Goal: Task Accomplishment & Management: Use online tool/utility

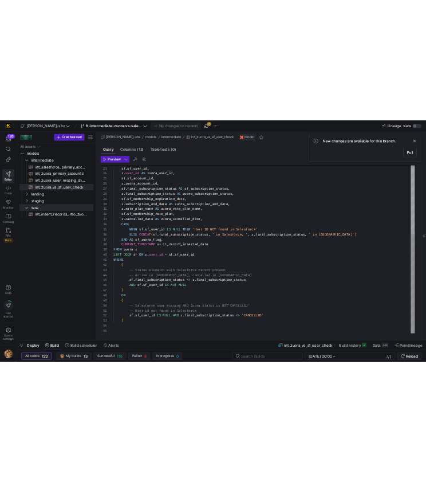
scroll to position [103, 0]
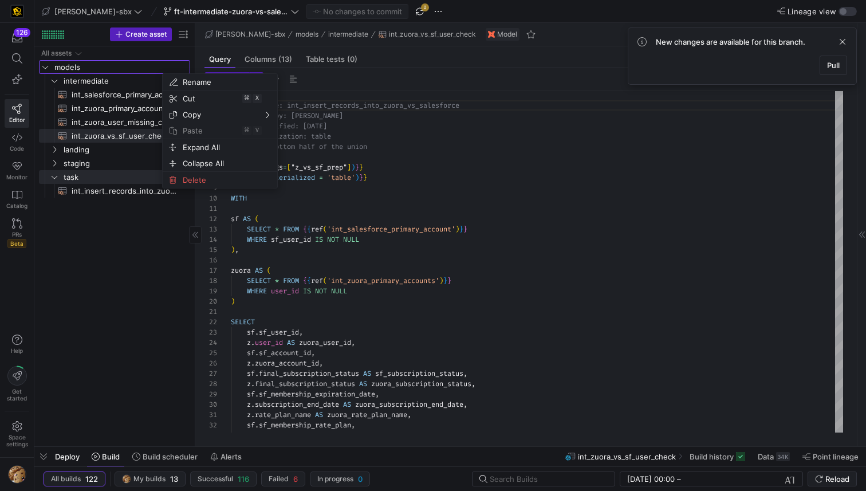
drag, startPoint x: 0, startPoint y: 331, endPoint x: 36, endPoint y: 385, distance: 64.8
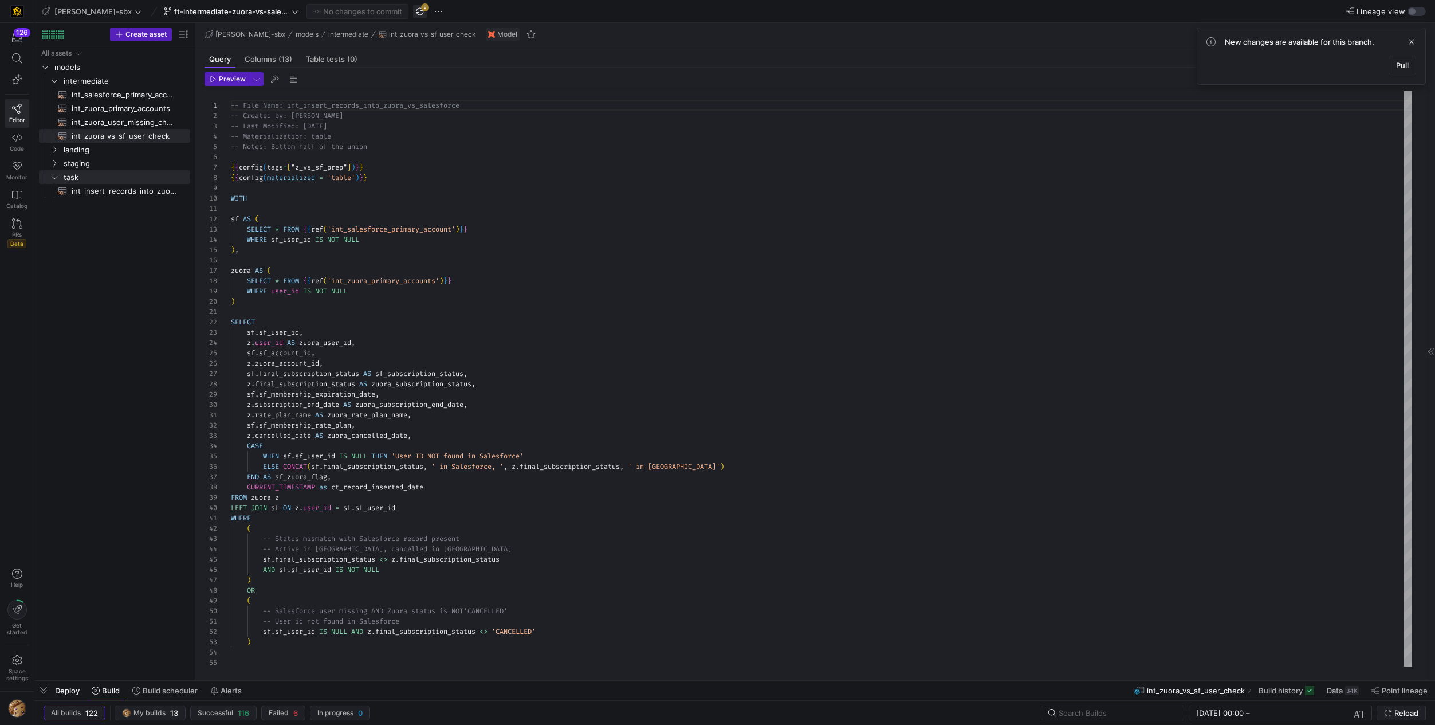
click at [413, 9] on span "button" at bounding box center [420, 12] width 14 height 14
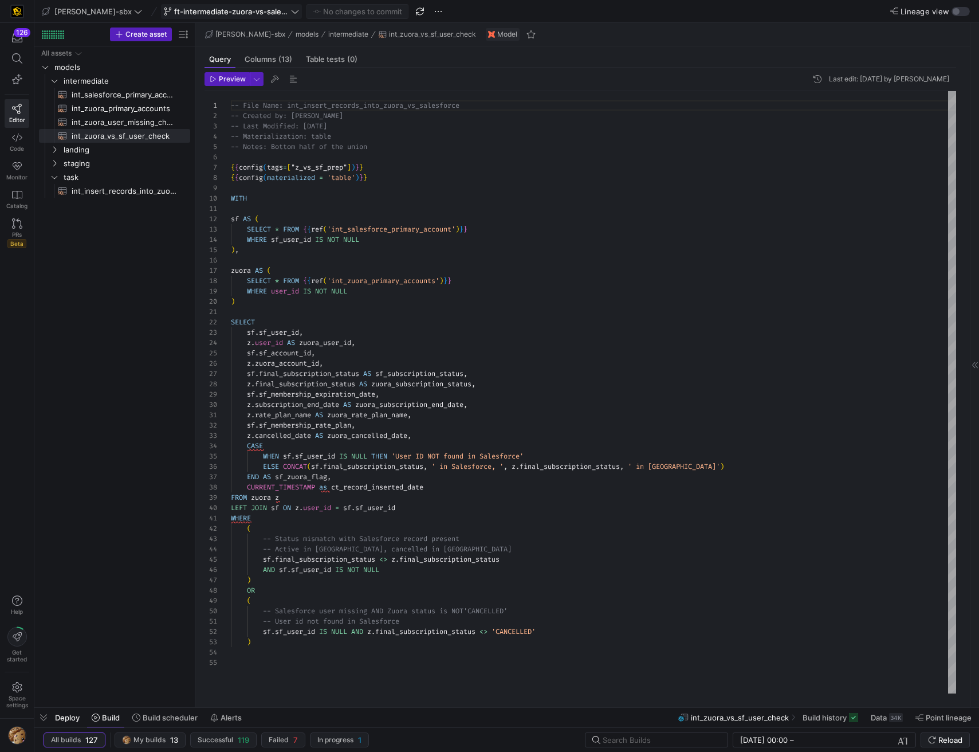
click at [227, 14] on span "ft-intermediate-zuora-vs-salesforce-08052025" at bounding box center [231, 11] width 115 height 9
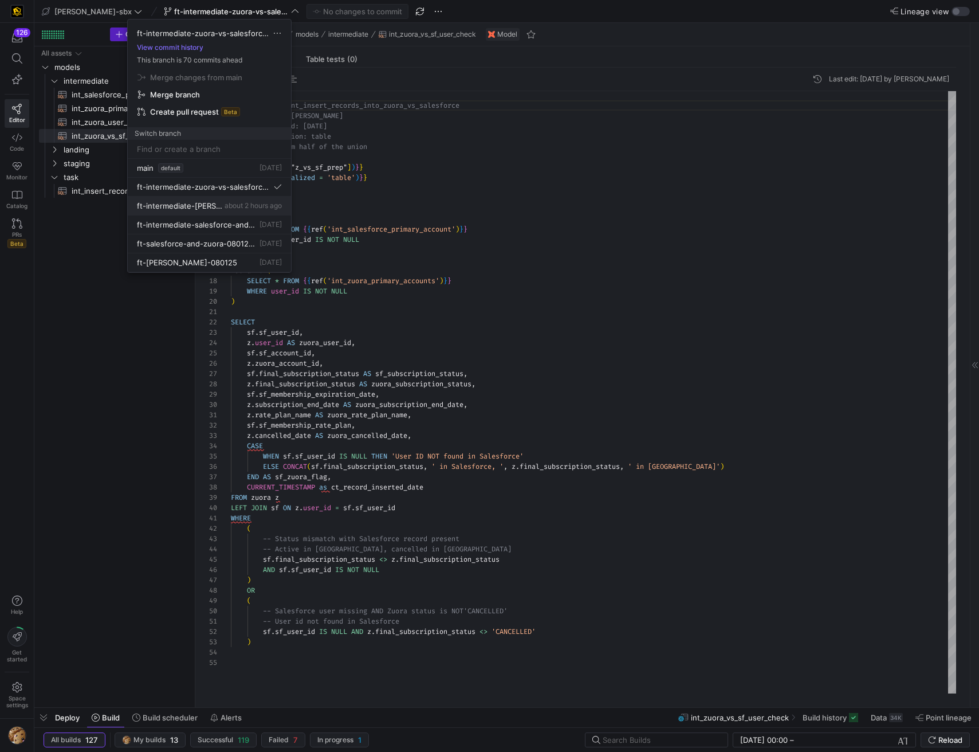
click at [191, 207] on span "ft-intermediate-[PERSON_NAME]-08042025" at bounding box center [179, 205] width 85 height 9
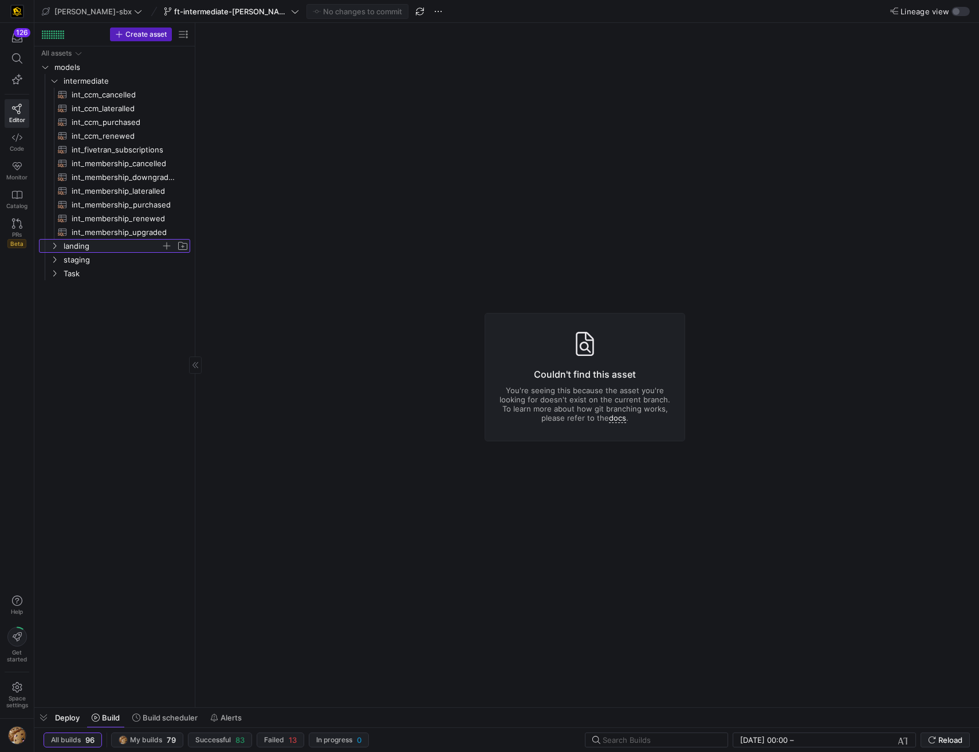
click at [99, 245] on span "landing" at bounding box center [112, 246] width 97 height 13
click at [73, 289] on span "staging" at bounding box center [112, 287] width 97 height 13
click at [67, 299] on icon "Press SPACE to select this row." at bounding box center [64, 300] width 8 height 7
click at [99, 313] on span "stg_fivetran__IS_SUBSCRIPTIONS_API_PUBLIC_SUBSCRIPTIONS​​​​​​​​​​" at bounding box center [129, 314] width 96 height 13
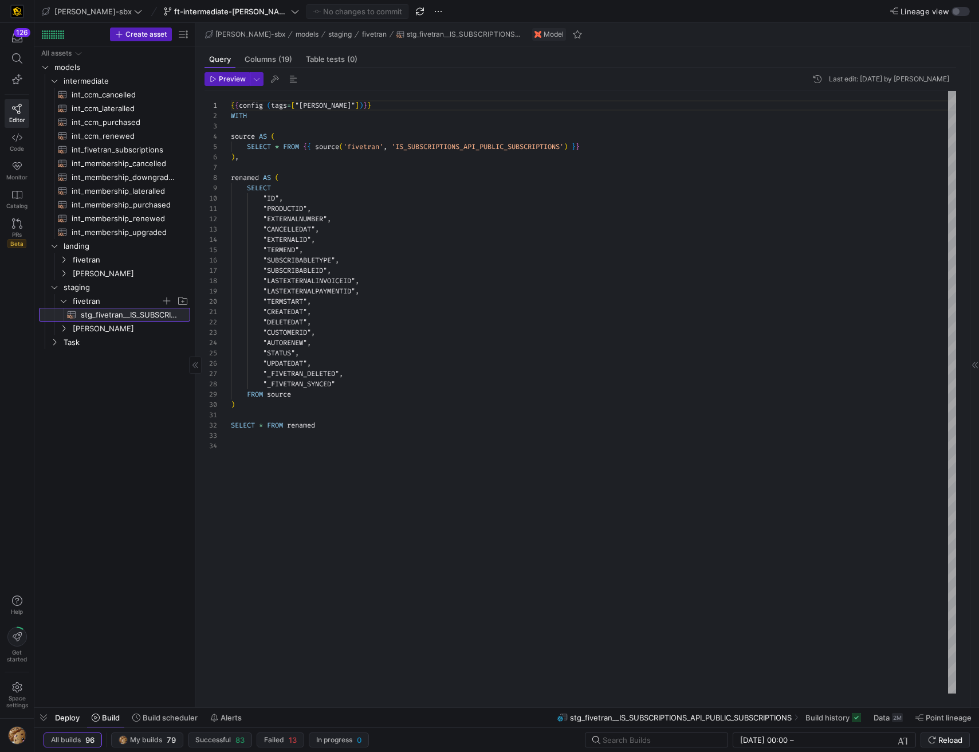
scroll to position [103, 0]
click at [64, 342] on span "Task" at bounding box center [112, 342] width 97 height 13
click at [124, 357] on span "subscriptions_postgres_kafka_joined_view​​​​​​​​​​" at bounding box center [124, 356] width 105 height 13
type textarea "y42 build -s subscriptions_postgres_kafka_joined_view"
type textarea "{{config (tags=["kafka_joined_view"])}} WITH kafka_CCM_cancelled AS ( SELECT * …"
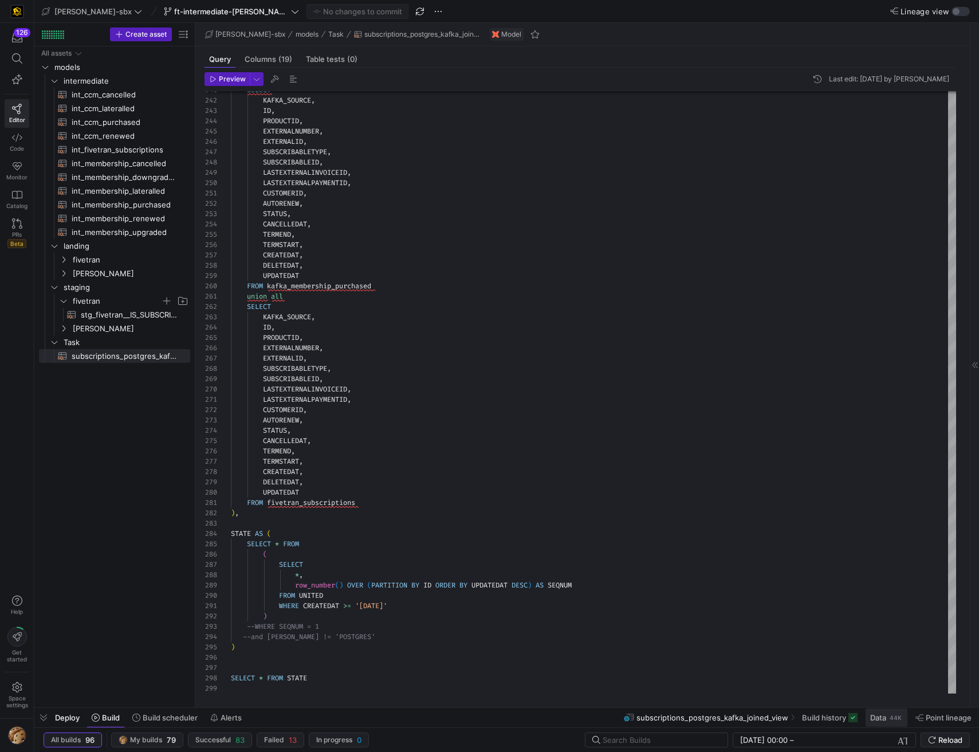
click at [866, 490] on span "Data" at bounding box center [878, 717] width 16 height 9
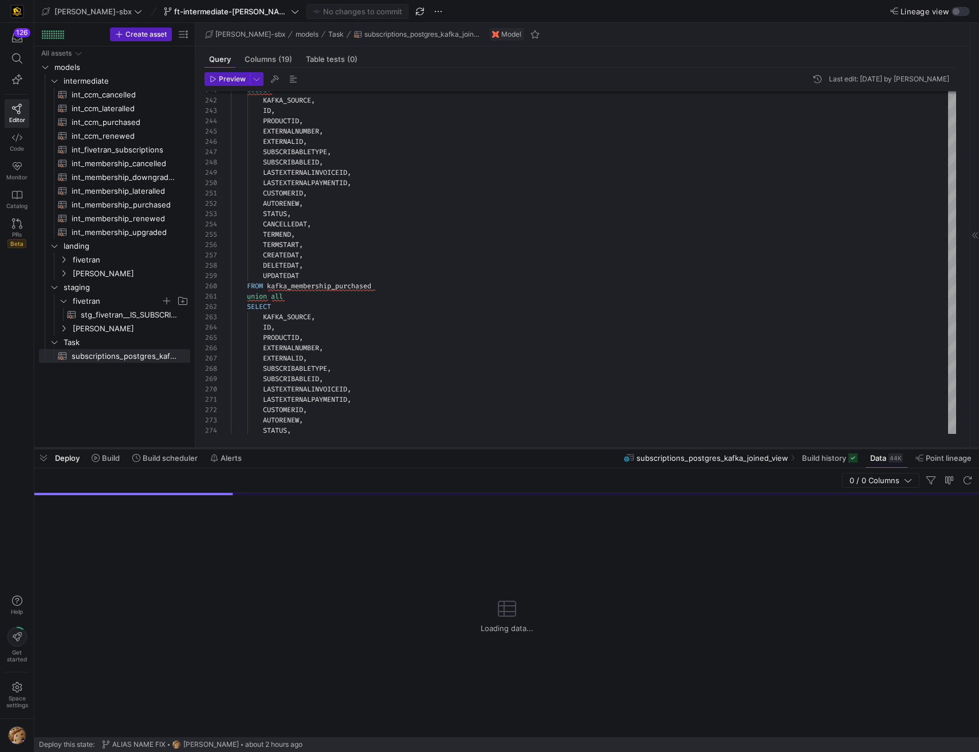
drag, startPoint x: 386, startPoint y: 706, endPoint x: 399, endPoint y: 446, distance: 259.9
click at [399, 446] on div at bounding box center [506, 448] width 945 height 5
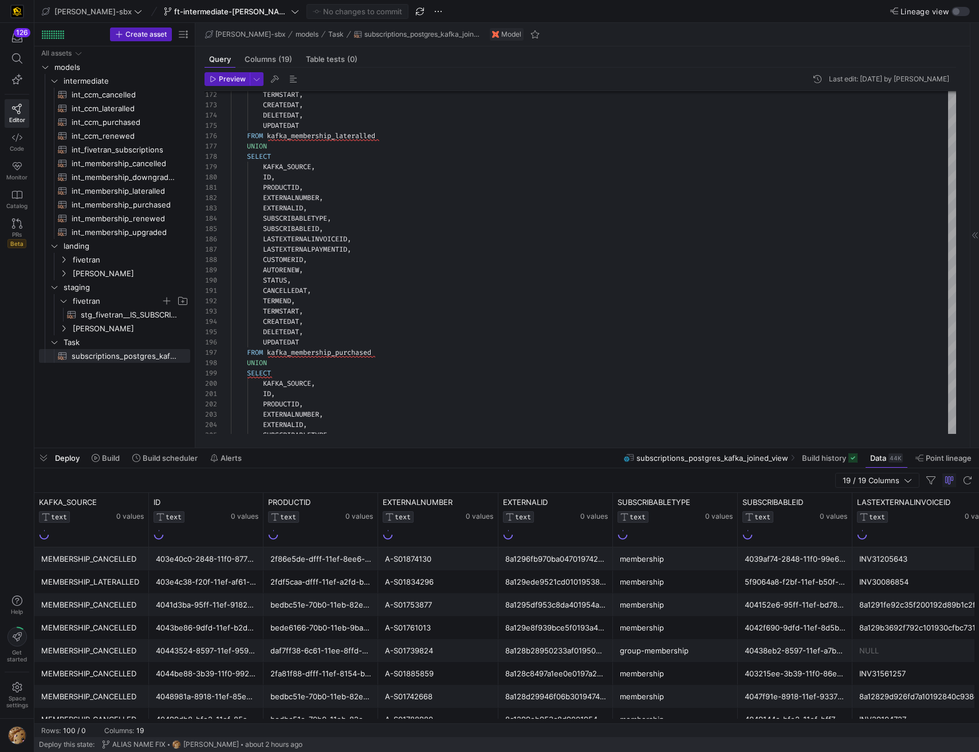
drag, startPoint x: 109, startPoint y: 723, endPoint x: 260, endPoint y: 733, distance: 151.0
click at [261, 490] on y42-table-data-footer "Rows: 100 / 0 Columns: 19" at bounding box center [506, 730] width 945 height 14
click at [314, 490] on y42-table-data-footer "Rows: 100 / 0 Columns: 19" at bounding box center [506, 730] width 945 height 14
drag, startPoint x: 317, startPoint y: 723, endPoint x: 360, endPoint y: 725, distance: 42.5
click at [360, 490] on y42-table-data-footer "Rows: 100 / 0 Columns: 19" at bounding box center [506, 730] width 945 height 14
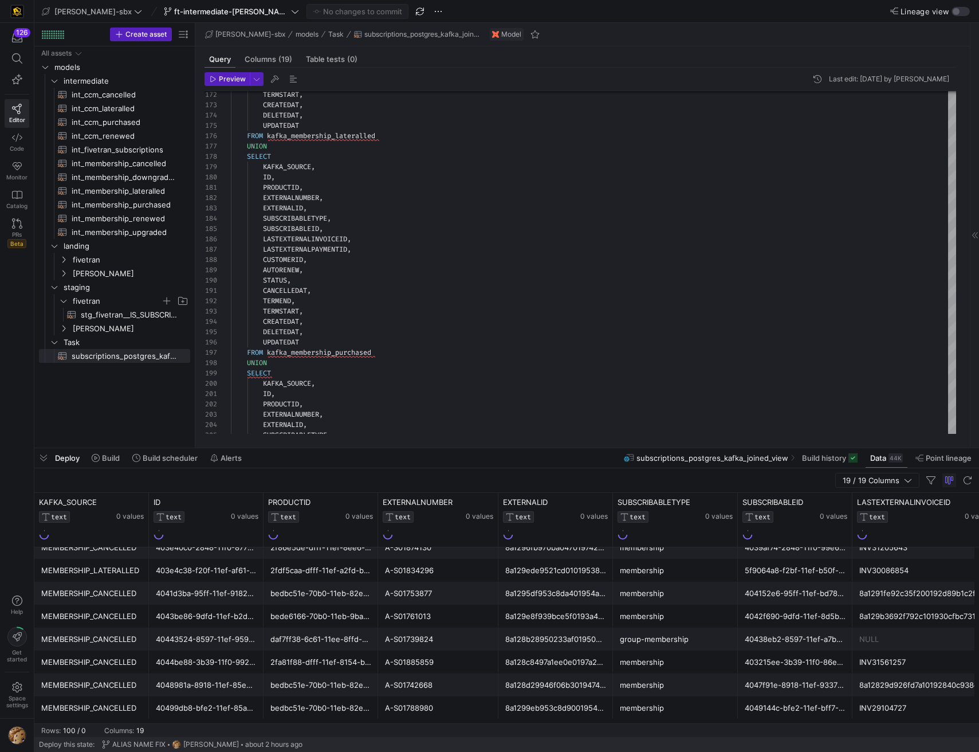
scroll to position [66, 0]
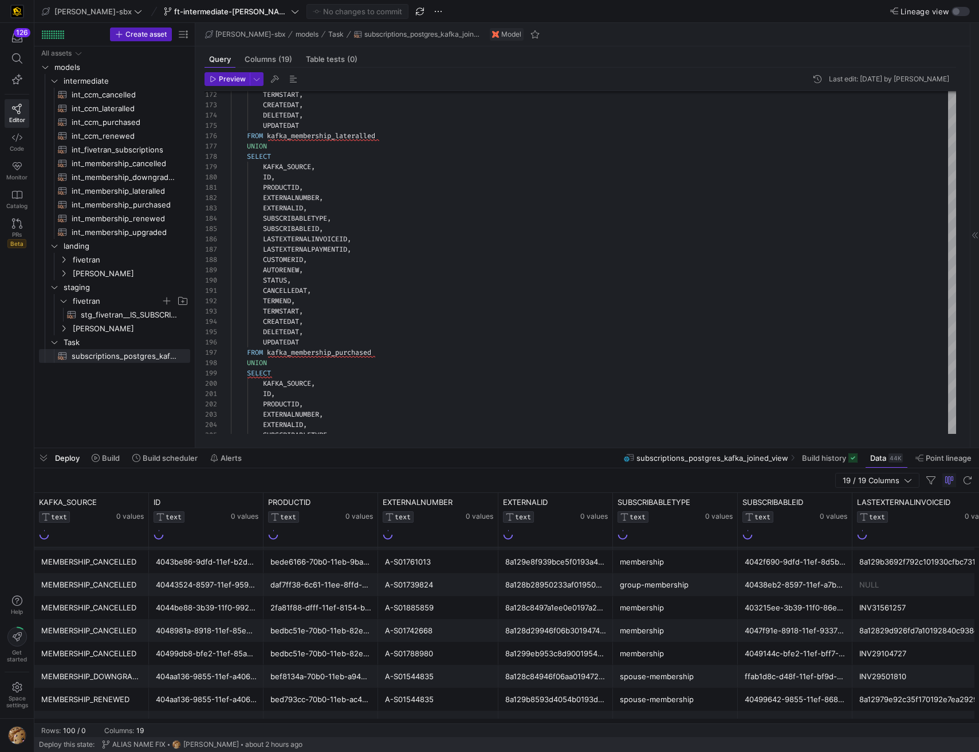
drag, startPoint x: 70, startPoint y: 723, endPoint x: 77, endPoint y: 723, distance: 6.3
click at [76, 490] on y42-table-data-footer "Rows: 100 / 0 Columns: 19" at bounding box center [506, 730] width 945 height 14
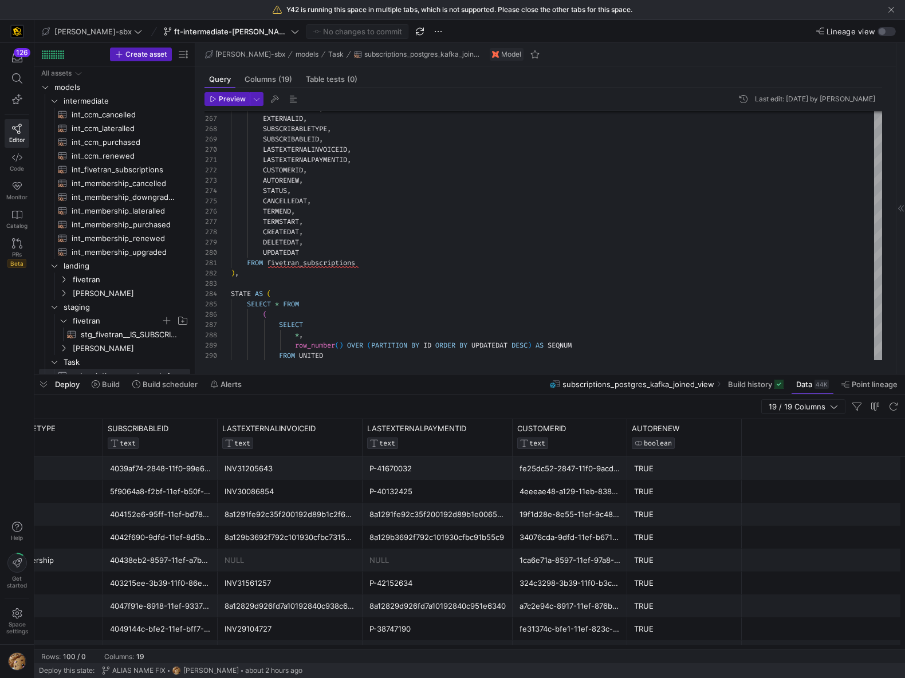
scroll to position [0, 0]
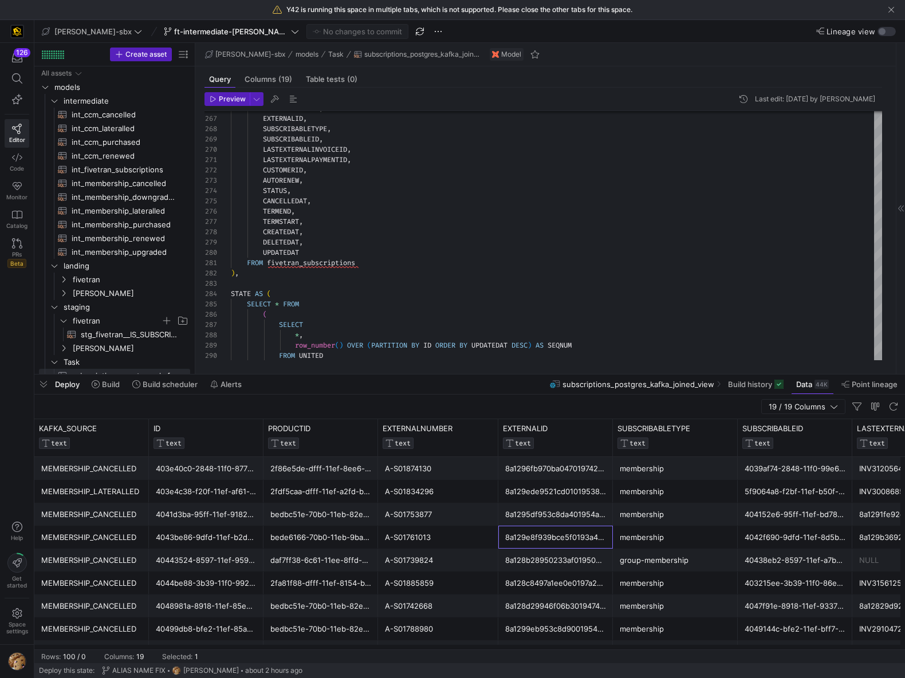
click at [541, 490] on div "8a129e8f939bce5f0193a46d1b95191e" at bounding box center [555, 538] width 101 height 22
click at [527, 490] on div "8a129ede9521cd01019538749b6e5760" at bounding box center [555, 492] width 101 height 22
click at [529, 490] on div "8a1295df953c8da401954abbde07087a" at bounding box center [555, 515] width 101 height 22
click at [539, 490] on div "8a129e8f939bce5f0193a46d1b95191e" at bounding box center [555, 538] width 101 height 22
drag, startPoint x: 544, startPoint y: 570, endPoint x: 547, endPoint y: 575, distance: 6.2
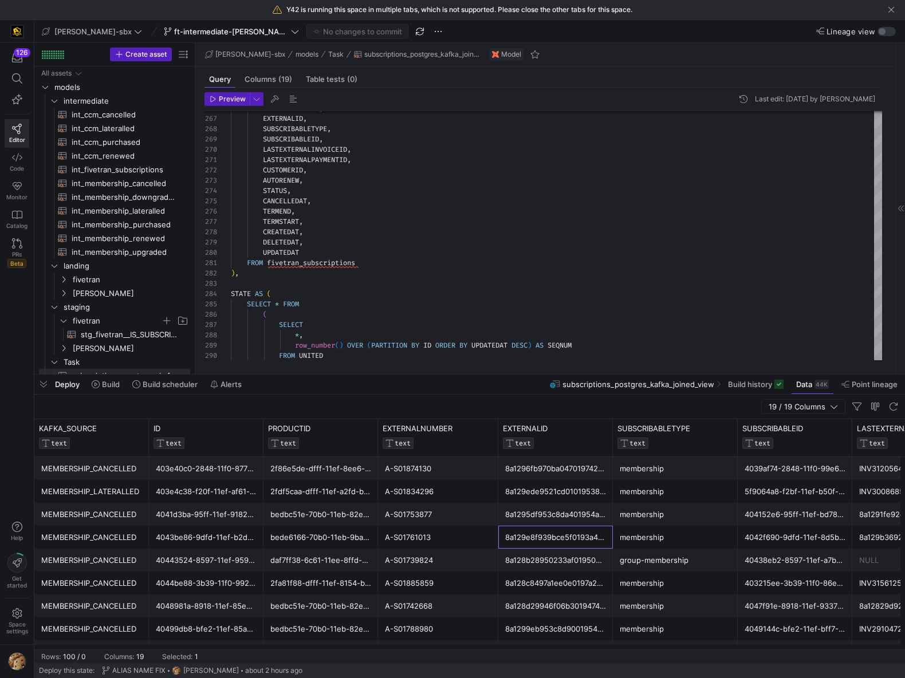
click at [545, 490] on div "8a128b28950233af0195061ec564230e" at bounding box center [555, 560] width 101 height 22
click at [551, 490] on div "8a128c8497a1ee0e0197a2b20e3f1636" at bounding box center [555, 583] width 101 height 22
click at [555, 490] on div "8a128d29946f06b30194745acc376301" at bounding box center [555, 606] width 101 height 22
drag, startPoint x: 553, startPoint y: 625, endPoint x: 555, endPoint y: 580, distance: 44.7
click at [553, 490] on div "8a1299eb953c8d9001954258f1bb14ff" at bounding box center [555, 629] width 101 height 22
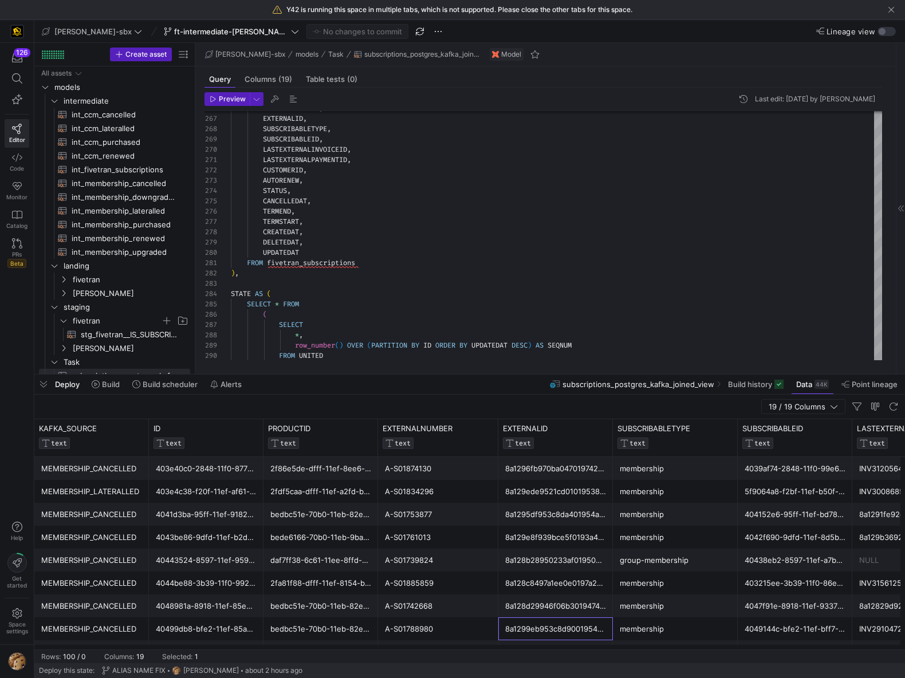
click at [555, 466] on div "8a1296fb970ba047019742d1e4223f8f" at bounding box center [555, 469] width 101 height 22
click at [551, 490] on div "8a1295df953c8da401954abbde07087a" at bounding box center [555, 515] width 101 height 22
click at [553, 490] on div "8a129e8f939bce5f0193a46d1b95191e" at bounding box center [555, 538] width 101 height 22
drag, startPoint x: 562, startPoint y: 533, endPoint x: 551, endPoint y: 529, distance: 11.1
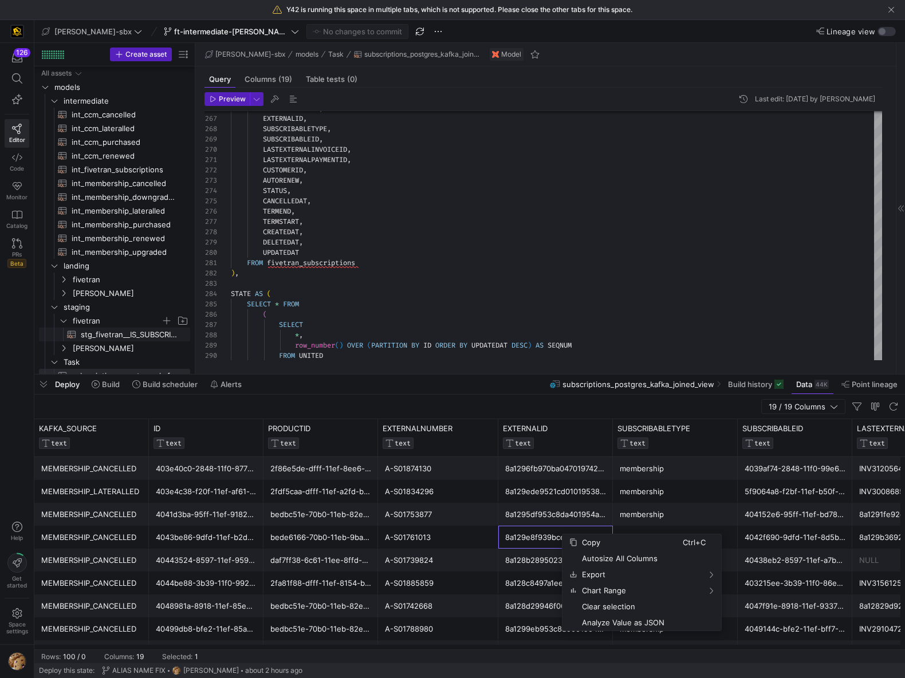
scroll to position [9, 0]
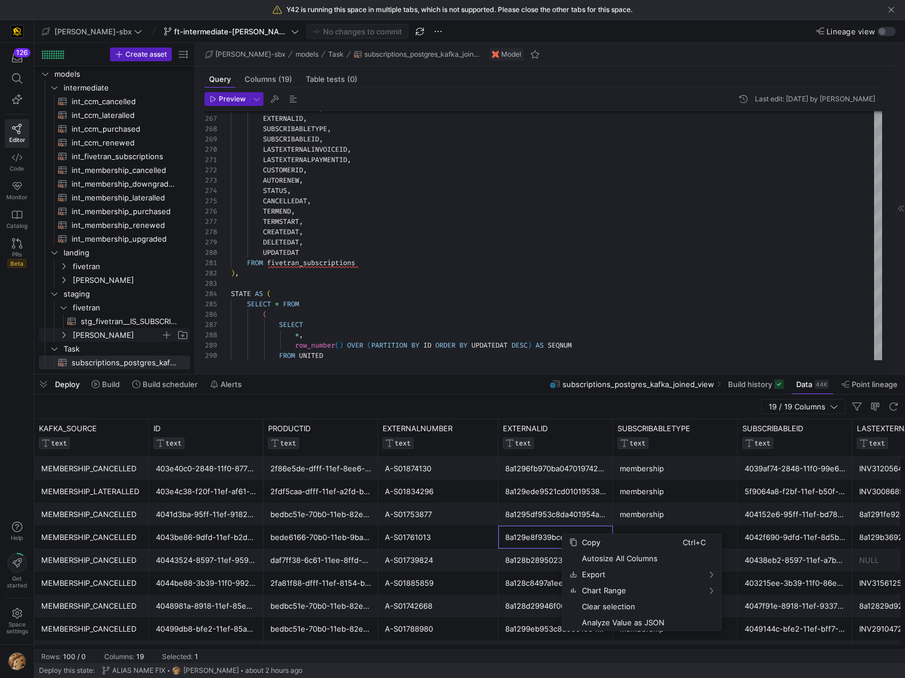
click at [92, 330] on span "[PERSON_NAME]" at bounding box center [117, 335] width 88 height 13
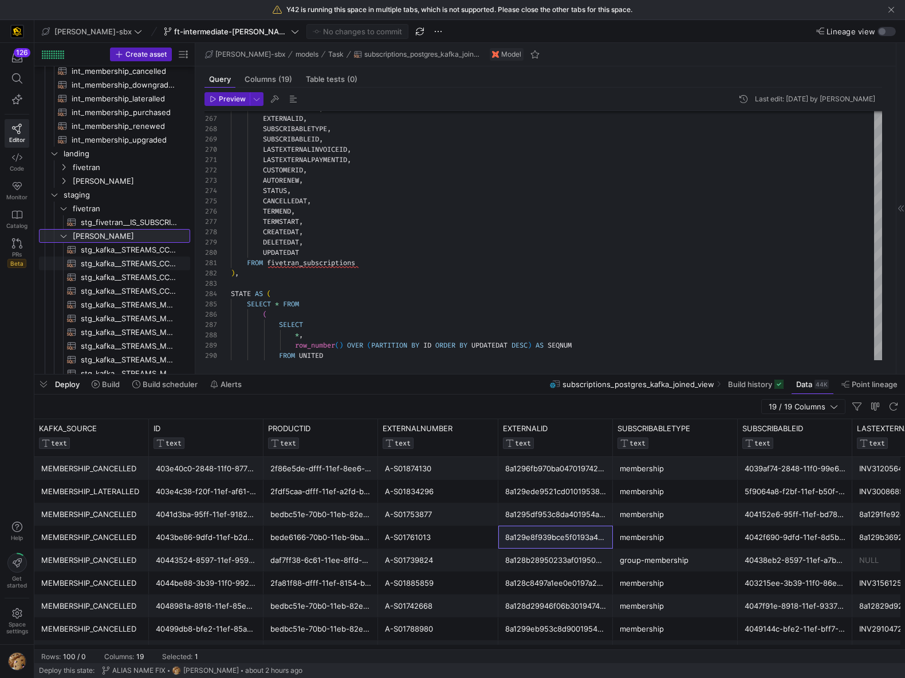
scroll to position [113, 0]
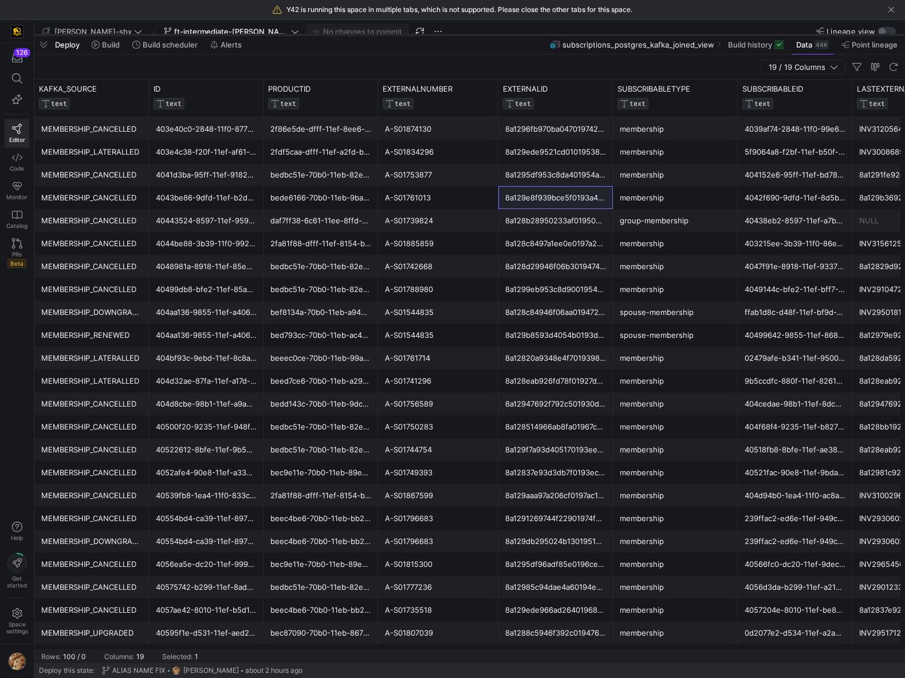
drag, startPoint x: 294, startPoint y: 374, endPoint x: 222, endPoint y: 43, distance: 338.3
click at [222, 37] on div at bounding box center [469, 35] width 871 height 5
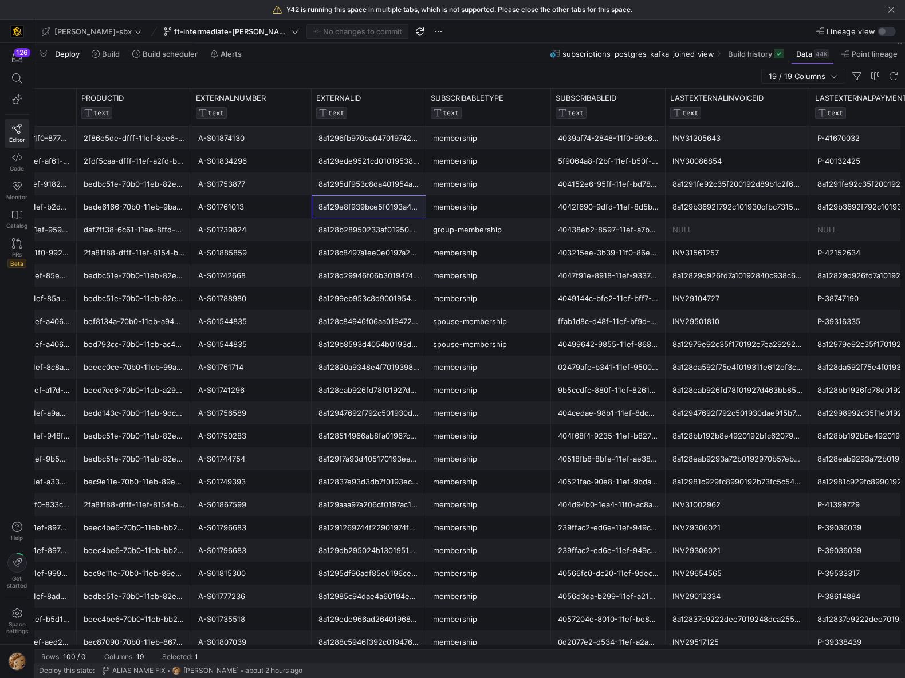
scroll to position [0, 191]
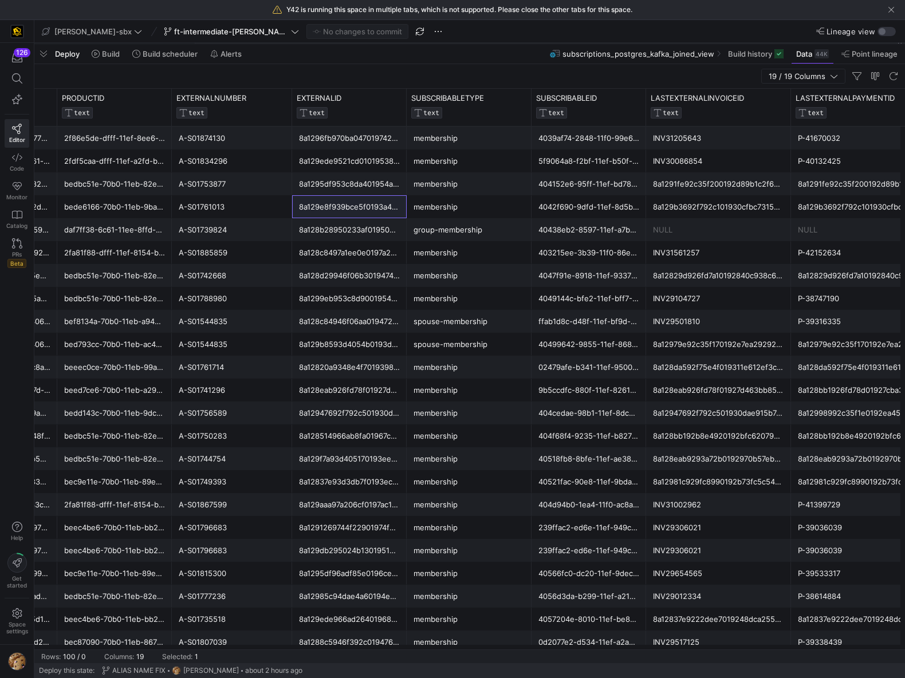
click at [630, 231] on div "40438eb2-8597-11ef-a7b6-c6159a4c508e" at bounding box center [589, 230] width 101 height 22
click at [383, 234] on div "8a128b28950233af0195061ec564230e" at bounding box center [349, 230] width 101 height 22
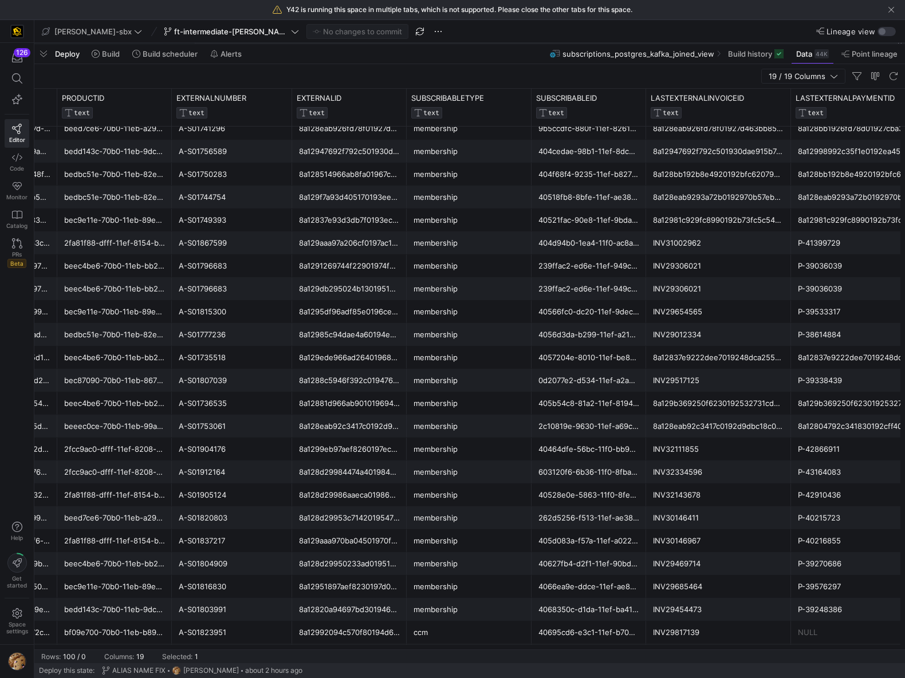
drag, startPoint x: 311, startPoint y: 649, endPoint x: 272, endPoint y: 649, distance: 39.0
click at [272, 490] on y42-table-data-footer "Rows: 100 / 0 Columns: 19 Selected: 1" at bounding box center [469, 657] width 871 height 14
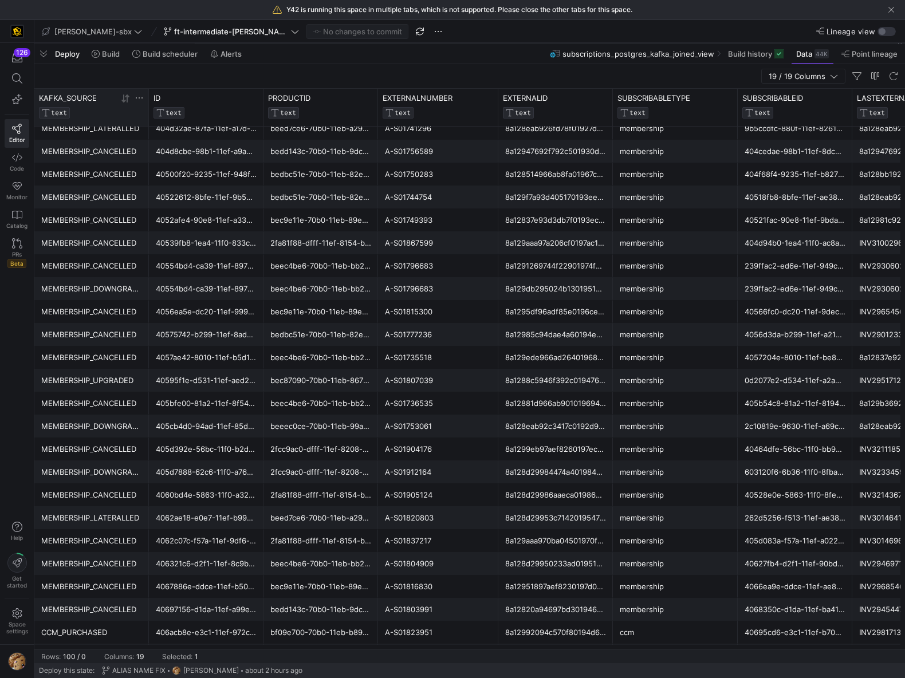
click at [128, 99] on icon at bounding box center [125, 98] width 9 height 9
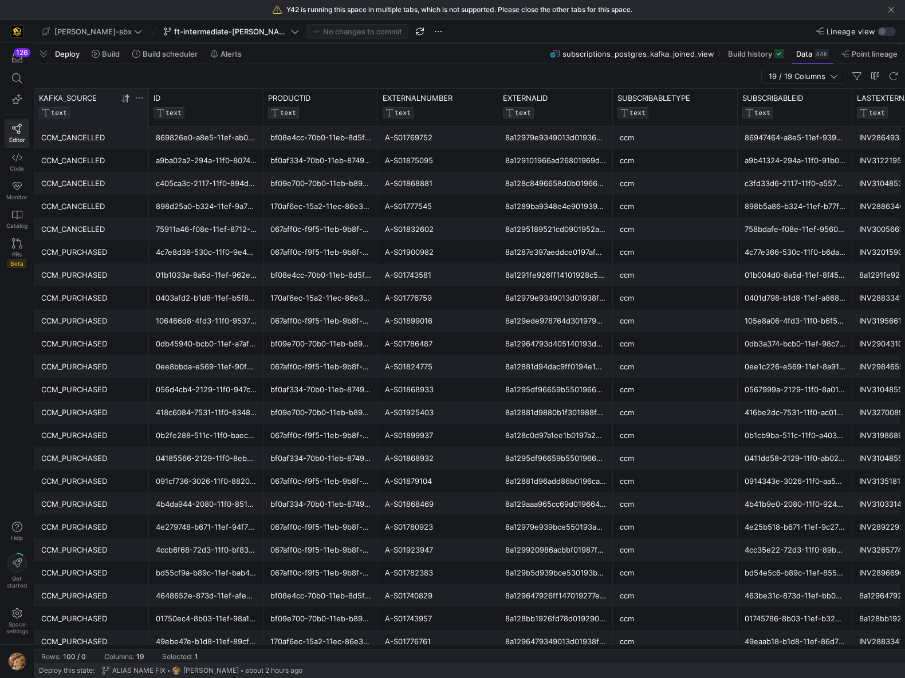
scroll to position [130, 0]
click at [242, 101] on icon at bounding box center [242, 98] width 4 height 8
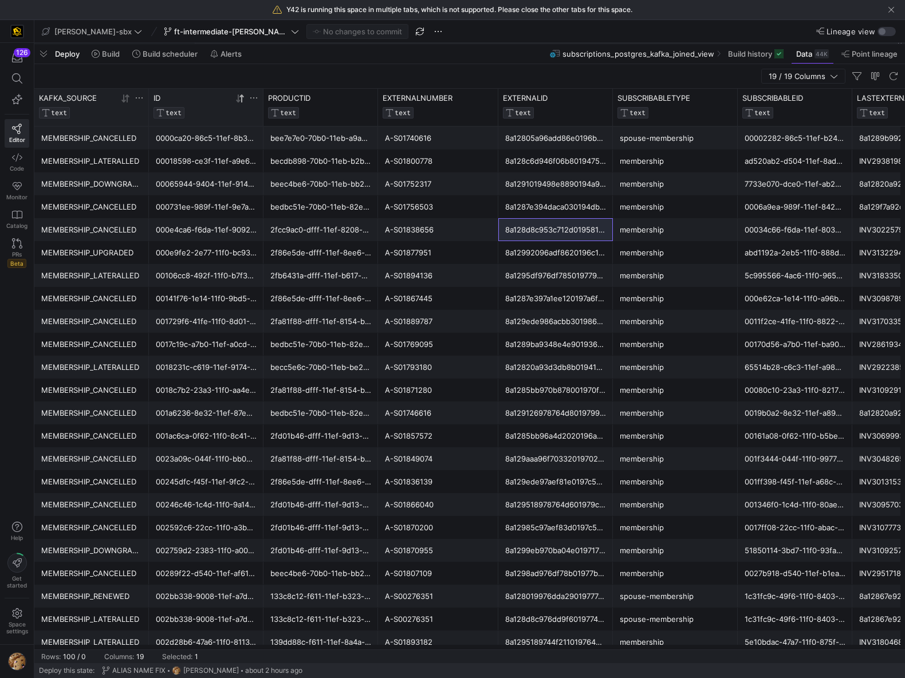
click at [222, 140] on div "0000ca20-86c5-11ef-8b39-f65371ca48be" at bounding box center [206, 138] width 101 height 22
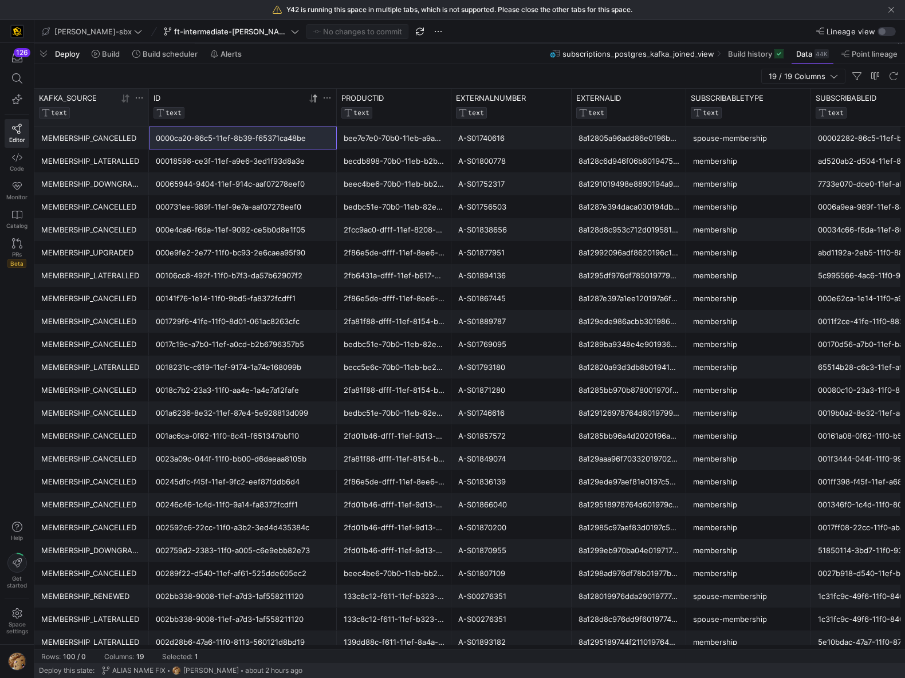
drag, startPoint x: 262, startPoint y: 113, endPoint x: 335, endPoint y: 136, distance: 76.8
click at [335, 136] on div "LASTEXTERNALINVOICEID TEXT SUBSCRIBABLETYPE TEXT SUBSCRIBABLEID TEXT EXTERNALID…" at bounding box center [469, 369] width 871 height 561
click at [313, 104] on div at bounding box center [320, 104] width 23 height 23
click at [312, 101] on icon at bounding box center [311, 99] width 4 height 8
drag, startPoint x: 310, startPoint y: 134, endPoint x: 8, endPoint y: 610, distance: 563.8
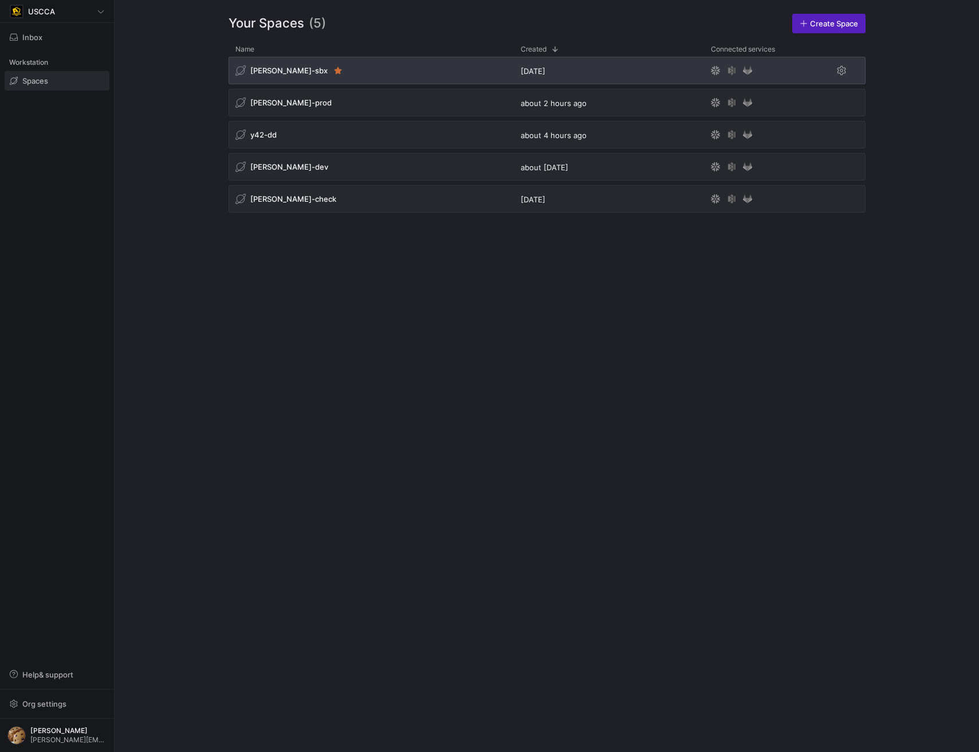
click at [352, 74] on div "[PERSON_NAME]-sbx" at bounding box center [371, 71] width 285 height 28
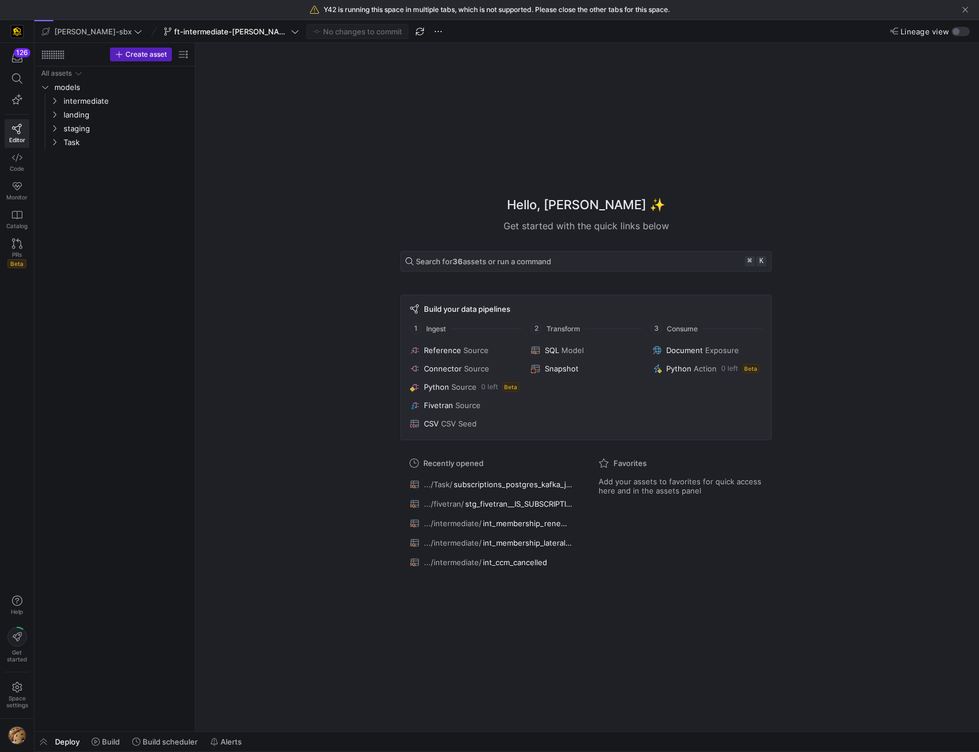
click at [161, 28] on div "ft-intermediate-[PERSON_NAME]-08042025" at bounding box center [231, 31] width 141 height 15
click at [215, 34] on span "ft-intermediate-[PERSON_NAME]-08042025" at bounding box center [231, 31] width 115 height 9
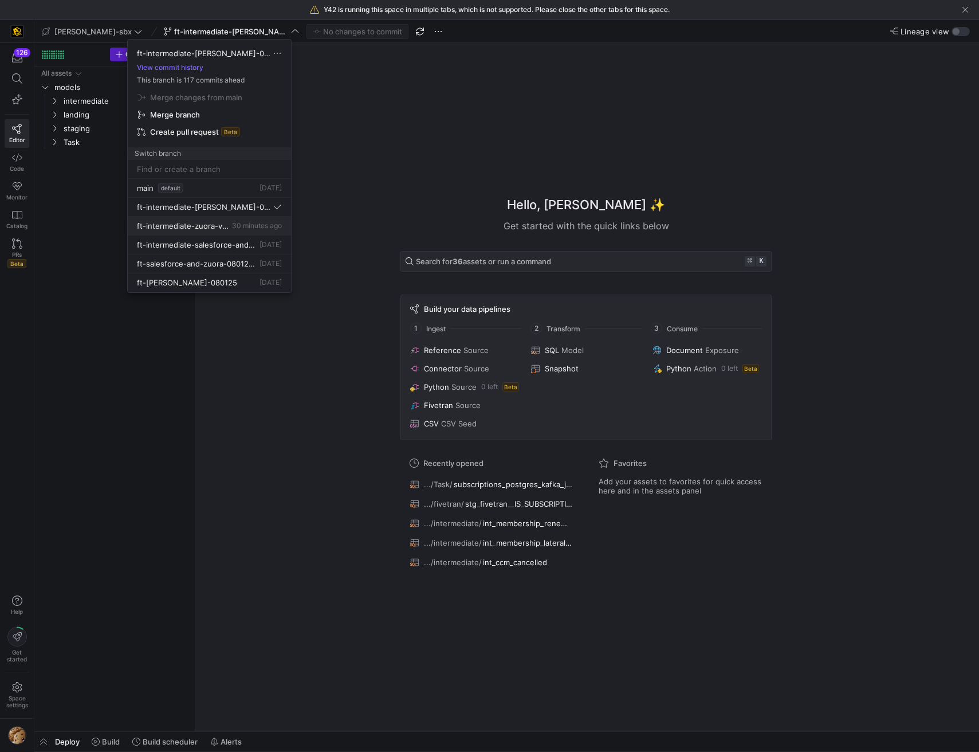
click at [205, 219] on button "ft-intermediate-zuora-vs-salesforce-08052025 30 minutes ago" at bounding box center [209, 226] width 163 height 19
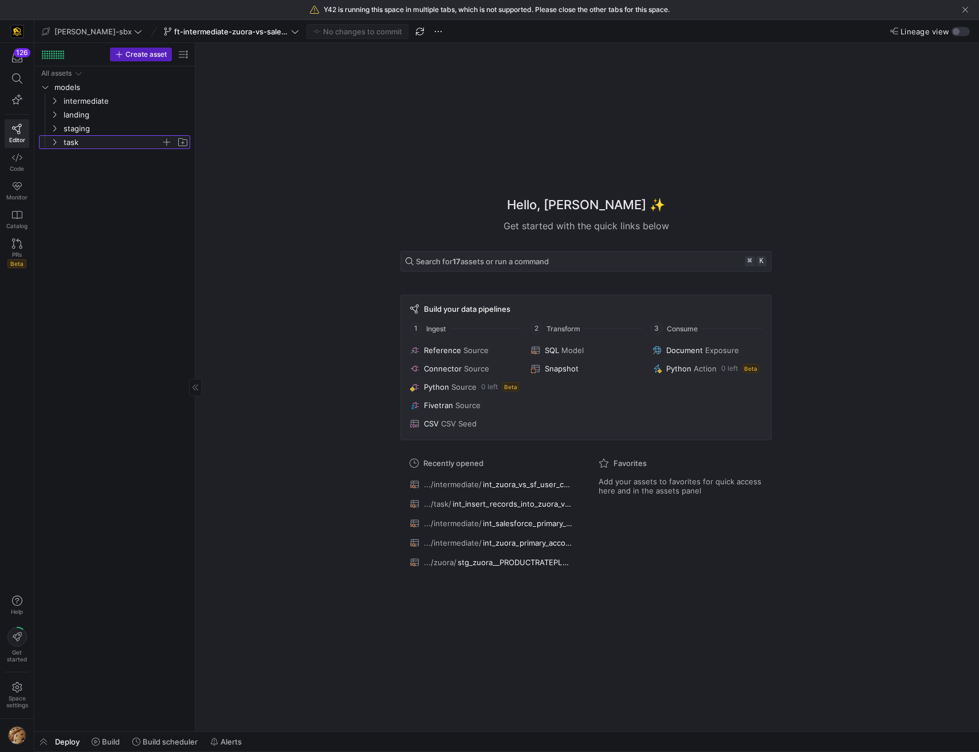
click at [59, 141] on span "task" at bounding box center [119, 142] width 141 height 13
click at [74, 156] on span "int_insert_records_into_zuora_vs_salesforce​​​​​​​​​​" at bounding box center [124, 156] width 105 height 13
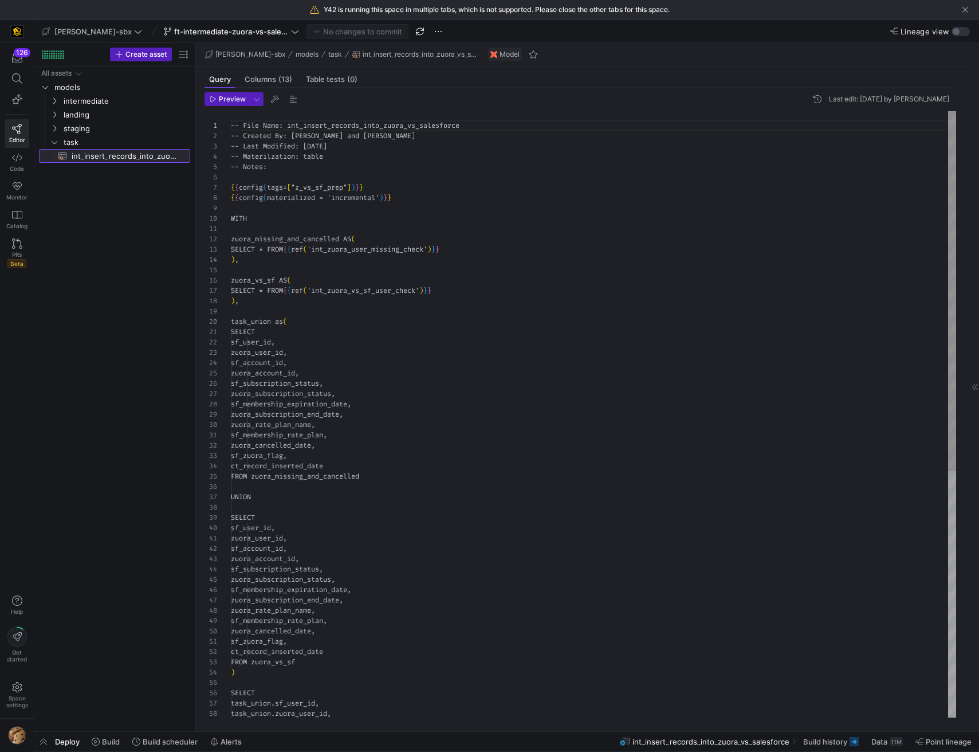
scroll to position [103, 0]
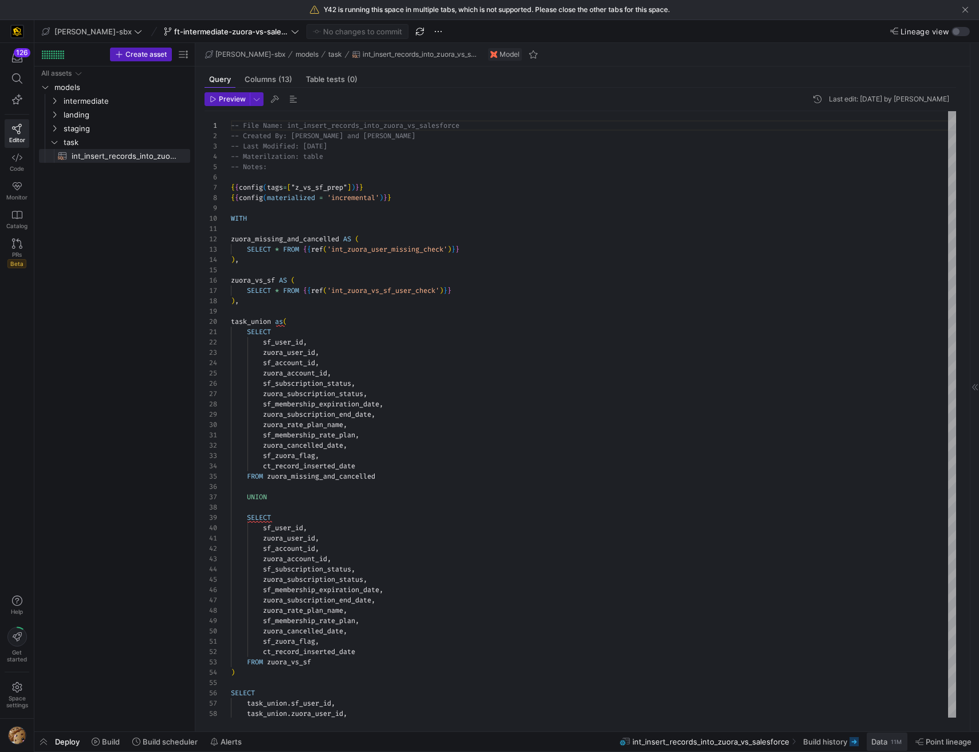
click at [881, 742] on span "Data" at bounding box center [879, 741] width 16 height 9
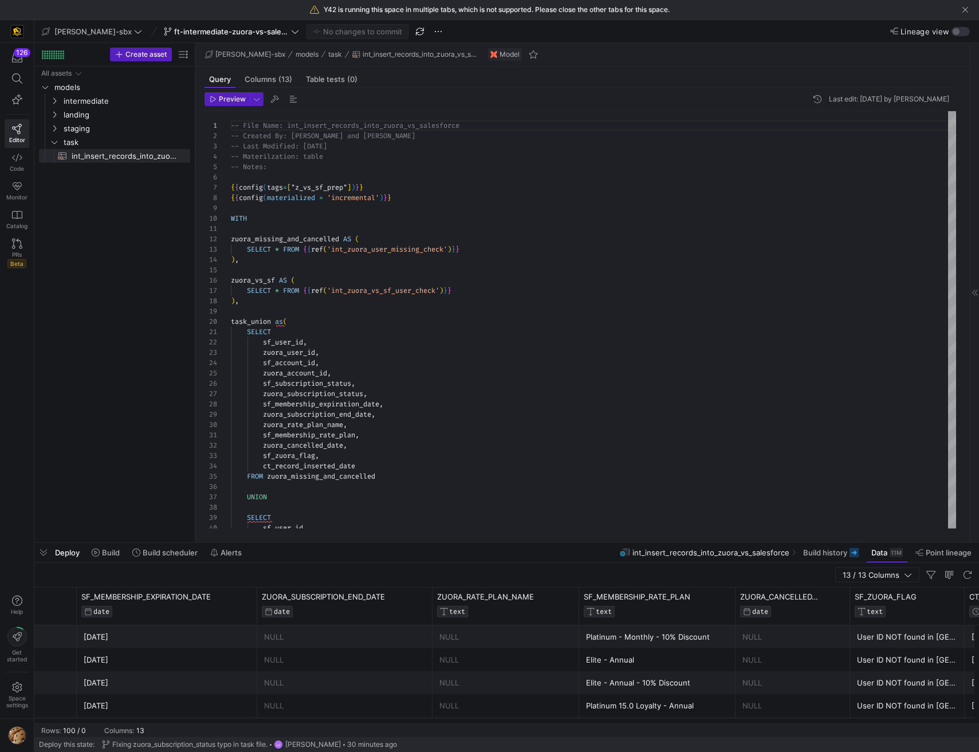
click at [176, 723] on y42-table-data-footer "Rows: 100 / 0 Columns: 13" at bounding box center [506, 730] width 945 height 14
click at [163, 726] on y42-table-data-footer "Rows: 100 / 0 Columns: 13" at bounding box center [506, 730] width 945 height 14
drag, startPoint x: 124, startPoint y: 729, endPoint x: 106, endPoint y: 725, distance: 18.8
click at [120, 729] on div "Columns:" at bounding box center [119, 731] width 30 height 8
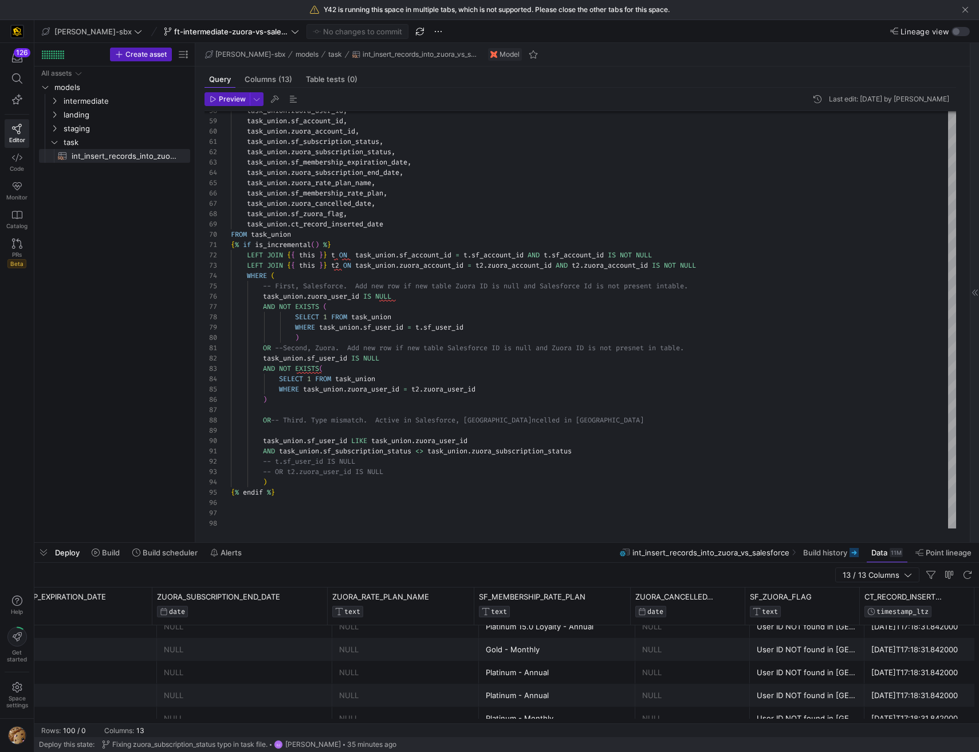
scroll to position [92, 0]
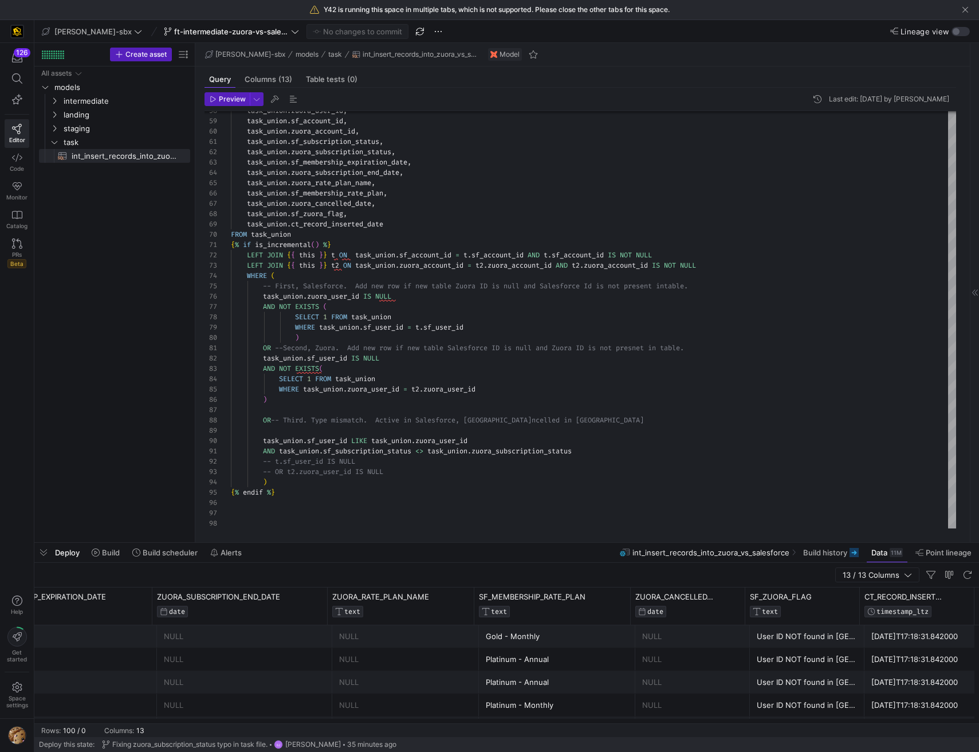
click at [450, 545] on div "Deploy Build Build scheduler Alerts int_insert_records_into_zuora_vs_salesforce…" at bounding box center [506, 552] width 945 height 19
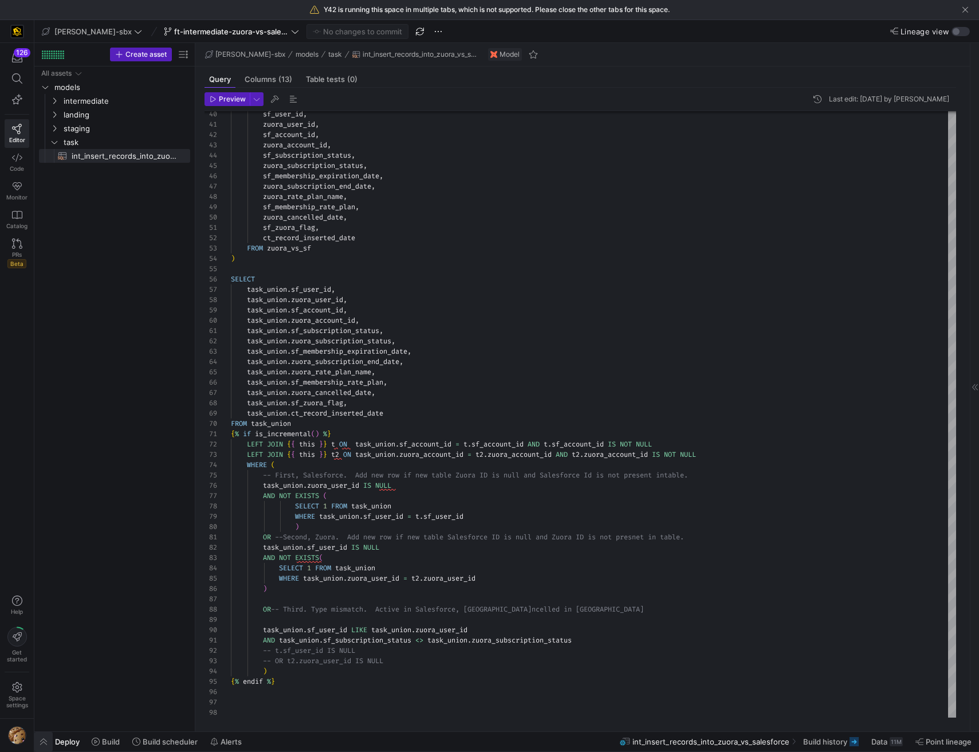
click at [43, 749] on span "button" at bounding box center [43, 741] width 18 height 19
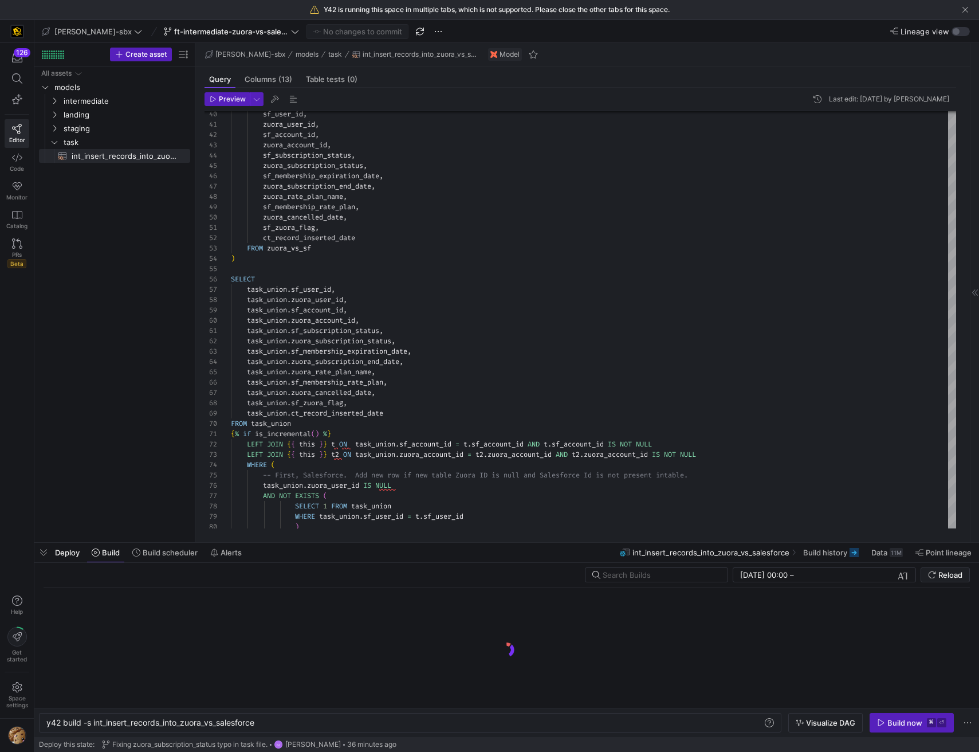
scroll to position [0, 212]
type textarea "task_union.sf_subscription_status, task_union.zuora_subscription_status, task_u…"
click at [819, 410] on div "task_union . zuora_user_id , task_union . sf_account_id , task_union . zuora_ac…" at bounding box center [593, 207] width 725 height 1020
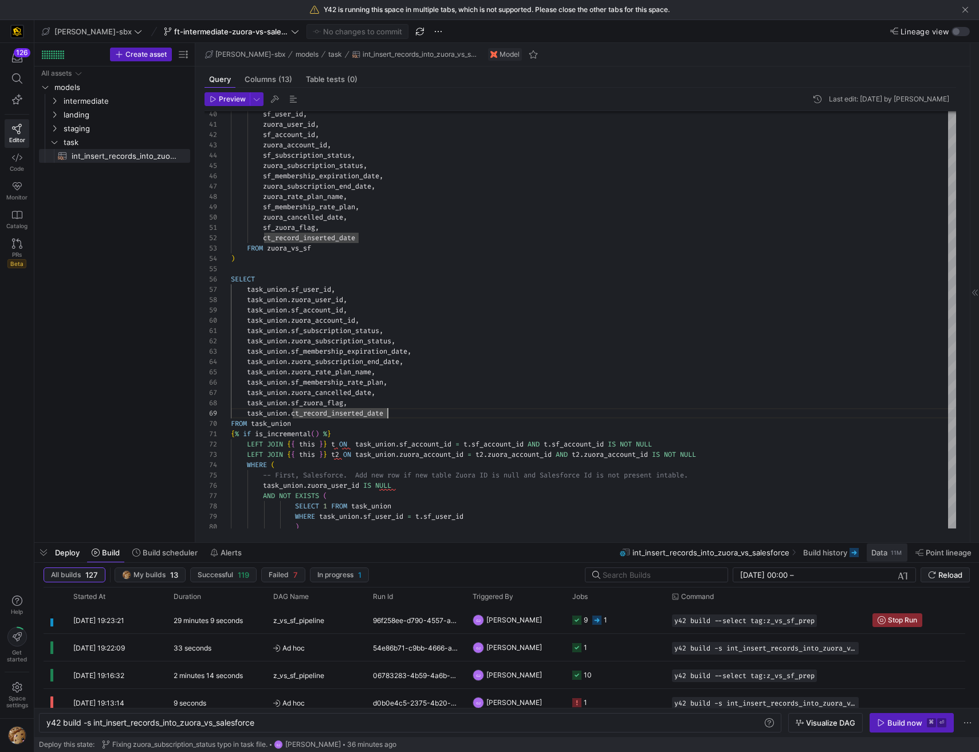
click at [880, 552] on span "Data" at bounding box center [879, 552] width 16 height 9
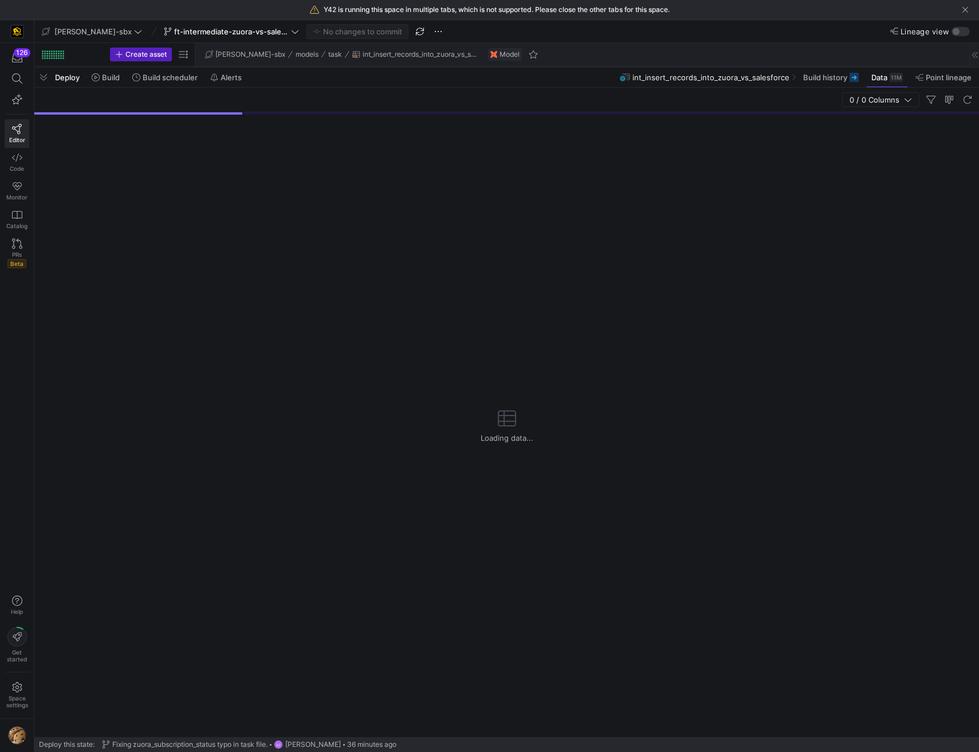
drag, startPoint x: 593, startPoint y: 544, endPoint x: 517, endPoint y: 19, distance: 530.3
click at [507, 0] on y42-shell-org-container "Y42 is running this space in multiple tabs, which is not supported. Please clos…" at bounding box center [489, 376] width 979 height 752
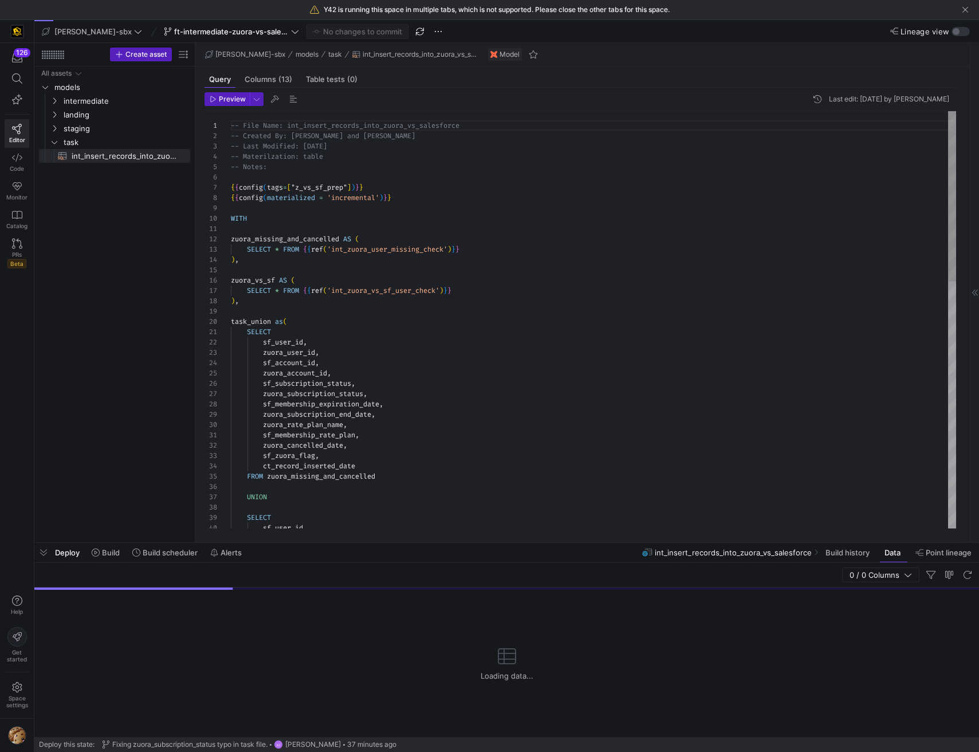
scroll to position [103, 0]
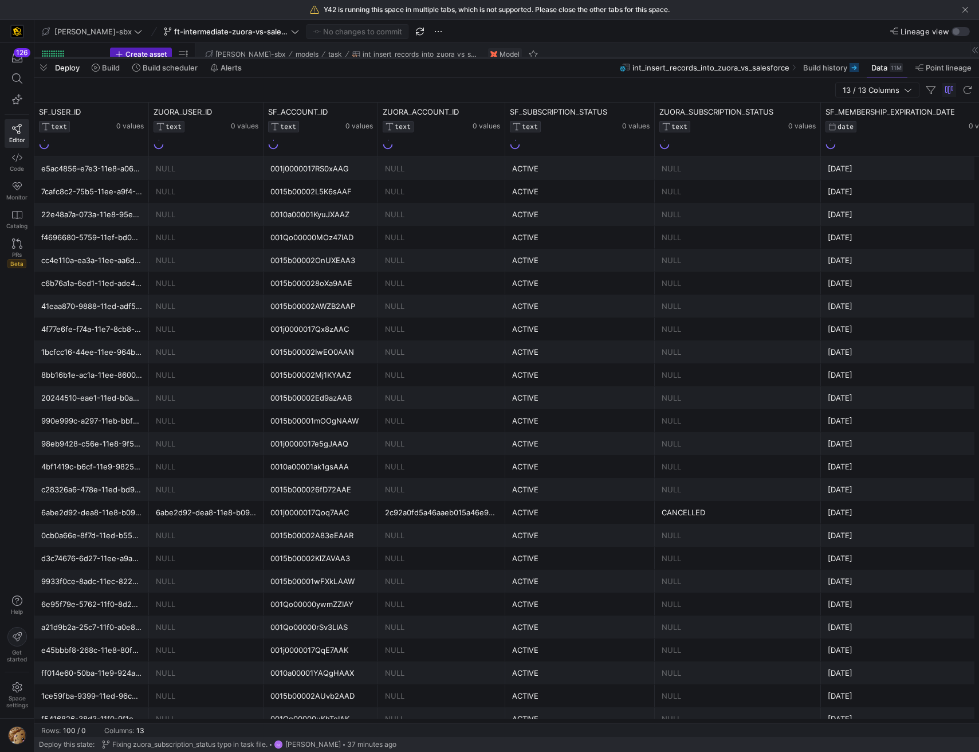
drag, startPoint x: 548, startPoint y: 541, endPoint x: 469, endPoint y: 60, distance: 488.4
click at [469, 60] on div at bounding box center [506, 58] width 945 height 5
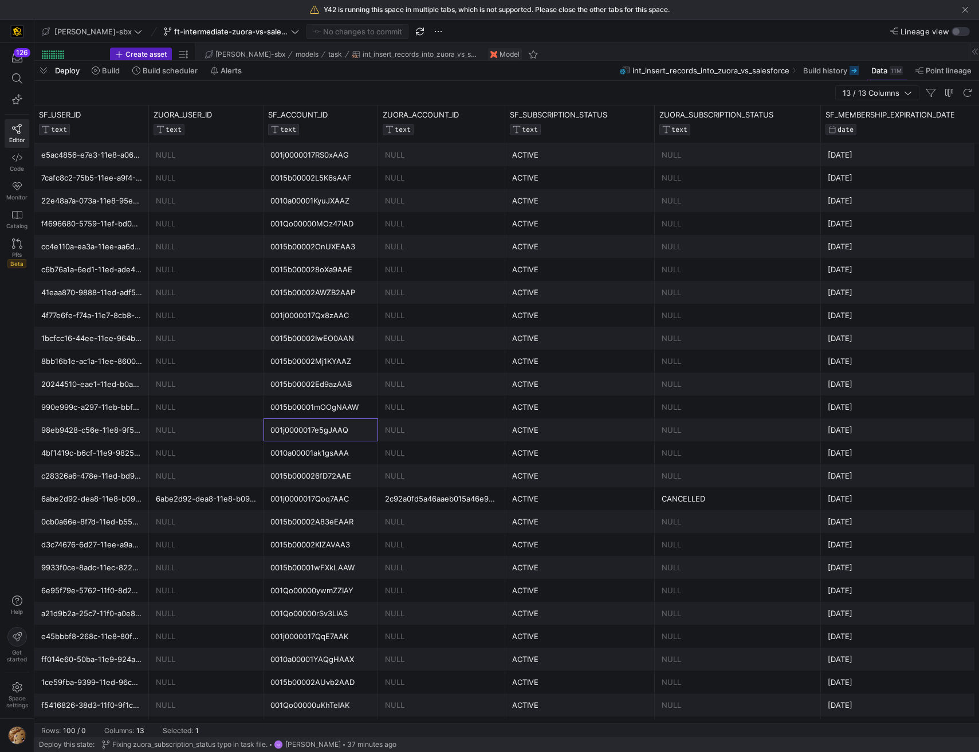
click at [293, 427] on div "001j0000017e5gJAAQ" at bounding box center [320, 430] width 101 height 22
click at [113, 427] on div "98eb9428-c56e-11e8-9f55-0242c0a8000f" at bounding box center [91, 430] width 101 height 22
click at [320, 475] on div "0015b000026fD72AAE" at bounding box center [320, 476] width 101 height 22
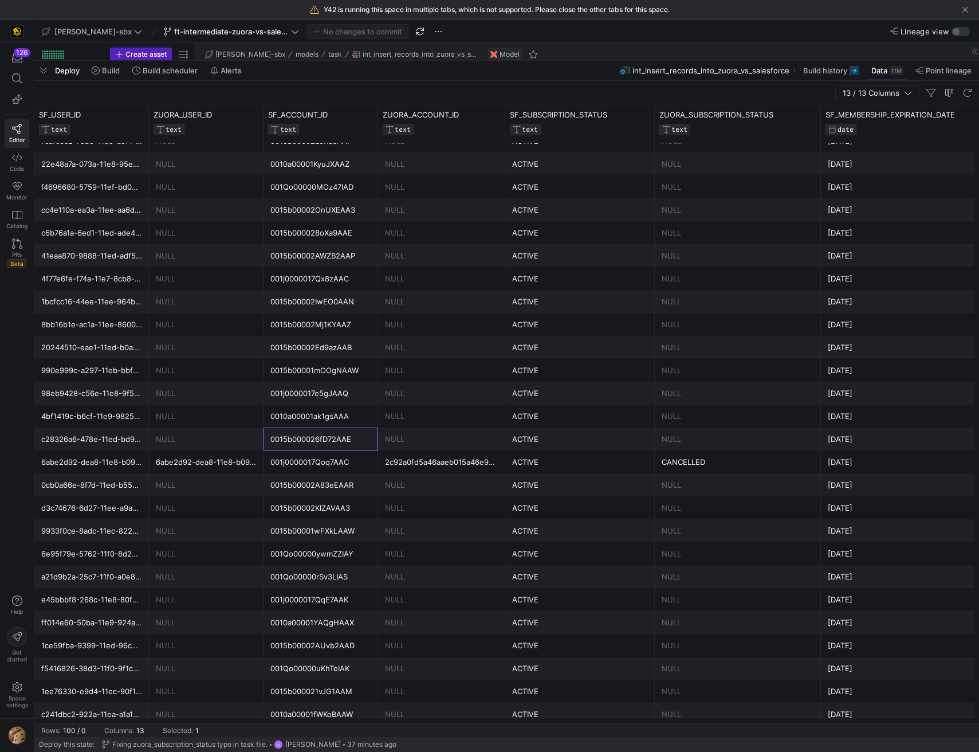
scroll to position [0, 0]
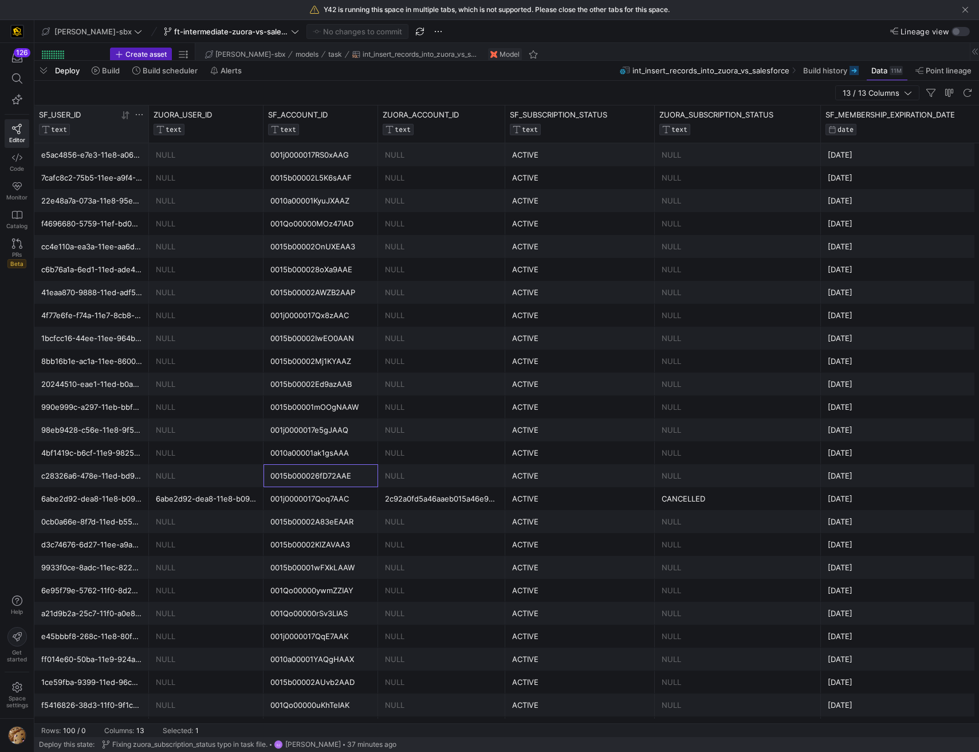
click at [126, 122] on div at bounding box center [132, 121] width 23 height 23
click at [127, 119] on icon at bounding box center [125, 115] width 9 height 9
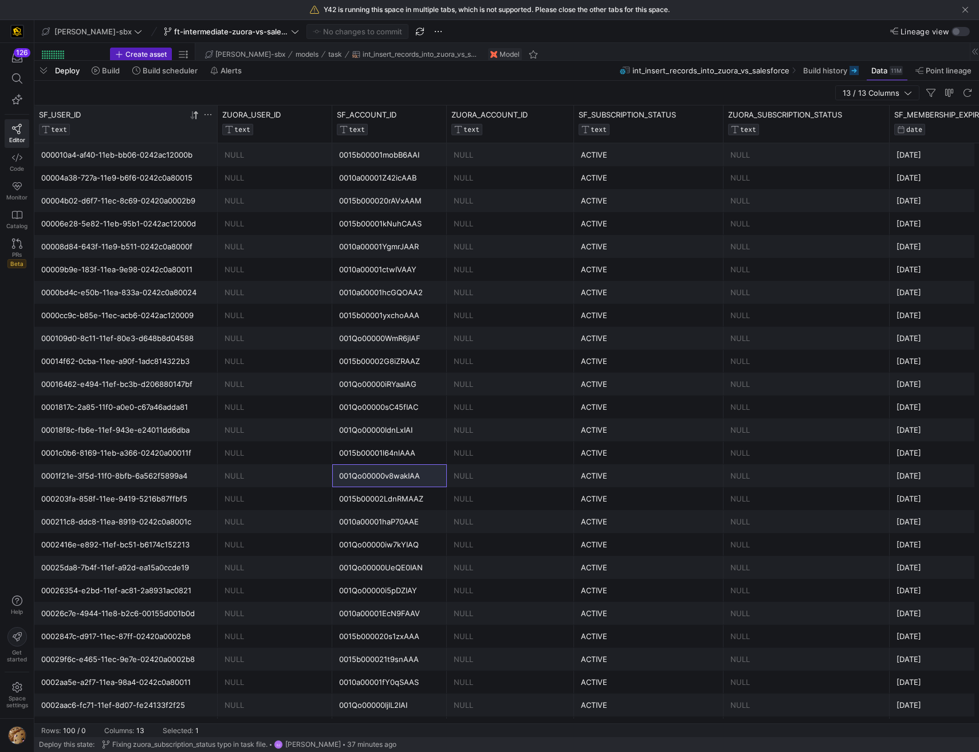
drag, startPoint x: 148, startPoint y: 135, endPoint x: 215, endPoint y: 137, distance: 67.1
click at [215, 137] on div at bounding box center [217, 123] width 5 height 37
click at [191, 119] on icon at bounding box center [191, 115] width 4 height 8
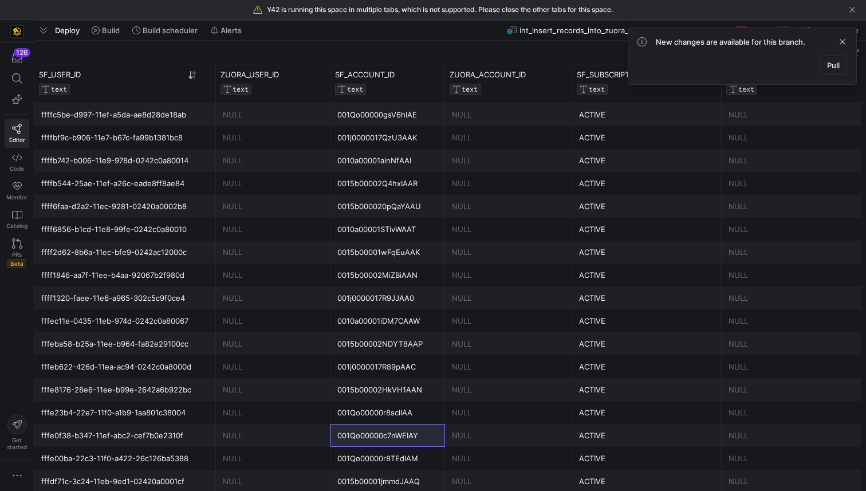
scroll to position [103, 0]
click at [30, 37] on div at bounding box center [17, 31] width 34 height 23
click at [321, 19] on div "Y42 is running this space in multiple tabs, which is not supported. Please clos…" at bounding box center [433, 10] width 866 height 20
click at [205, 21] on div at bounding box center [450, 20] width 832 height 5
drag, startPoint x: 205, startPoint y: 21, endPoint x: 190, endPoint y: 244, distance: 223.4
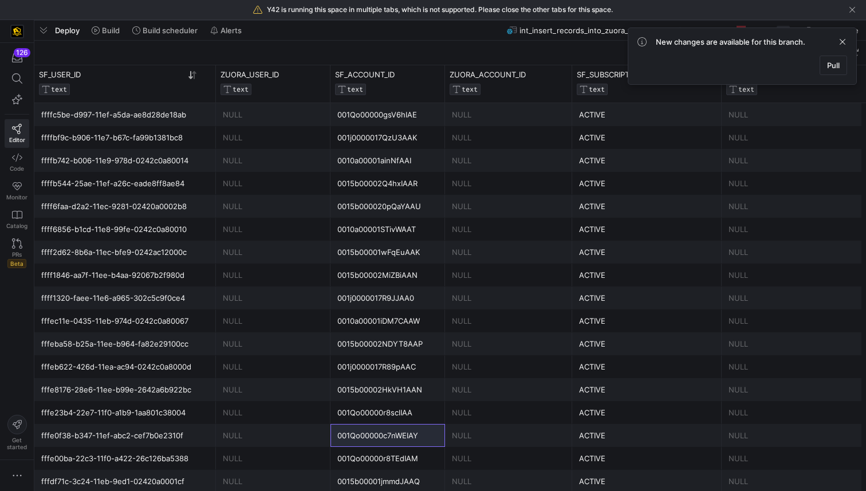
click at [190, 244] on as-split "edw-dv-sbx ft-intermediate-zuora-vs-salesforce-08052025 No changes to commit 3 …" at bounding box center [450, 255] width 832 height 471
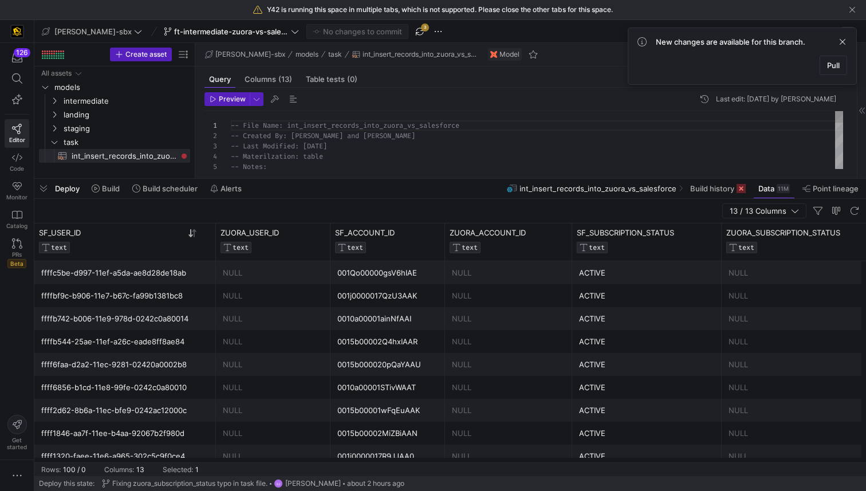
drag, startPoint x: 191, startPoint y: 21, endPoint x: 197, endPoint y: 400, distance: 378.8
click at [174, 32] on span "ft-intermediate-zuora-vs-salesforce-08052025" at bounding box center [231, 31] width 115 height 9
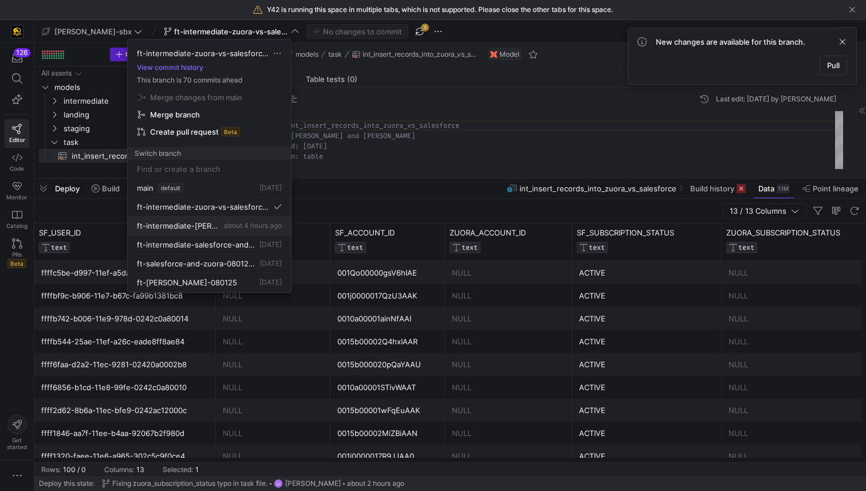
click at [203, 225] on span "ft-intermediate-[PERSON_NAME]-08042025" at bounding box center [179, 225] width 85 height 9
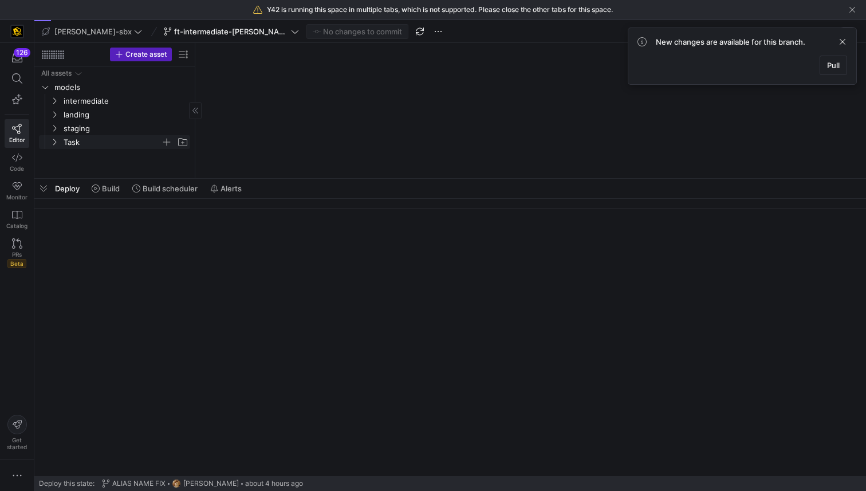
click at [81, 143] on span "Task" at bounding box center [112, 142] width 97 height 13
click at [101, 160] on span "subscriptions_postgres_kafka_joined_view​​​​​​​​​​" at bounding box center [124, 156] width 105 height 13
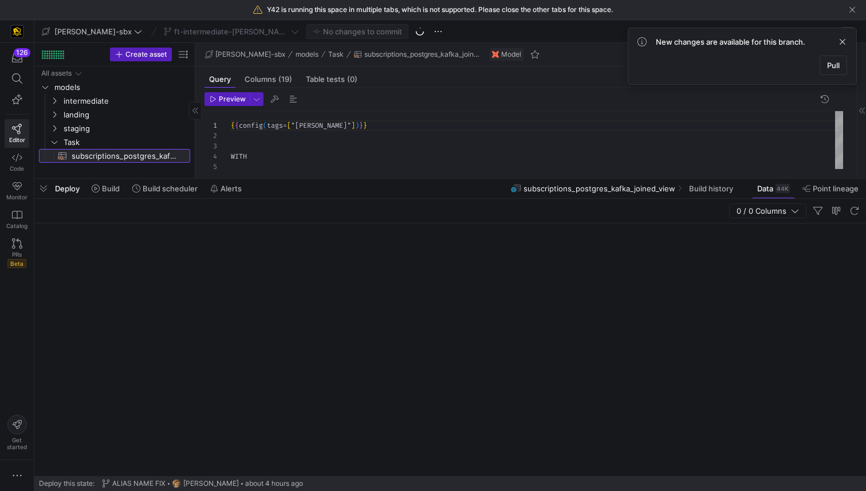
scroll to position [103, 0]
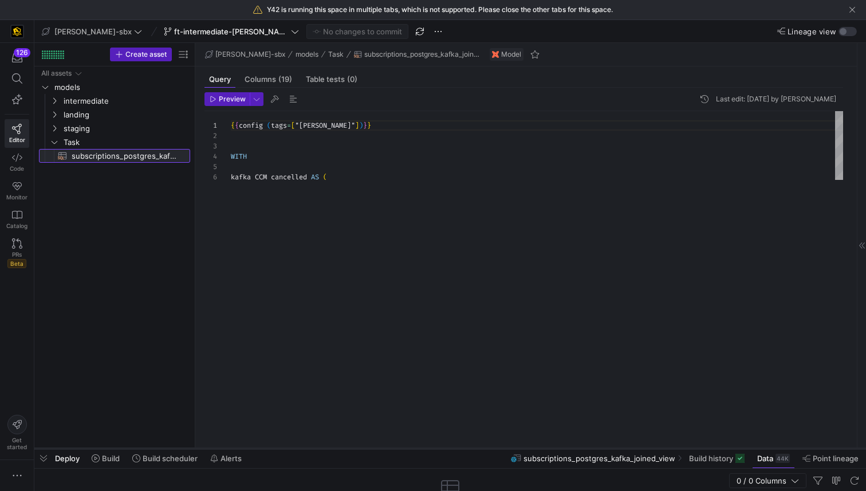
drag, startPoint x: 294, startPoint y: 178, endPoint x: 276, endPoint y: 448, distance: 270.5
click at [276, 448] on div at bounding box center [450, 448] width 832 height 5
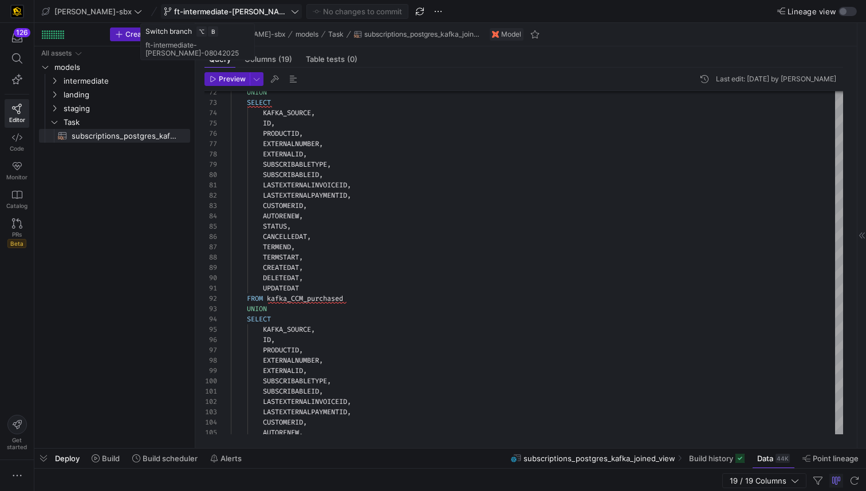
click at [174, 14] on span "ft-intermediate-[PERSON_NAME]-08042025" at bounding box center [231, 11] width 115 height 9
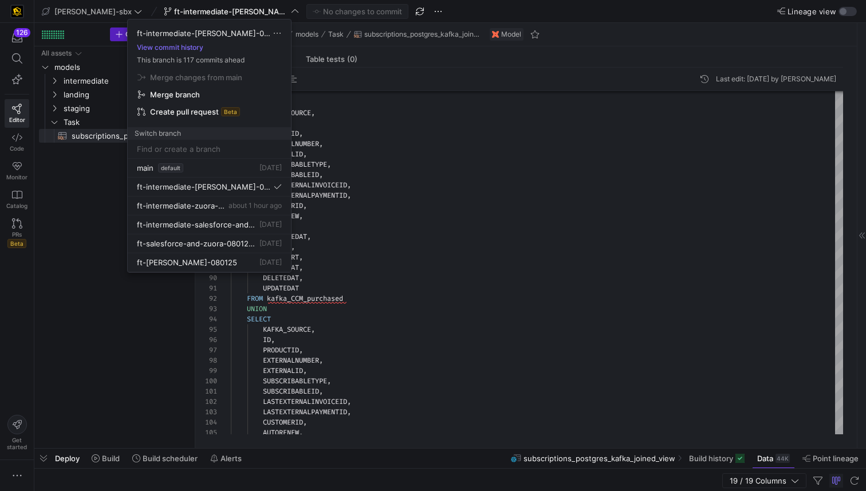
click at [190, 150] on input at bounding box center [209, 148] width 145 height 9
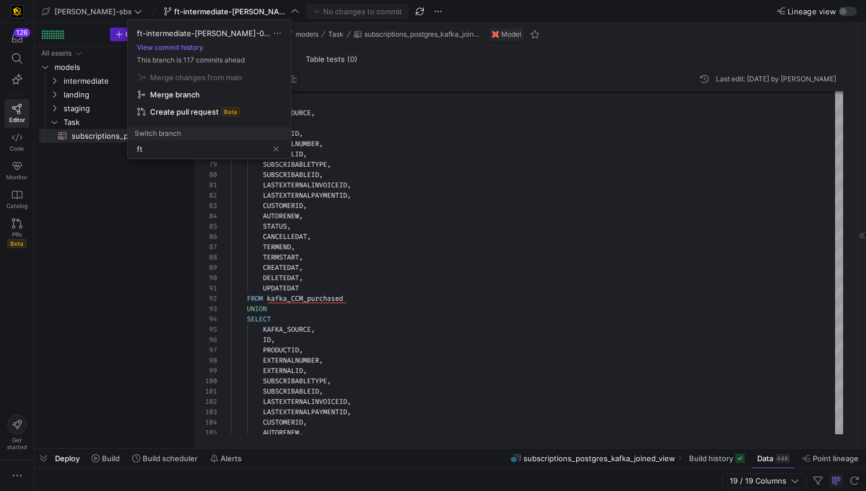
type input "f"
type input "ft-intermediate-kafka-vs-sf-"
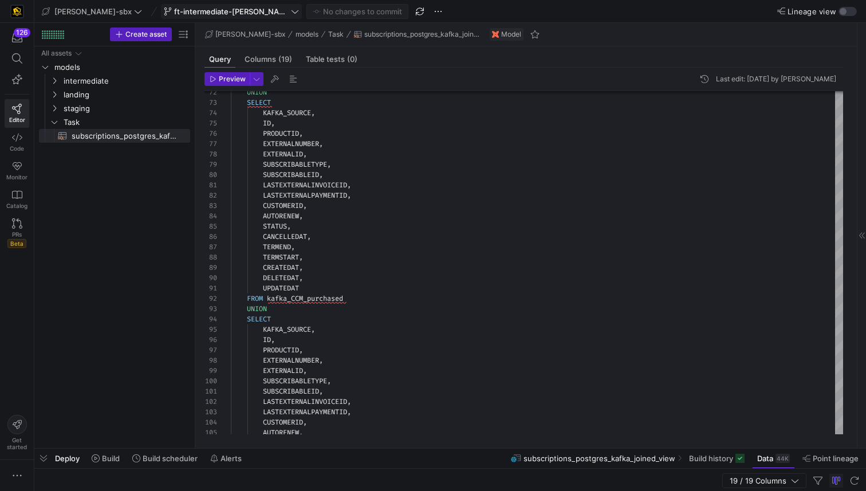
click at [230, 11] on span "ft-intermediate-[PERSON_NAME]-08042025" at bounding box center [231, 11] width 115 height 9
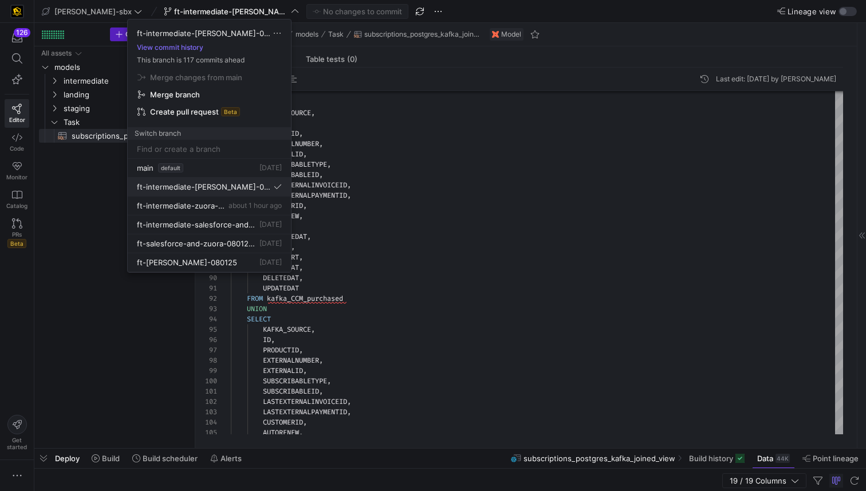
click at [225, 190] on span "ft-intermediate-[PERSON_NAME]-08042025" at bounding box center [204, 186] width 135 height 9
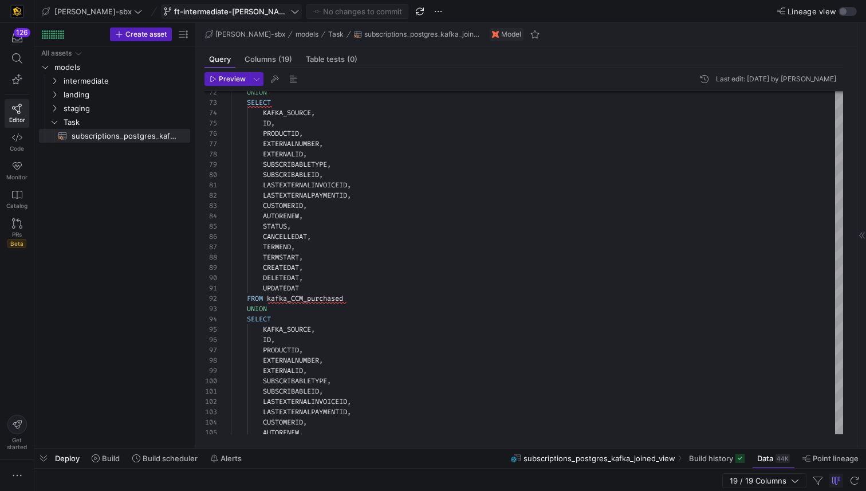
click at [254, 7] on span "ft-intermediate-[PERSON_NAME]-08042025" at bounding box center [231, 11] width 115 height 9
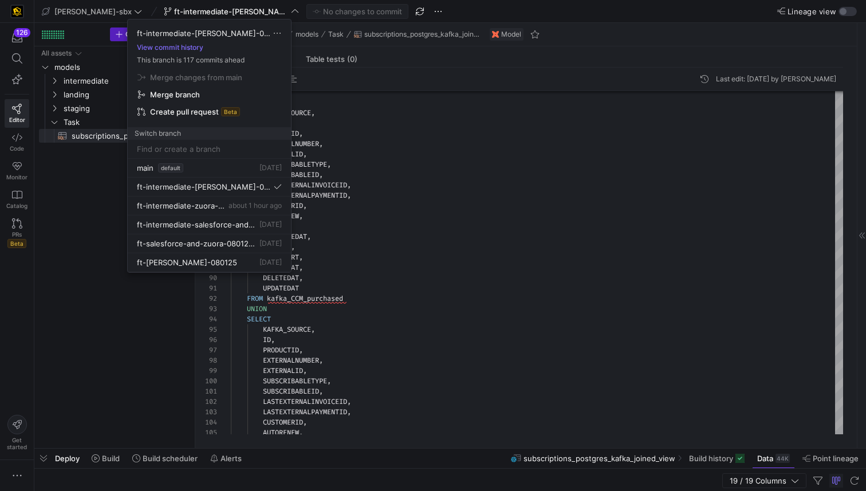
click at [208, 147] on input at bounding box center [209, 148] width 145 height 9
type input "https://kafka.apache.org/intro"
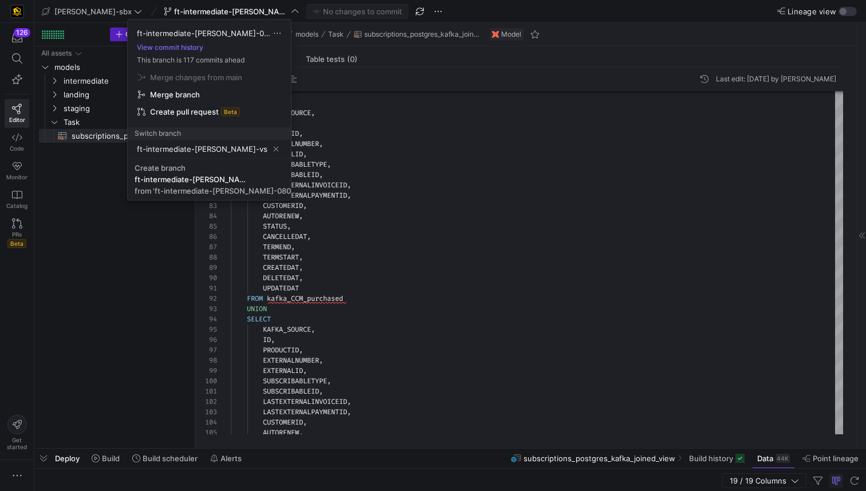
scroll to position [0, 3]
type input "ft-intermediate-[PERSON_NAME]-vs-sf-08112025"
click at [198, 182] on div "ft-intermediate-[PERSON_NAME]-vs-sf-08112025" at bounding box center [192, 179] width 115 height 9
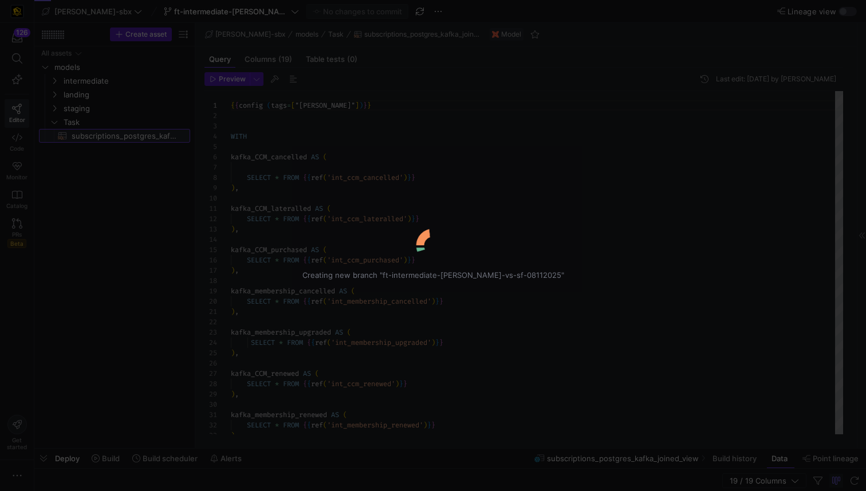
scroll to position [103, 0]
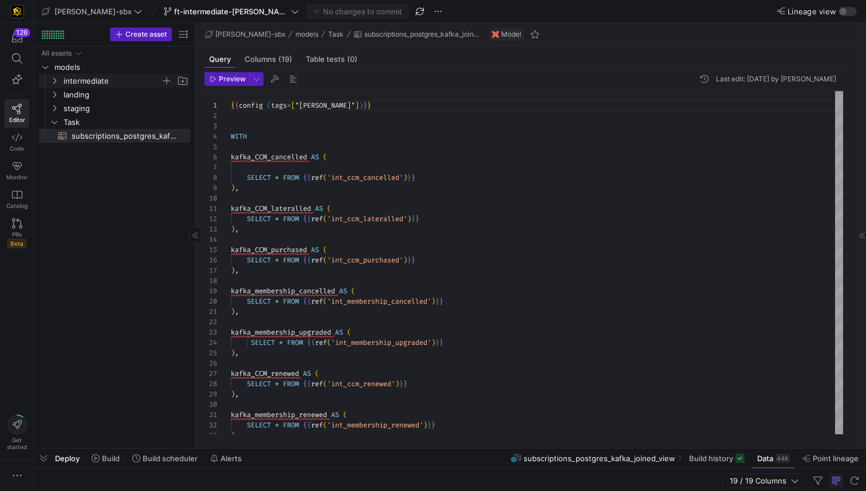
click at [69, 80] on span "intermediate" at bounding box center [112, 80] width 97 height 13
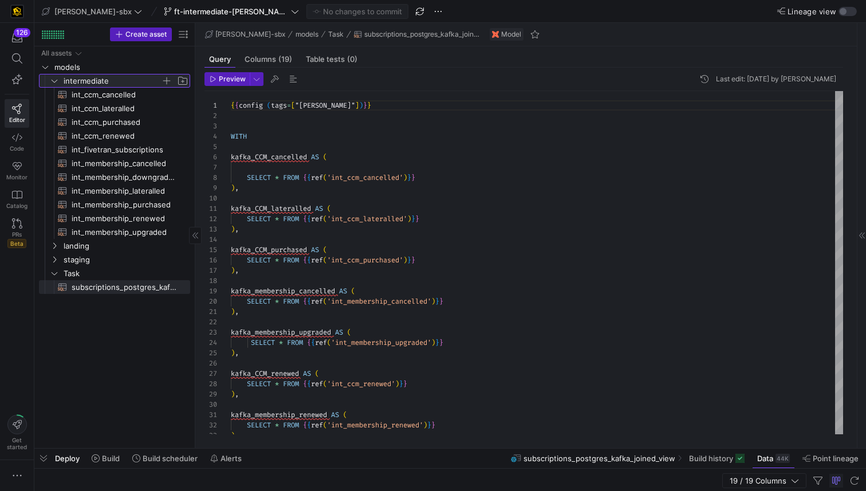
click at [56, 82] on icon at bounding box center [54, 80] width 8 height 7
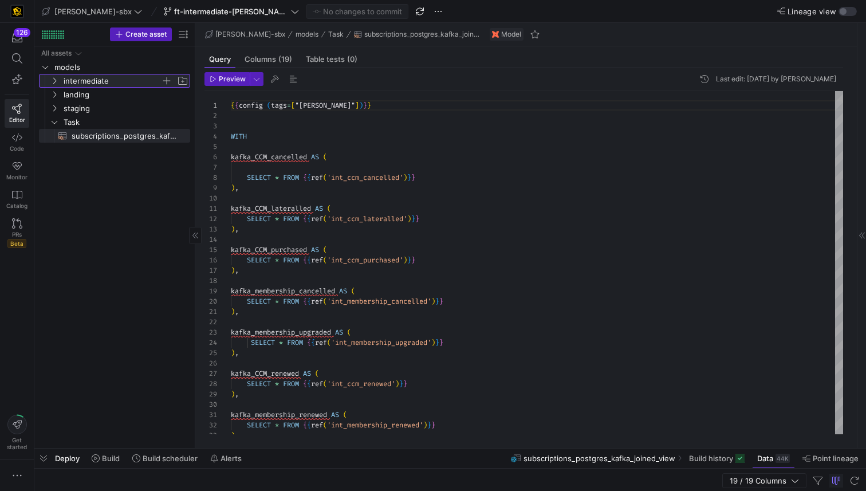
click at [92, 80] on span "intermediate" at bounding box center [112, 80] width 97 height 13
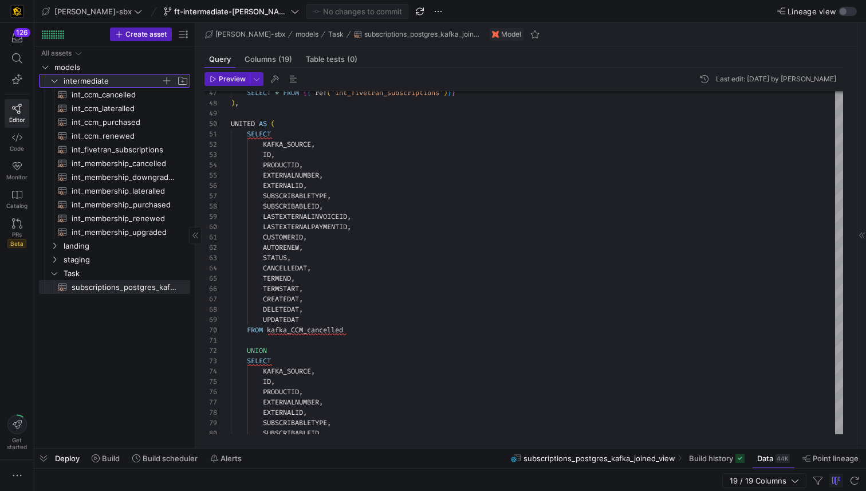
click at [180, 76] on span "button" at bounding box center [182, 80] width 11 height 11
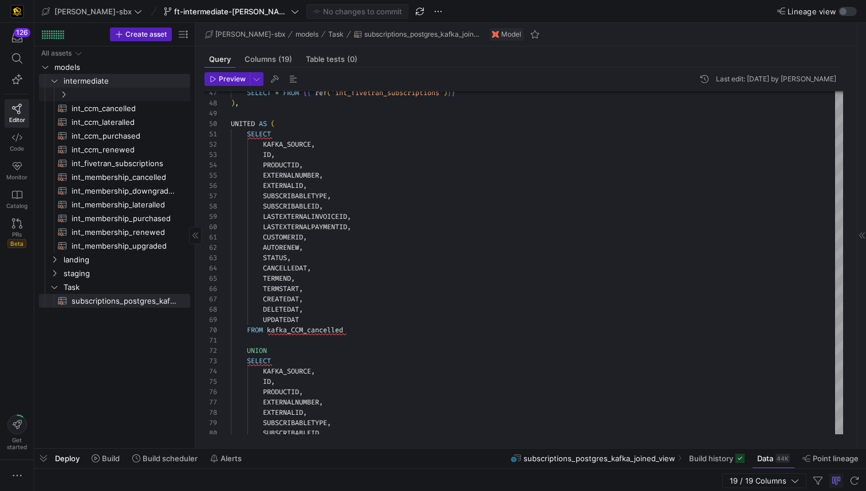
click at [129, 91] on input "Press SPACE to select this row." at bounding box center [131, 94] width 116 height 13
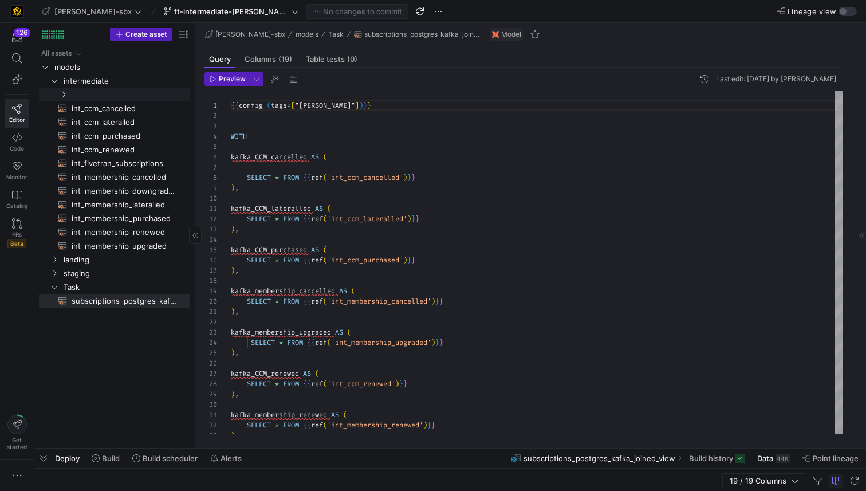
click at [123, 97] on input "Press SPACE to select this row." at bounding box center [131, 94] width 116 height 13
type input "L1"
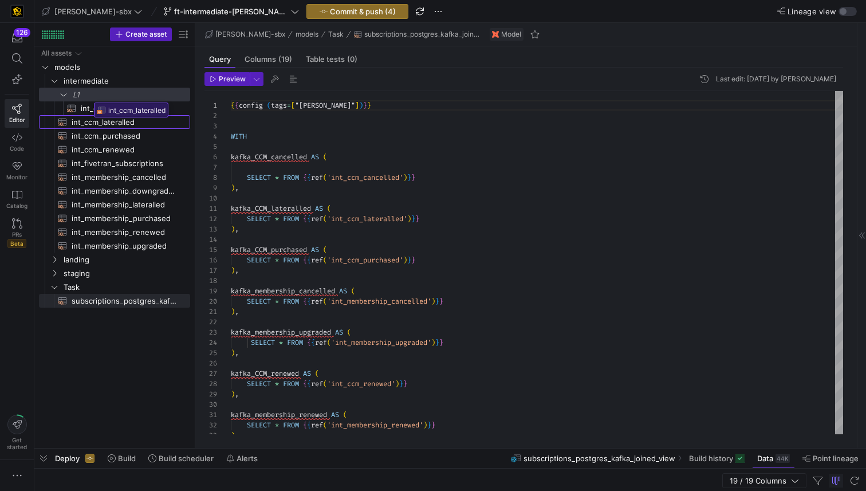
drag, startPoint x: 96, startPoint y: 123, endPoint x: 91, endPoint y: 99, distance: 24.7
drag, startPoint x: 98, startPoint y: 140, endPoint x: 96, endPoint y: 97, distance: 43.0
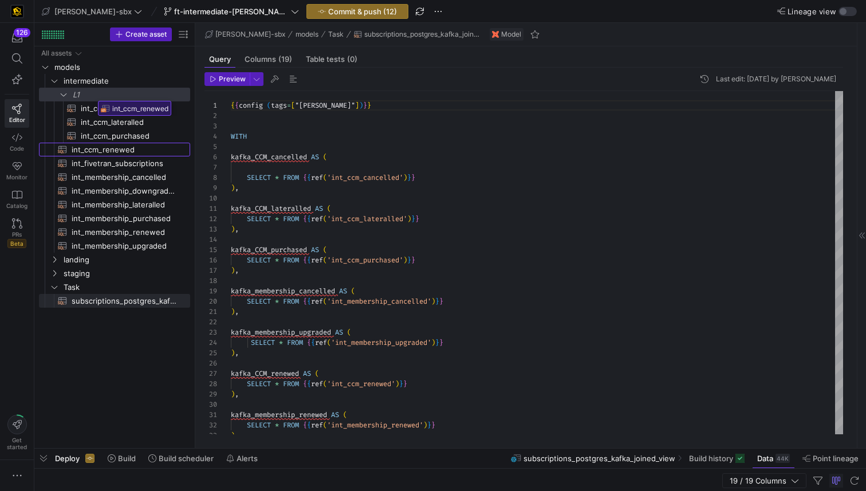
drag, startPoint x: 91, startPoint y: 152, endPoint x: 95, endPoint y: 97, distance: 55.2
drag, startPoint x: 88, startPoint y: 159, endPoint x: 103, endPoint y: 95, distance: 65.9
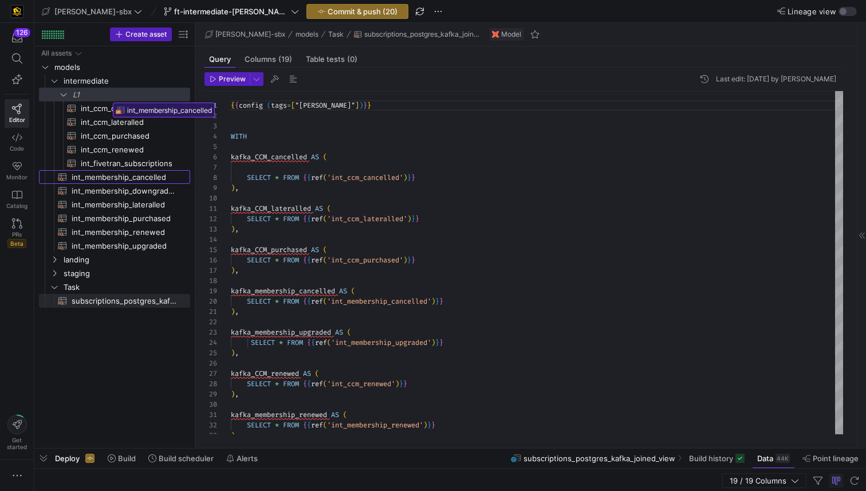
drag, startPoint x: 99, startPoint y: 175, endPoint x: 109, endPoint y: 99, distance: 77.5
drag, startPoint x: 95, startPoint y: 189, endPoint x: 99, endPoint y: 97, distance: 91.8
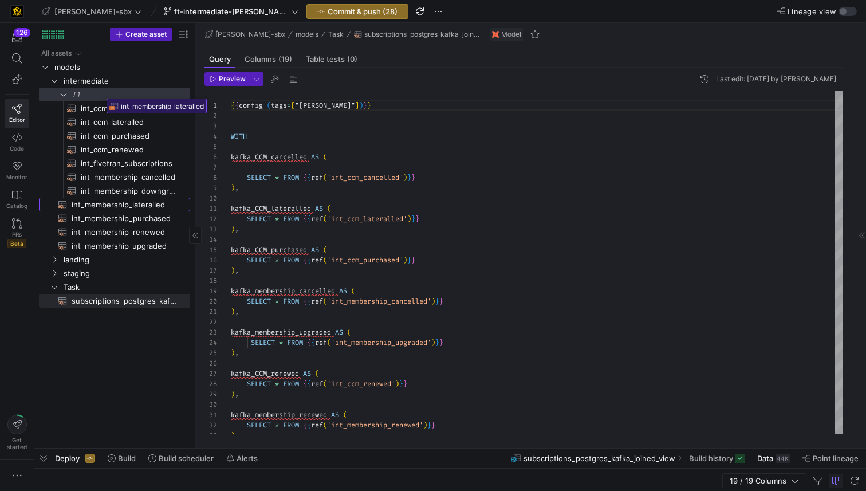
drag, startPoint x: 82, startPoint y: 206, endPoint x: 96, endPoint y: 122, distance: 84.9
drag, startPoint x: 74, startPoint y: 217, endPoint x: 96, endPoint y: 96, distance: 122.3
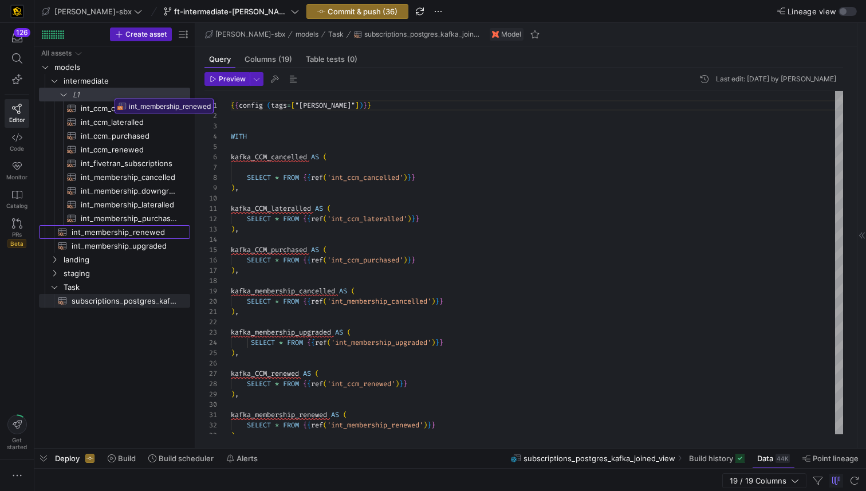
drag, startPoint x: 102, startPoint y: 234, endPoint x: 111, endPoint y: 95, distance: 139.5
drag, startPoint x: 93, startPoint y: 205, endPoint x: 120, endPoint y: 96, distance: 111.7
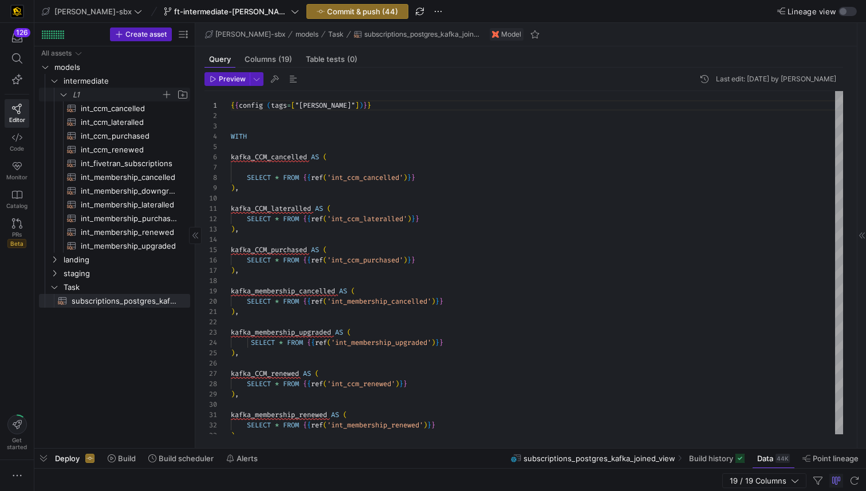
click at [65, 90] on y42-icon "Press SPACE to select this row." at bounding box center [63, 94] width 9 height 9
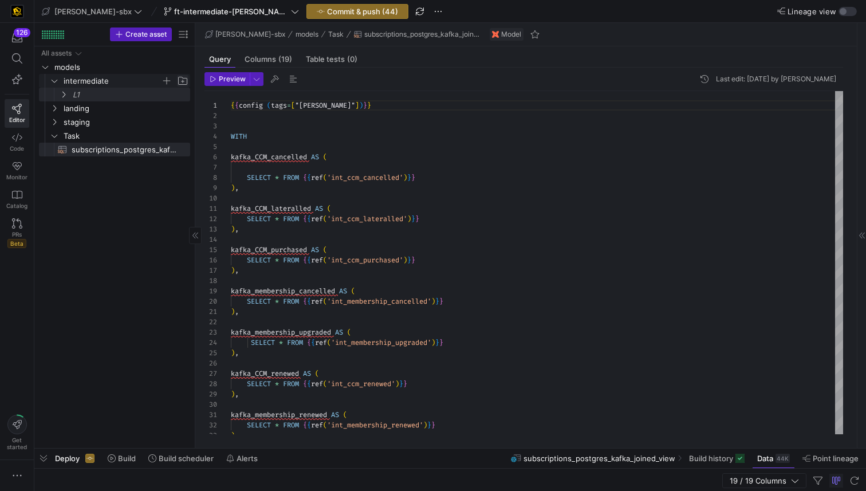
click at [183, 80] on span "Press SPACE to select this row." at bounding box center [182, 80] width 11 height 11
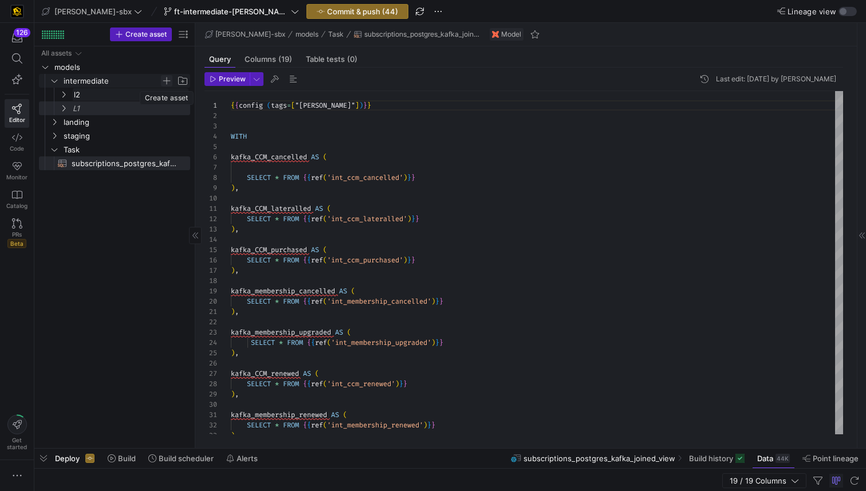
type input "l"
type input "L2"
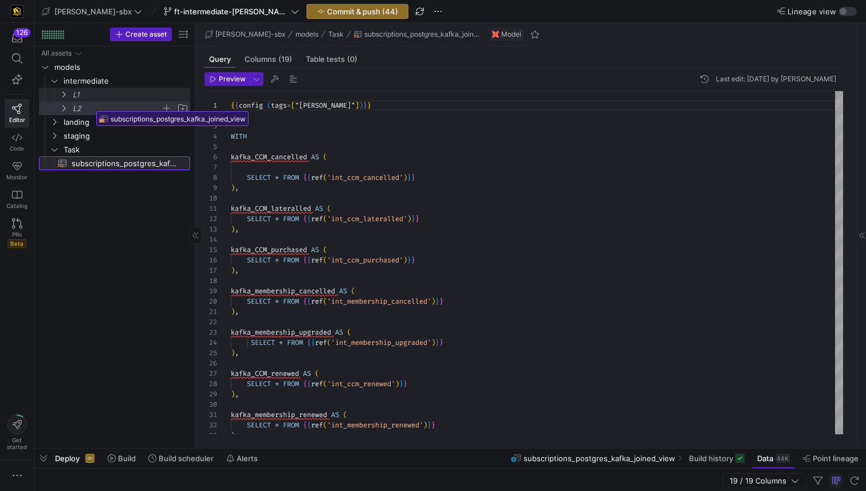
drag, startPoint x: 100, startPoint y: 166, endPoint x: 90, endPoint y: 108, distance: 58.1
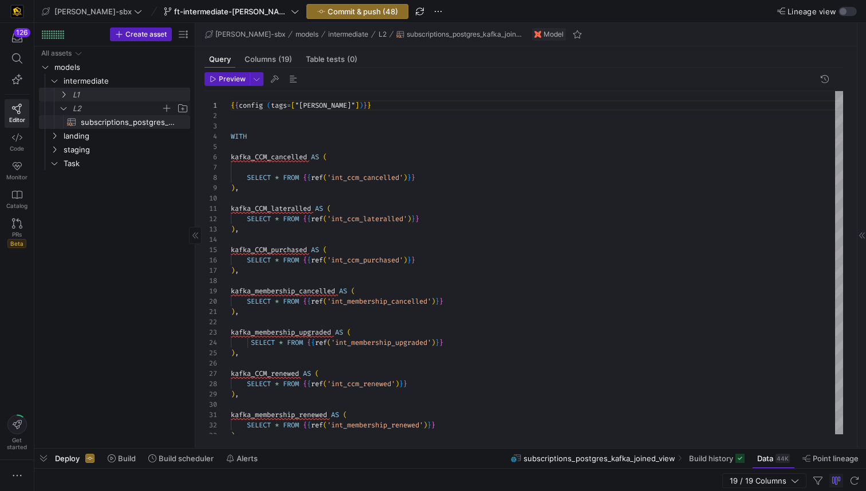
click at [62, 107] on icon "Press SPACE to select this row." at bounding box center [64, 108] width 8 height 7
click at [184, 79] on span "Press SPACE to select this row." at bounding box center [182, 80] width 11 height 11
type input "L3"
click at [113, 121] on span "L3" at bounding box center [117, 122] width 88 height 13
click at [68, 121] on y42-icon at bounding box center [63, 121] width 9 height 9
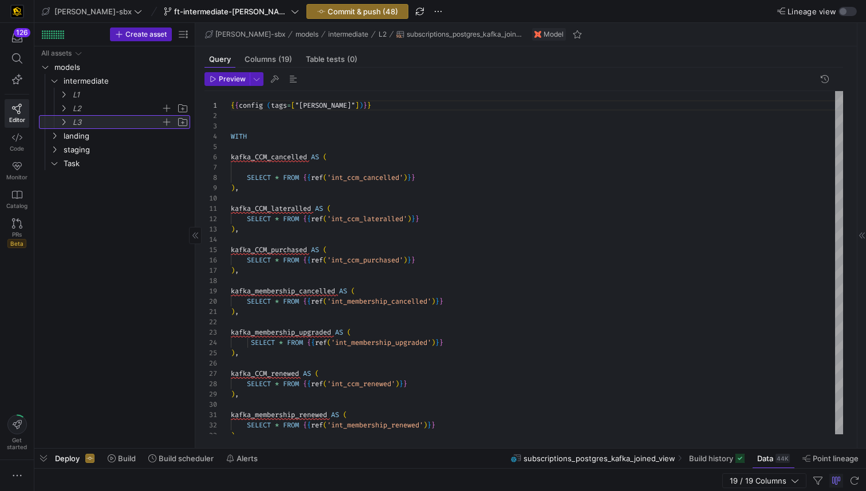
click at [68, 122] on y42-icon at bounding box center [63, 121] width 9 height 9
click at [167, 122] on span "button" at bounding box center [166, 121] width 11 height 11
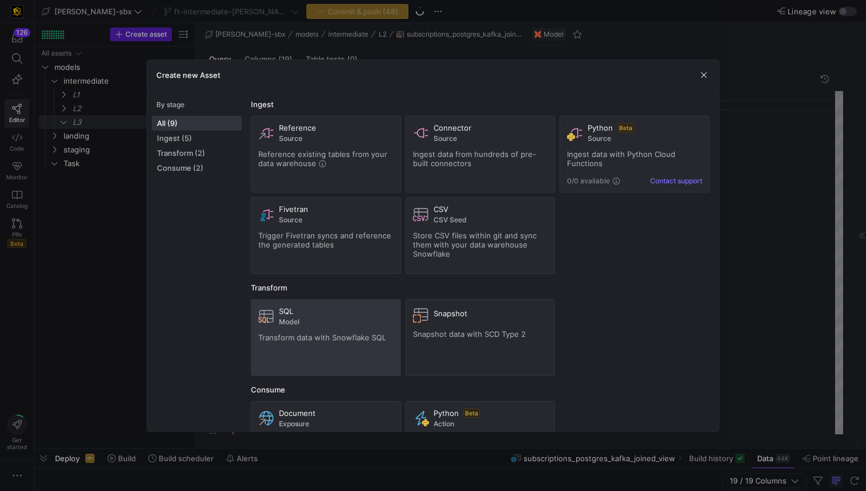
click at [294, 312] on div "SQL" at bounding box center [336, 311] width 115 height 9
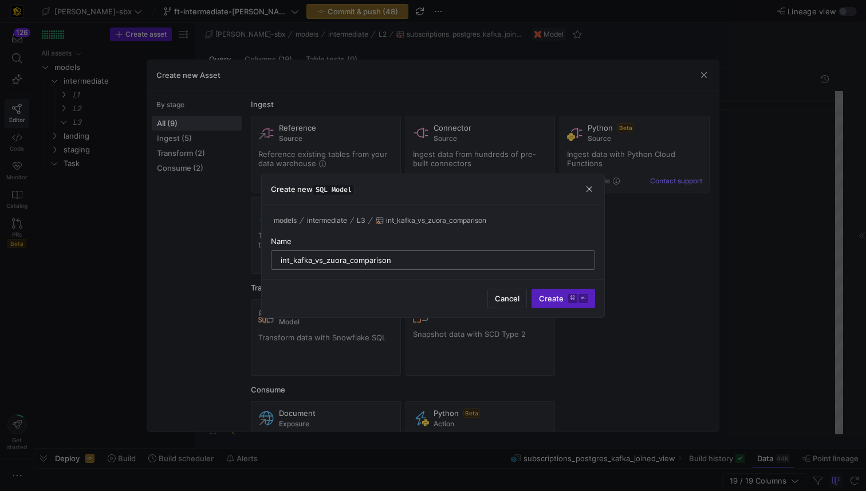
click at [345, 260] on input "int_kafka_vs_zuora_comparison" at bounding box center [433, 260] width 305 height 9
type input "int_kafka_vs_sf_comparison"
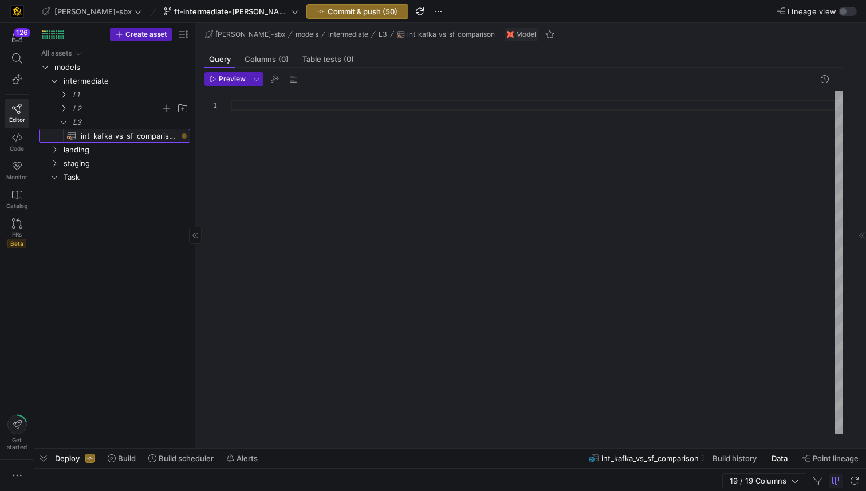
click at [142, 141] on span "int_kafka_vs_sf_comparison​​​​​​​​​​" at bounding box center [129, 135] width 96 height 13
click at [250, 103] on div at bounding box center [537, 262] width 613 height 343
click at [253, 97] on div at bounding box center [537, 262] width 613 height 343
click at [250, 105] on div at bounding box center [537, 262] width 613 height 343
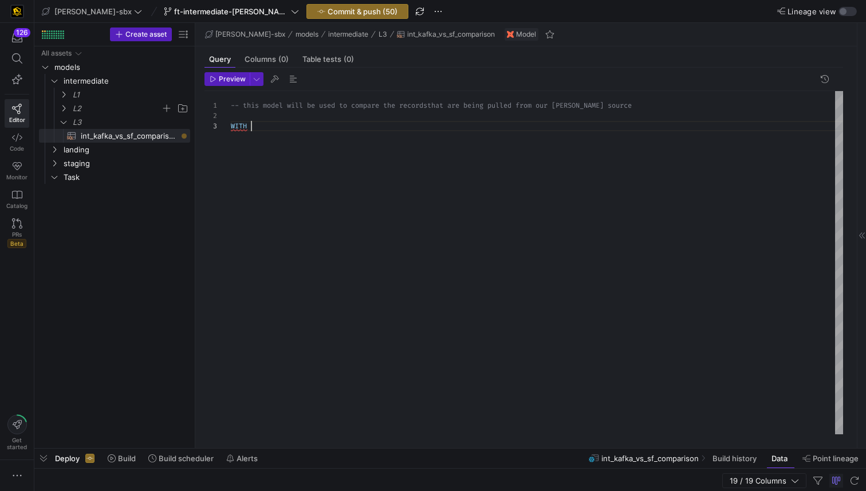
click at [265, 139] on div "-- this model will be used to compare the records that are being pulled from ou…" at bounding box center [537, 262] width 613 height 343
click at [251, 146] on div "-- this model will be used to compare the records that are being pulled from ou…" at bounding box center [537, 262] width 613 height 343
drag, startPoint x: 307, startPoint y: 146, endPoint x: 301, endPoint y: 148, distance: 6.4
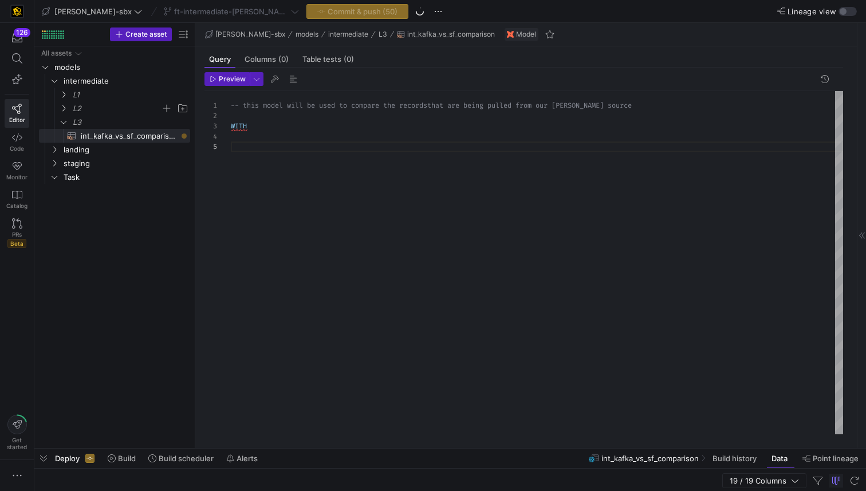
click at [307, 146] on div "-- this model will be used to compare the records that are being pulled from ou…" at bounding box center [537, 262] width 613 height 343
click at [295, 146] on div "-- this model will be used to compare the records that are being pulled from ou…" at bounding box center [537, 262] width 613 height 343
click at [121, 82] on span "intermediate" at bounding box center [112, 80] width 97 height 13
click at [74, 176] on span "Task" at bounding box center [112, 177] width 97 height 13
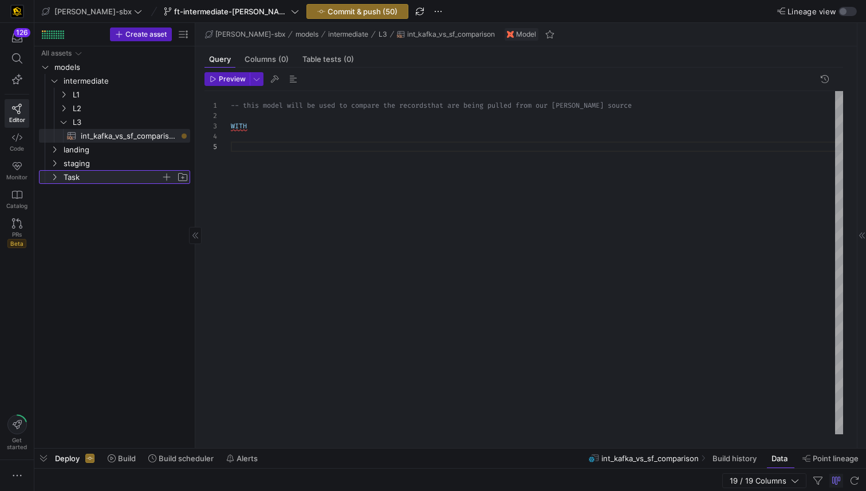
click at [99, 180] on span "Task" at bounding box center [112, 177] width 97 height 13
click at [64, 179] on span "Task" at bounding box center [112, 177] width 97 height 13
click at [56, 180] on y42-icon at bounding box center [54, 176] width 9 height 9
click at [96, 105] on span "L2" at bounding box center [117, 108] width 88 height 13
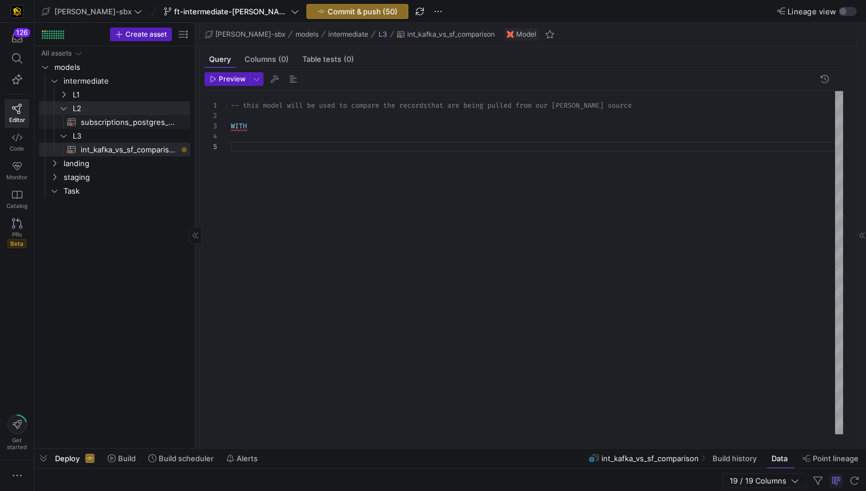
click at [112, 121] on span "subscriptions_postgres_kafka_joined_view​​​​​​​​​​" at bounding box center [129, 122] width 96 height 13
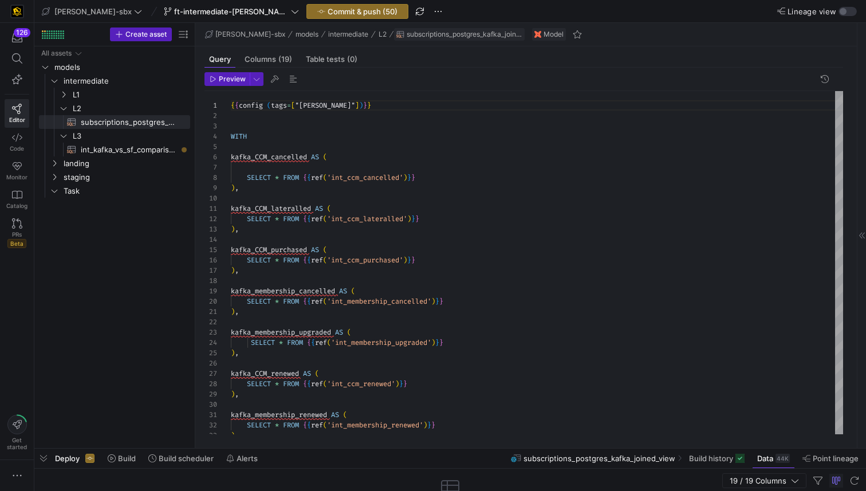
click at [472, 34] on span "subscriptions_postgres_kafka_joined_view" at bounding box center [465, 34] width 116 height 8
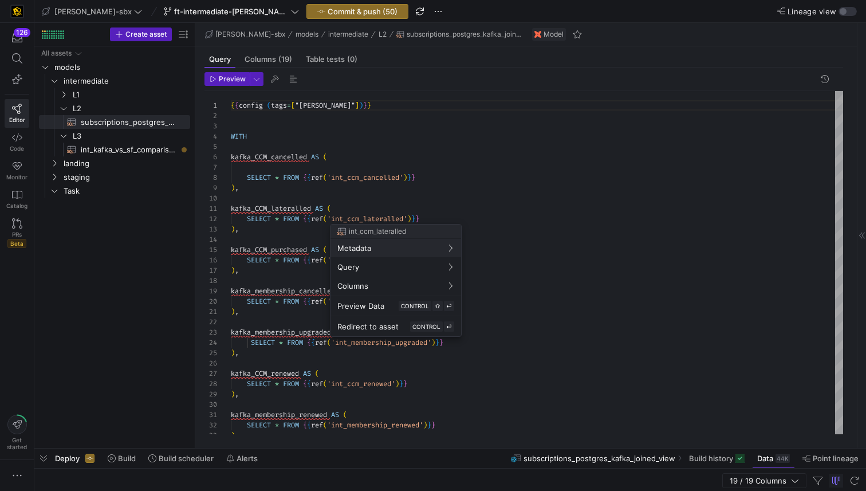
click at [61, 64] on div at bounding box center [433, 245] width 866 height 491
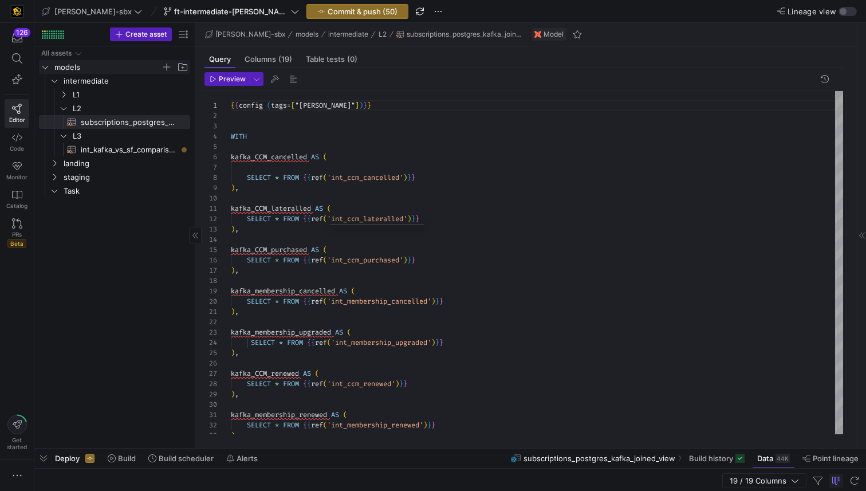
click at [58, 69] on span "models" at bounding box center [107, 67] width 107 height 13
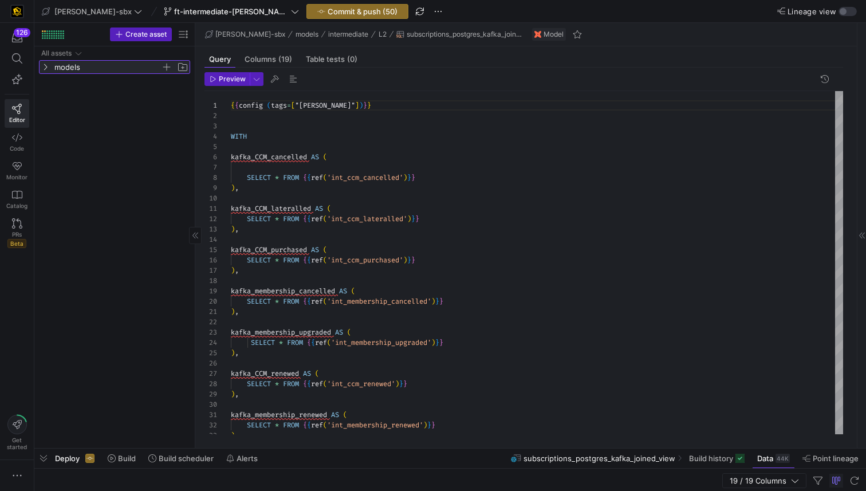
click at [58, 69] on span "models" at bounding box center [107, 67] width 107 height 13
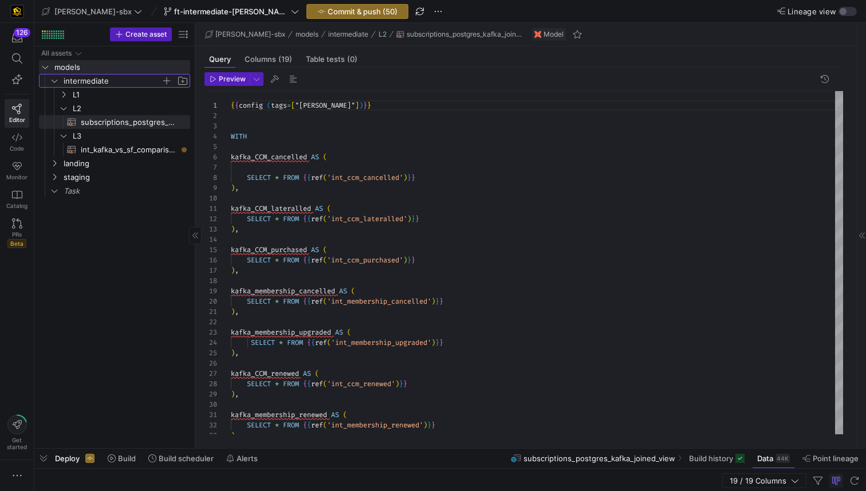
click at [76, 81] on span "intermediate" at bounding box center [112, 80] width 97 height 13
click at [79, 180] on span "staging" at bounding box center [112, 177] width 97 height 13
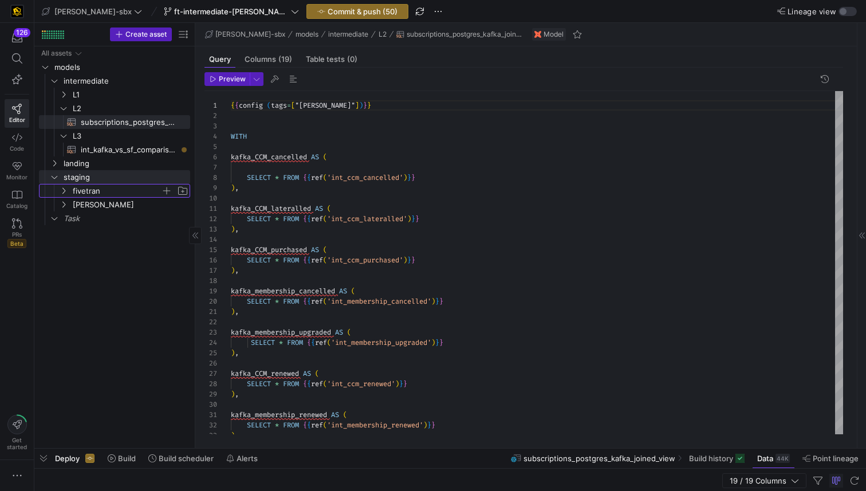
click at [84, 189] on span "fivetran" at bounding box center [117, 190] width 88 height 13
click at [75, 220] on span "[PERSON_NAME]" at bounding box center [117, 218] width 88 height 13
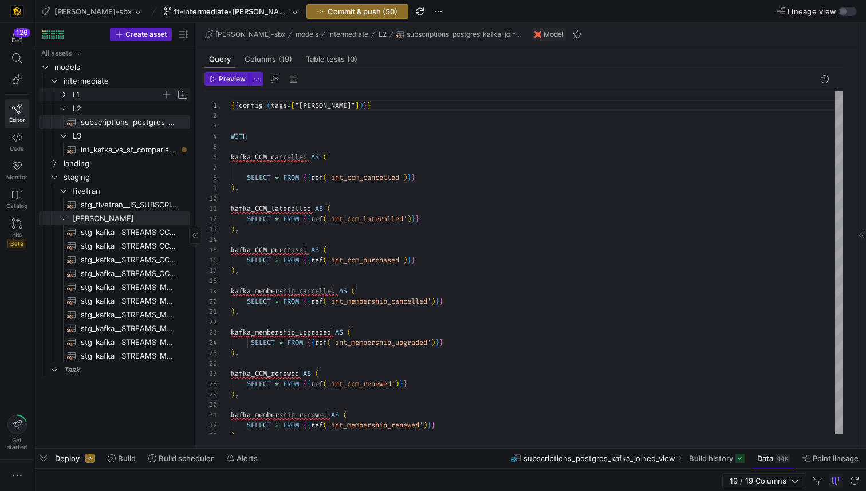
click at [113, 89] on span "L1" at bounding box center [117, 94] width 88 height 13
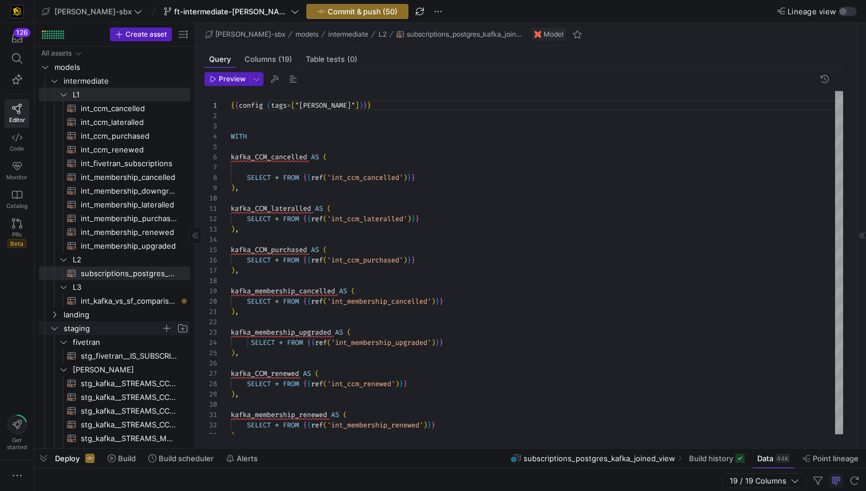
click at [117, 325] on span "staging" at bounding box center [112, 328] width 97 height 13
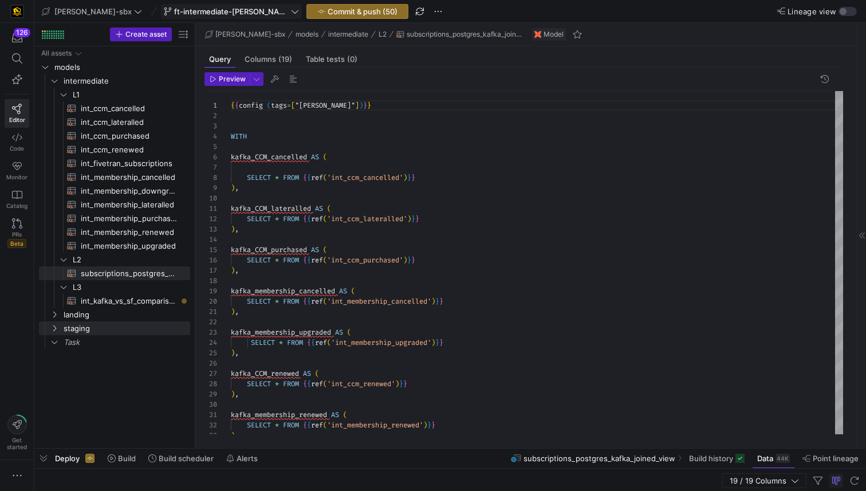
click at [238, 5] on span at bounding box center [232, 12] width 140 height 14
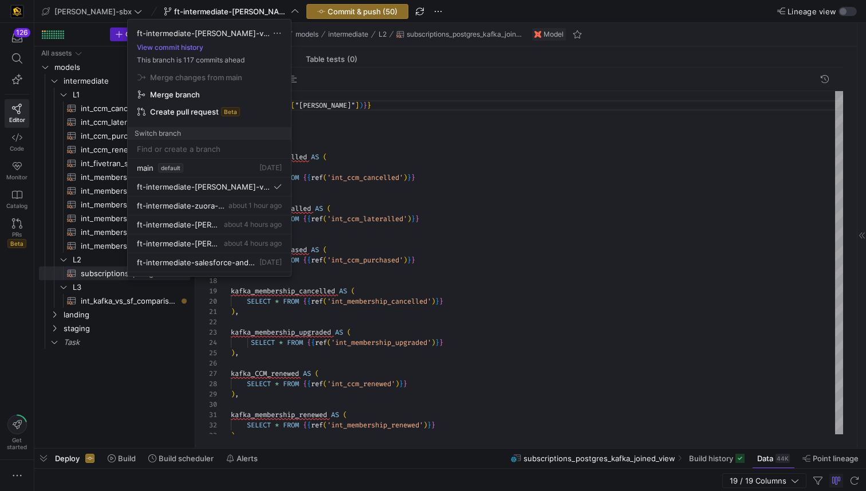
click at [366, 125] on div at bounding box center [433, 245] width 866 height 491
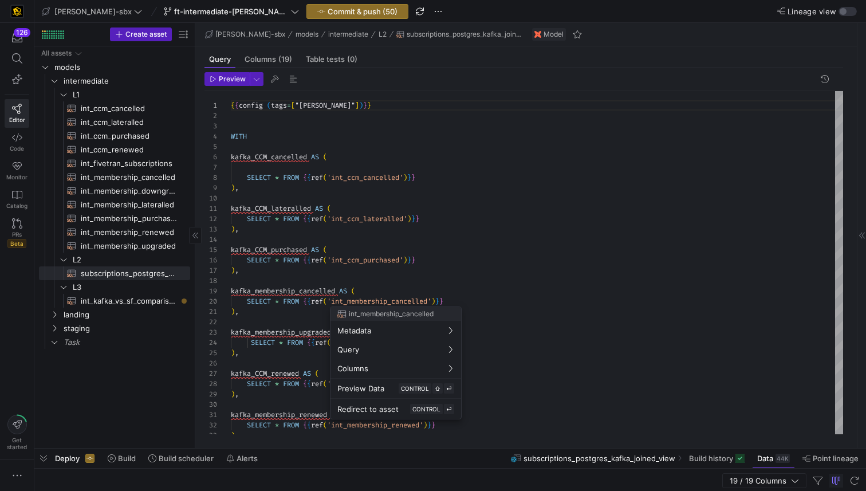
click at [126, 297] on div at bounding box center [433, 245] width 866 height 491
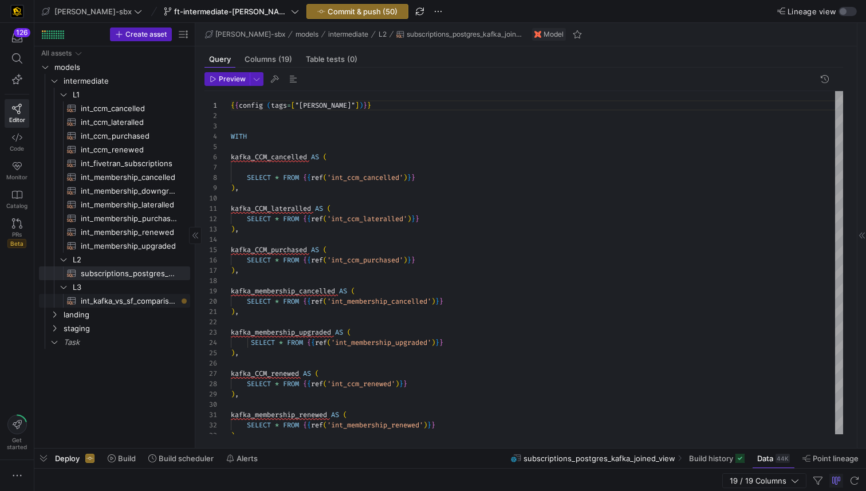
click at [119, 306] on span "int_kafka_vs_sf_comparison​​​​​​​​​​" at bounding box center [129, 301] width 96 height 13
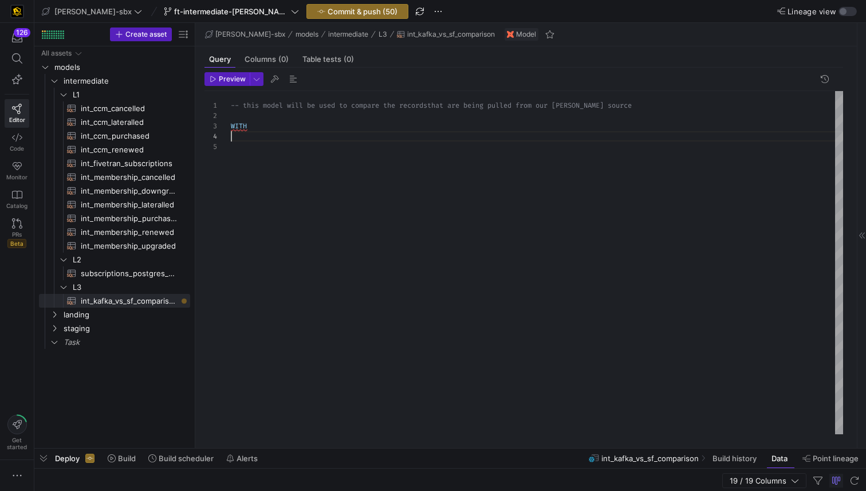
scroll to position [31, 0]
click at [278, 139] on div "-- this model will be used to compare the records that are being pulled from ou…" at bounding box center [537, 262] width 613 height 343
click at [295, 134] on div "-- this model will be used to compare the records that are being pulled from ou…" at bounding box center [537, 262] width 613 height 343
click at [296, 128] on div "-- this model will be used to compare the records that are being pulled from ou…" at bounding box center [537, 262] width 613 height 343
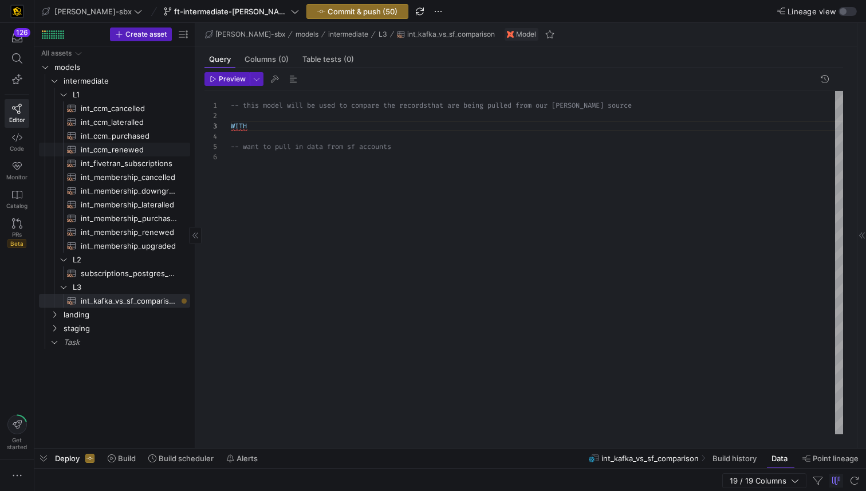
click at [138, 140] on link "int_ccm_purchased​​​​​​​​​​" at bounding box center [114, 136] width 151 height 14
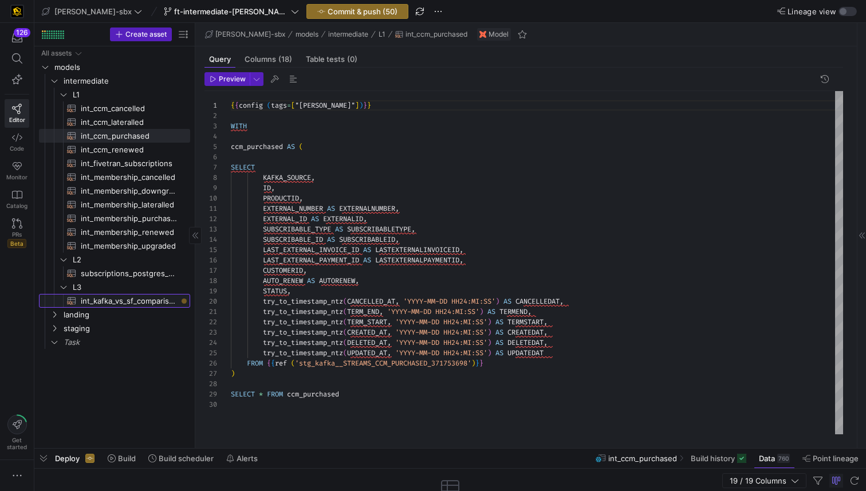
click at [105, 301] on span "int_kafka_vs_sf_comparison​​​​​​​​​​" at bounding box center [129, 301] width 96 height 13
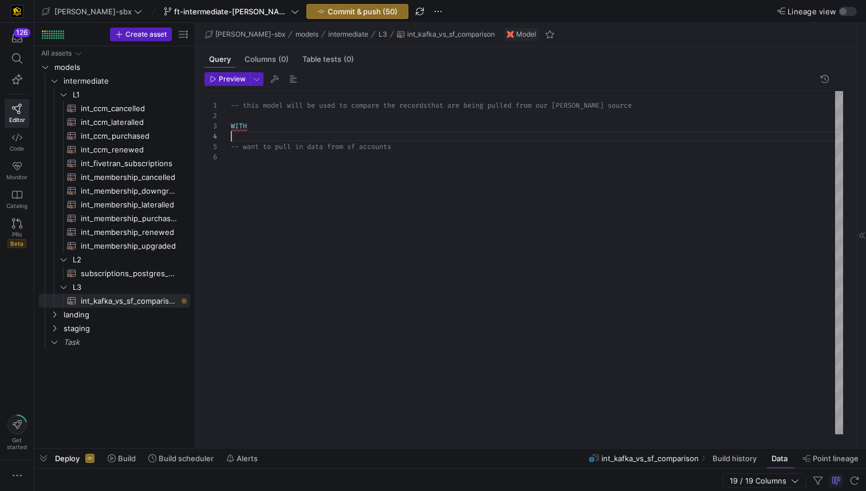
click at [286, 134] on div "-- this model will be used to compare the records that are being pulled from ou…" at bounding box center [537, 262] width 613 height 343
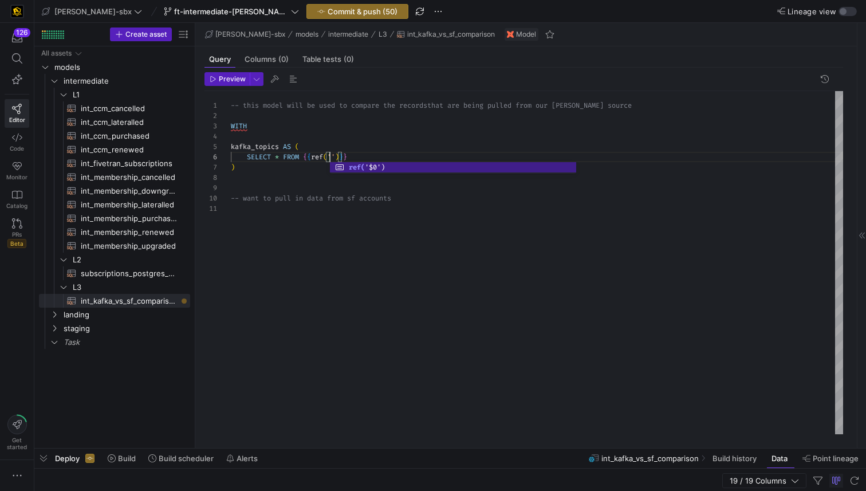
scroll to position [52, 103]
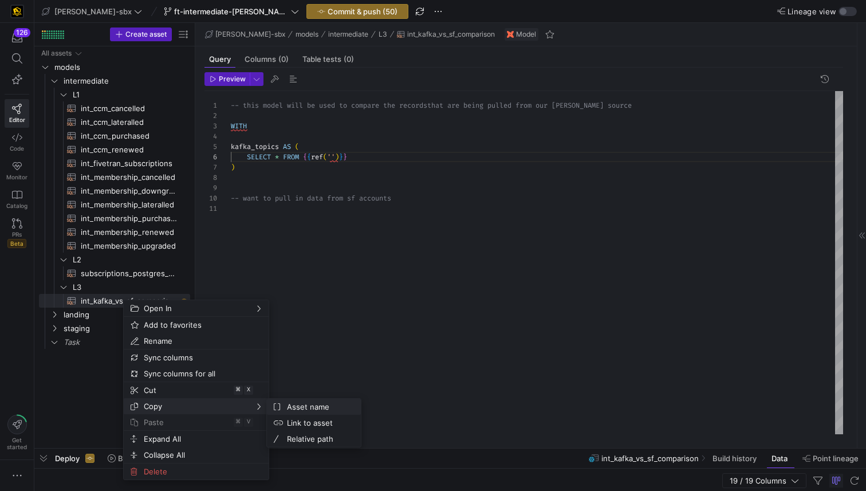
click at [312, 405] on span "Asset name" at bounding box center [316, 407] width 69 height 16
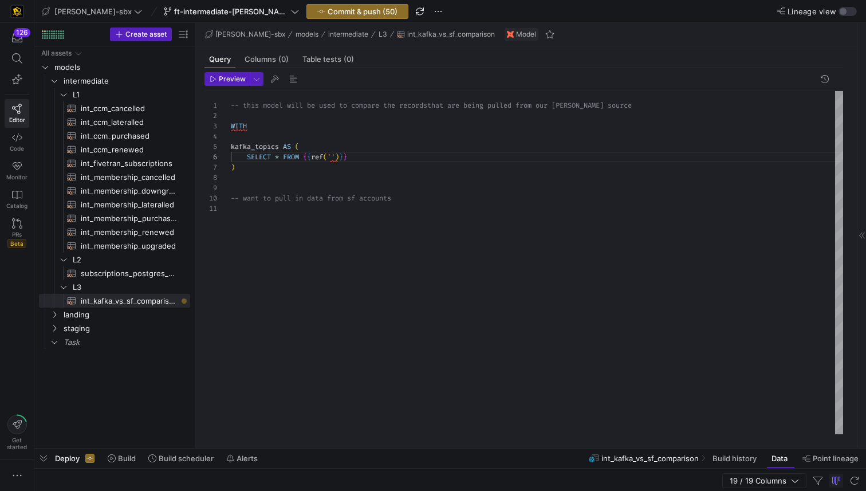
click at [333, 159] on div "-- this model will be used to compare the records that are being pulled from ou…" at bounding box center [537, 262] width 613 height 343
click at [408, 182] on div "-- this model will be used to compare the records that are being pulled from ou…" at bounding box center [537, 262] width 613 height 343
click at [253, 176] on div "-- this model will be used to compare the records that are being pulled from ou…" at bounding box center [537, 262] width 613 height 343
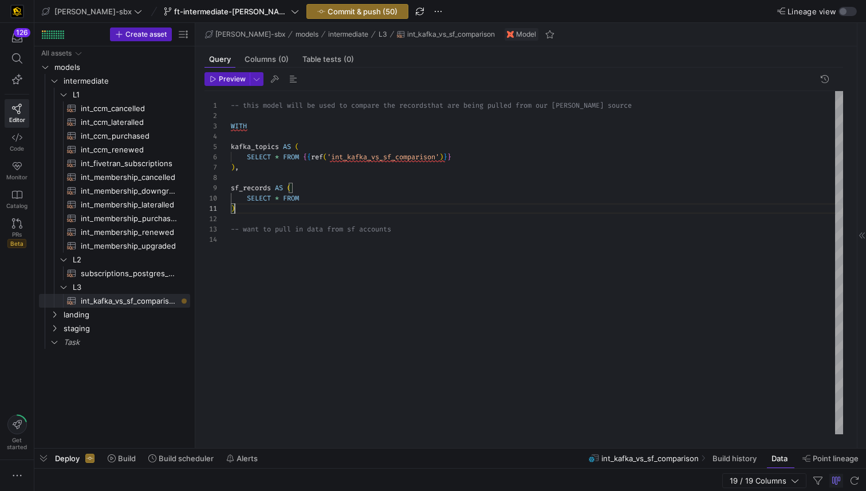
click at [265, 213] on div "-- this model will be used to compare the records that are being pulled from ou…" at bounding box center [537, 262] width 613 height 343
click at [258, 221] on div "-- this model will be used to compare the records that are being pulled from ou…" at bounding box center [537, 262] width 613 height 343
type textarea ") -- want to pull in data from sf accounts"
click at [333, 13] on span "Commit & push (50)" at bounding box center [363, 11] width 70 height 9
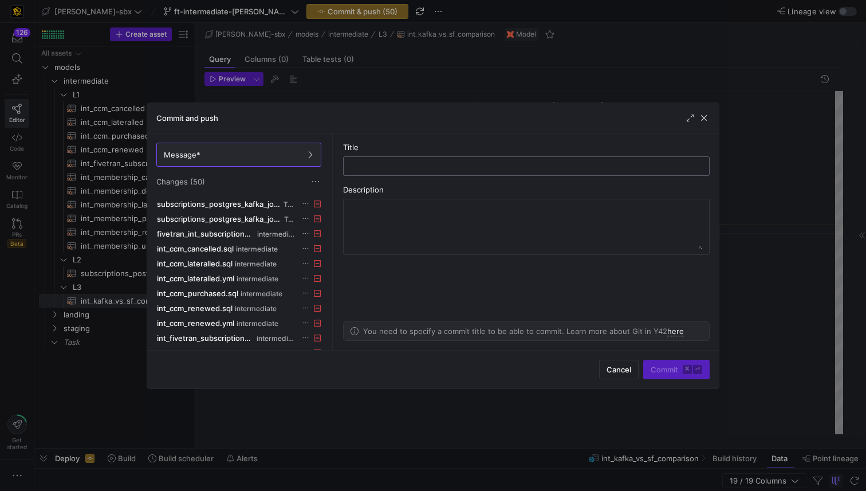
click at [378, 168] on input "text" at bounding box center [526, 166] width 347 height 9
type input "FILE MANAGEMENT"
click at [431, 199] on div at bounding box center [527, 226] width 352 height 55
click at [430, 205] on textarea at bounding box center [527, 227] width 352 height 46
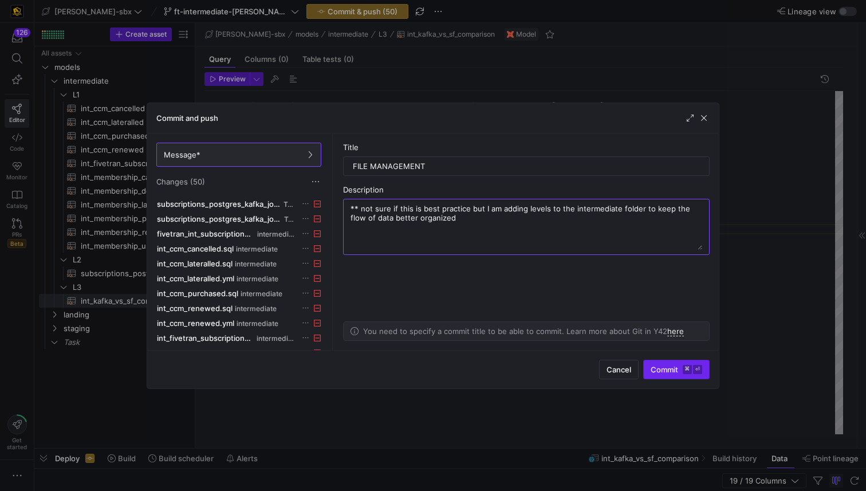
type textarea "** not sure if this is best practice but I am adding levels to the intermediate…"
click at [645, 377] on span "submit" at bounding box center [676, 369] width 65 height 18
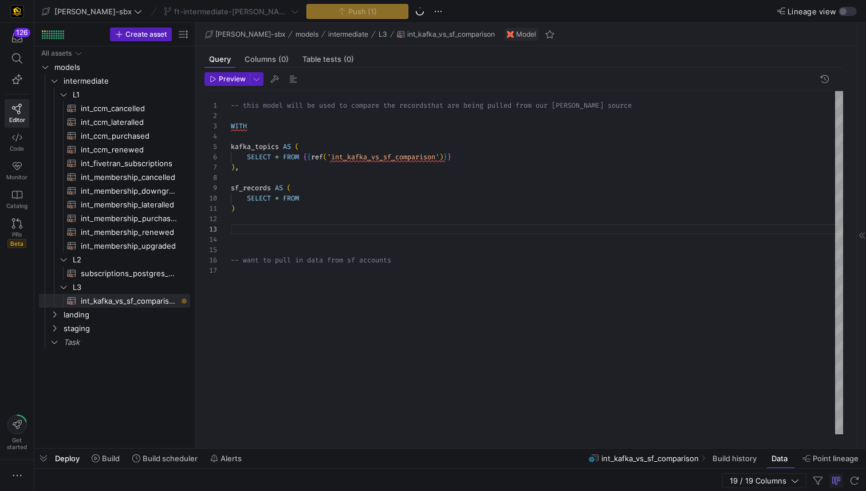
click at [292, 234] on div "-- this model will be used to compare the records that are being pulled from ou…" at bounding box center [537, 262] width 613 height 343
click at [137, 391] on div "All assets models intermediate landing staging Task L1 L2 subscriptions_postgre…" at bounding box center [114, 244] width 151 height 397
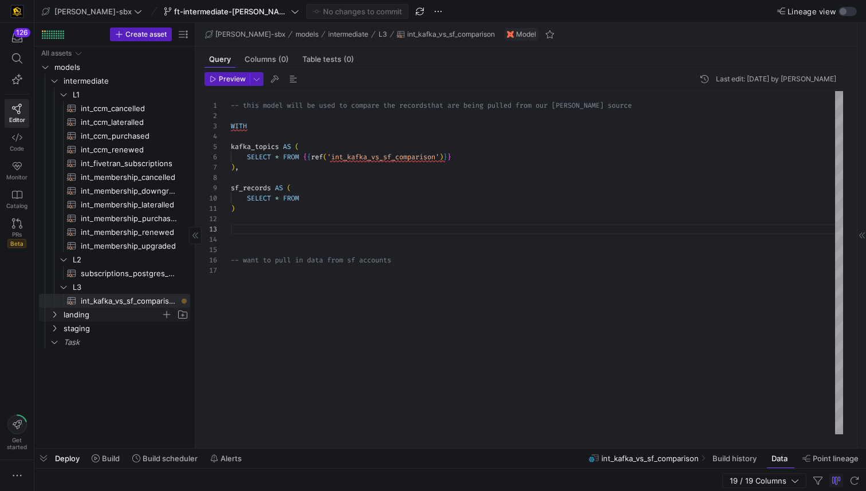
click at [55, 317] on icon "Press SPACE to select this row." at bounding box center [54, 314] width 8 height 7
click at [62, 329] on icon "Press SPACE to select this row." at bounding box center [64, 328] width 8 height 7
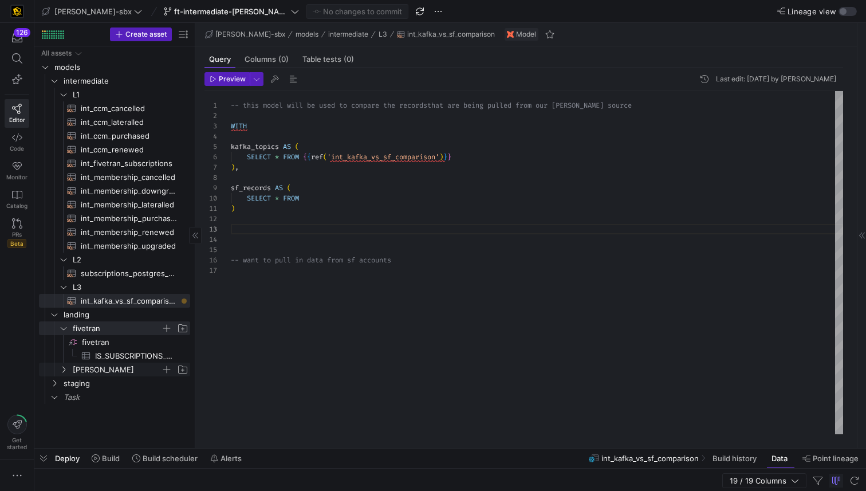
click at [66, 371] on icon "Press SPACE to select this row." at bounding box center [64, 369] width 8 height 7
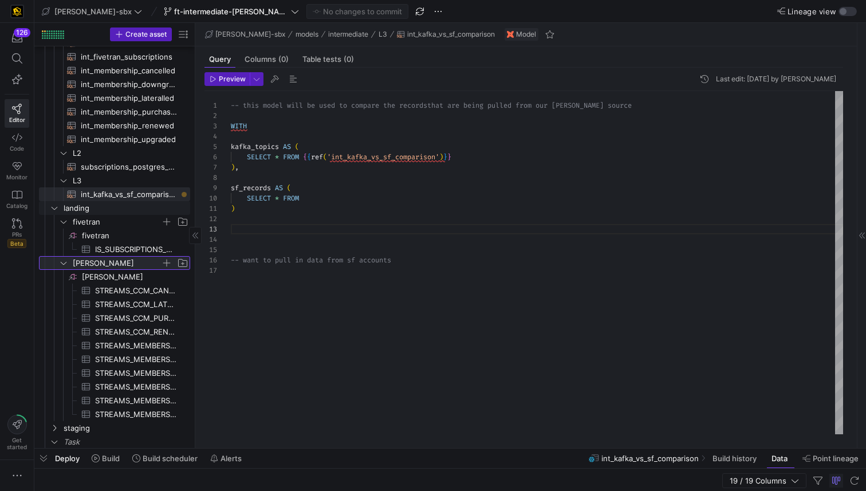
scroll to position [107, 0]
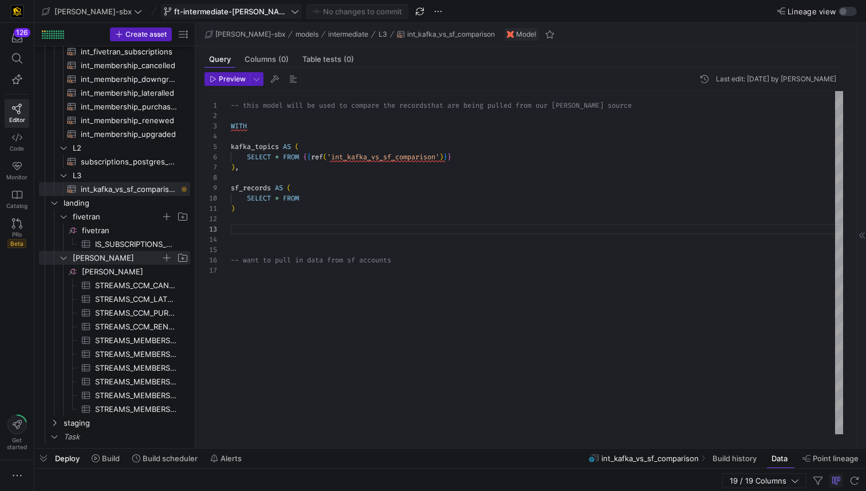
click at [242, 13] on span "ft-intermediate-[PERSON_NAME]-vs-sf-08112025" at bounding box center [231, 11] width 115 height 9
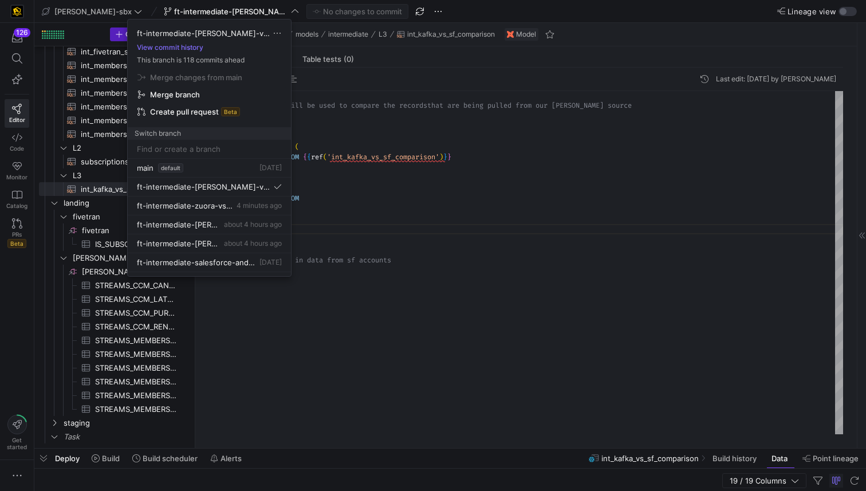
click at [197, 82] on span "Merge branch" at bounding box center [196, 77] width 92 height 9
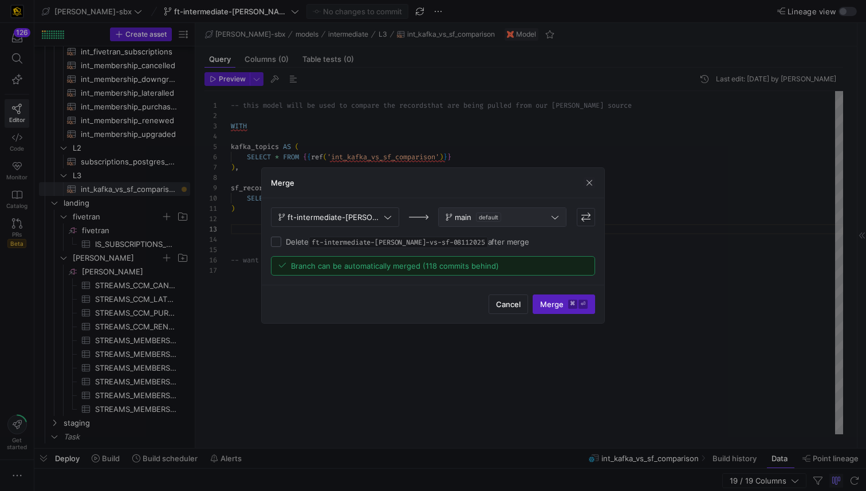
click at [505, 218] on span "main default" at bounding box center [502, 217] width 113 height 9
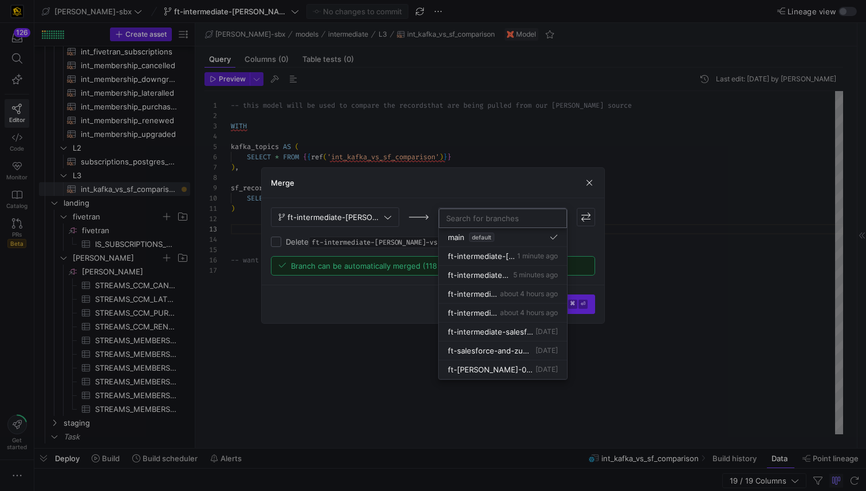
scroll to position [1, 0]
click at [532, 190] on div at bounding box center [433, 245] width 866 height 491
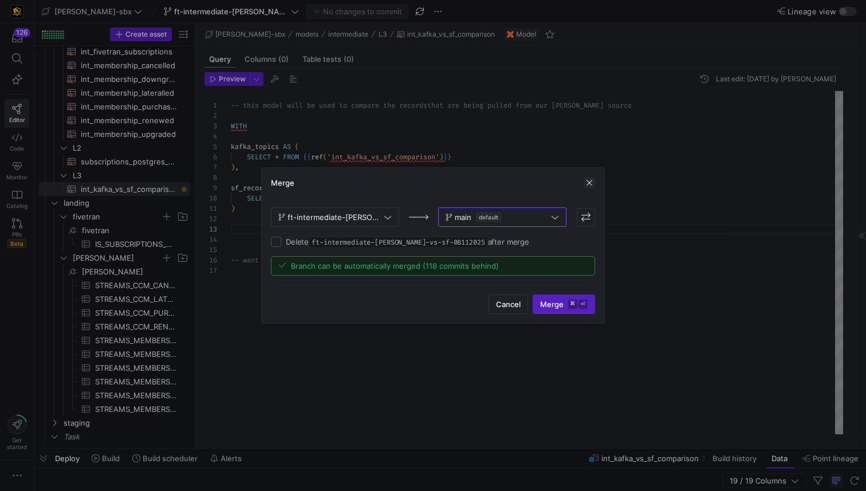
click at [592, 182] on span "button" at bounding box center [589, 182] width 11 height 11
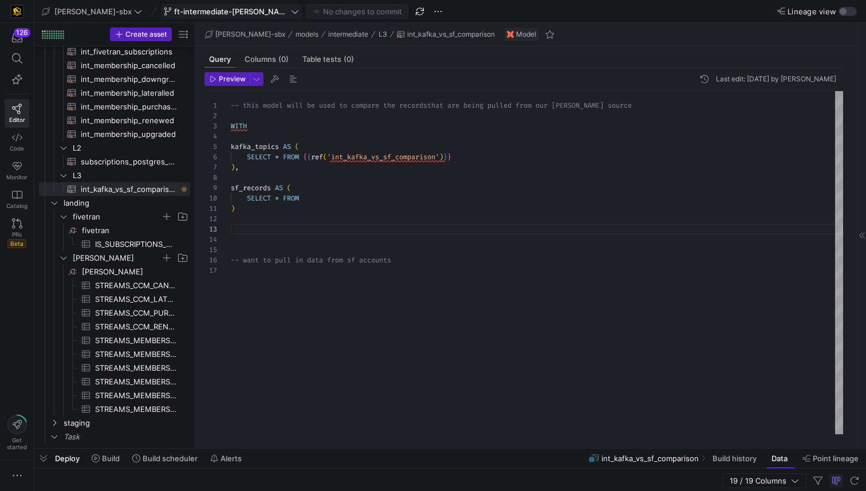
click at [219, 15] on span "ft-intermediate-[PERSON_NAME]-vs-sf-08112025" at bounding box center [231, 11] width 115 height 9
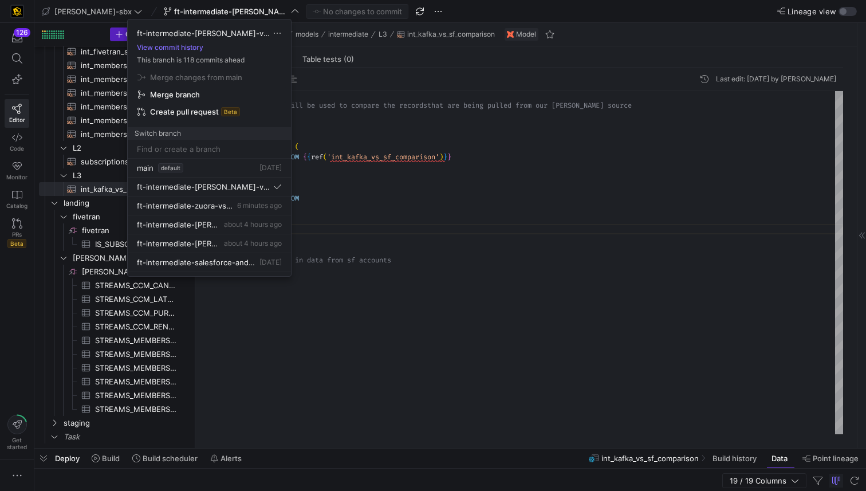
click at [217, 91] on span "Merge branch" at bounding box center [210, 94] width 144 height 9
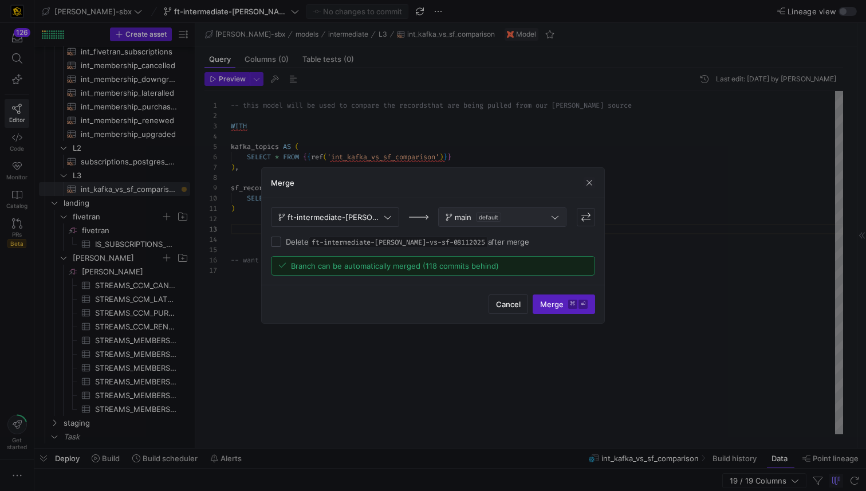
click at [509, 218] on span "main default" at bounding box center [502, 217] width 113 height 9
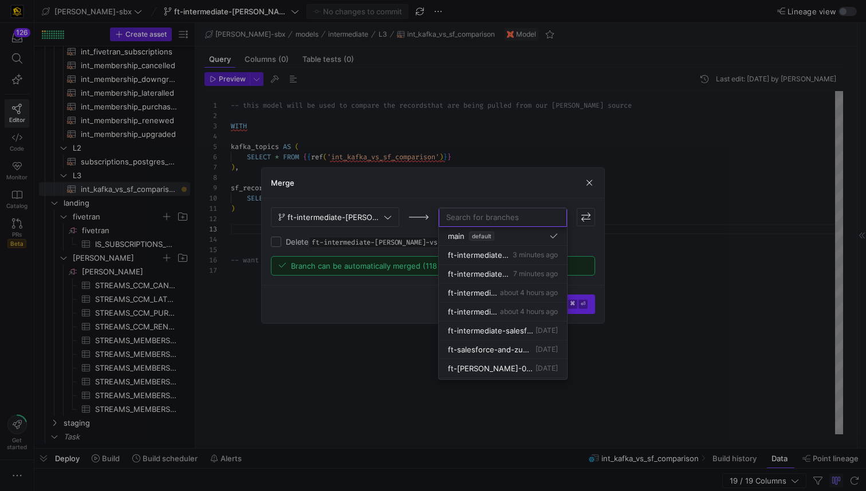
click at [673, 139] on div at bounding box center [433, 245] width 866 height 491
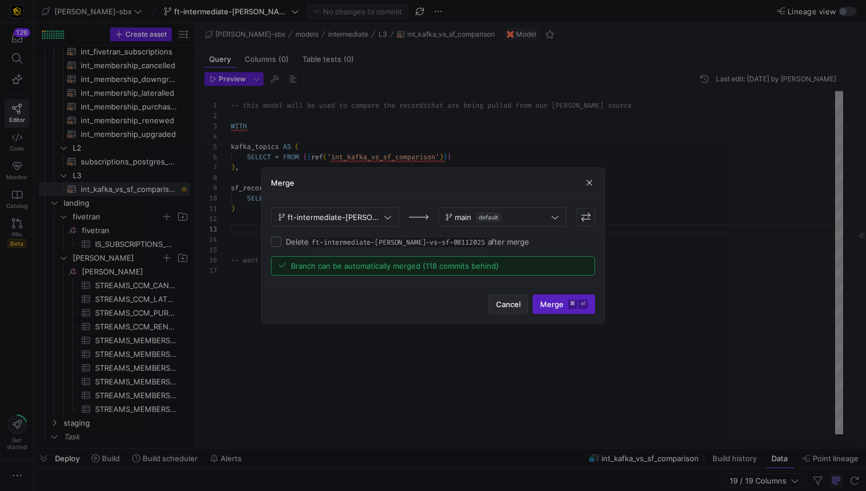
click at [510, 309] on button "Cancel" at bounding box center [509, 304] width 40 height 19
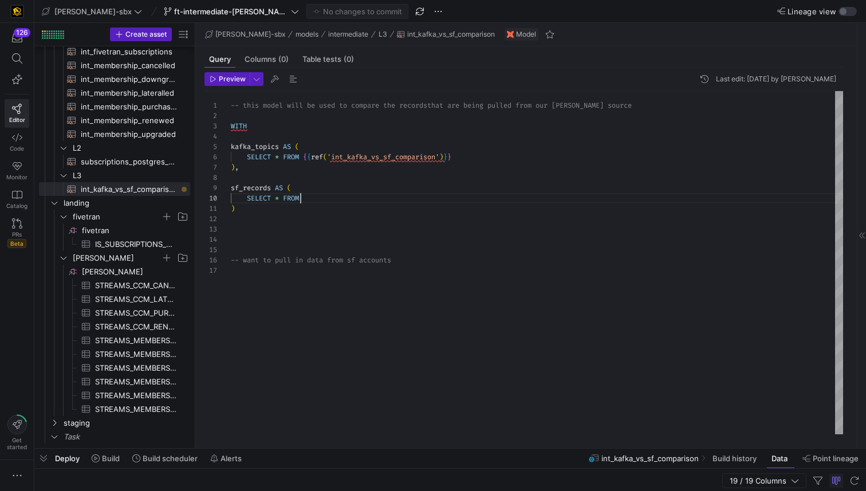
click at [321, 194] on div "-- this model will be used to compare the records that are being pulled from ou…" at bounding box center [537, 262] width 613 height 343
click at [319, 210] on div "-- this model will be used to compare the records that are being pulled from ou…" at bounding box center [537, 262] width 613 height 343
click at [333, 201] on div "-- this model will be used to compare the records that are being pulled from ou…" at bounding box center [537, 262] width 613 height 343
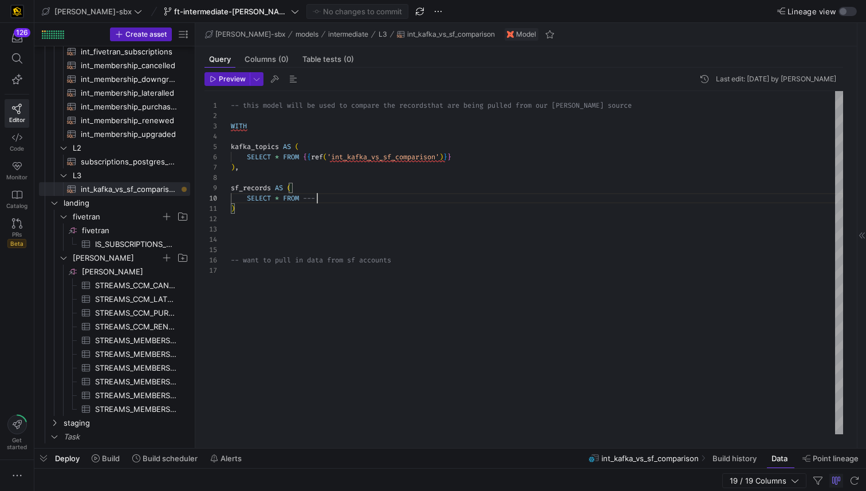
scroll to position [93, 95]
click at [292, 209] on div "-- this model will be used to compare the records that are being pulled from ou…" at bounding box center [537, 262] width 613 height 343
type textarea ") -- want to pull in data from sf accounts"
click at [248, 13] on span "ft-intermediate-[PERSON_NAME]-vs-sf-08112025" at bounding box center [231, 11] width 115 height 9
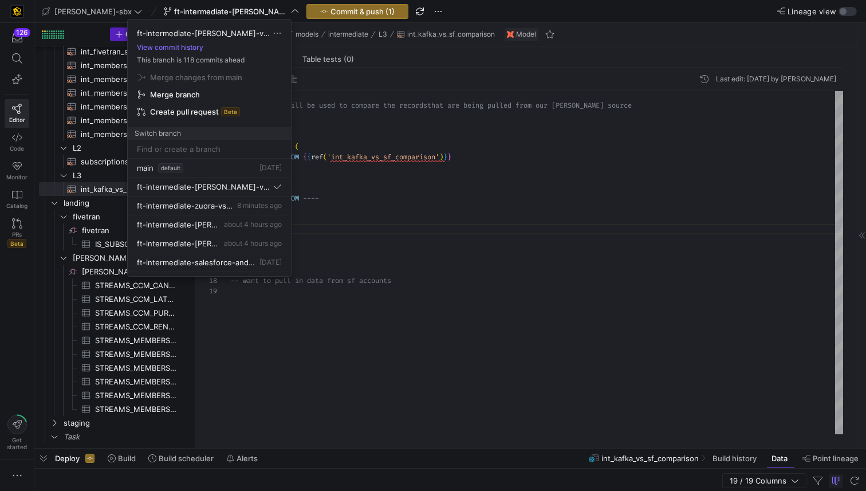
click at [199, 82] on span "Merge branch" at bounding box center [196, 77] width 92 height 9
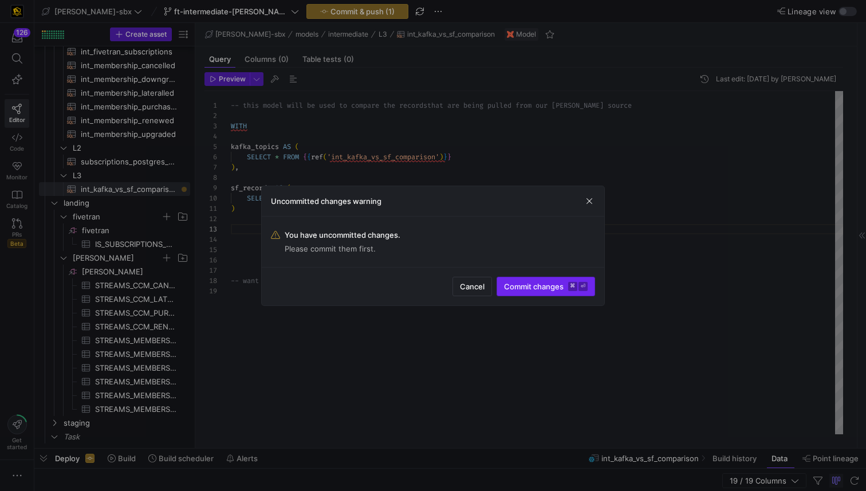
click at [527, 286] on span "Commit changes ⌘ ⏎" at bounding box center [546, 286] width 84 height 9
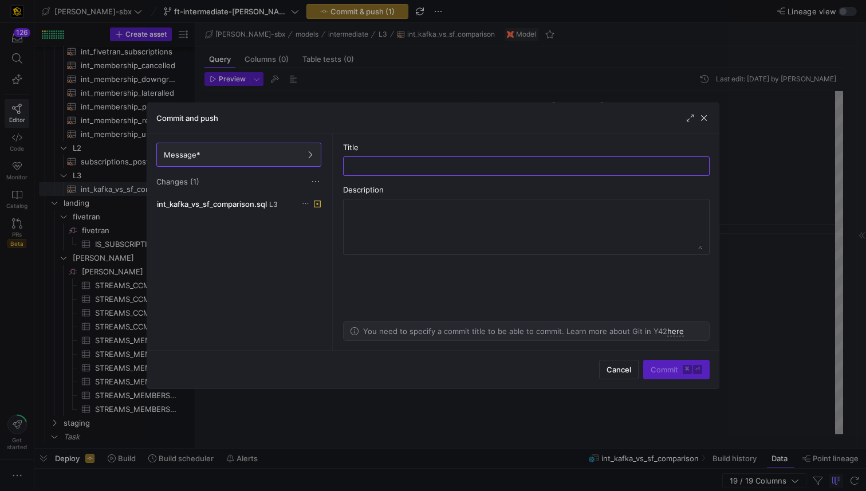
type input "A"
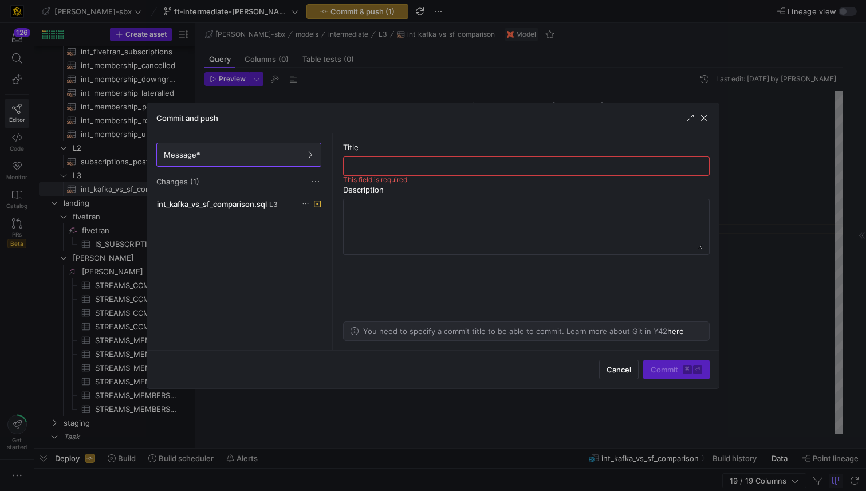
click at [395, 160] on div at bounding box center [526, 166] width 347 height 18
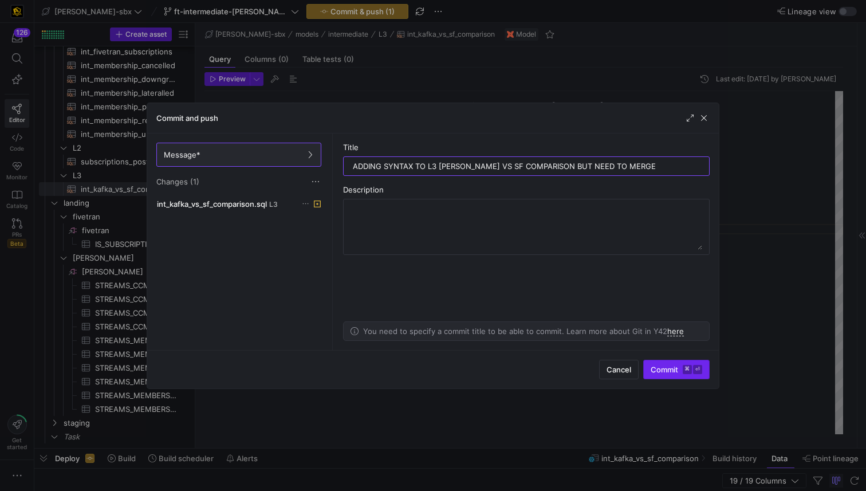
type input "ADDING SYNTAX TO L3 KAFKA VS SF COMPARISON BUT NEED TO MERGE"
click at [655, 373] on span "Commit ⌘ ⏎" at bounding box center [677, 369] width 52 height 9
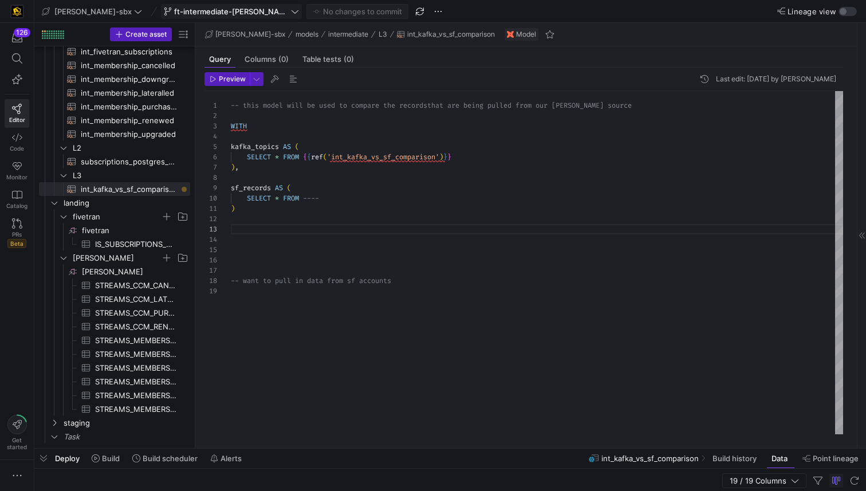
click at [237, 11] on span "ft-intermediate-[PERSON_NAME]-vs-sf-08112025" at bounding box center [231, 11] width 115 height 9
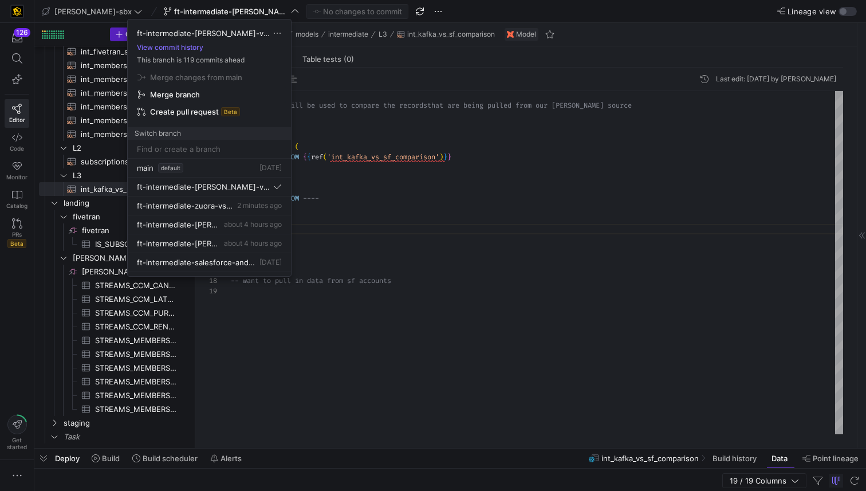
click at [180, 91] on span "Merge branch" at bounding box center [175, 94] width 50 height 9
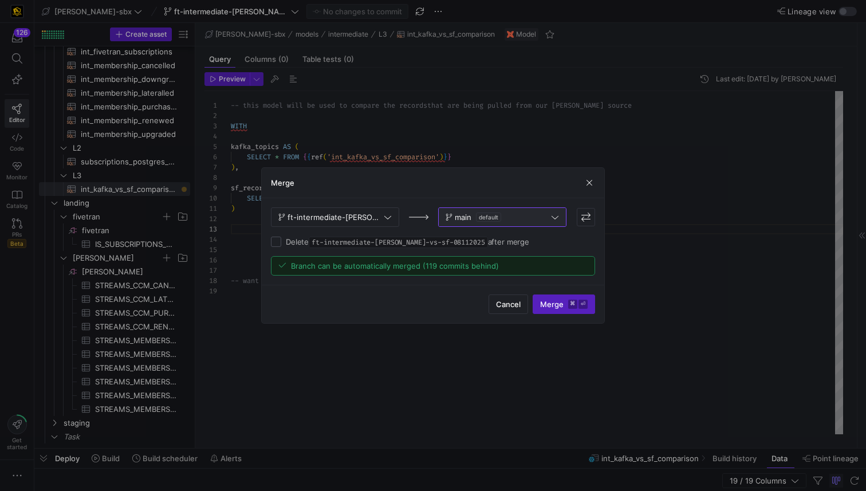
click at [521, 221] on span "main default" at bounding box center [502, 217] width 113 height 9
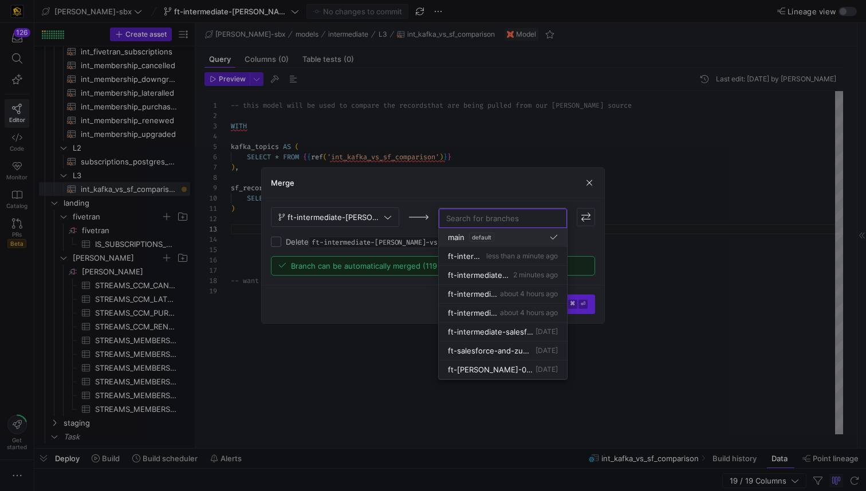
scroll to position [1, 0]
click at [473, 273] on span "ft-intermediate-zuora-vs-salesforce-08052025" at bounding box center [479, 273] width 63 height 9
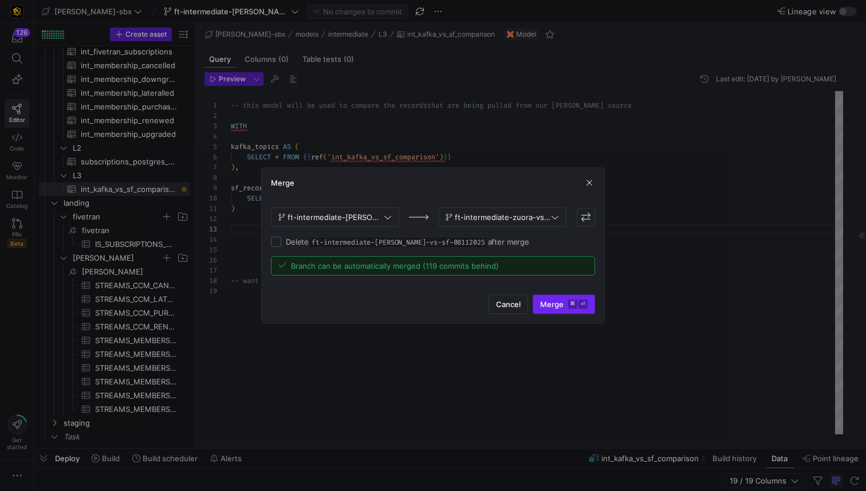
click at [556, 305] on span "Merge ⌘ ⏎" at bounding box center [564, 304] width 48 height 9
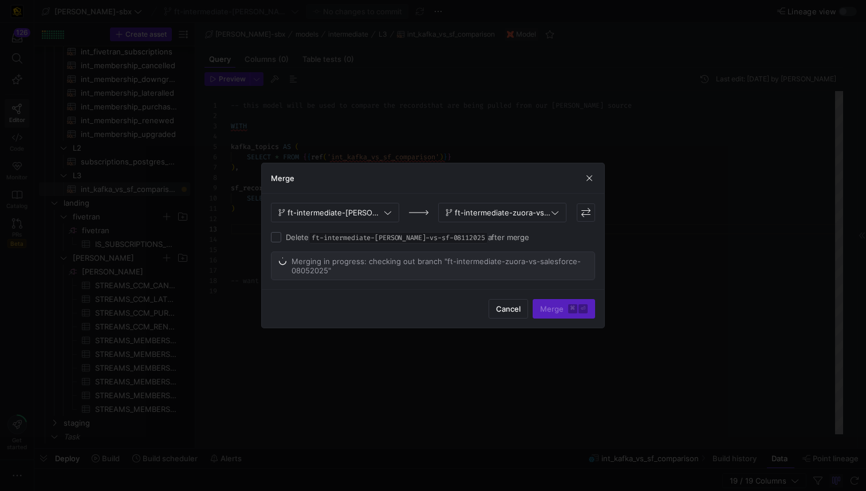
scroll to position [93, 0]
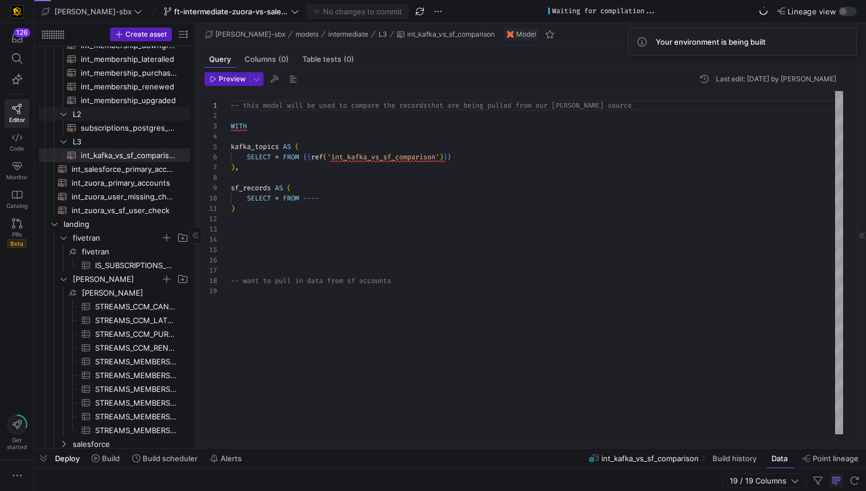
scroll to position [190, 0]
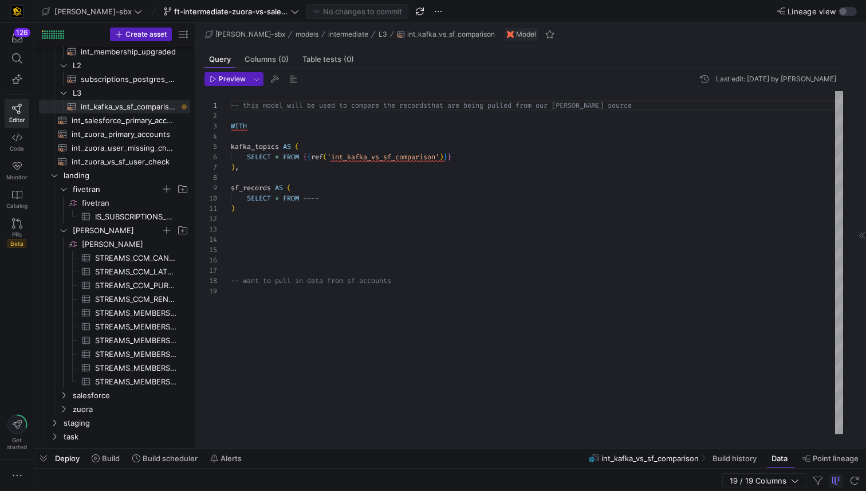
click at [308, 199] on div "-- this model will be used to compare the records that are being pulled from ou…" at bounding box center [537, 262] width 613 height 343
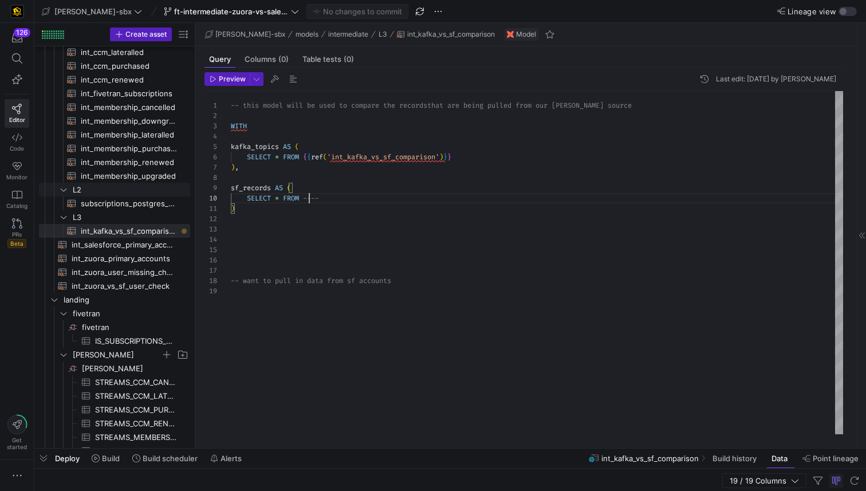
scroll to position [83, 0]
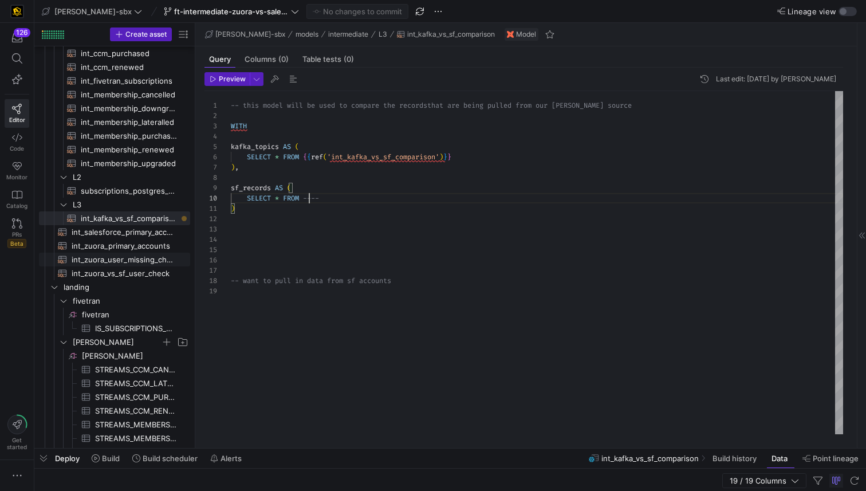
click at [117, 258] on span "int_zuora_user_missing_check​​​​​​​​​​" at bounding box center [124, 259] width 105 height 13
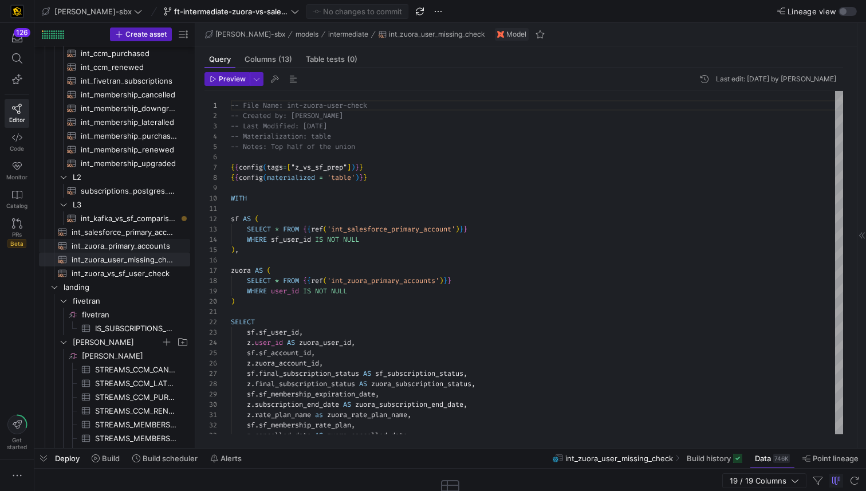
click at [124, 245] on span "int_zuora_primary_accounts​​​​​​​​​​" at bounding box center [124, 246] width 105 height 13
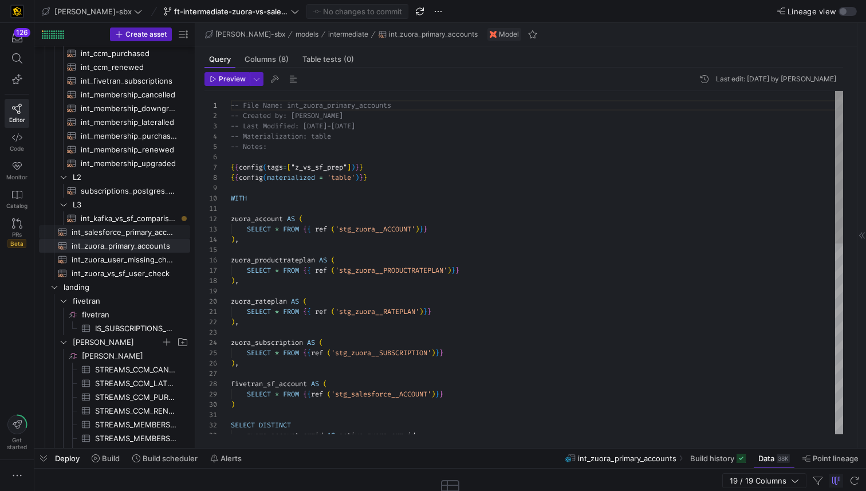
click at [127, 234] on span "int_salesforce_primary_account​​​​​​​​​​" at bounding box center [124, 232] width 105 height 13
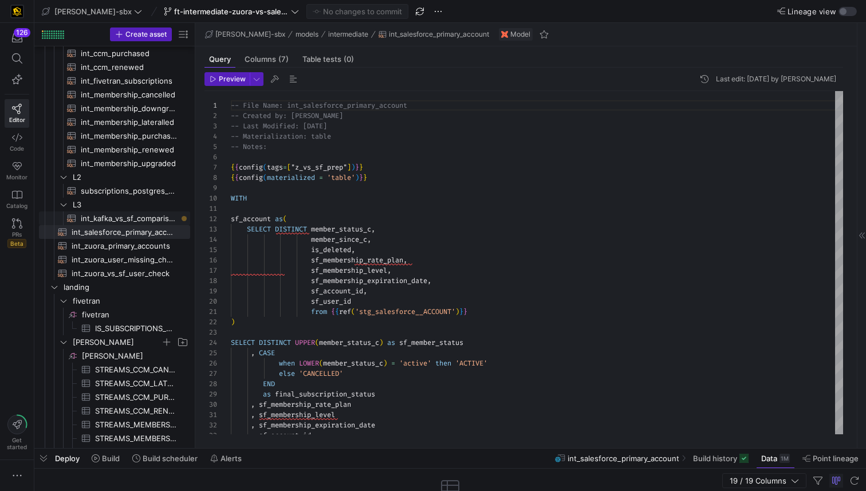
click at [133, 223] on span "int_kafka_vs_sf_comparison​​​​​​​​​​" at bounding box center [129, 218] width 96 height 13
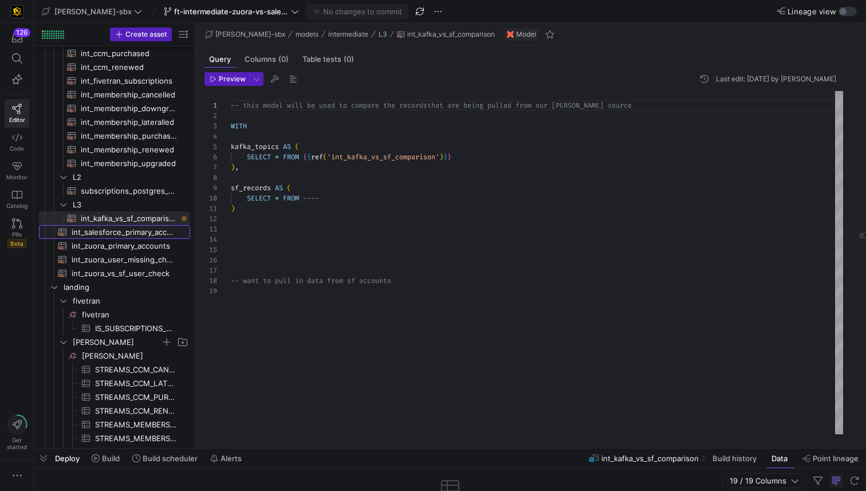
click at [114, 235] on span "int_salesforce_primary_account​​​​​​​​​​" at bounding box center [124, 232] width 105 height 13
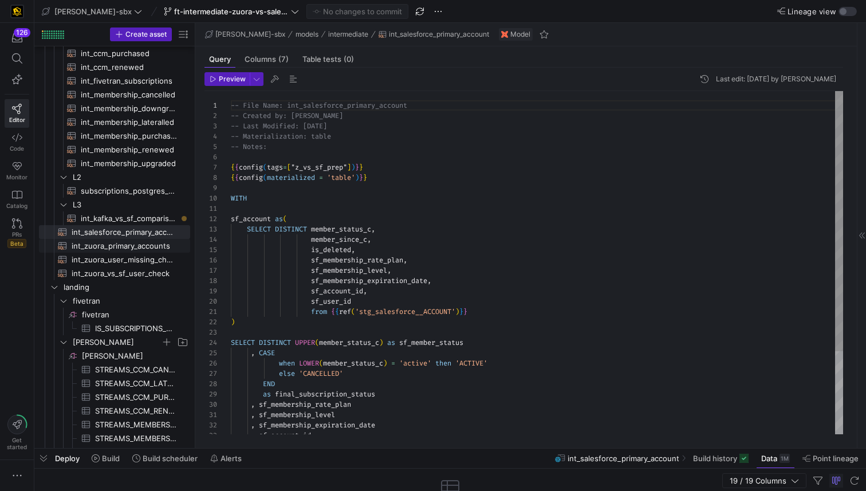
click at [114, 248] on span "int_zuora_primary_accounts​​​​​​​​​​" at bounding box center [124, 246] width 105 height 13
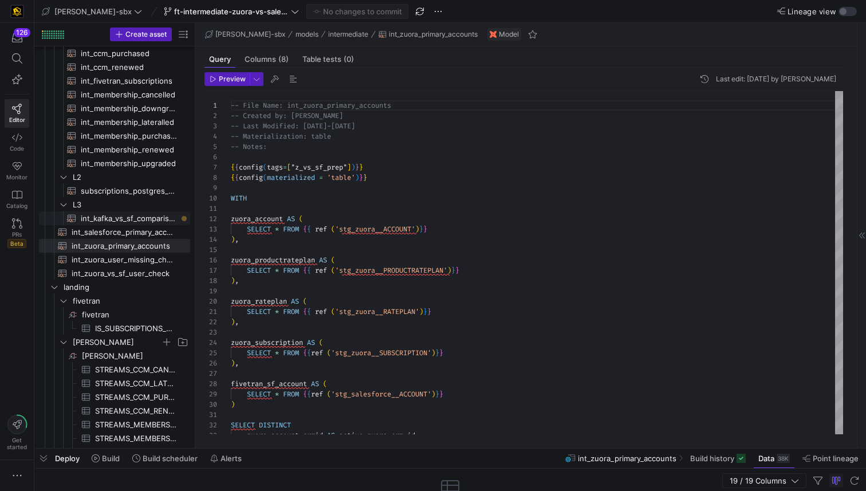
click at [123, 221] on span "int_kafka_vs_sf_comparison​​​​​​​​​​" at bounding box center [129, 218] width 96 height 13
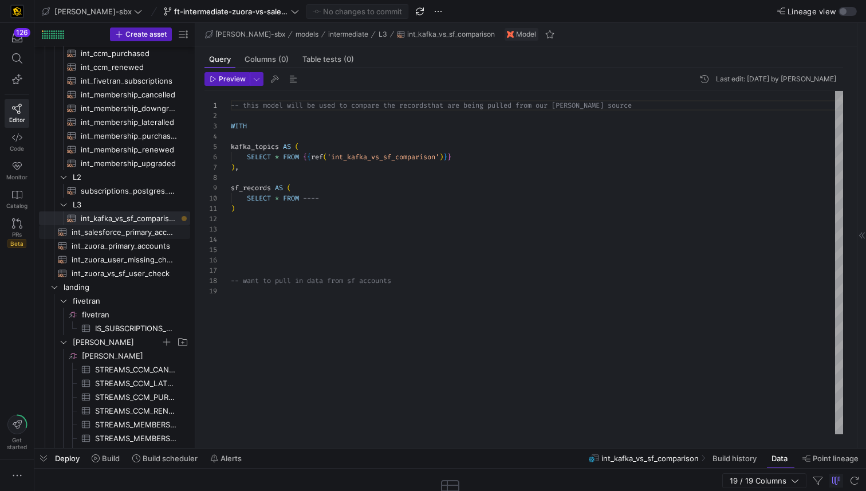
click at [119, 234] on span "int_salesforce_primary_account​​​​​​​​​​" at bounding box center [124, 232] width 105 height 13
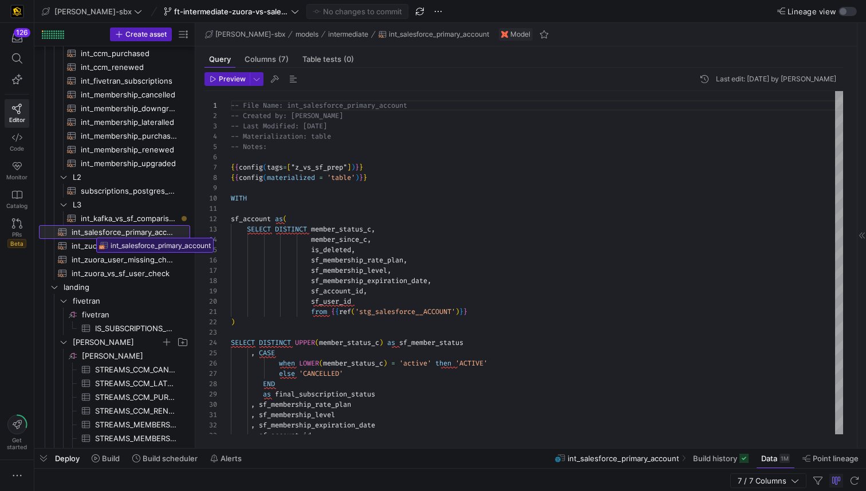
drag, startPoint x: 122, startPoint y: 230, endPoint x: 93, endPoint y: 234, distance: 29.4
click at [116, 247] on span "int_zuora_primary_accounts​​​​​​​​​​" at bounding box center [124, 246] width 105 height 13
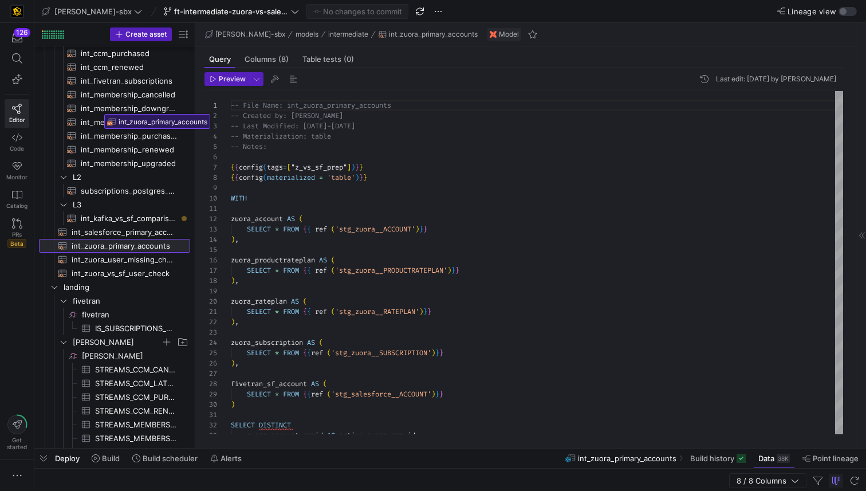
drag, startPoint x: 129, startPoint y: 245, endPoint x: 101, endPoint y: 110, distance: 137.7
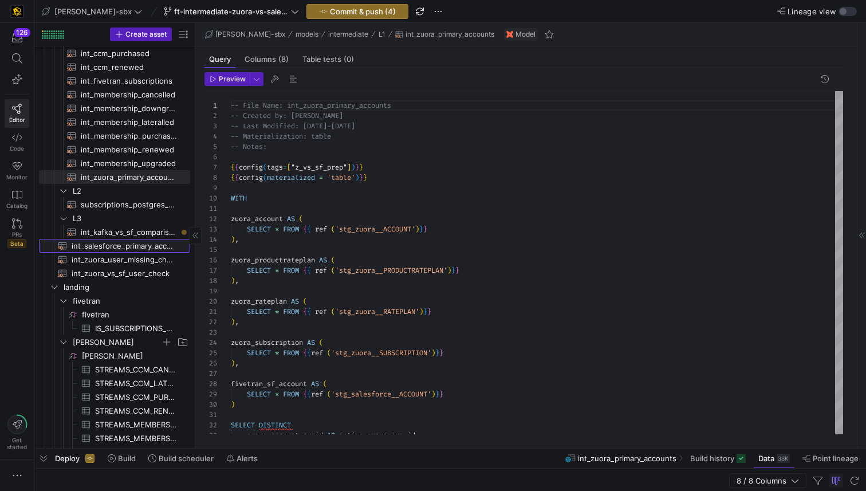
click at [111, 245] on span "int_salesforce_primary_account​​​​​​​​​​" at bounding box center [124, 246] width 105 height 13
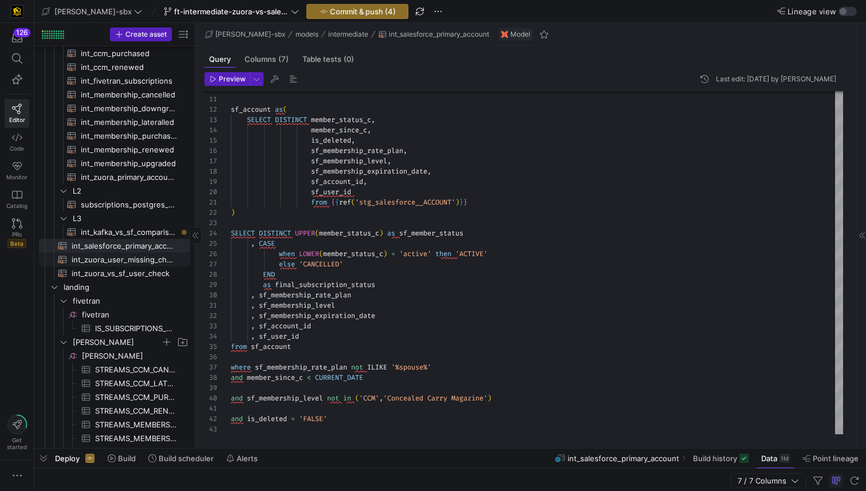
click at [131, 259] on span "int_zuora_user_missing_check​​​​​​​​​​" at bounding box center [124, 259] width 105 height 13
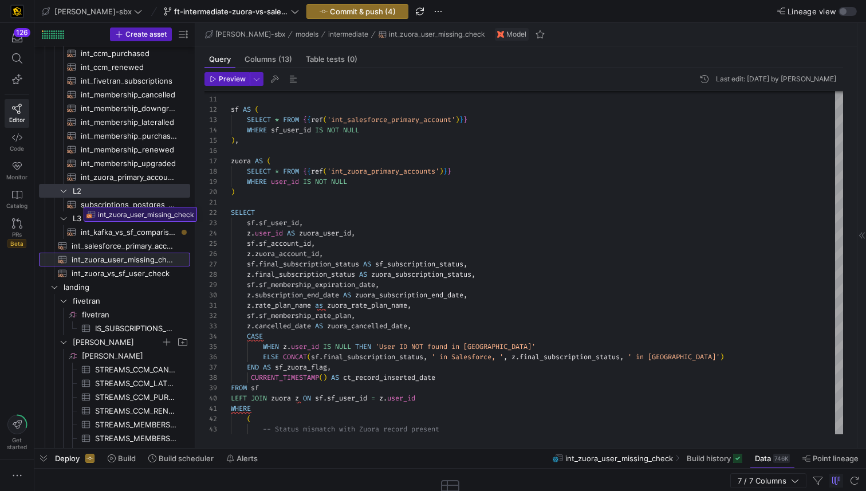
drag, startPoint x: 122, startPoint y: 257, endPoint x: 83, endPoint y: 199, distance: 70.6
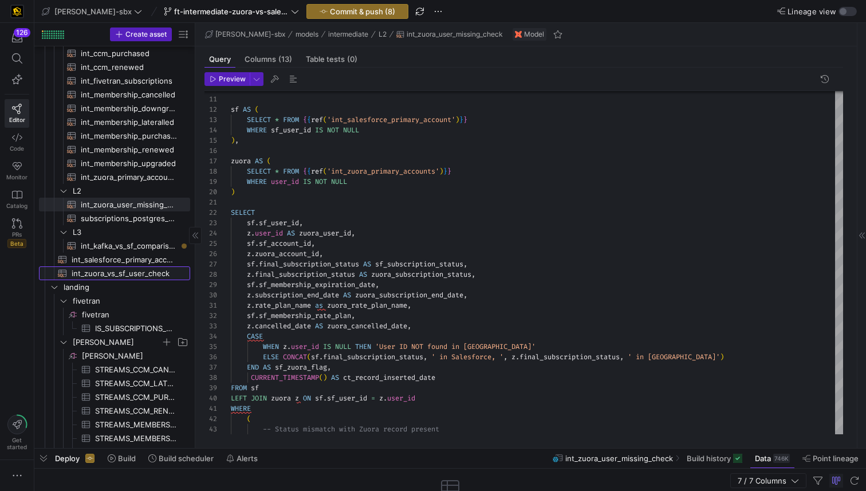
click at [109, 274] on span "int_zuora_vs_sf_user_check​​​​​​​​​​" at bounding box center [124, 273] width 105 height 13
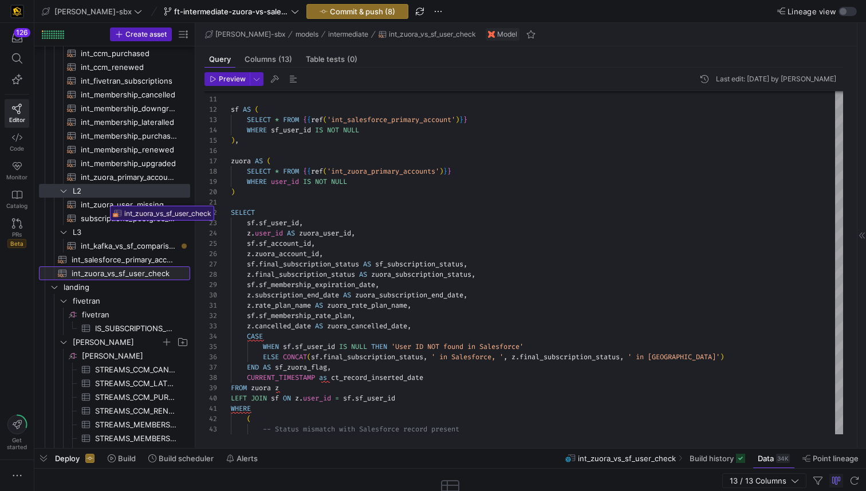
drag, startPoint x: 129, startPoint y: 274, endPoint x: 107, endPoint y: 202, distance: 76.3
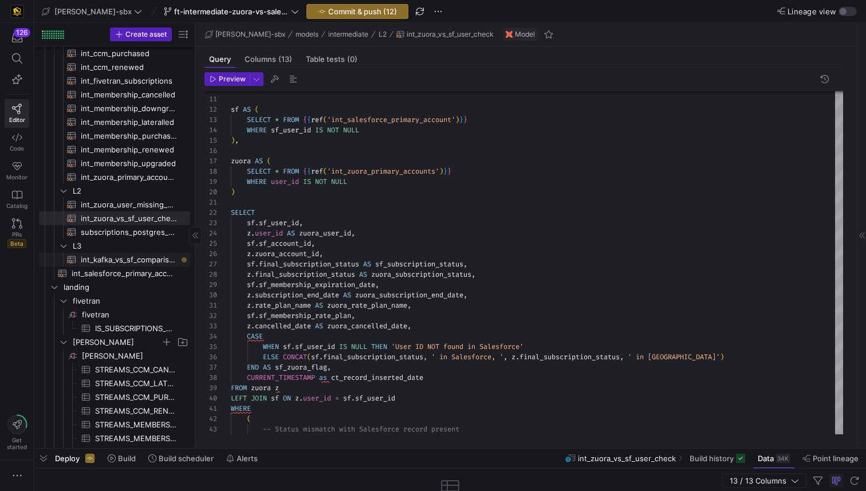
click at [111, 260] on span "int_kafka_vs_sf_comparison​​​​​​​​​​" at bounding box center [129, 259] width 96 height 13
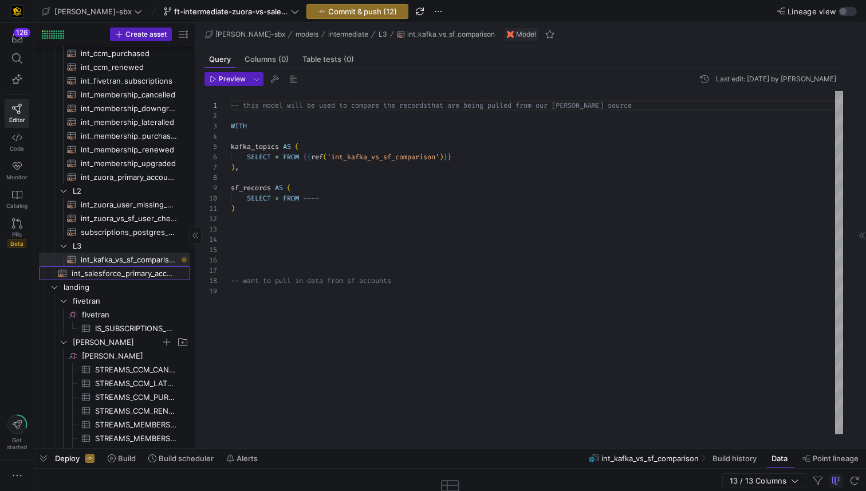
click at [107, 274] on span "int_salesforce_primary_account​​​​​​​​​​" at bounding box center [124, 273] width 105 height 13
type textarea "-- File Name: int_salesforce_primary_account -- Created by: [PERSON_NAME] -- La…"
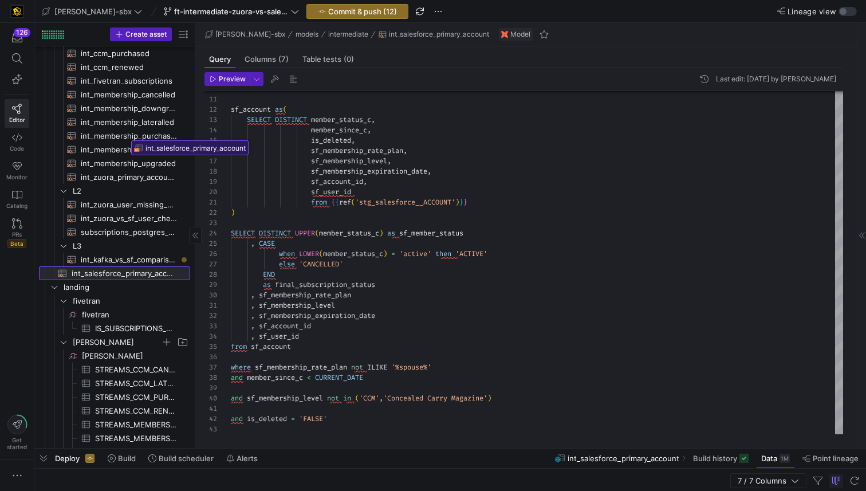
drag, startPoint x: 127, startPoint y: 272, endPoint x: 127, endPoint y: 136, distance: 135.8
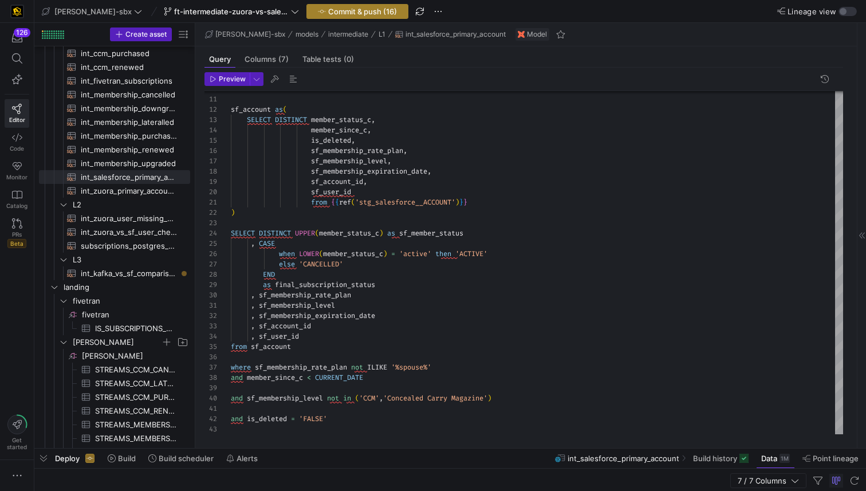
click at [328, 11] on span "Commit & push (16)" at bounding box center [362, 11] width 69 height 9
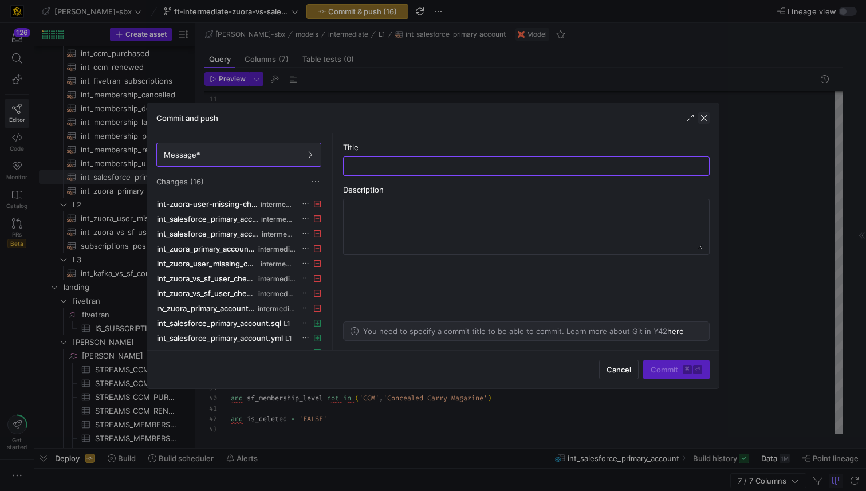
click at [705, 113] on span "button" at bounding box center [703, 117] width 11 height 11
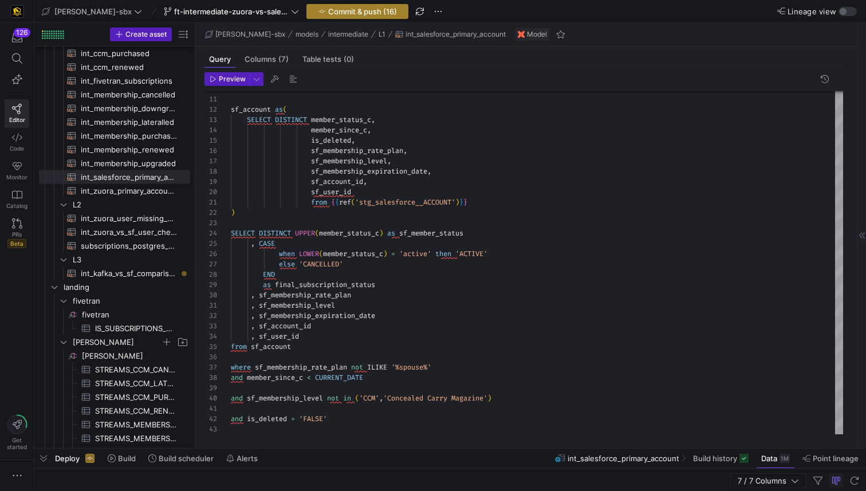
click at [339, 15] on span "Commit & push (16)" at bounding box center [362, 11] width 69 height 9
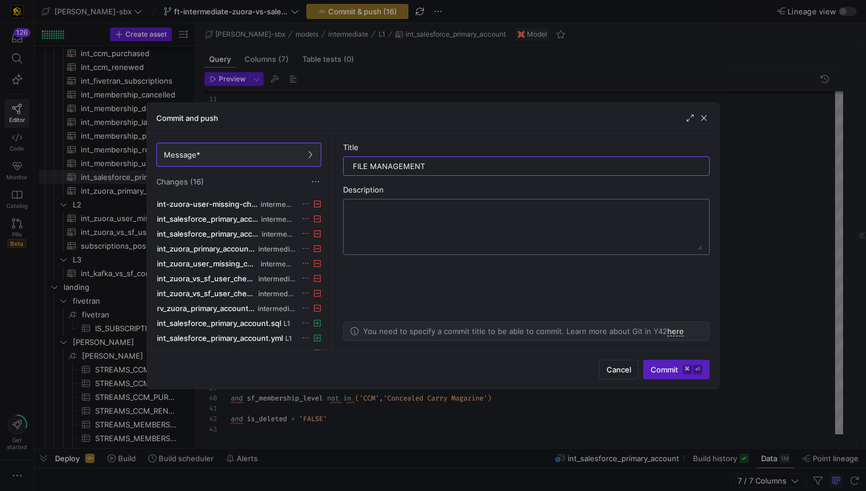
type input "FILE MANAGEMENT"
click at [558, 219] on textarea at bounding box center [527, 227] width 352 height 46
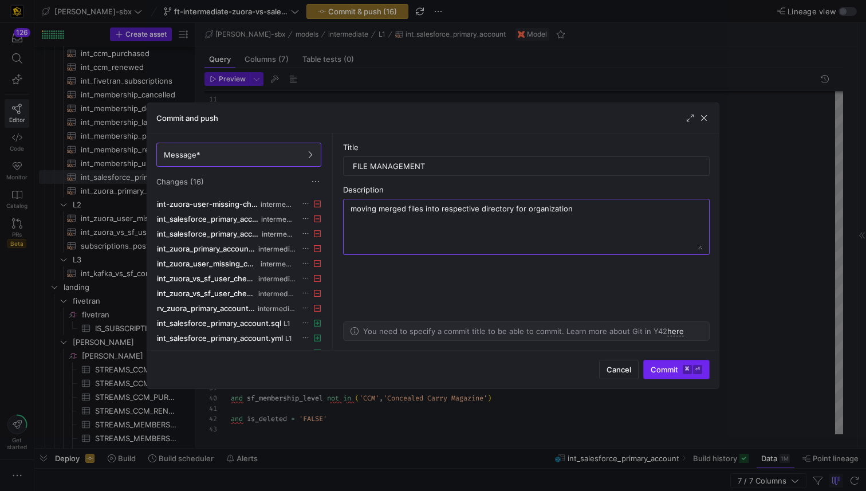
type textarea "moving merged files into respective directory for organization"
click at [665, 372] on span "Commit ⌘ ⏎" at bounding box center [677, 369] width 52 height 9
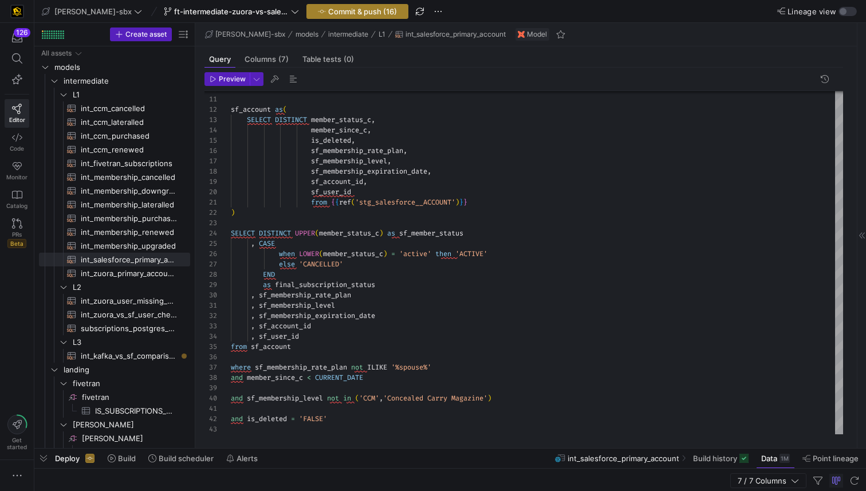
click at [328, 15] on span "Commit & push (16)" at bounding box center [362, 11] width 69 height 9
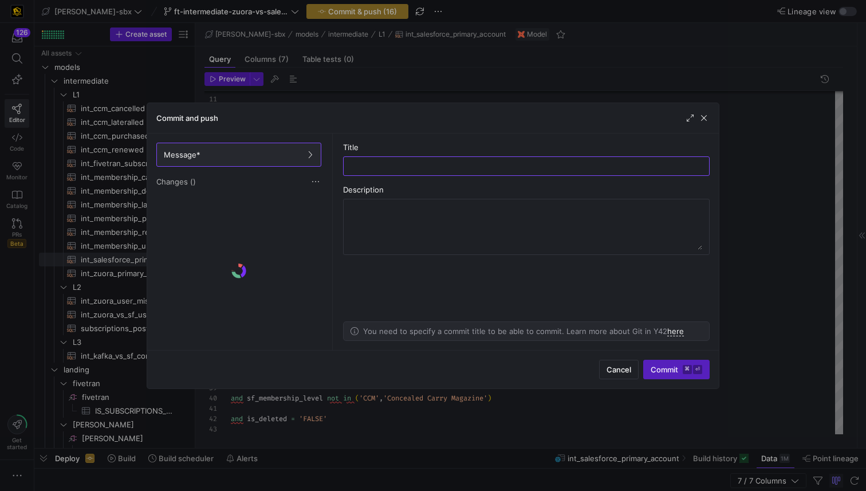
click at [300, 15] on div at bounding box center [433, 245] width 866 height 491
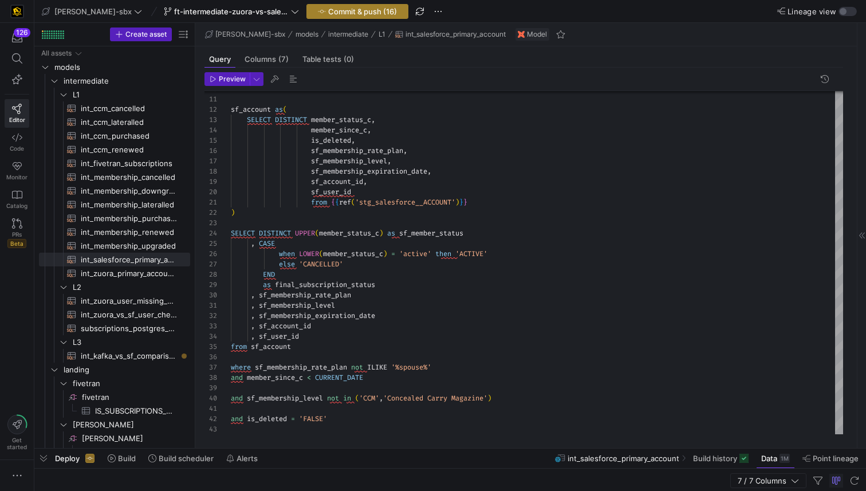
click at [328, 15] on span "Commit & push (16)" at bounding box center [362, 11] width 69 height 9
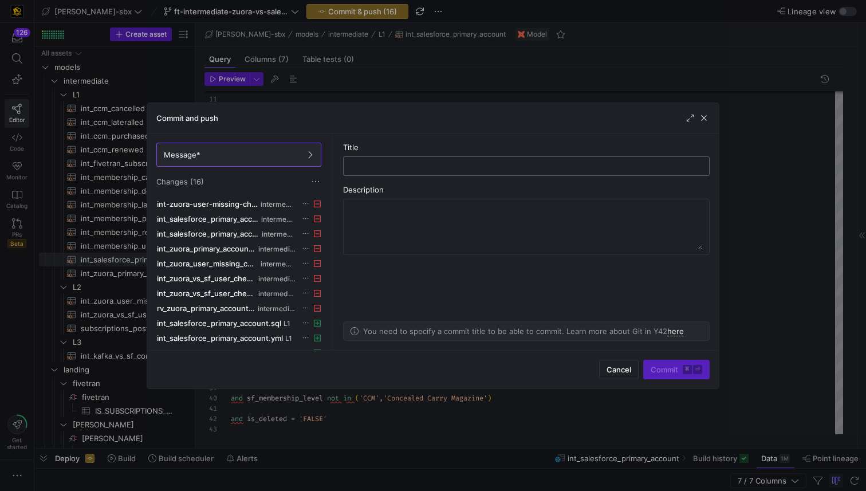
click at [402, 162] on input "text" at bounding box center [526, 166] width 347 height 9
type input "I"
type input "FILE MANAGEMENT"
click at [469, 225] on textarea at bounding box center [527, 227] width 352 height 46
type textarea "adding new files from merge into respective directory for organization"
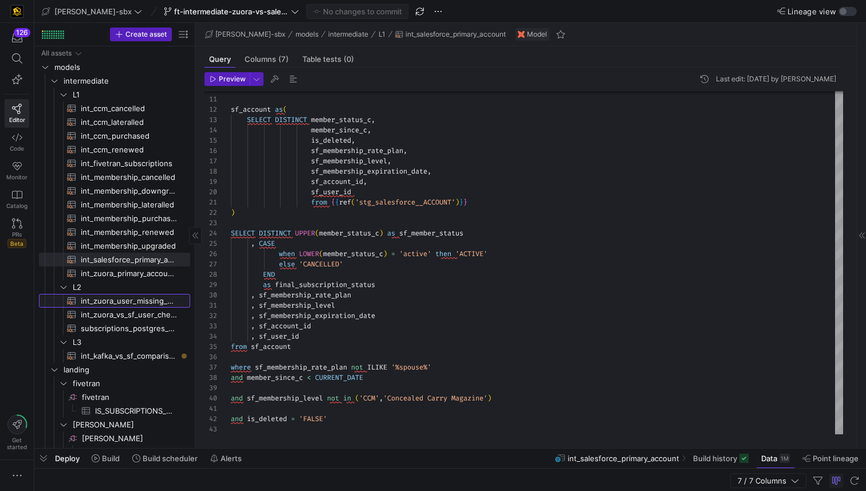
click at [132, 298] on span "int_zuora_user_missing_check​​​​​​​​​​" at bounding box center [129, 301] width 96 height 13
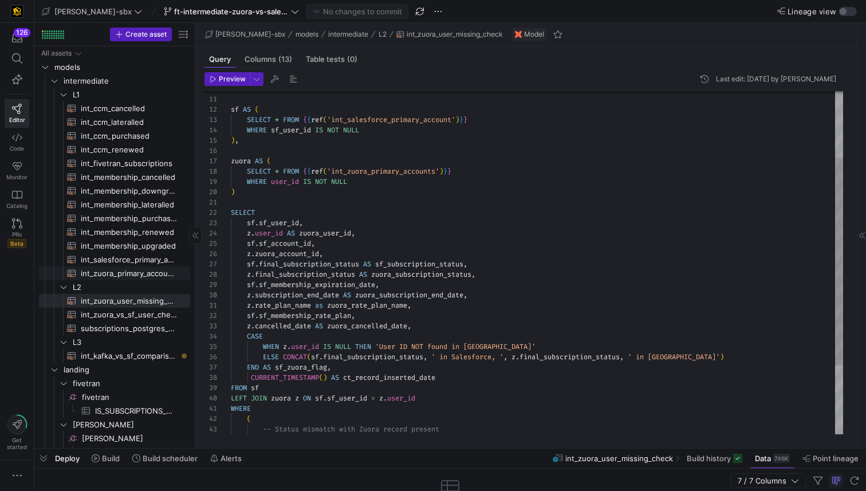
click at [125, 269] on span "int_zuora_primary_accounts​​​​​​​​​​" at bounding box center [129, 273] width 96 height 13
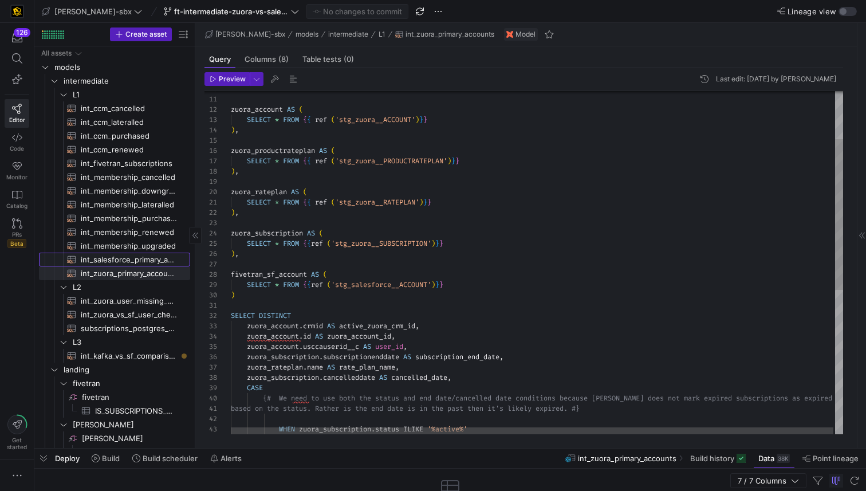
click at [127, 263] on span "int_salesforce_primary_account​​​​​​​​​​" at bounding box center [129, 259] width 96 height 13
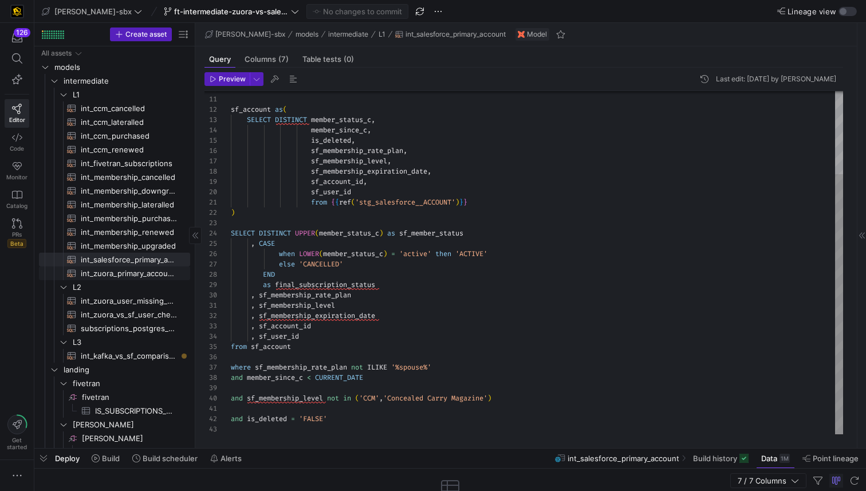
click at [127, 273] on span "int_zuora_primary_accounts​​​​​​​​​​" at bounding box center [129, 273] width 96 height 13
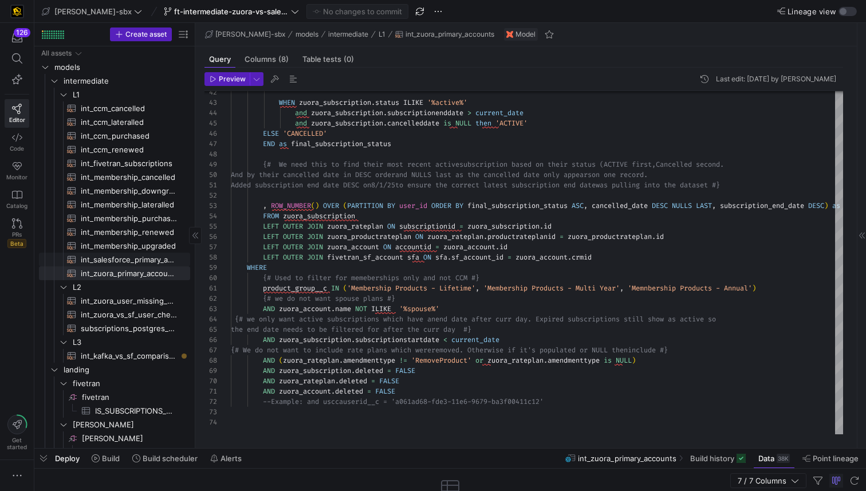
click at [132, 258] on span "int_salesforce_primary_account​​​​​​​​​​" at bounding box center [129, 259] width 96 height 13
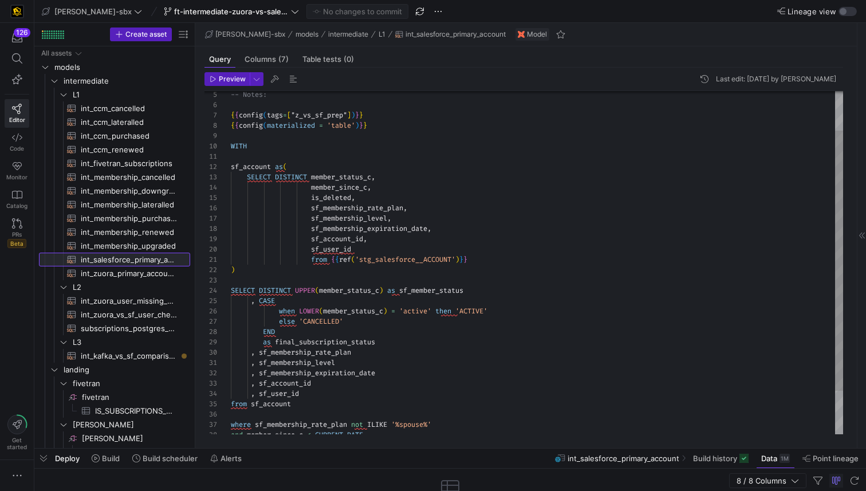
scroll to position [103, 0]
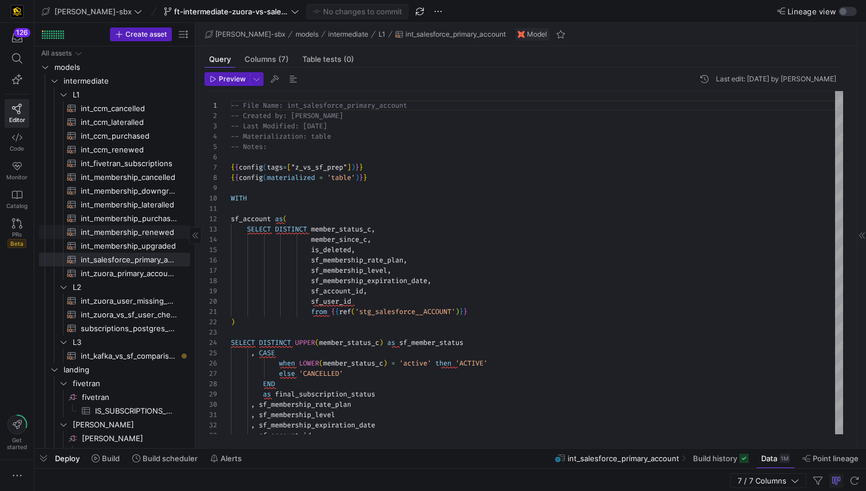
click at [122, 235] on span "int_membership_renewed​​​​​​​​​​" at bounding box center [129, 232] width 96 height 13
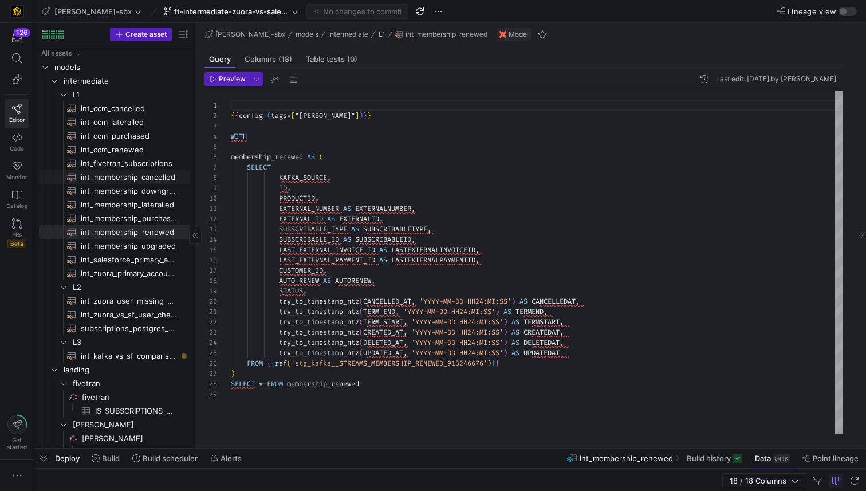
click at [109, 172] on span "int_membership_cancelled​​​​​​​​​​" at bounding box center [129, 177] width 96 height 13
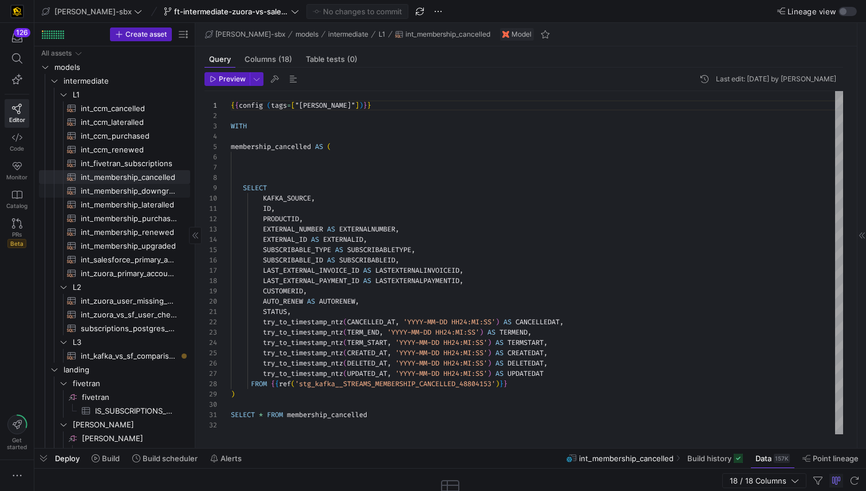
click at [112, 186] on span "int_membership_downgraded​​​​​​​​​​" at bounding box center [129, 190] width 96 height 13
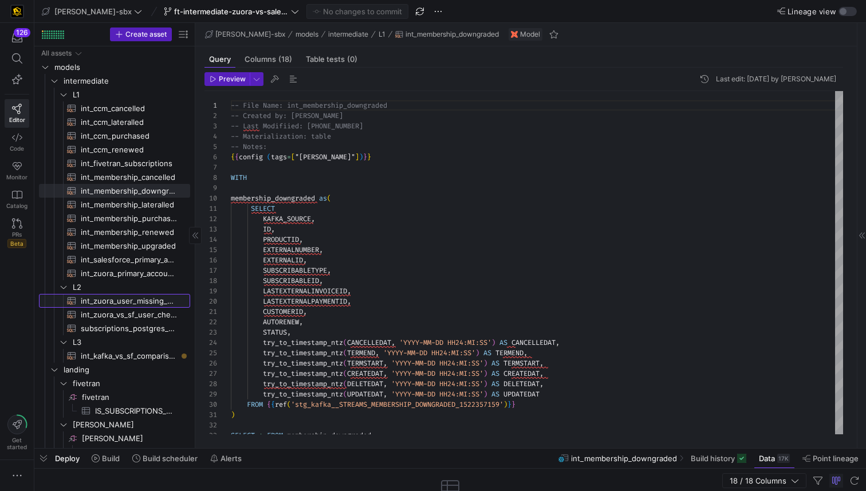
click at [116, 303] on span "int_zuora_user_missing_check​​​​​​​​​​" at bounding box center [129, 301] width 96 height 13
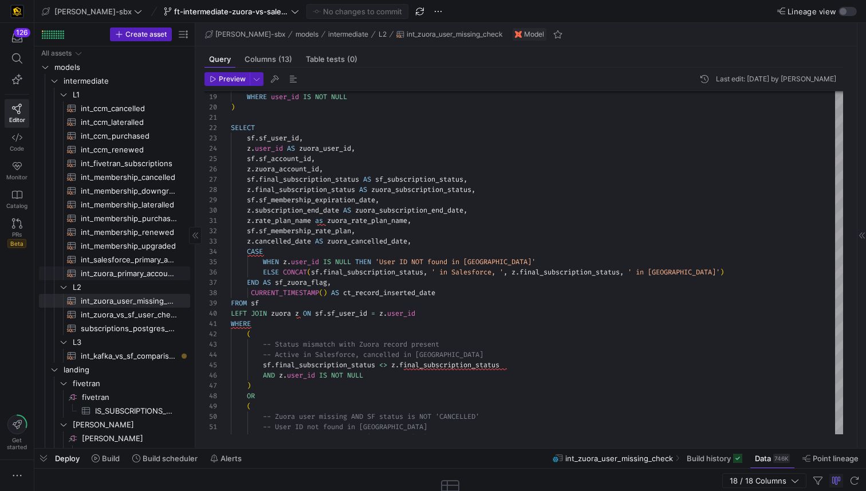
click at [145, 273] on span "int_zuora_primary_accounts​​​​​​​​​​" at bounding box center [129, 273] width 96 height 13
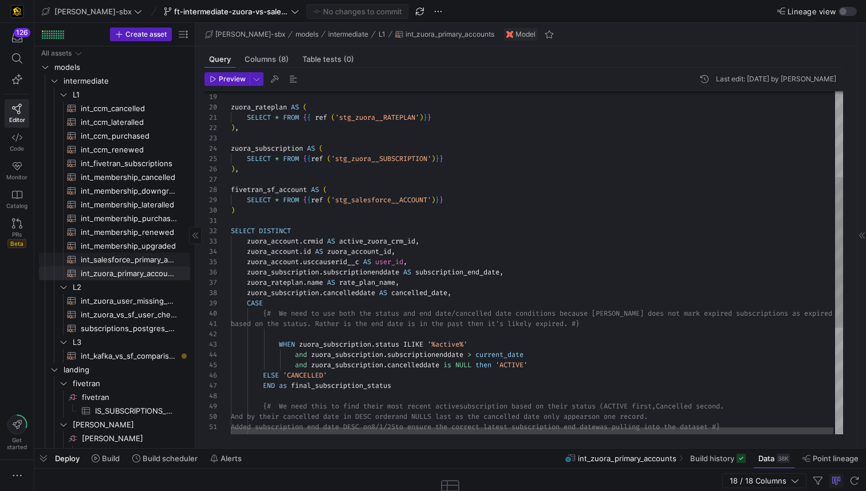
click at [148, 262] on span "int_salesforce_primary_account​​​​​​​​​​" at bounding box center [129, 259] width 96 height 13
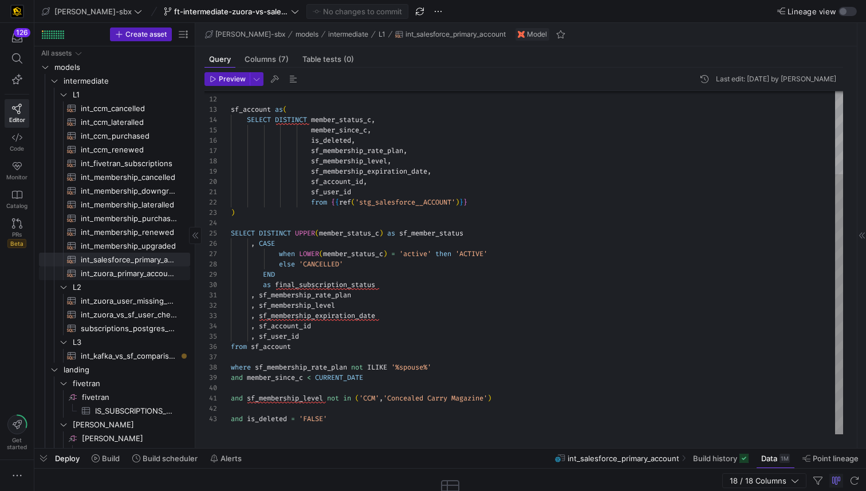
click at [135, 275] on span "int_zuora_primary_accounts​​​​​​​​​​" at bounding box center [129, 273] width 96 height 13
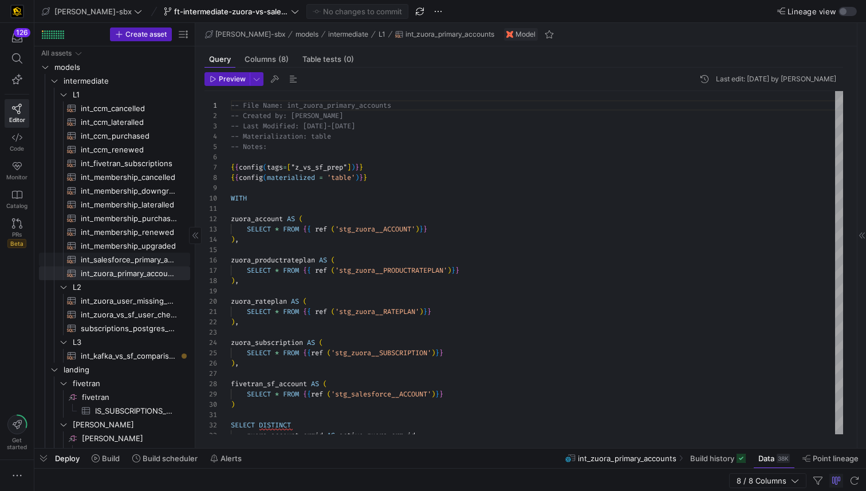
click at [135, 254] on span "int_salesforce_primary_account​​​​​​​​​​" at bounding box center [129, 259] width 96 height 13
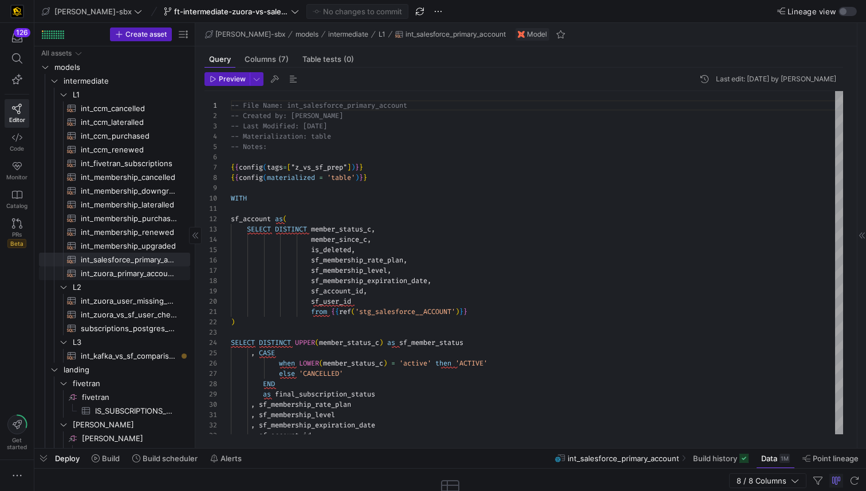
click at [143, 272] on span "int_zuora_primary_accounts​​​​​​​​​​" at bounding box center [129, 273] width 96 height 13
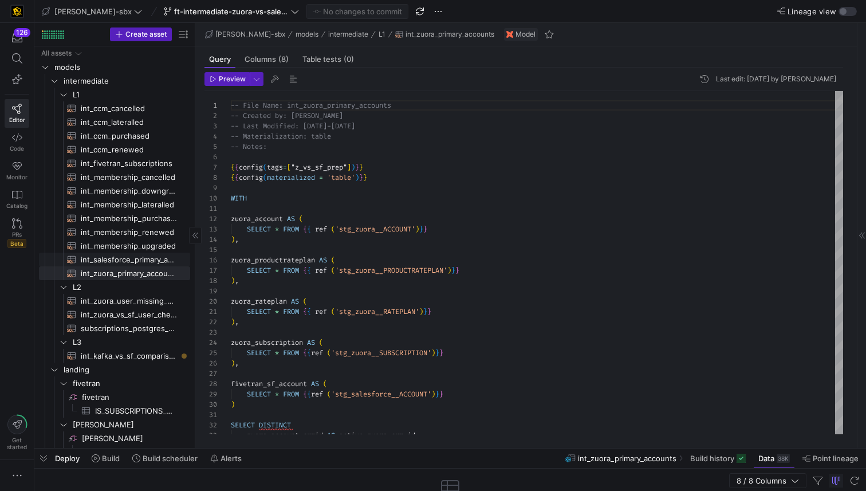
click at [144, 258] on span "int_salesforce_primary_account​​​​​​​​​​" at bounding box center [129, 259] width 96 height 13
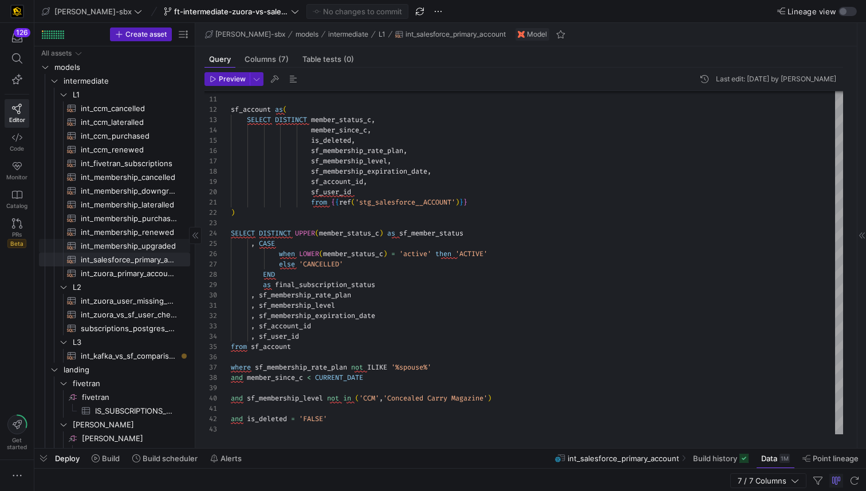
click at [125, 244] on span "int_membership_upgraded​​​​​​​​​​" at bounding box center [129, 246] width 96 height 13
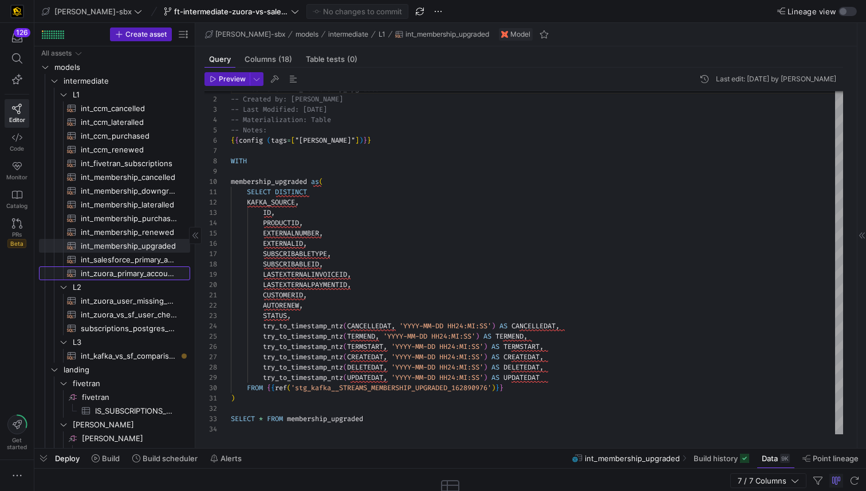
click at [120, 275] on span "int_zuora_primary_accounts​​​​​​​​​​" at bounding box center [129, 273] width 96 height 13
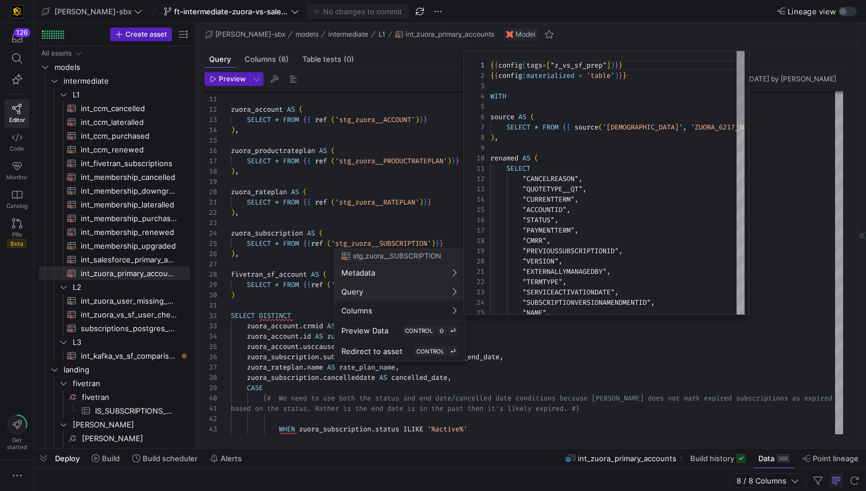
scroll to position [103, 0]
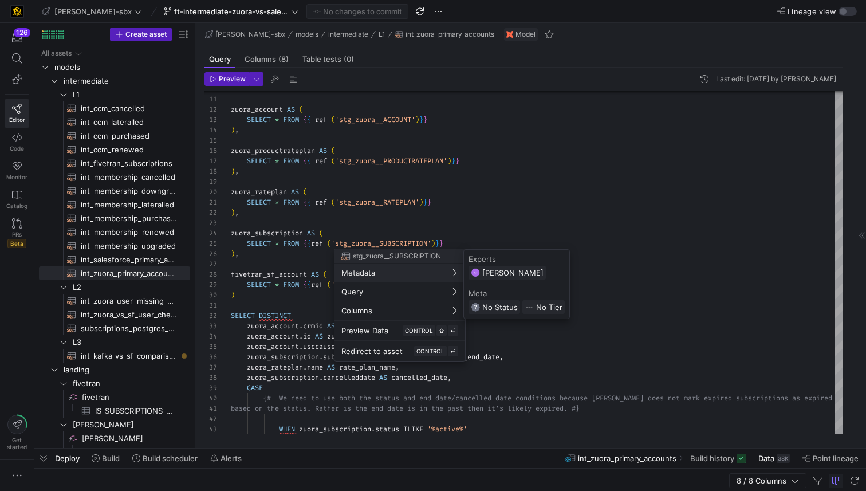
click at [374, 191] on div at bounding box center [433, 245] width 866 height 491
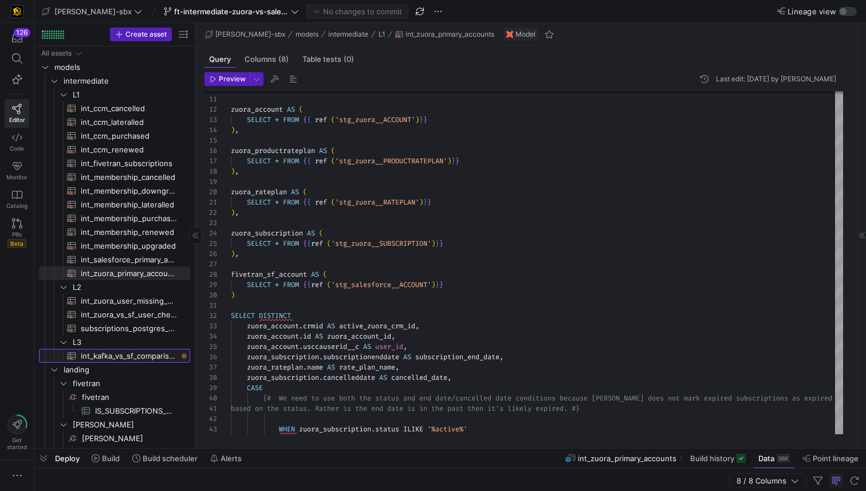
click at [138, 350] on span "int_kafka_vs_sf_comparison​​​​​​​​​​" at bounding box center [129, 356] width 96 height 13
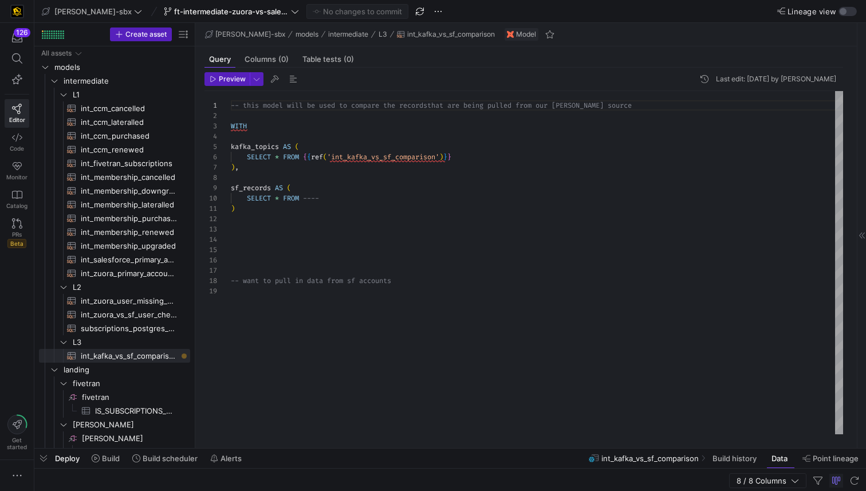
scroll to position [62, 8]
click at [262, 166] on div "-- this model will be used to compare the records that are being pulled from ou…" at bounding box center [537, 262] width 613 height 343
click at [258, 171] on div "-- this model will be used to compare the records that are being pulled from ou…" at bounding box center [537, 262] width 613 height 343
click at [247, 272] on div "-- this model will be used to compare the records that are being pulled from ou…" at bounding box center [537, 262] width 613 height 343
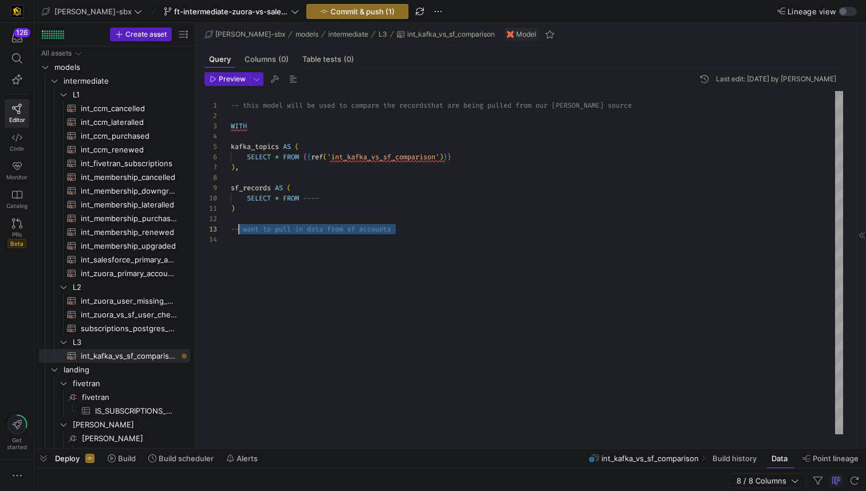
scroll to position [21, 0]
drag, startPoint x: 359, startPoint y: 233, endPoint x: 219, endPoint y: 233, distance: 139.8
click at [231, 233] on div "-- this model will be used to compare the records that are being pulled from ou…" at bounding box center [537, 262] width 613 height 343
click at [247, 182] on div "-- this model will be used to compare the records that are being pulled from ou…" at bounding box center [537, 262] width 613 height 343
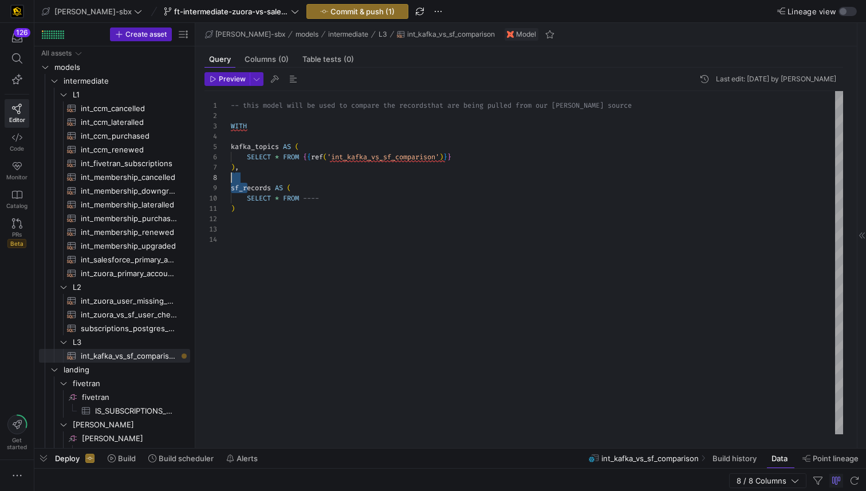
scroll to position [72, 0]
click at [250, 175] on div "-- this model will be used to compare the records that are being pulled from ou…" at bounding box center [537, 262] width 613 height 343
click at [307, 209] on div "-- this model will be used to compare the records that are being pulled from ou…" at bounding box center [537, 262] width 613 height 343
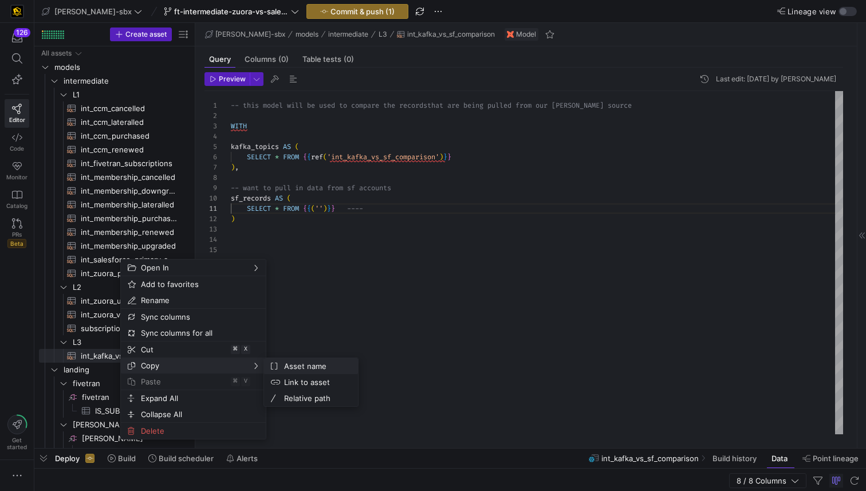
click at [286, 366] on span "Asset name" at bounding box center [314, 366] width 69 height 16
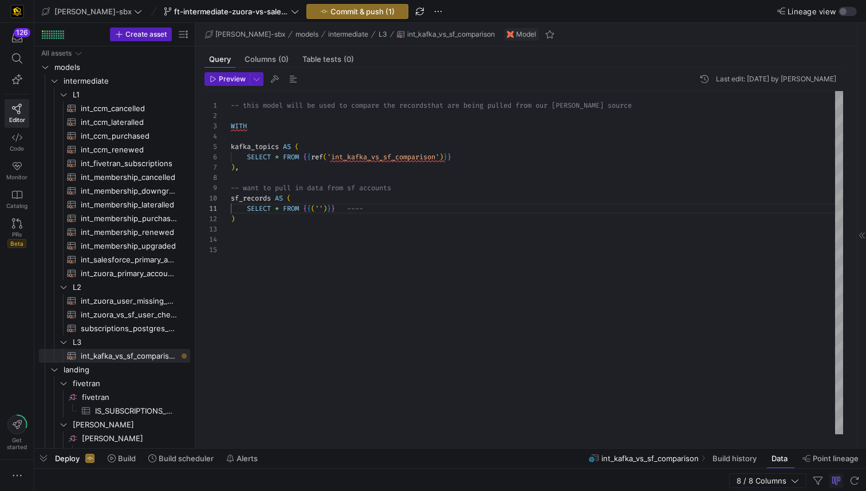
click at [323, 206] on div "-- this model will be used to compare the records that are being pulled from ou…" at bounding box center [537, 262] width 613 height 343
click at [246, 229] on div "-- this model will be used to compare the records that are being pulled from ou…" at bounding box center [537, 262] width 613 height 343
click at [252, 228] on div "-- this model will be used to compare the records that are being pulled from ou…" at bounding box center [537, 262] width 613 height 343
click at [252, 233] on div "-- this model will be used to compare the records that are being pulled from ou…" at bounding box center [537, 262] width 613 height 343
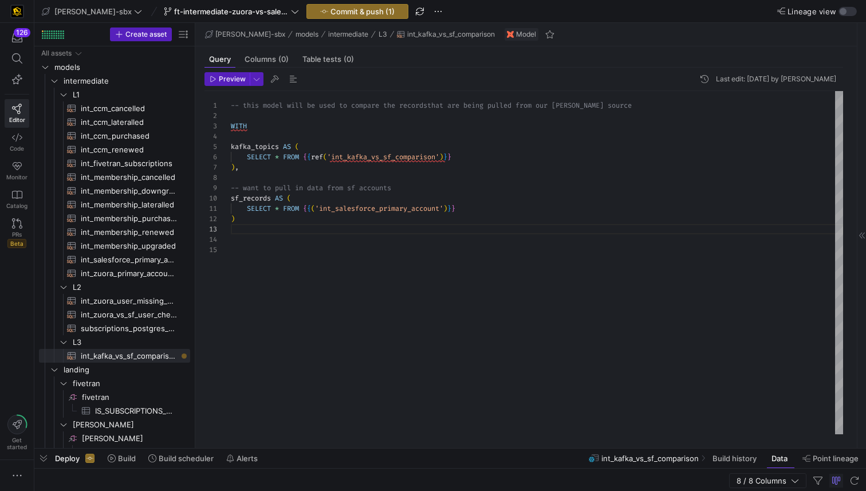
scroll to position [31, 0]
click at [101, 279] on span "int_zuora_primary_accounts​​​​​​​​​​" at bounding box center [129, 273] width 96 height 13
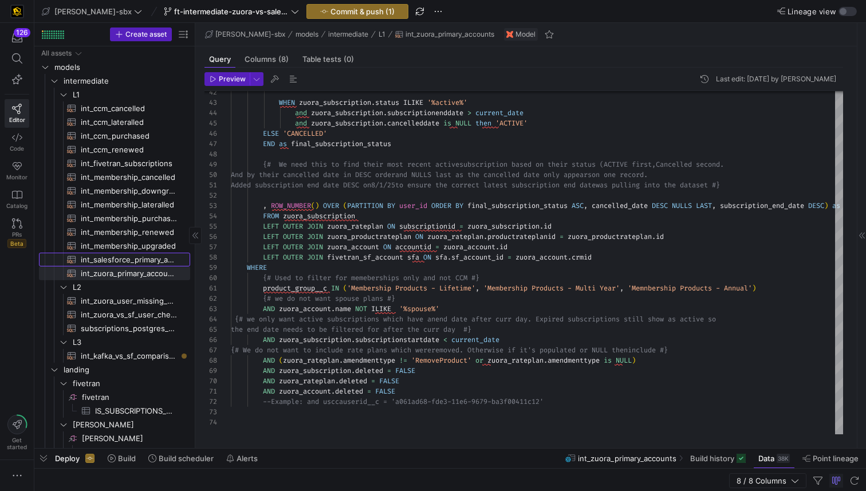
click at [129, 260] on span "int_salesforce_primary_account​​​​​​​​​​" at bounding box center [129, 259] width 96 height 13
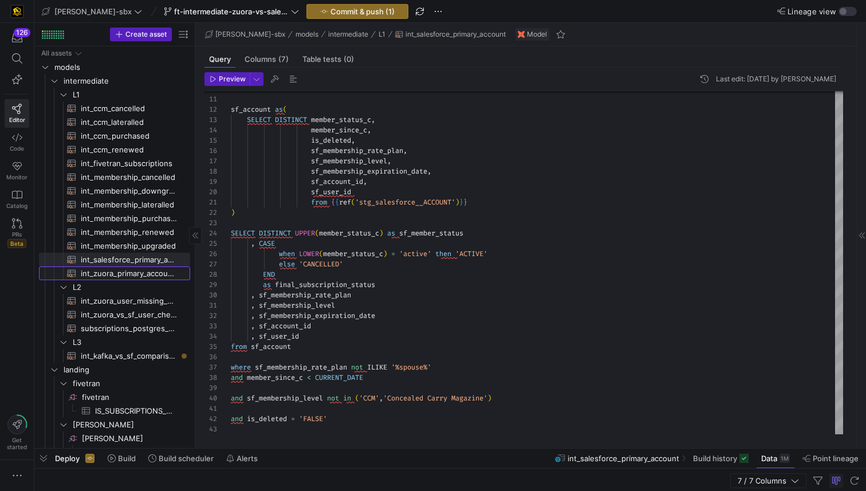
click at [108, 272] on span "int_zuora_primary_accounts​​​​​​​​​​" at bounding box center [129, 273] width 96 height 13
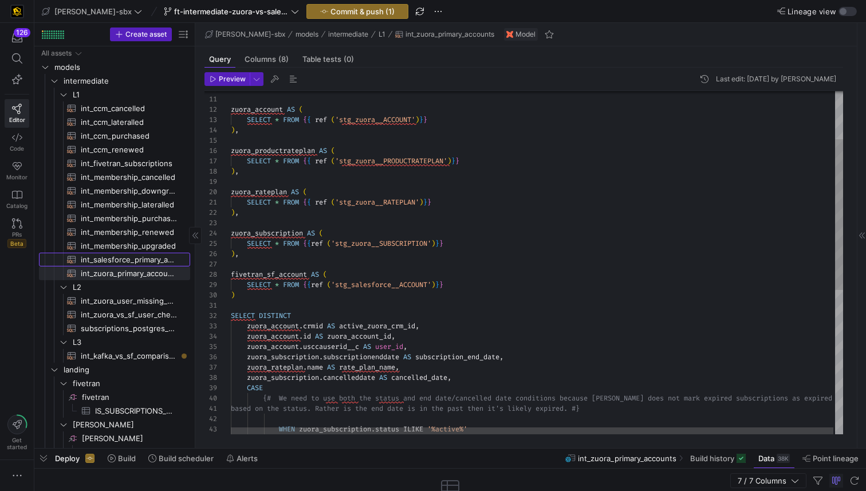
click at [113, 258] on span "int_salesforce_primary_account​​​​​​​​​​" at bounding box center [129, 259] width 96 height 13
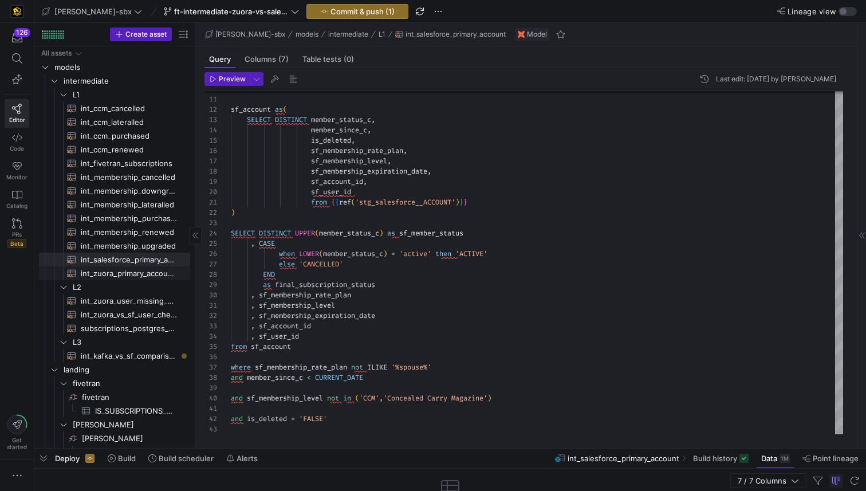
click at [147, 276] on span "int_zuora_primary_accounts​​​​​​​​​​" at bounding box center [129, 273] width 96 height 13
type textarea "-- File Name: int_zuora_primary_accounts -- Created by: [PERSON_NAME] -- Last M…"
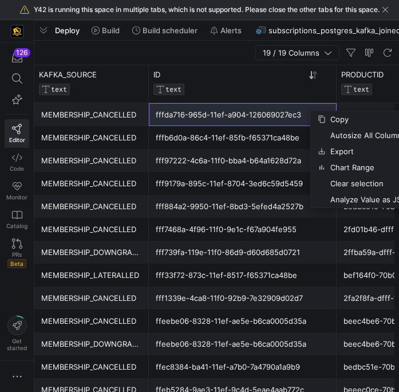
scroll to position [103, 0]
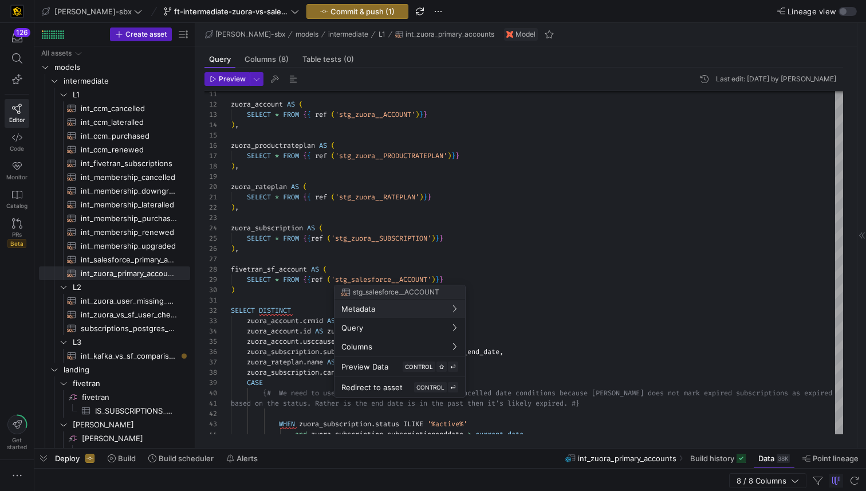
click at [549, 241] on div at bounding box center [433, 245] width 866 height 491
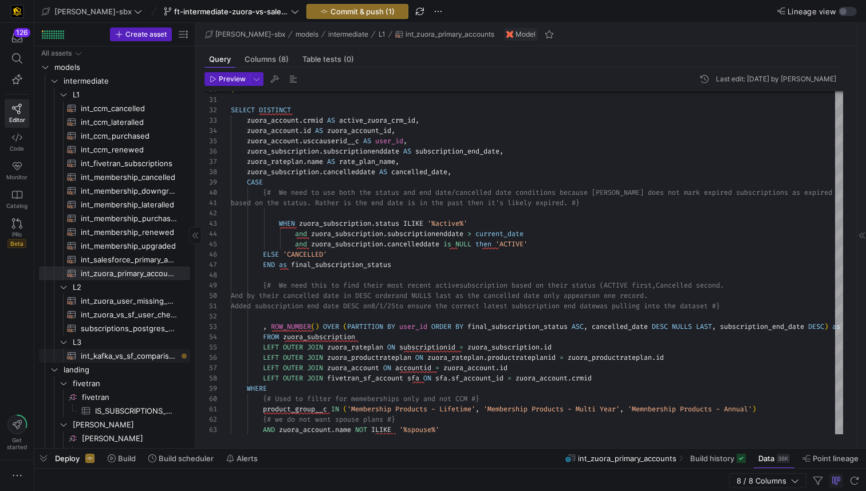
click at [108, 355] on span "int_kafka_vs_sf_comparison​​​​​​​​​​" at bounding box center [129, 356] width 96 height 13
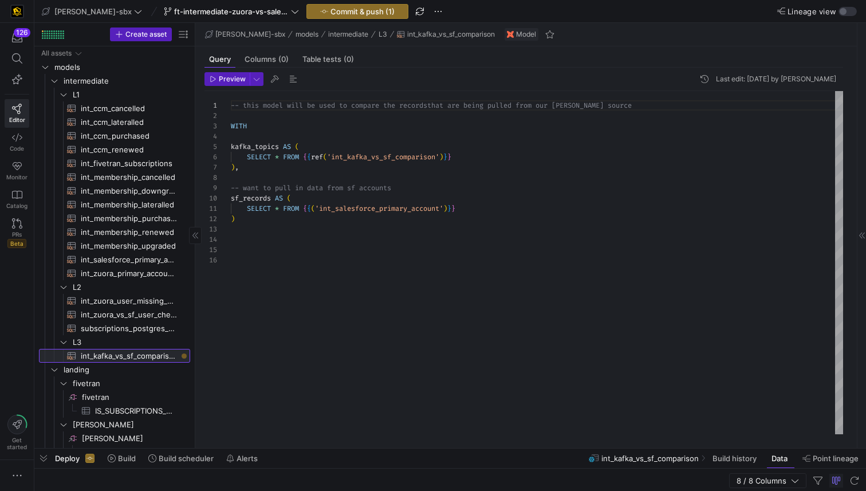
scroll to position [103, 0]
click at [304, 221] on div "-- this model will be used to compare the records that are being pulled from ou…" at bounding box center [537, 262] width 613 height 343
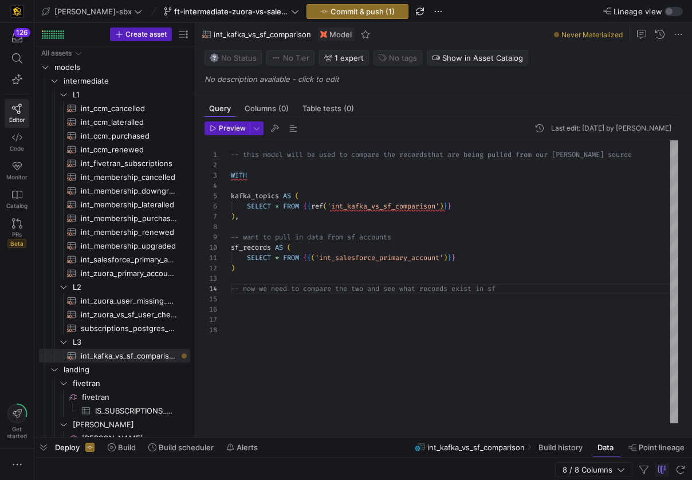
scroll to position [31, 272]
click at [126, 331] on span "subscriptions_postgres_kafka_joined_view​​​​​​​​​​" at bounding box center [129, 328] width 96 height 13
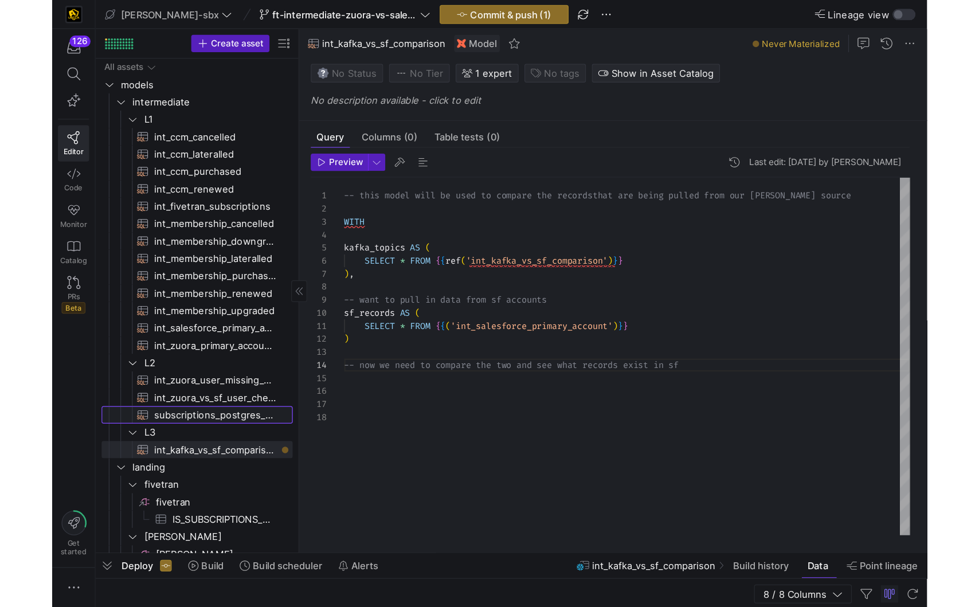
scroll to position [103, 0]
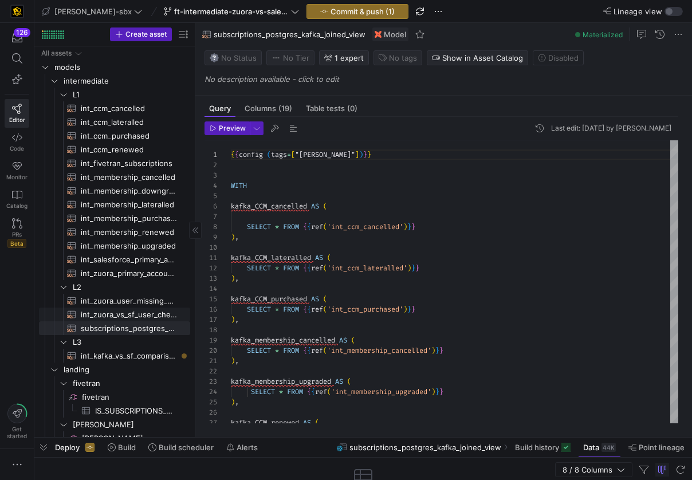
click at [126, 317] on span "int_zuora_vs_sf_user_check​​​​​​​​​​" at bounding box center [129, 314] width 96 height 13
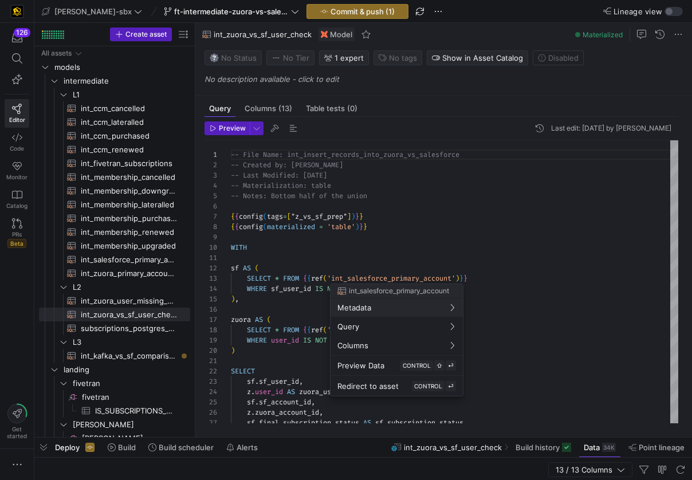
click at [393, 171] on div at bounding box center [346, 240] width 692 height 480
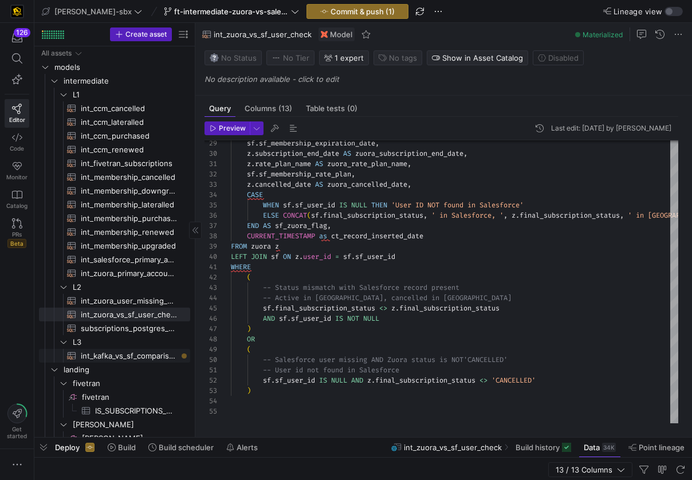
click at [127, 354] on span "int_kafka_vs_sf_comparison​​​​​​​​​​" at bounding box center [129, 356] width 96 height 13
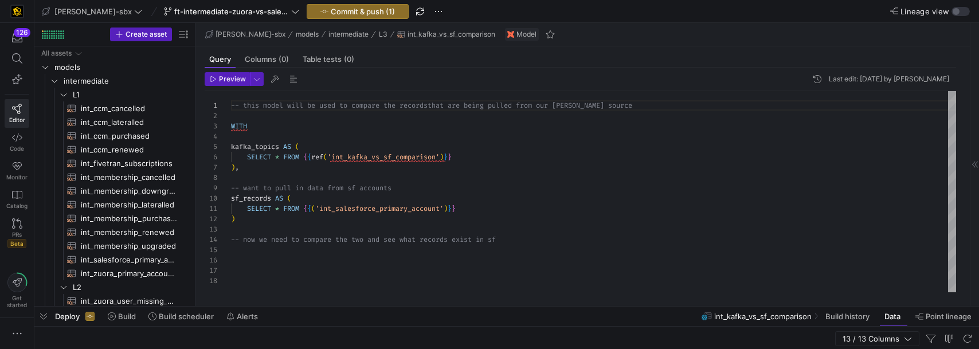
click at [532, 346] on div "13 / 13 Columns" at bounding box center [506, 339] width 944 height 25
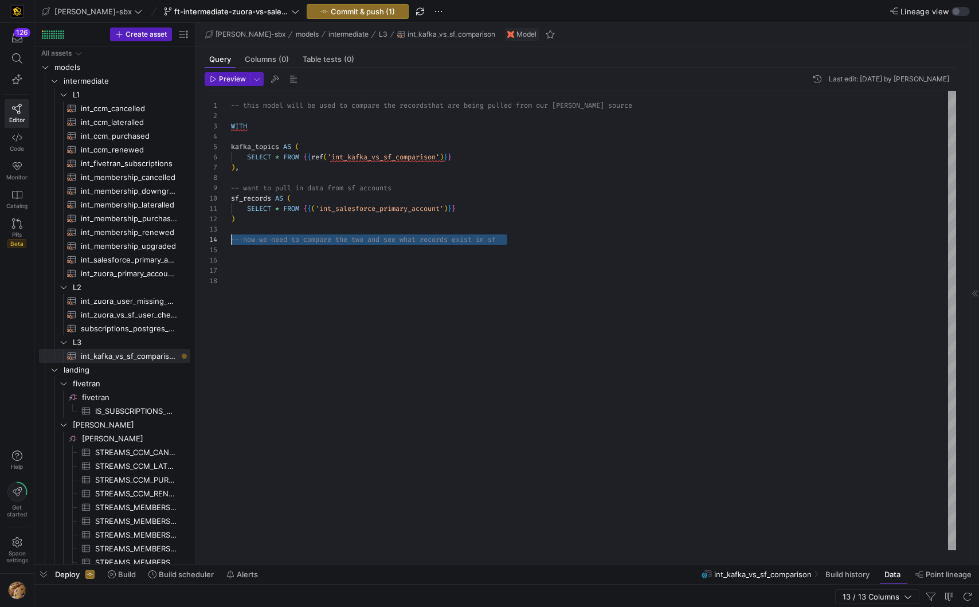
scroll to position [31, 0]
drag, startPoint x: 529, startPoint y: 251, endPoint x: 154, endPoint y: 242, distance: 374.8
click at [231, 242] on div "-- this model will be used to compare the records that are being pulled from ou…" at bounding box center [593, 320] width 725 height 459
click at [457, 242] on div "-- this model will be used to compare the records that are being pulled from ou…" at bounding box center [593, 320] width 725 height 459
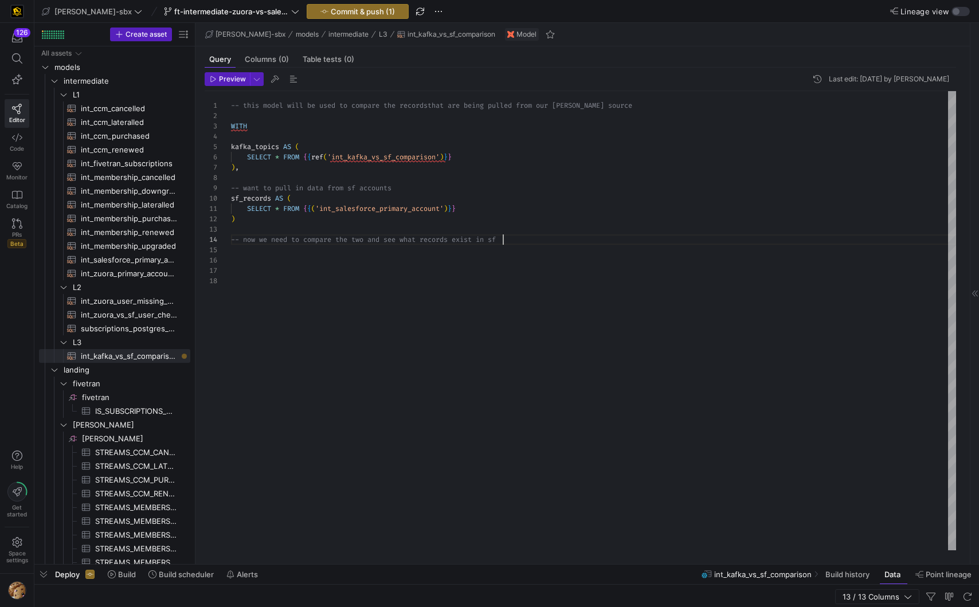
click at [547, 242] on div "-- this model will be used to compare the records that are being pulled from ou…" at bounding box center [593, 320] width 725 height 459
click at [238, 248] on div "-- this model will be used to compare the records that are being pulled from ou…" at bounding box center [593, 320] width 725 height 459
click at [273, 201] on div "-- this model will be used to compare the records that are being pulled from ou…" at bounding box center [593, 320] width 725 height 459
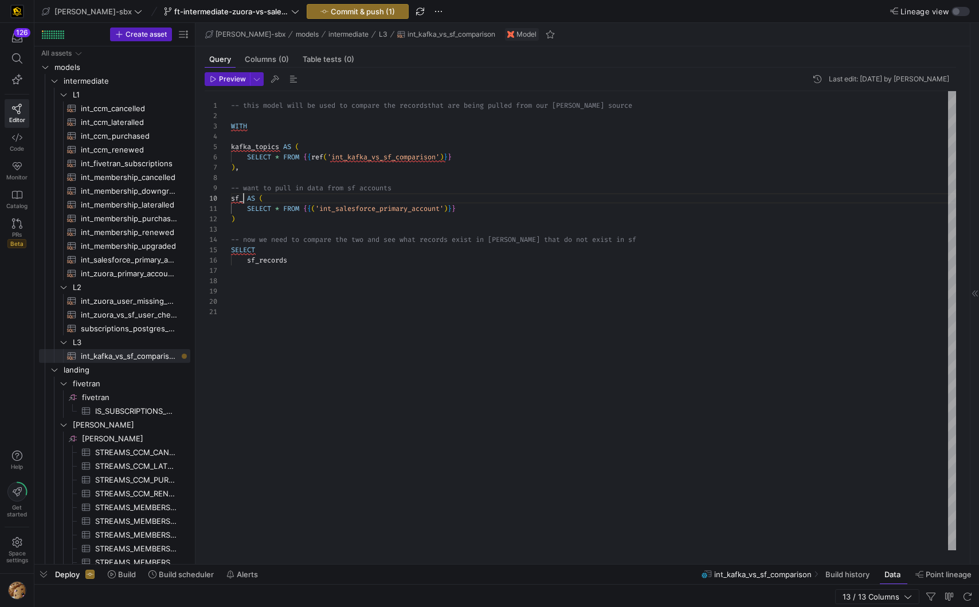
scroll to position [93, 8]
click at [264, 261] on div "-- this model will be used to compare the records that are being pulled from ou…" at bounding box center [593, 320] width 725 height 459
click at [376, 262] on div "-- this model will be used to compare the records that are being pulled from ou…" at bounding box center [593, 320] width 725 height 459
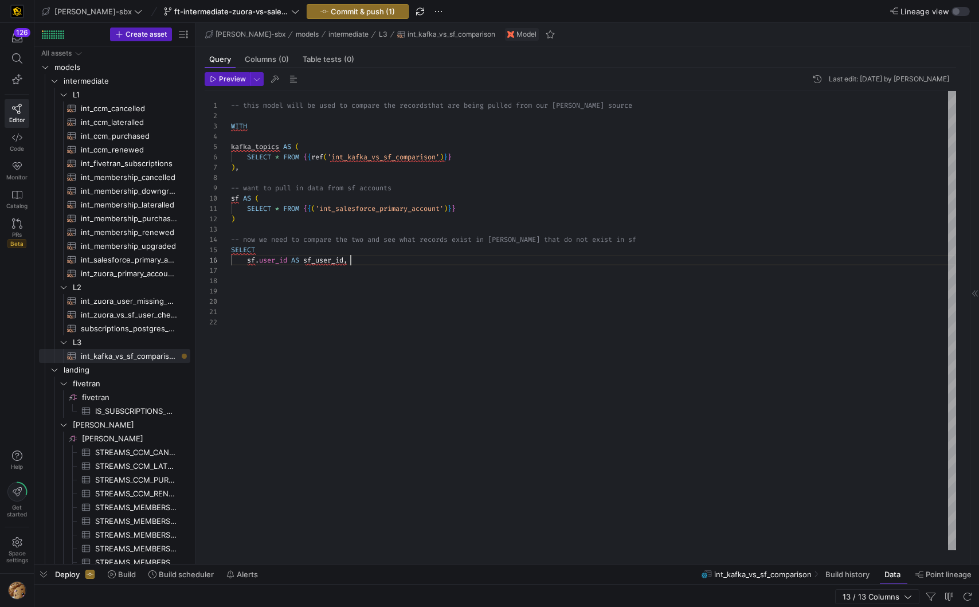
click at [327, 273] on div "-- this model will be used to compare the records that are being pulled from ou…" at bounding box center [593, 320] width 725 height 459
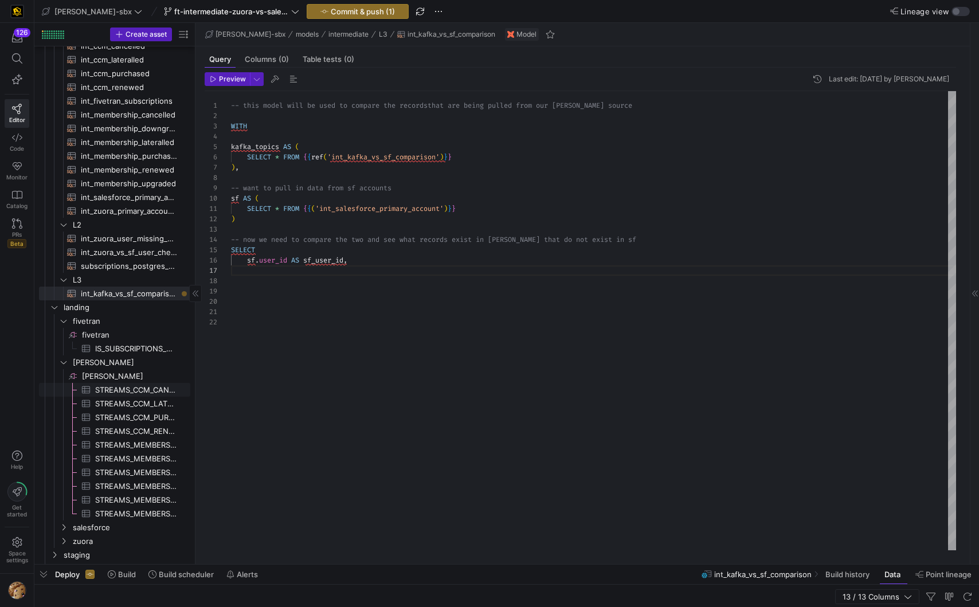
scroll to position [74, 0]
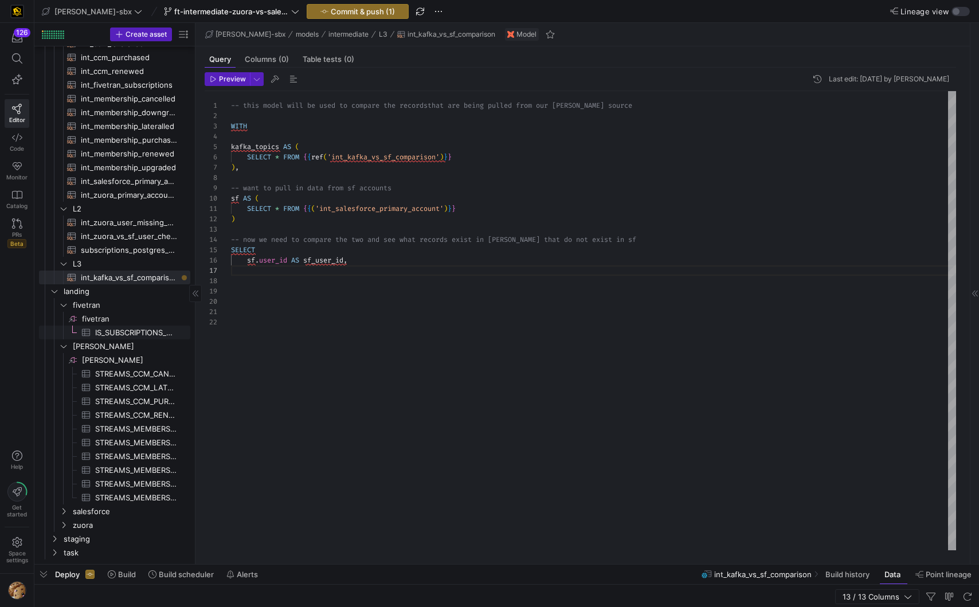
type textarea "SELECT * FROM {{('int_salesforce_primary_account')}} ) -- now we need to compar…"
click at [120, 334] on span "IS_SUBSCRIPTIONS_API_PUBLIC_SUBSCRIPTIONS​​​​​​​​​" at bounding box center [136, 332] width 82 height 13
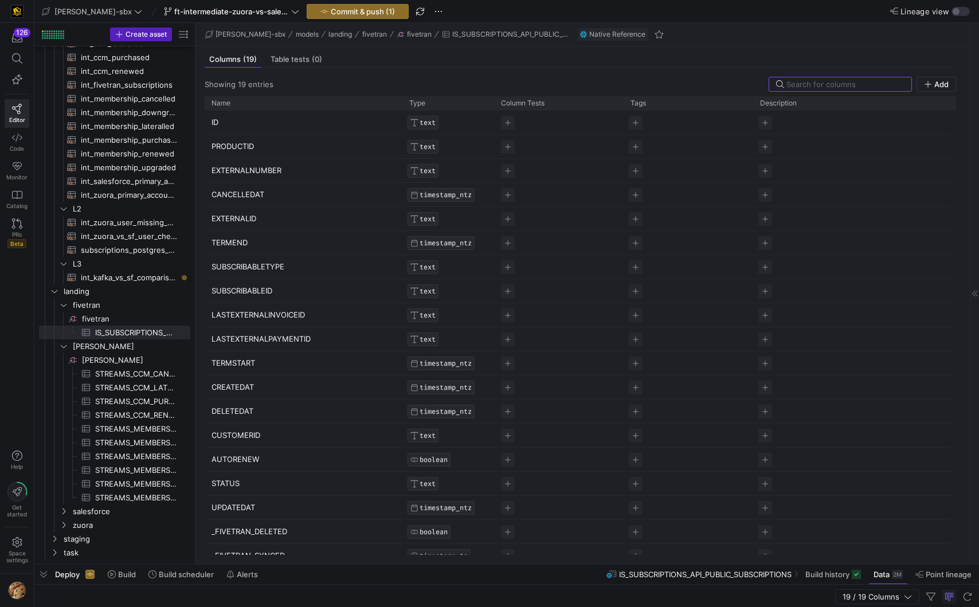
click at [221, 114] on p "ID" at bounding box center [303, 122] width 184 height 22
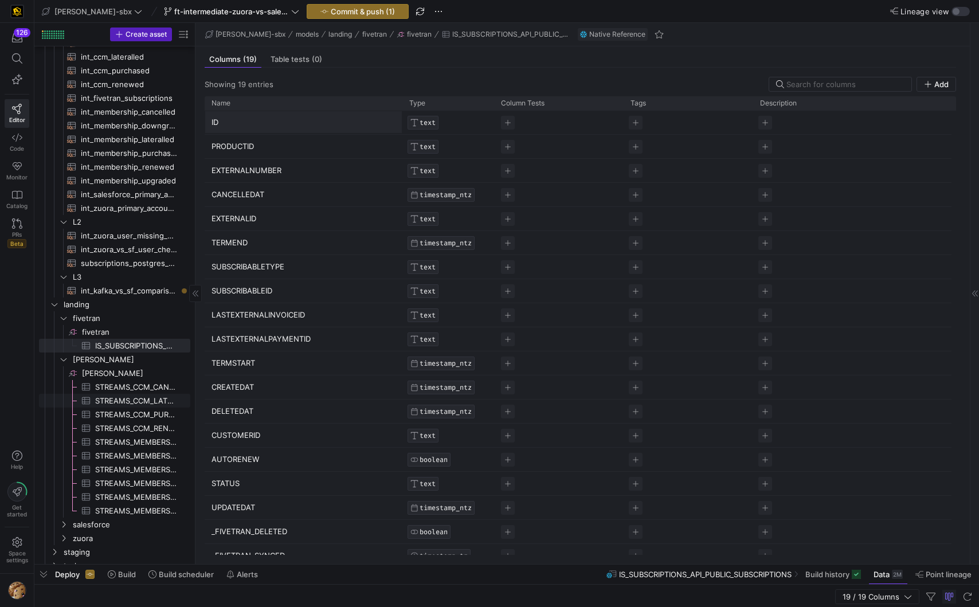
scroll to position [58, 0]
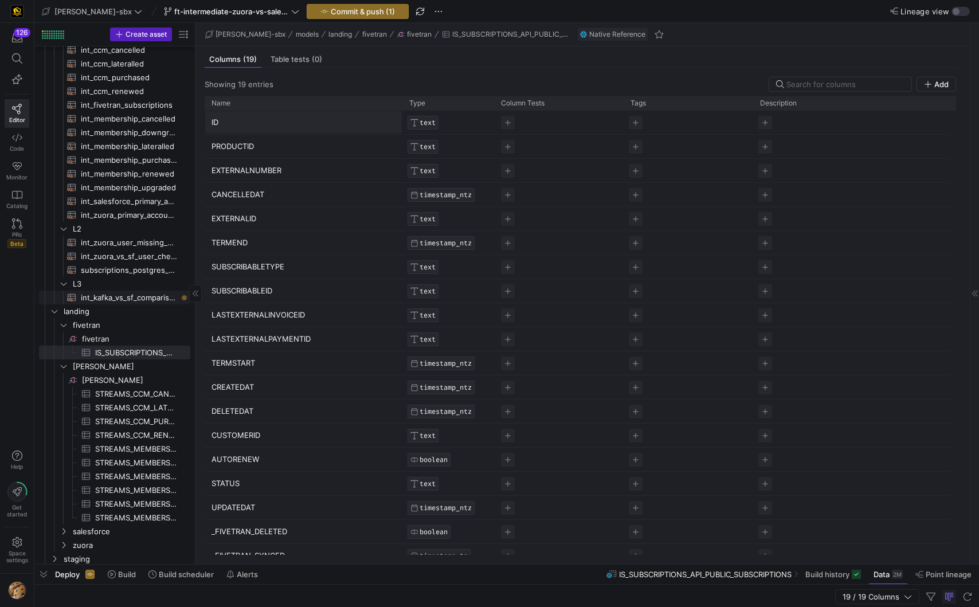
click at [129, 294] on span "int_kafka_vs_sf_comparison​​​​​​​​​​" at bounding box center [129, 297] width 96 height 13
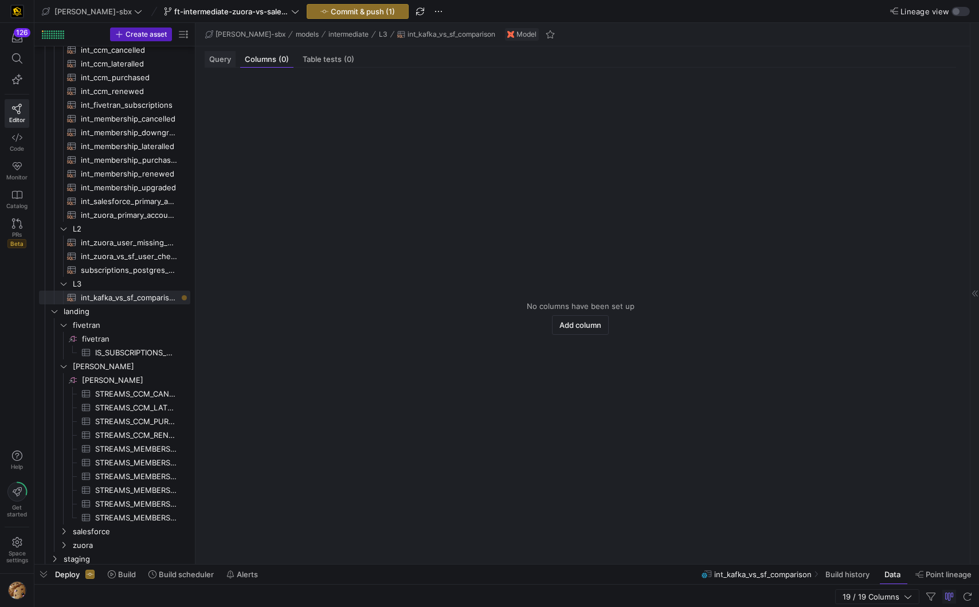
click at [223, 64] on div "Query" at bounding box center [220, 59] width 31 height 17
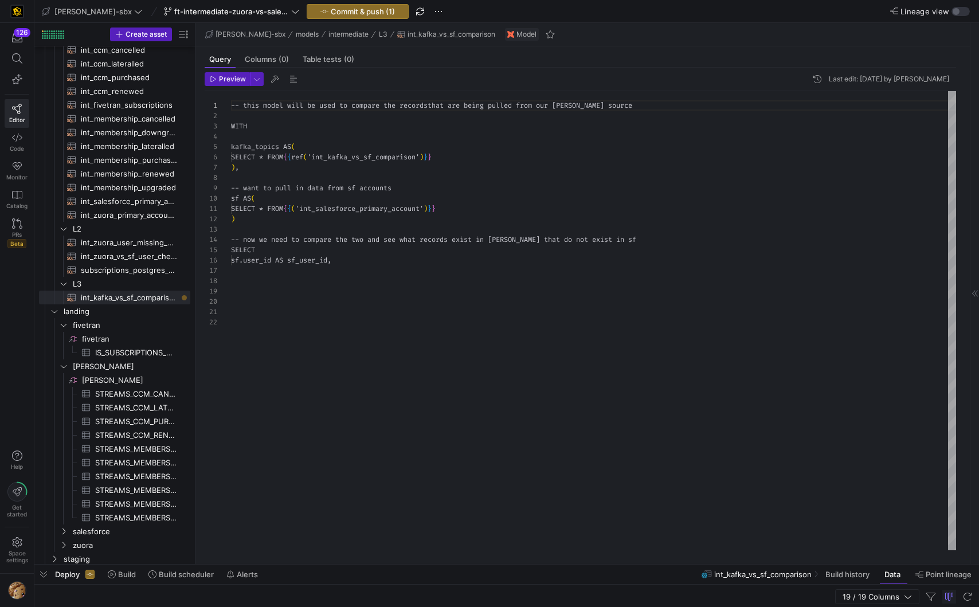
scroll to position [103, 0]
click at [127, 243] on span "int_zuora_user_missing_check​​​​​​​​​​" at bounding box center [129, 242] width 96 height 13
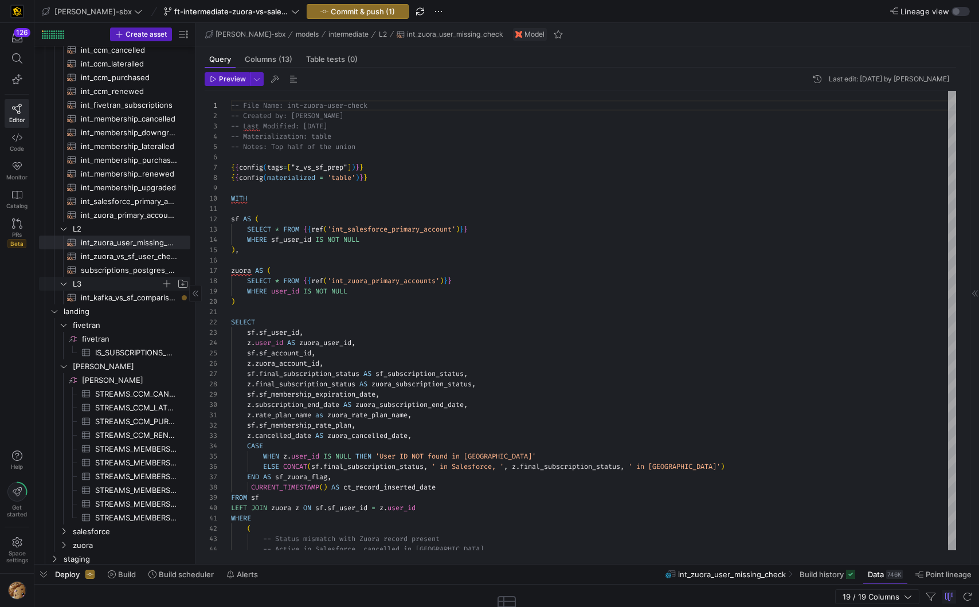
click at [120, 288] on span "L3" at bounding box center [117, 283] width 88 height 13
click at [120, 295] on span "int_kafka_vs_sf_comparison​​​​​​​​​​" at bounding box center [129, 297] width 96 height 13
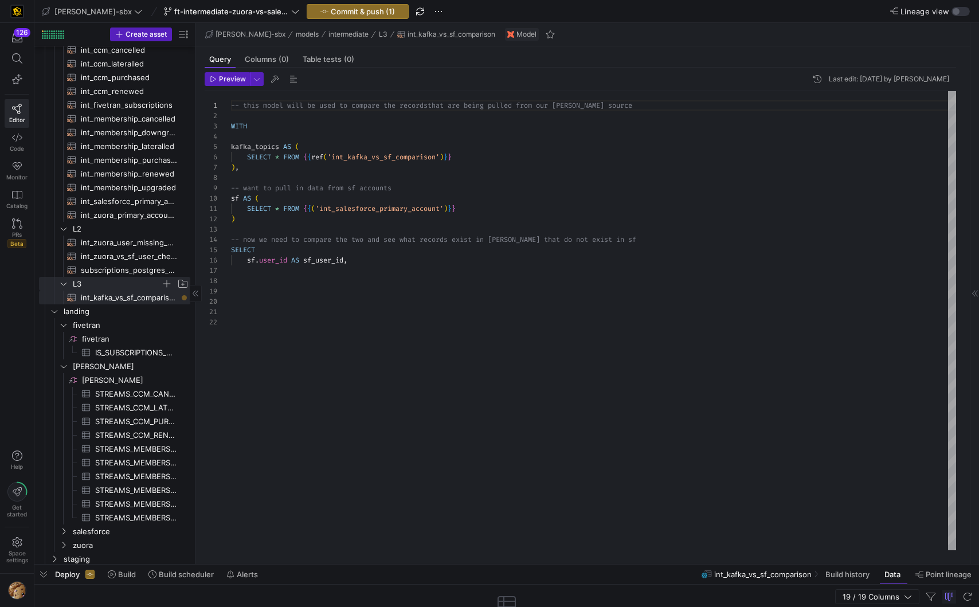
click at [120, 286] on span "L3" at bounding box center [117, 283] width 88 height 13
click at [120, 282] on span "L3" at bounding box center [117, 283] width 88 height 13
click at [115, 299] on span "int_kafka_vs_sf_comparison​​​​​​​​​​" at bounding box center [129, 297] width 96 height 13
click at [123, 203] on span "int_salesforce_primary_account​​​​​​​​​​" at bounding box center [129, 201] width 96 height 13
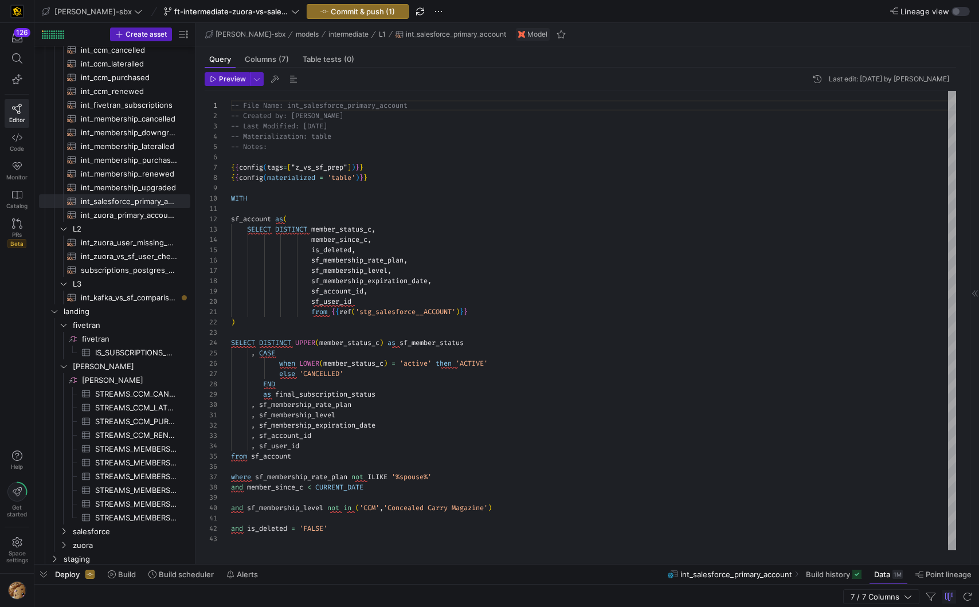
click at [468, 239] on div "-- File Name: int_salesforce_primary_account -- Created by: [PERSON_NAME] -- La…" at bounding box center [593, 320] width 725 height 459
click at [119, 301] on span "int_kafka_vs_sf_comparison​​​​​​​​​​" at bounding box center [129, 297] width 96 height 13
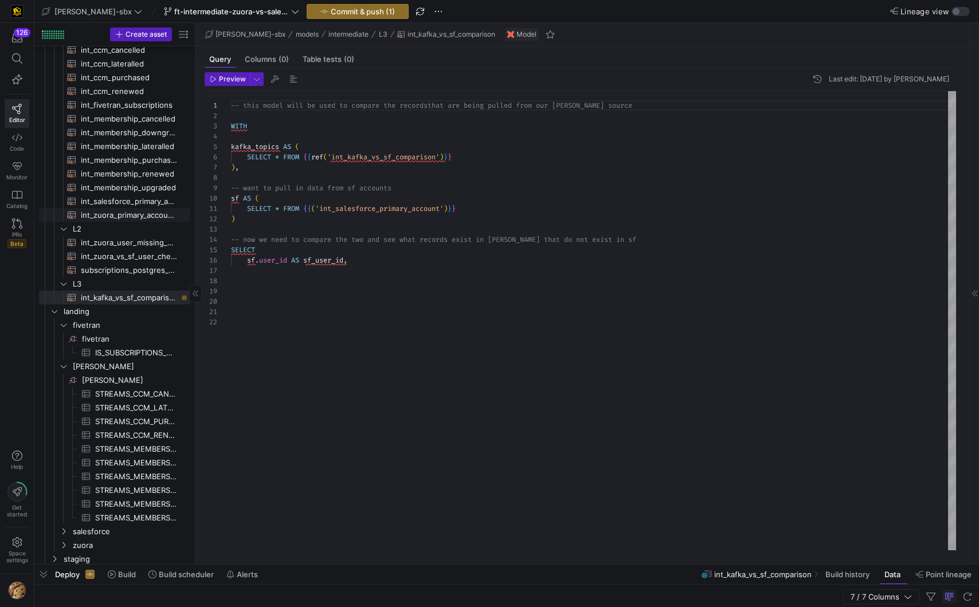
click at [128, 210] on span "int_zuora_primary_accounts​​​​​​​​​​" at bounding box center [129, 215] width 96 height 13
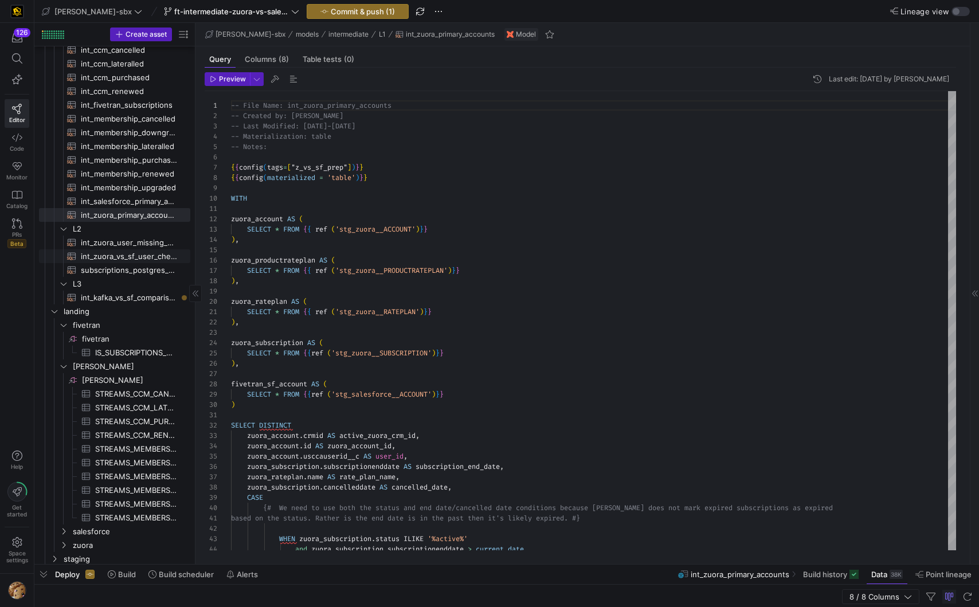
click at [113, 254] on span "int_zuora_vs_sf_user_check​​​​​​​​​​" at bounding box center [129, 256] width 96 height 13
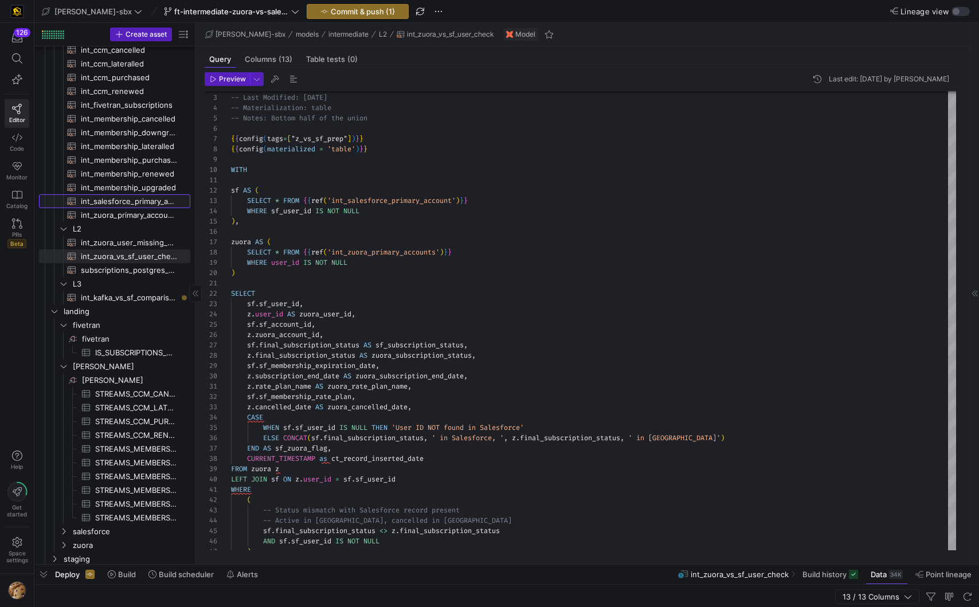
click at [103, 204] on span "int_salesforce_primary_account​​​​​​​​​​" at bounding box center [129, 201] width 96 height 13
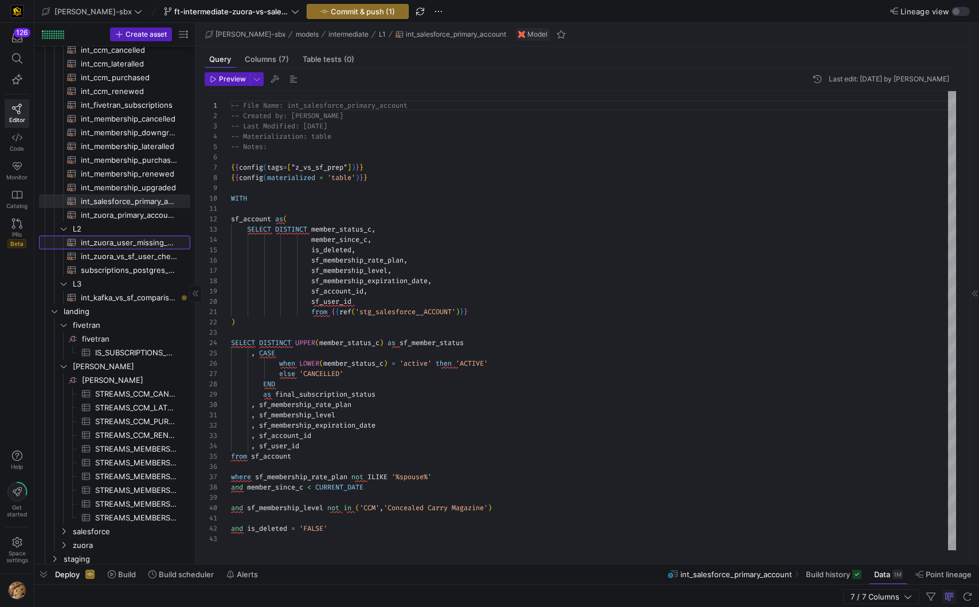
click at [131, 242] on span "int_zuora_user_missing_check​​​​​​​​​​" at bounding box center [129, 242] width 96 height 13
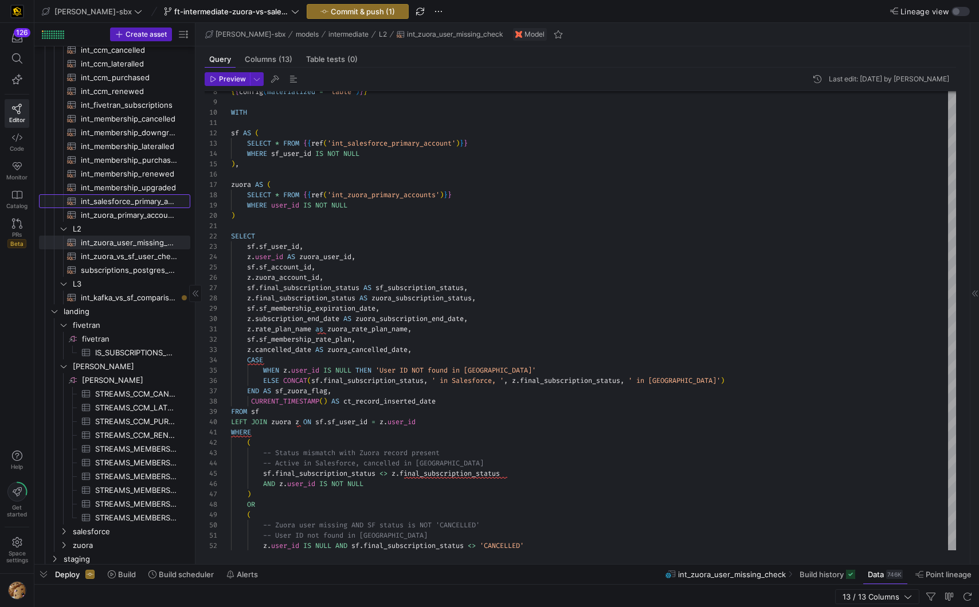
click at [134, 198] on span "int_salesforce_primary_account​​​​​​​​​​" at bounding box center [129, 201] width 96 height 13
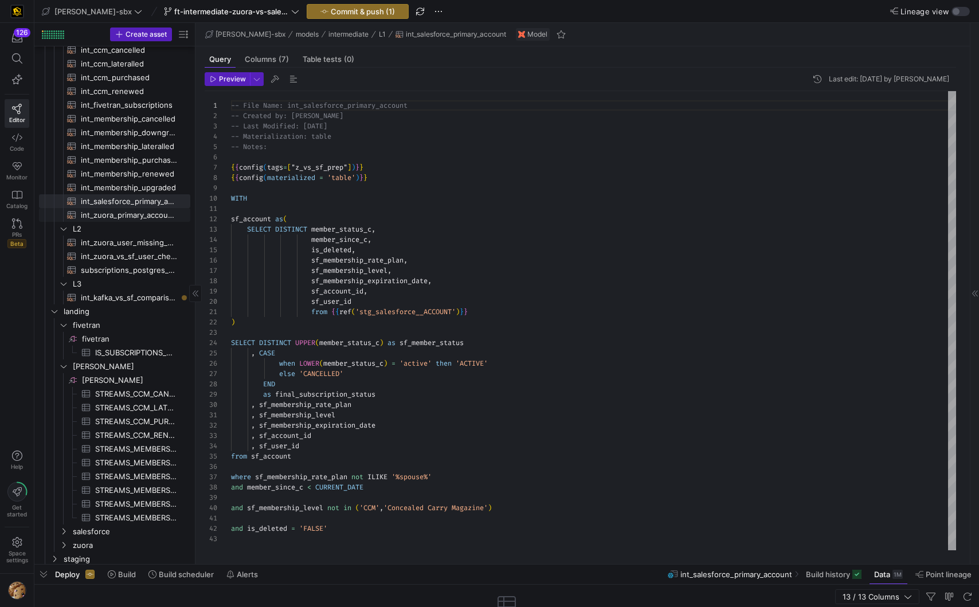
click at [123, 215] on span "int_zuora_primary_accounts​​​​​​​​​​" at bounding box center [129, 215] width 96 height 13
type textarea "-- File Name: int_zuora_primary_accounts -- Created by: [PERSON_NAME] -- Last M…"
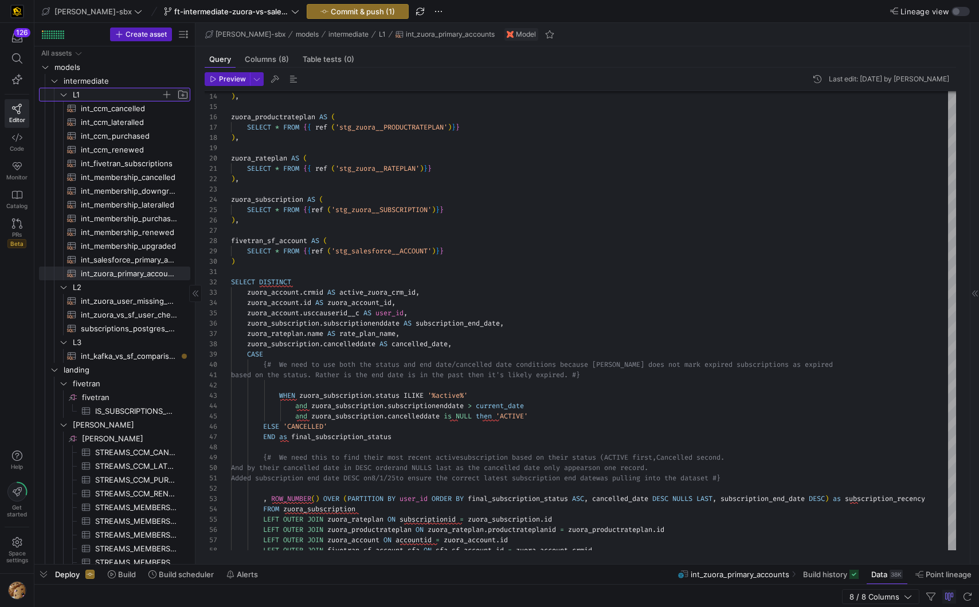
click at [182, 95] on span "Press SPACE to select this row." at bounding box center [182, 94] width 11 height 11
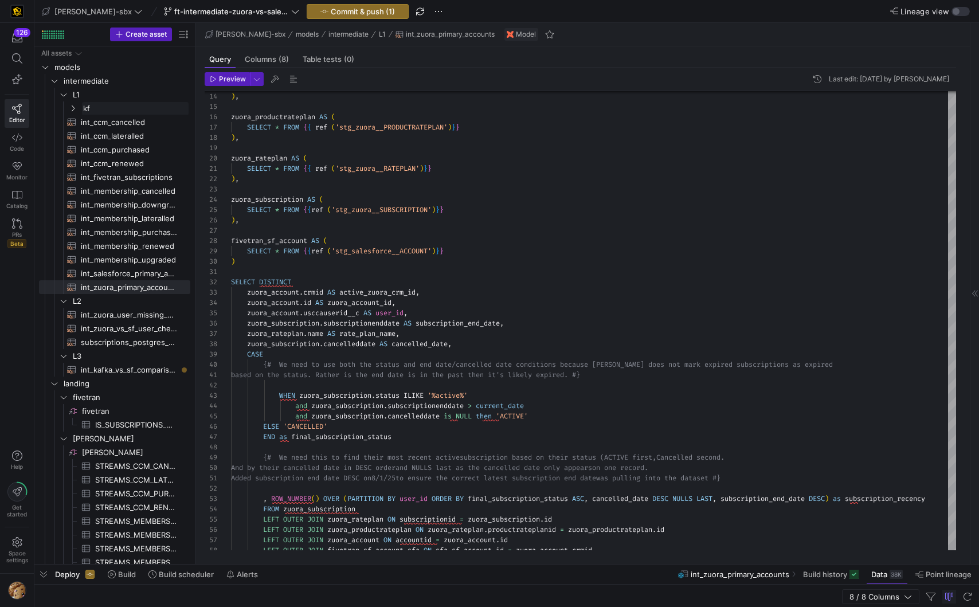
type input "k"
type input "int_kafka_primary_accounts"
click at [431, 11] on span "button" at bounding box center [438, 12] width 14 height 14
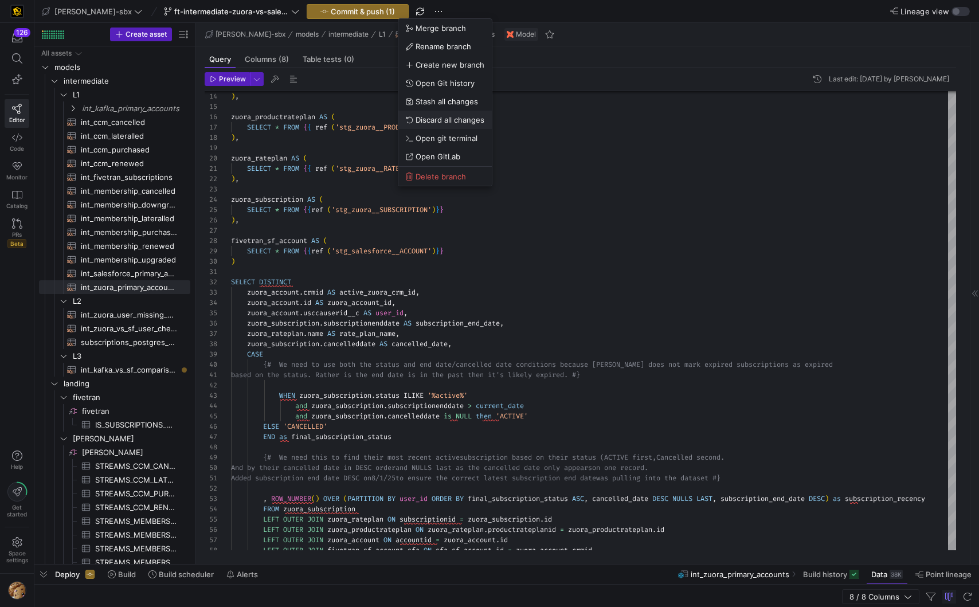
click at [446, 116] on span "Discard all changes" at bounding box center [449, 119] width 69 height 9
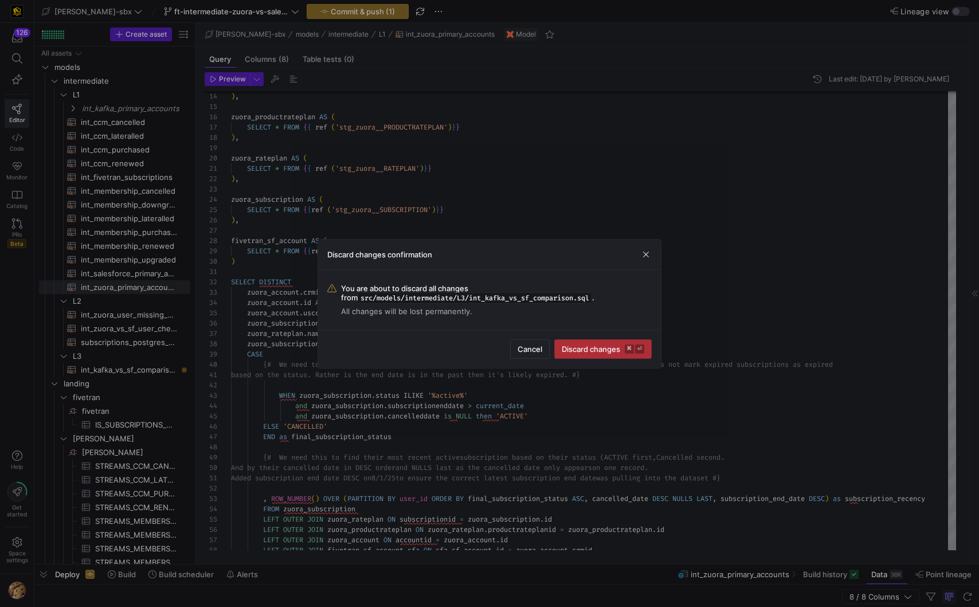
click at [602, 351] on span "Discard changes ⌘ ⏎" at bounding box center [603, 348] width 83 height 9
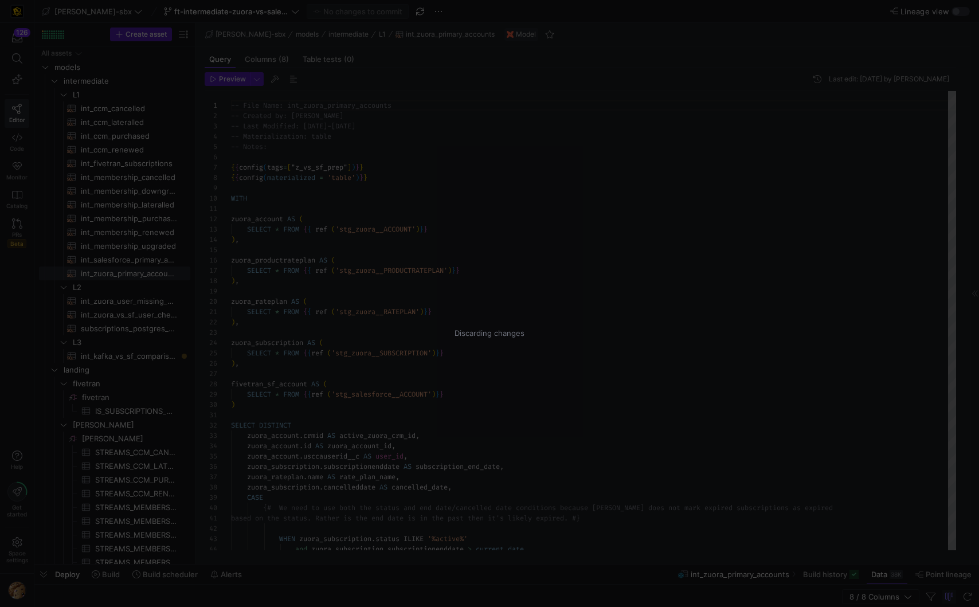
scroll to position [103, 0]
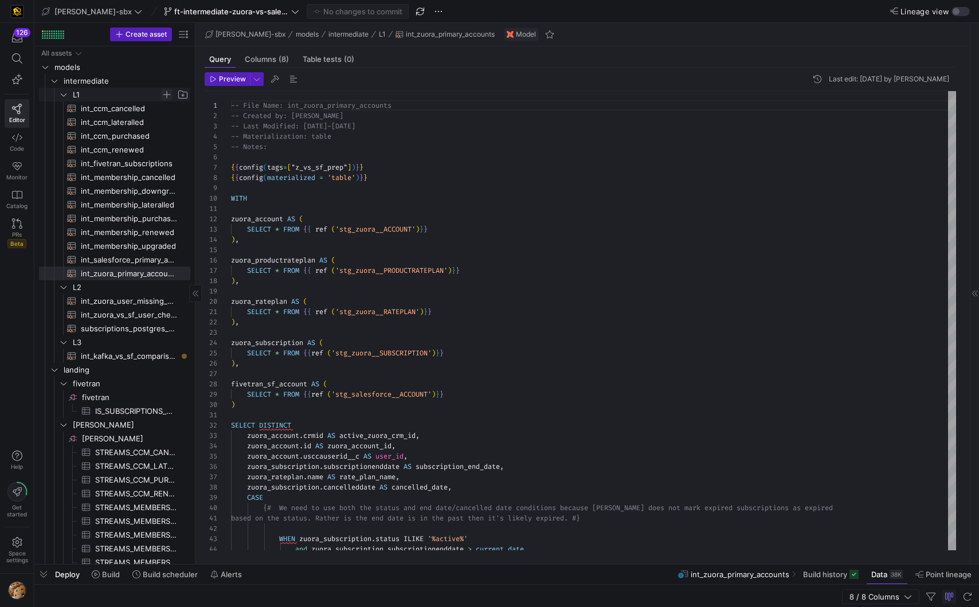
click at [164, 92] on span "Press SPACE to select this row." at bounding box center [166, 94] width 11 height 11
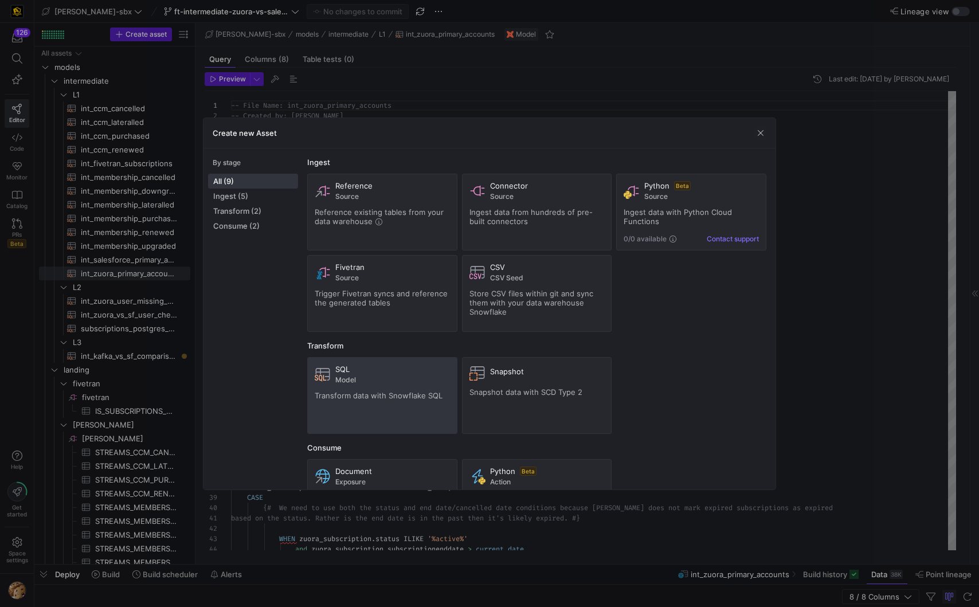
click at [371, 378] on span "Model" at bounding box center [392, 380] width 115 height 8
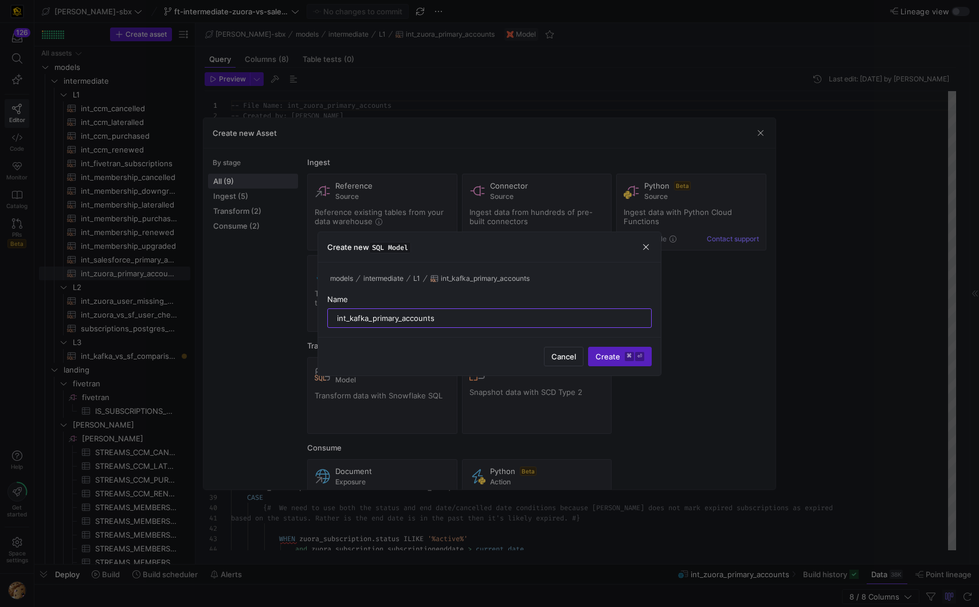
type input "int_kafka_primary_accounts"
click at [588, 347] on button "Create ⌘ ⏎" at bounding box center [620, 356] width 64 height 19
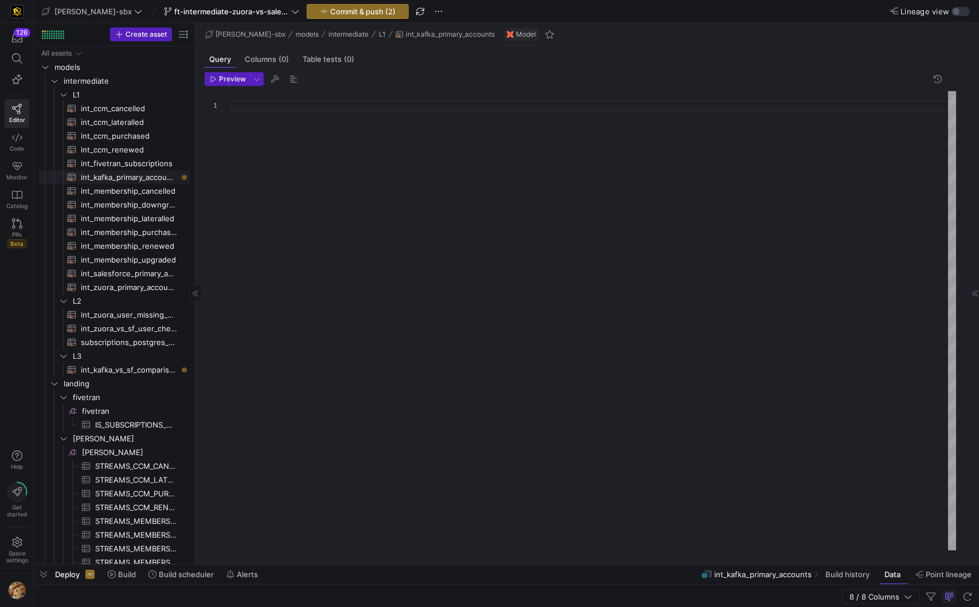
click at [98, 176] on span "int_kafka_primary_accounts​​​​​​​​​​" at bounding box center [129, 177] width 96 height 13
click at [142, 180] on span "int_kafka_primary_accounts​​​​​​​​​​" at bounding box center [129, 177] width 96 height 13
click at [125, 313] on span "int_zuora_user_missing_check​​​​​​​​​​" at bounding box center [129, 314] width 96 height 13
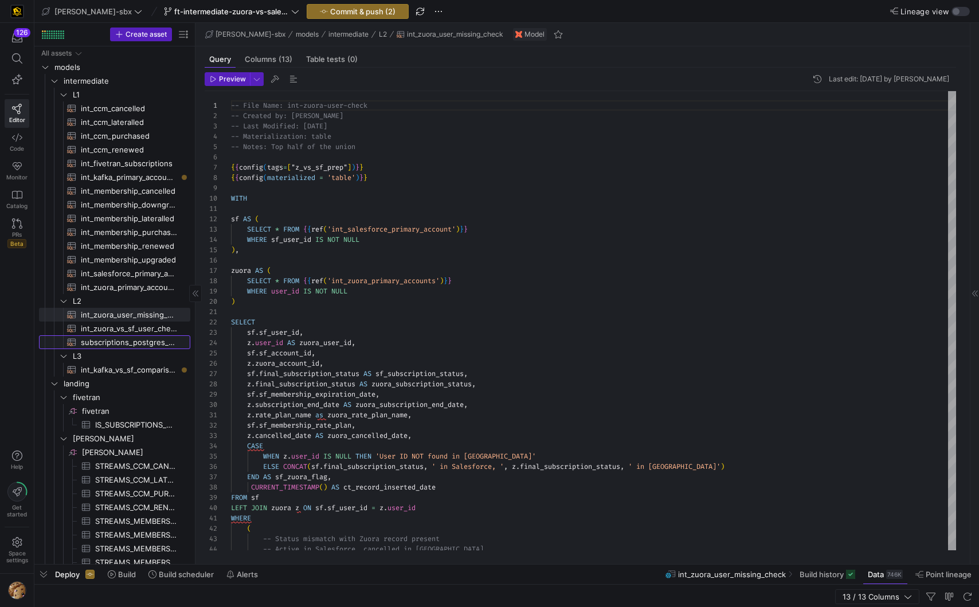
click at [123, 342] on span "subscriptions_postgres_kafka_joined_view​​​​​​​​​​" at bounding box center [129, 342] width 96 height 13
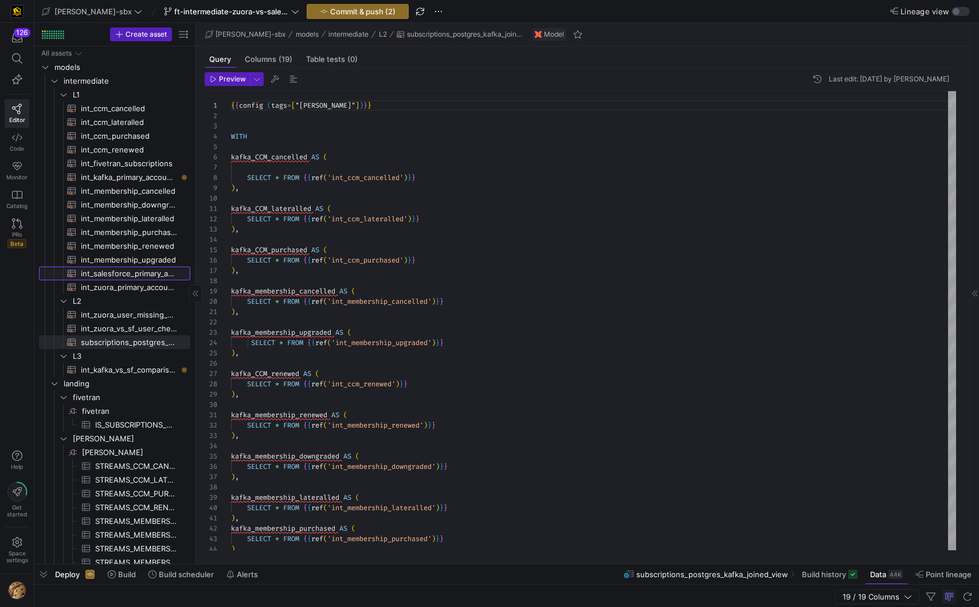
click at [125, 276] on span "int_salesforce_primary_account​​​​​​​​​​" at bounding box center [129, 273] width 96 height 13
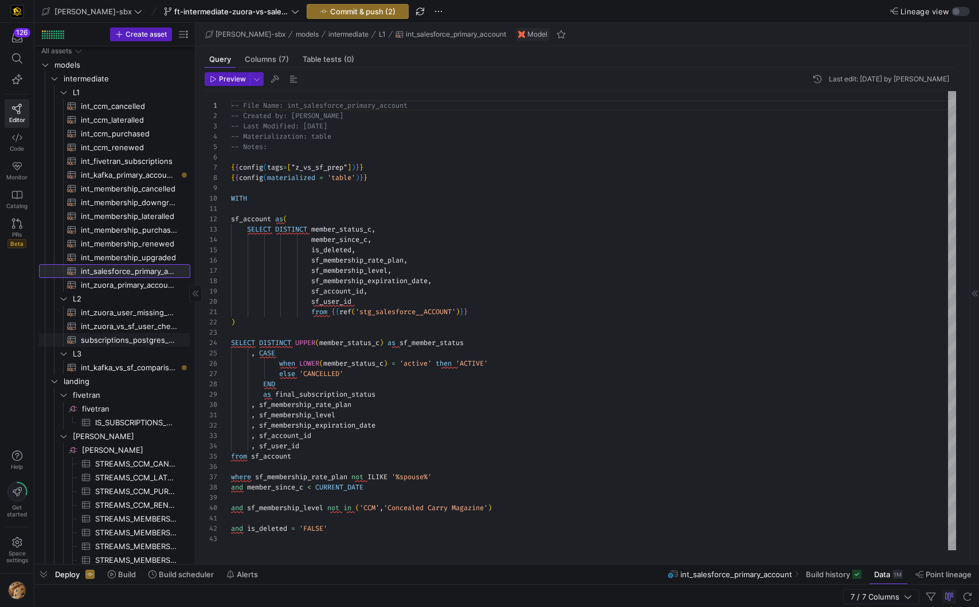
scroll to position [21, 0]
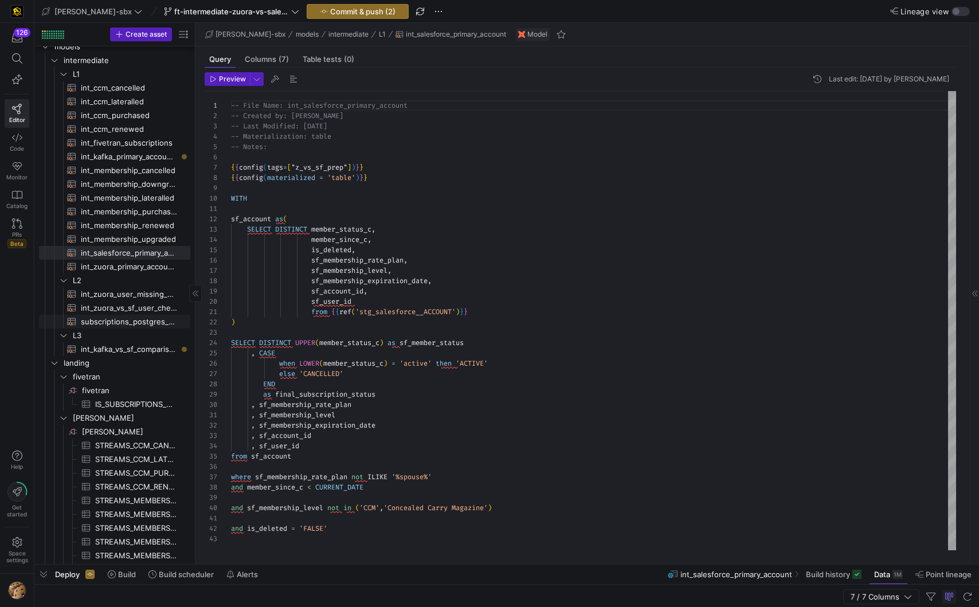
click at [131, 316] on span "subscriptions_postgres_kafka_joined_view​​​​​​​​​​" at bounding box center [129, 321] width 96 height 13
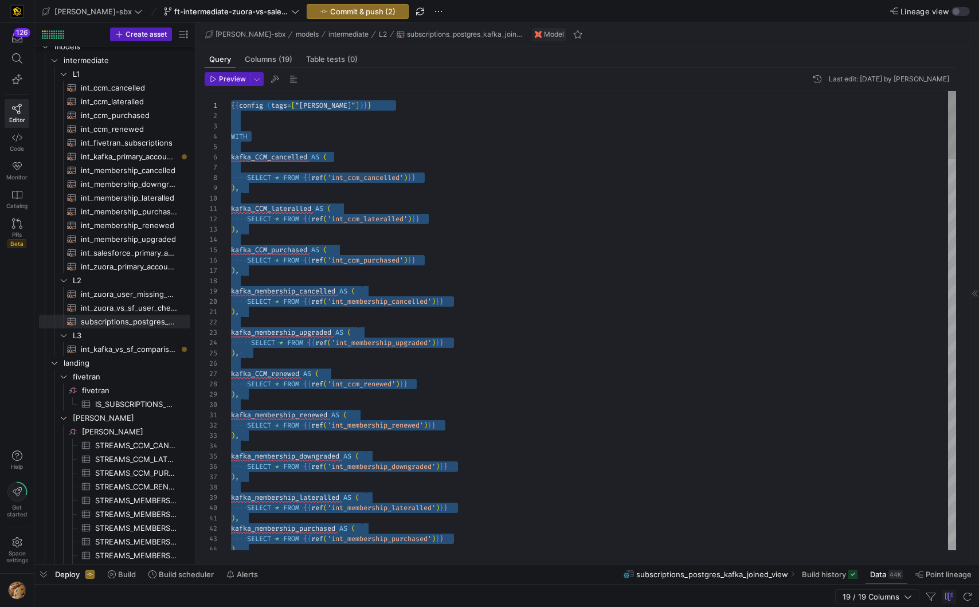
drag, startPoint x: 311, startPoint y: 536, endPoint x: 219, endPoint y: 103, distance: 442.2
type textarea "kafka_CCM_lateralled AS ( SELECT * FROM {{ref('int_ccm_lateralled')}} ), kafka_…"
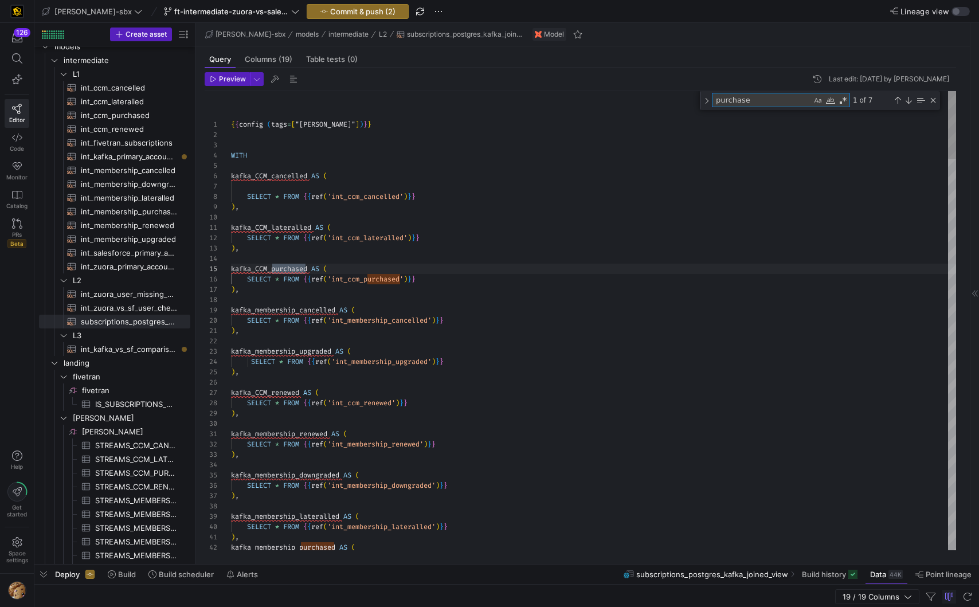
type textarea "purchased"
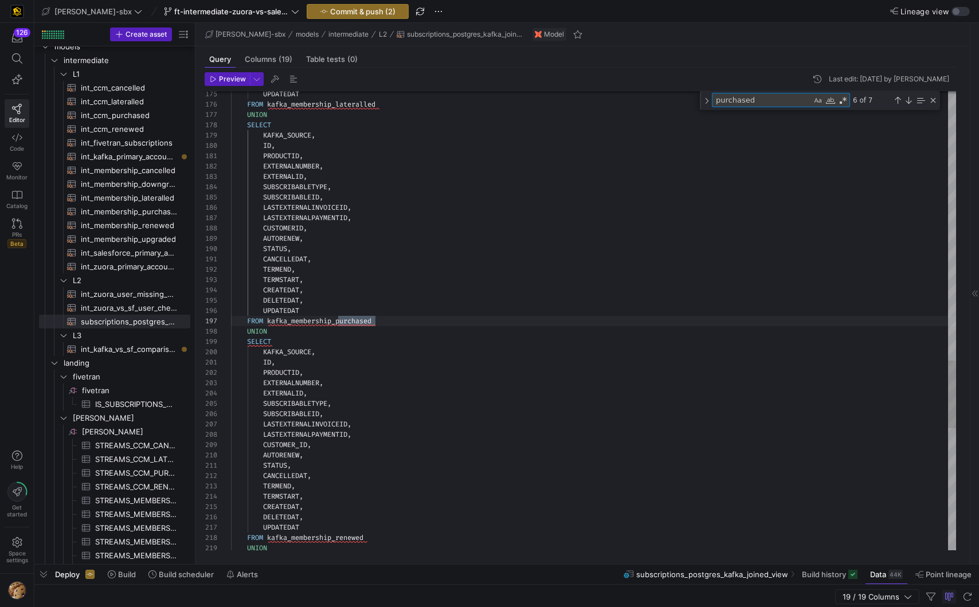
scroll to position [103, 144]
type textarea "CUSTOMERID, AUTORENEW, STATUS, CANCELLEDAT, TERMEND, TERMSTART, CREATEDAT, DELE…"
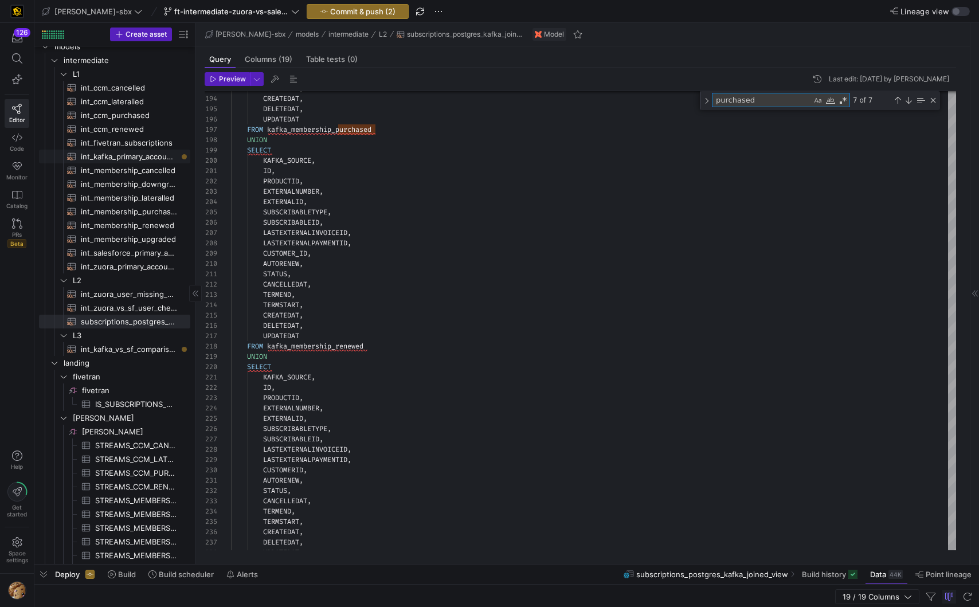
type textarea "purchased"
click at [152, 158] on span "int_kafka_primary_accounts​​​​​​​​​​" at bounding box center [129, 156] width 96 height 13
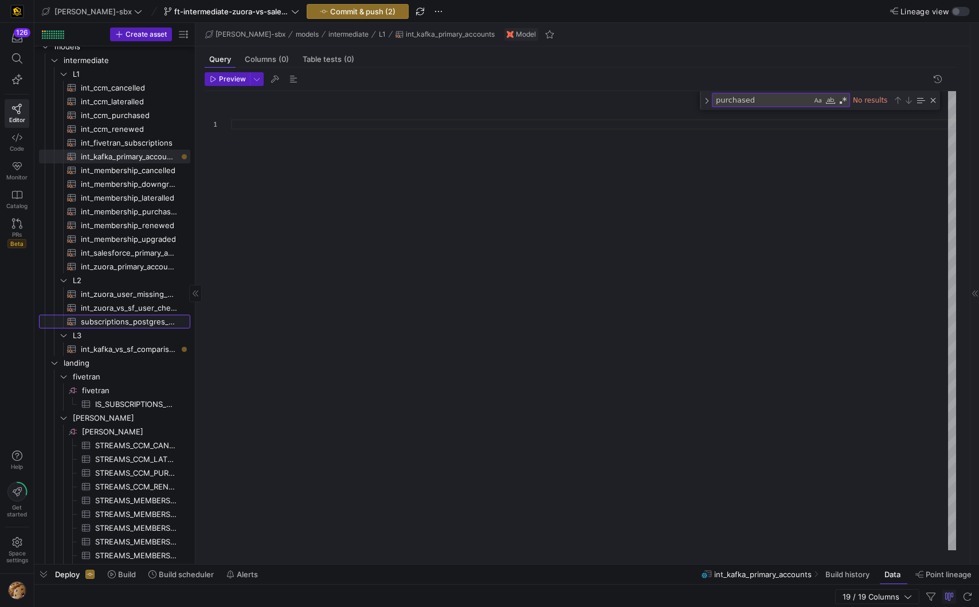
click at [149, 322] on span "subscriptions_postgres_kafka_joined_view​​​​​​​​​​" at bounding box center [129, 321] width 96 height 13
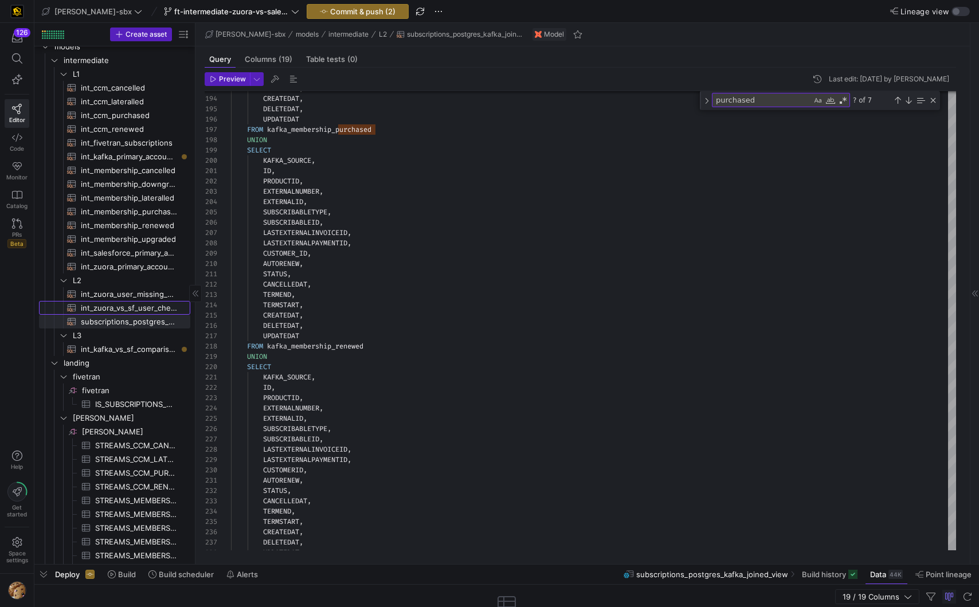
click at [149, 312] on span "int_zuora_vs_sf_user_check​​​​​​​​​​" at bounding box center [129, 307] width 96 height 13
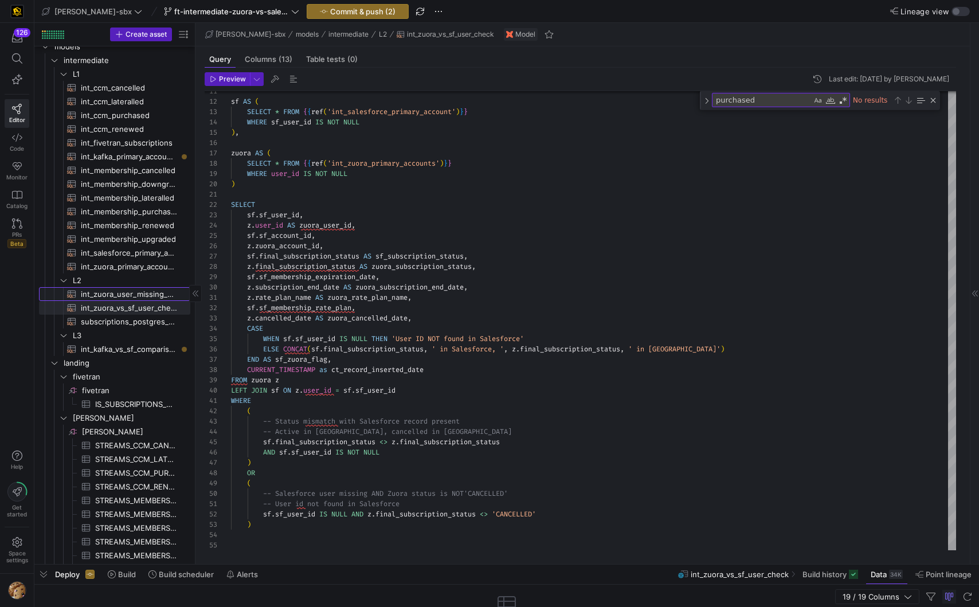
click at [141, 299] on span "int_zuora_user_missing_check​​​​​​​​​​" at bounding box center [129, 294] width 96 height 13
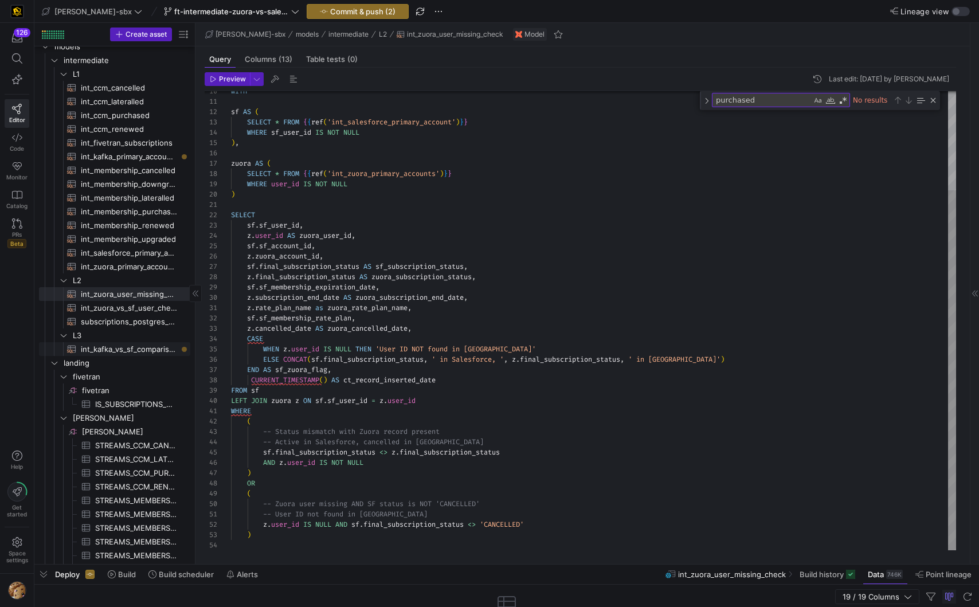
click at [143, 348] on span "int_kafka_vs_sf_comparison​​​​​​​​​​" at bounding box center [129, 349] width 96 height 13
type textarea "-- this model will be used to compare the records that are being pulled from ou…"
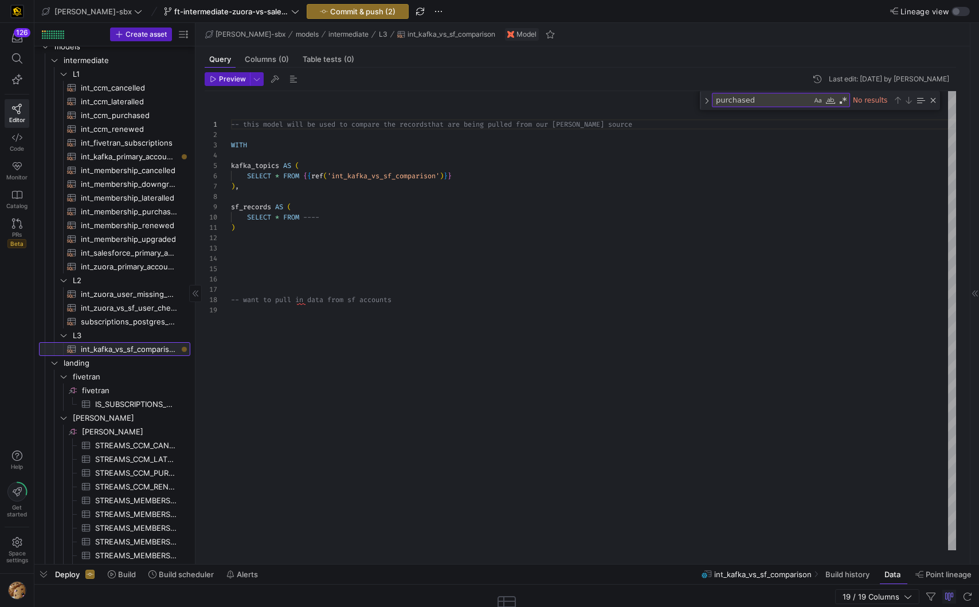
scroll to position [103, 0]
click at [158, 153] on span "int_kafka_primary_accounts​​​​​​​​​​" at bounding box center [129, 156] width 96 height 13
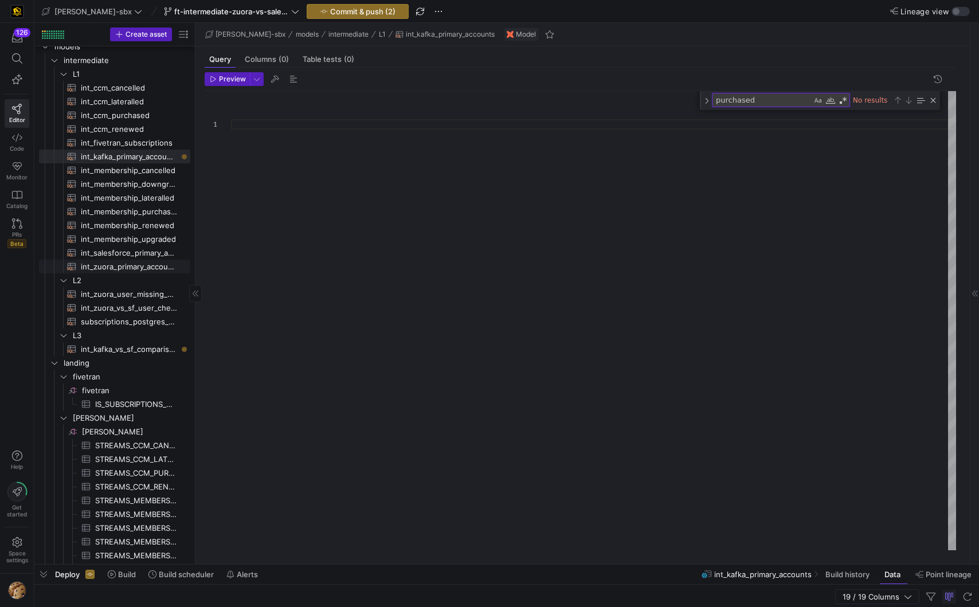
click at [144, 260] on span "int_zuora_primary_accounts​​​​​​​​​​" at bounding box center [129, 266] width 96 height 13
type textarea "-- File Name: int_zuora_primary_accounts -- Created by: [PERSON_NAME] -- Last M…"
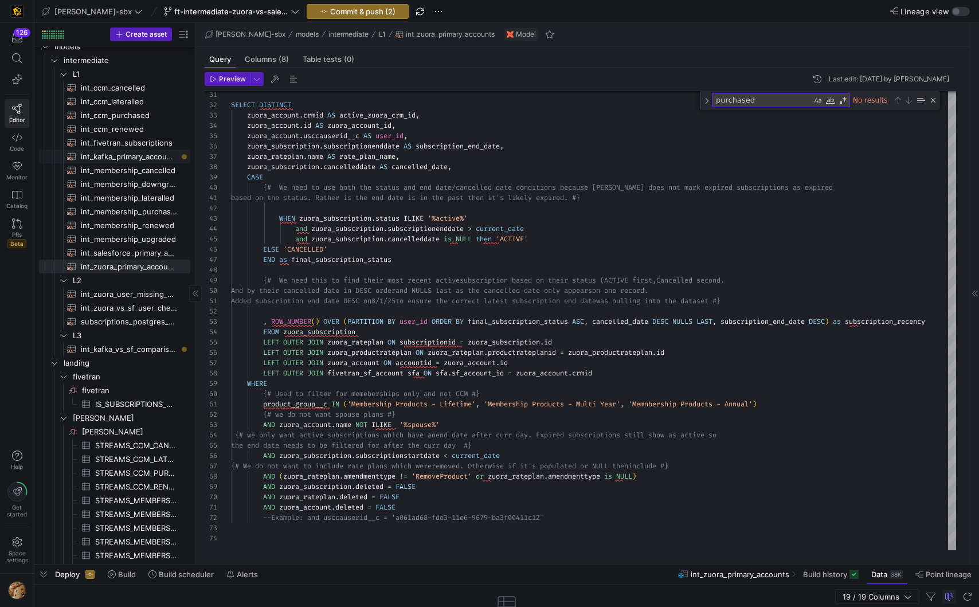
click at [128, 159] on span "int_kafka_primary_accounts​​​​​​​​​​" at bounding box center [129, 156] width 96 height 13
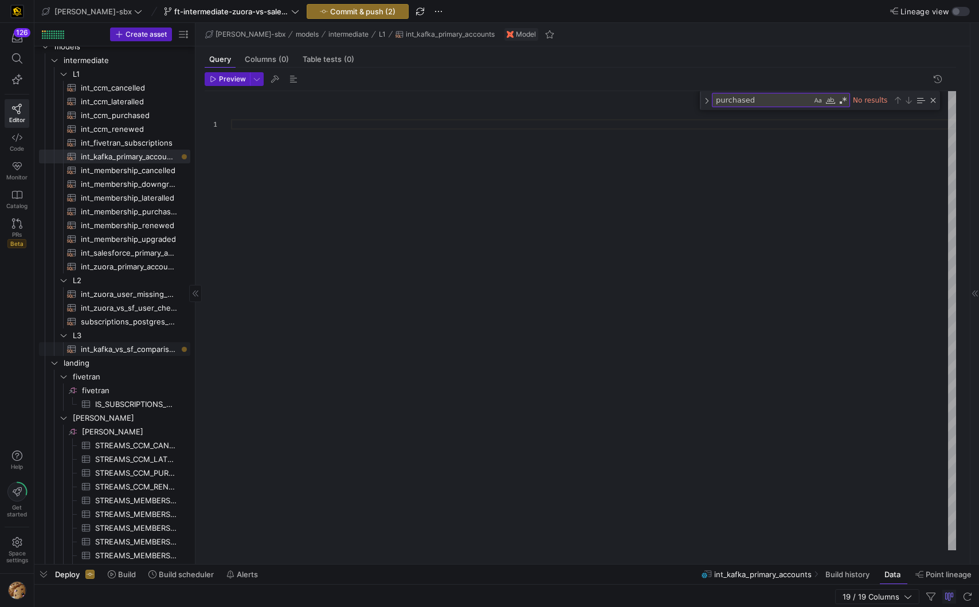
click at [112, 350] on span "int_kafka_vs_sf_comparison​​​​​​​​​​" at bounding box center [129, 349] width 96 height 13
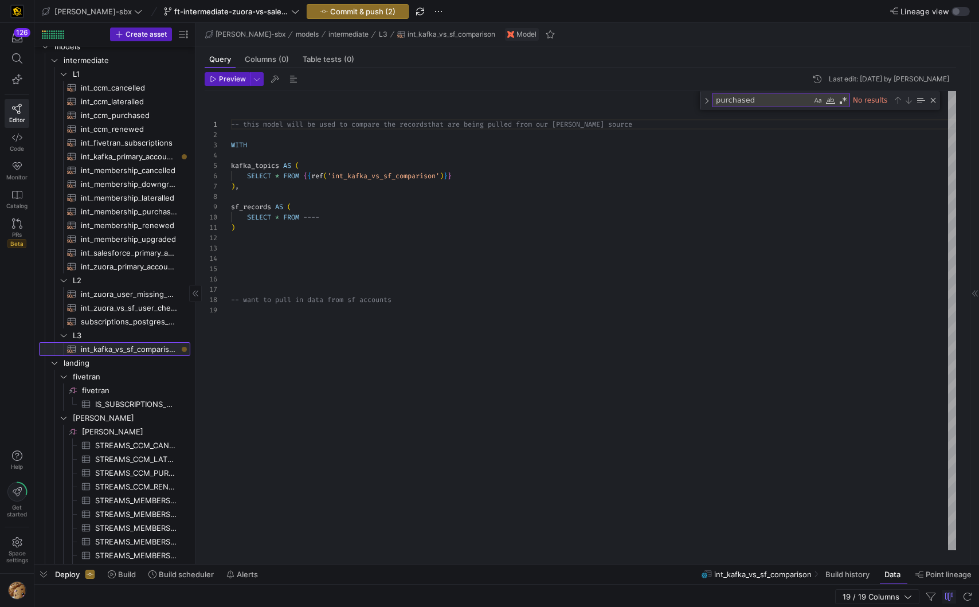
scroll to position [103, 0]
click at [118, 296] on span "int_zuora_user_missing_check​​​​​​​​​​" at bounding box center [129, 294] width 96 height 13
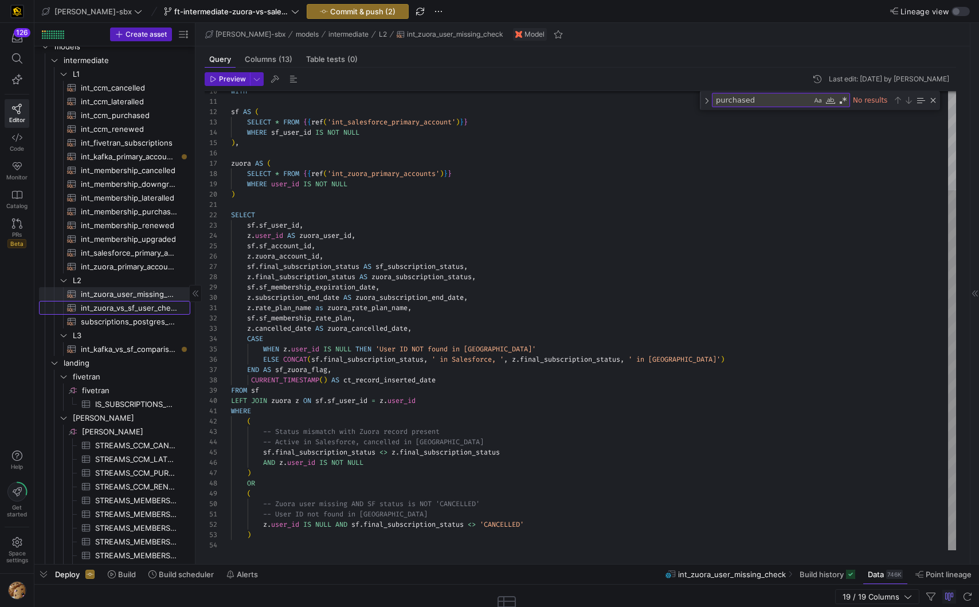
click at [117, 309] on span "int_zuora_vs_sf_user_check​​​​​​​​​​" at bounding box center [129, 307] width 96 height 13
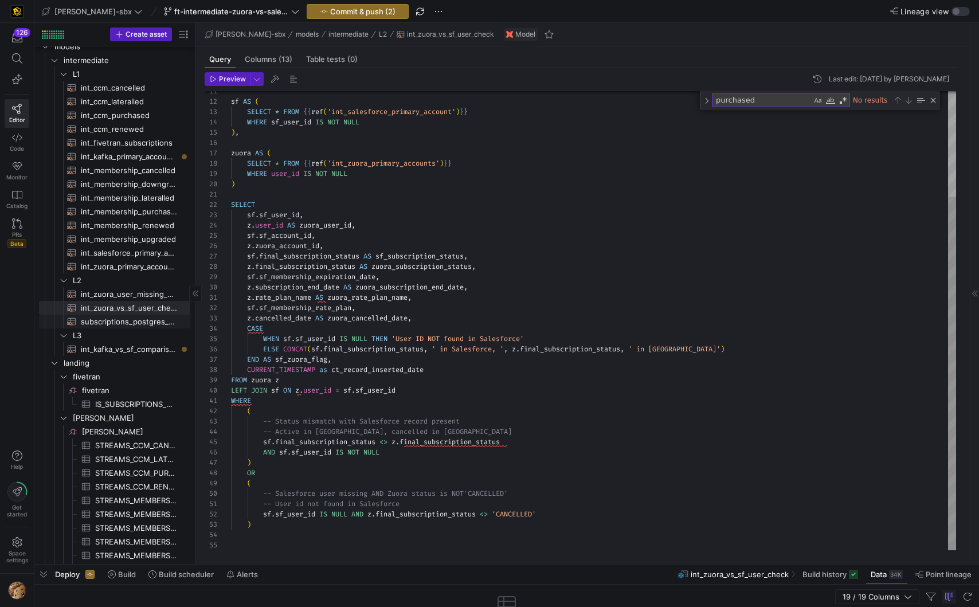
click at [117, 317] on span "subscriptions_postgres_kafka_joined_view​​​​​​​​​​" at bounding box center [129, 321] width 96 height 13
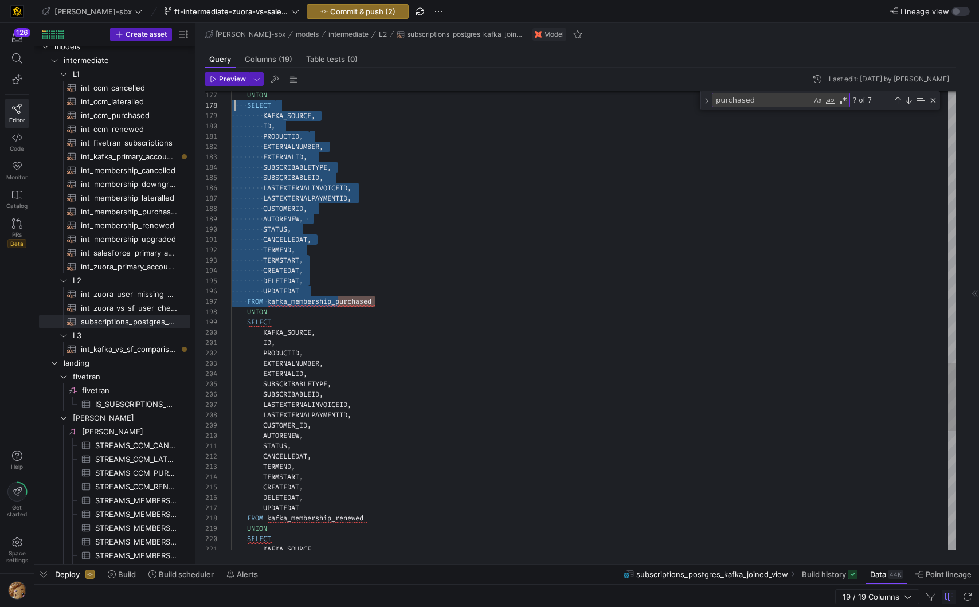
scroll to position [72, 4]
drag, startPoint x: 383, startPoint y: 303, endPoint x: 233, endPoint y: 106, distance: 247.0
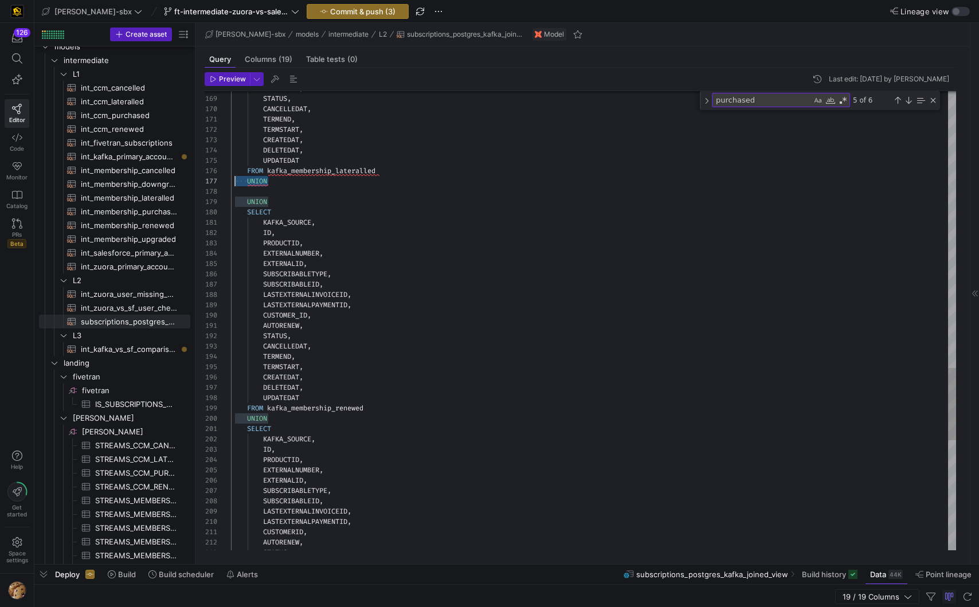
scroll to position [62, 4]
drag, startPoint x: 242, startPoint y: 184, endPoint x: 234, endPoint y: 185, distance: 7.5
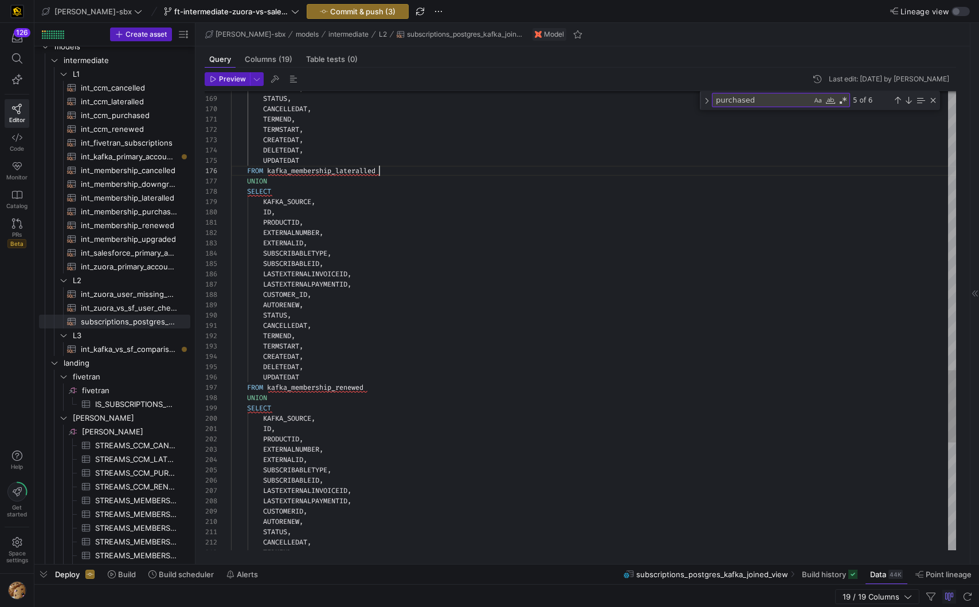
scroll to position [52, 148]
click at [240, 78] on span "Preview" at bounding box center [232, 79] width 27 height 8
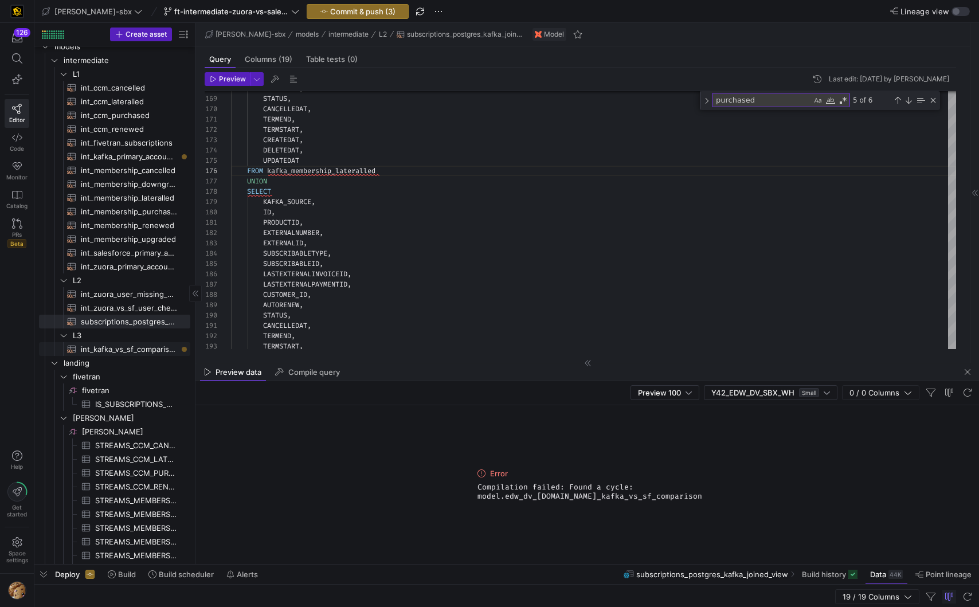
click at [107, 355] on span "int_kafka_vs_sf_comparison​​​​​​​​​​" at bounding box center [129, 349] width 96 height 13
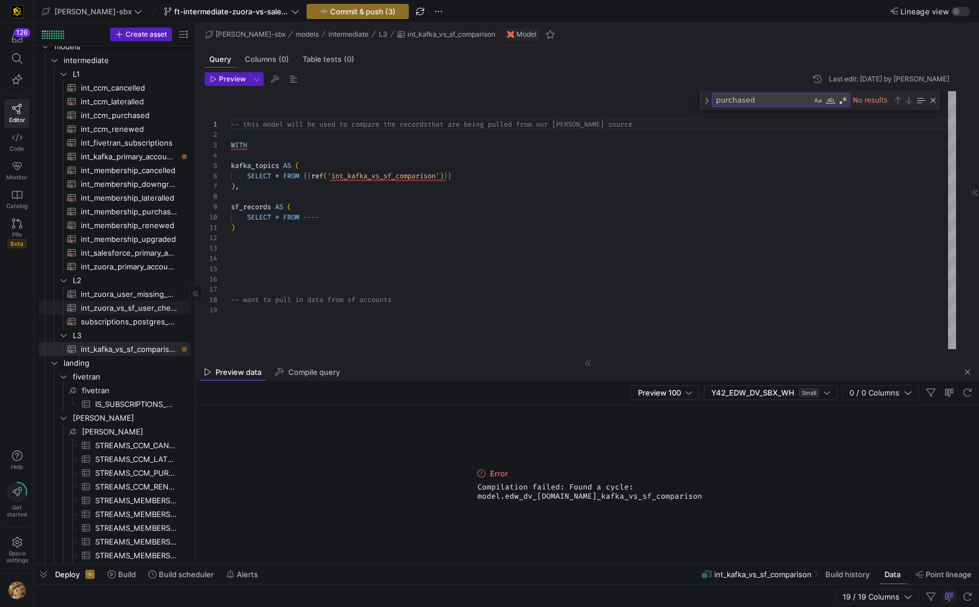
click at [138, 308] on span "int_zuora_vs_sf_user_check​​​​​​​​​​" at bounding box center [129, 307] width 96 height 13
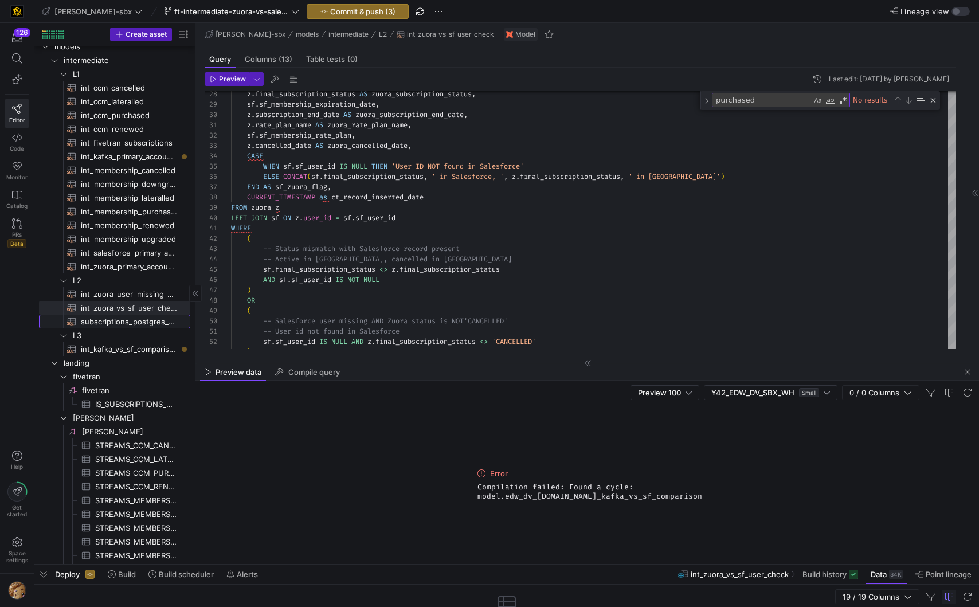
click at [127, 318] on span "subscriptions_postgres_kafka_joined_view​​​​​​​​​​" at bounding box center [129, 321] width 96 height 13
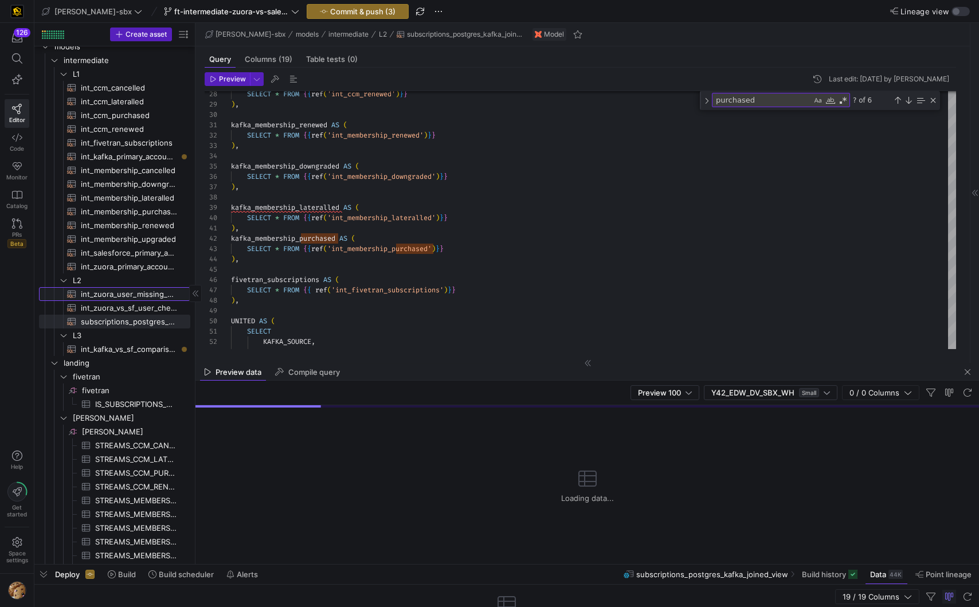
click at [132, 290] on span "int_zuora_user_missing_check​​​​​​​​​​" at bounding box center [129, 294] width 96 height 13
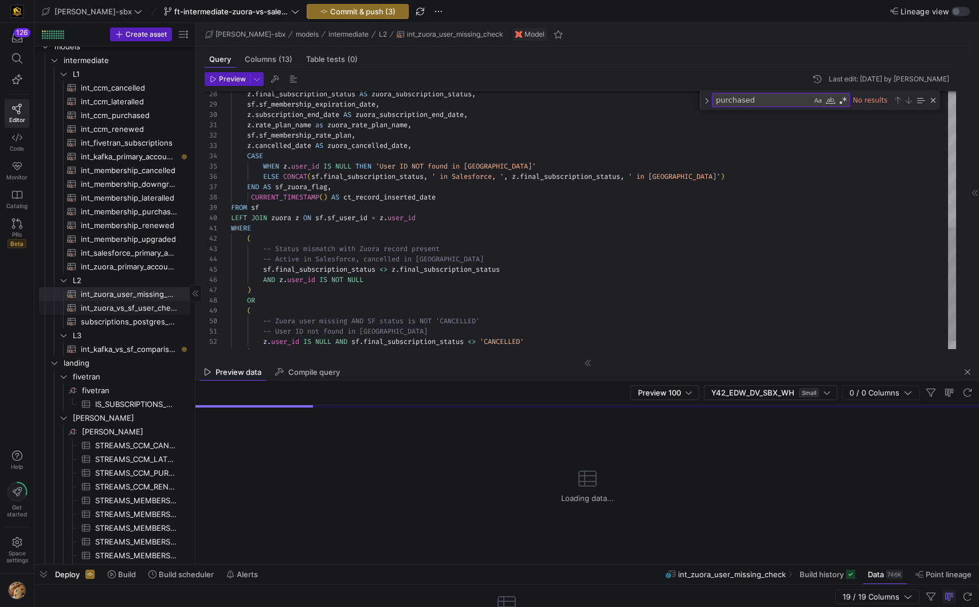
click at [125, 311] on span "int_zuora_vs_sf_user_check​​​​​​​​​​" at bounding box center [129, 307] width 96 height 13
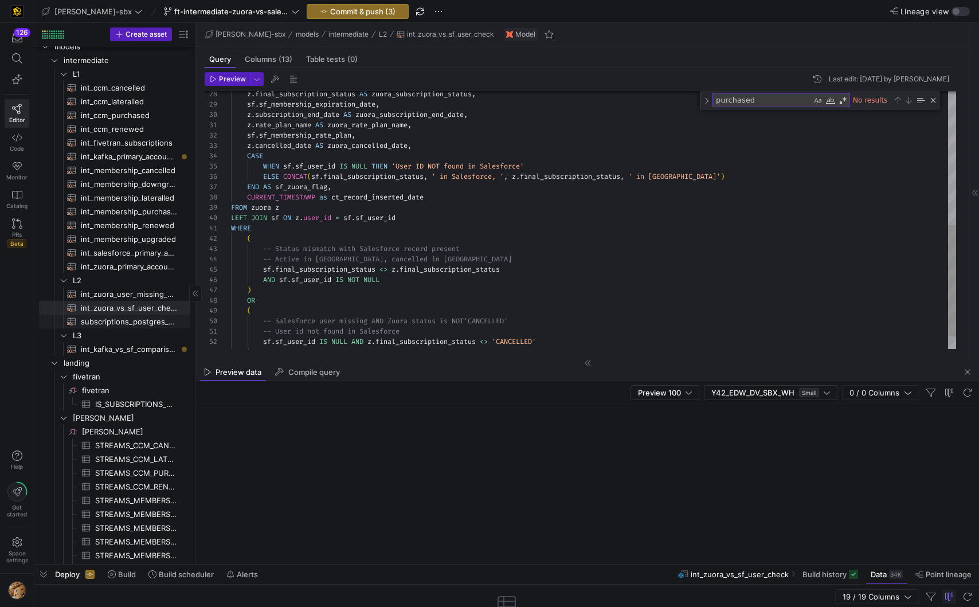
click at [124, 327] on span "subscriptions_postgres_kafka_joined_view​​​​​​​​​​" at bounding box center [129, 321] width 96 height 13
type textarea "{{config (tags=["kafka_joined_view"])}} WITH kafka_CCM_cancelled AS ( SELECT * …"
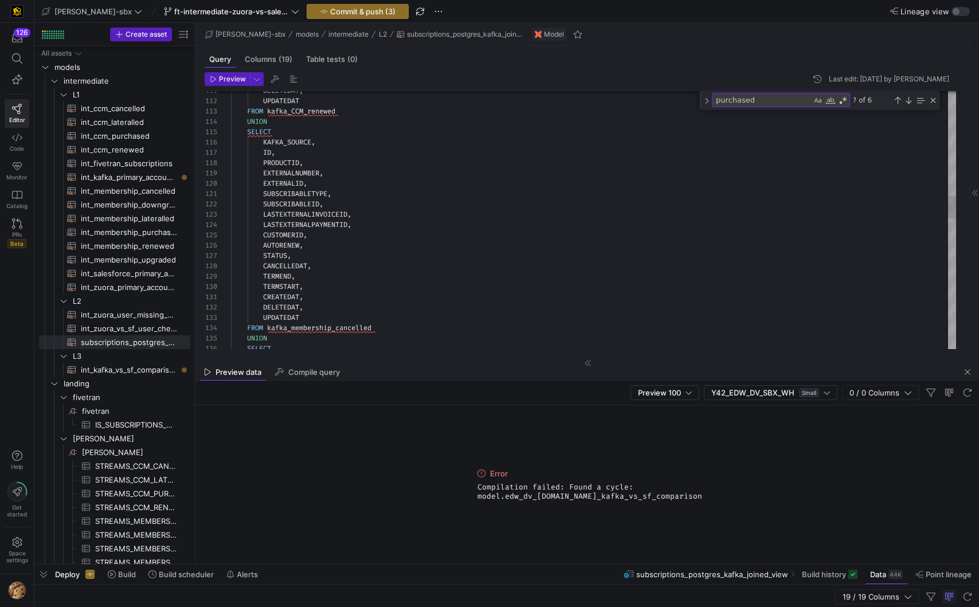
scroll to position [21, 0]
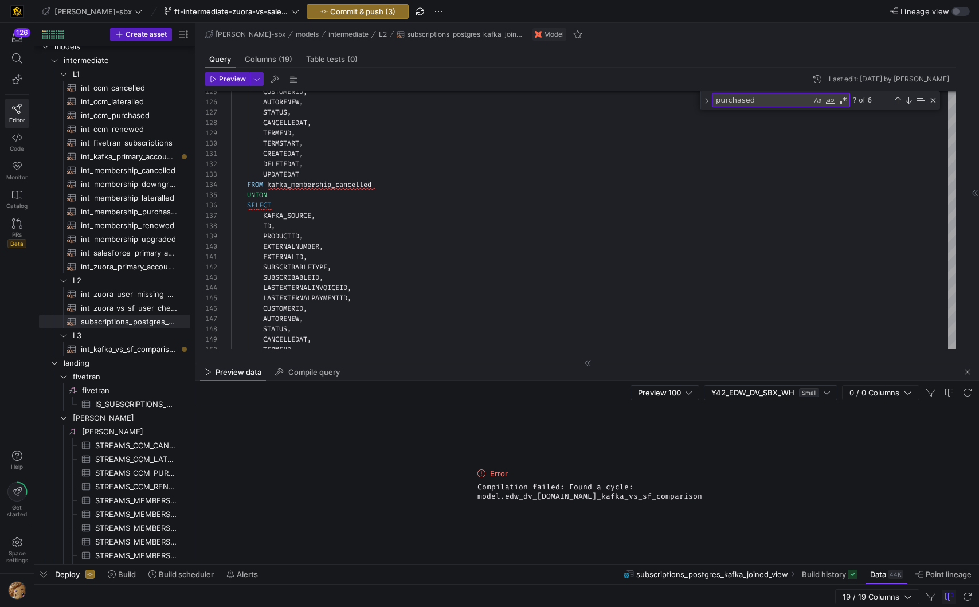
click at [552, 382] on div "Preview 100 Y42_EDW_DV_SBX_WH Small 0 / 0 Columns" at bounding box center [586, 392] width 783 height 25
click at [111, 343] on span "int_kafka_vs_sf_comparison​​​​​​​​​​" at bounding box center [129, 349] width 96 height 13
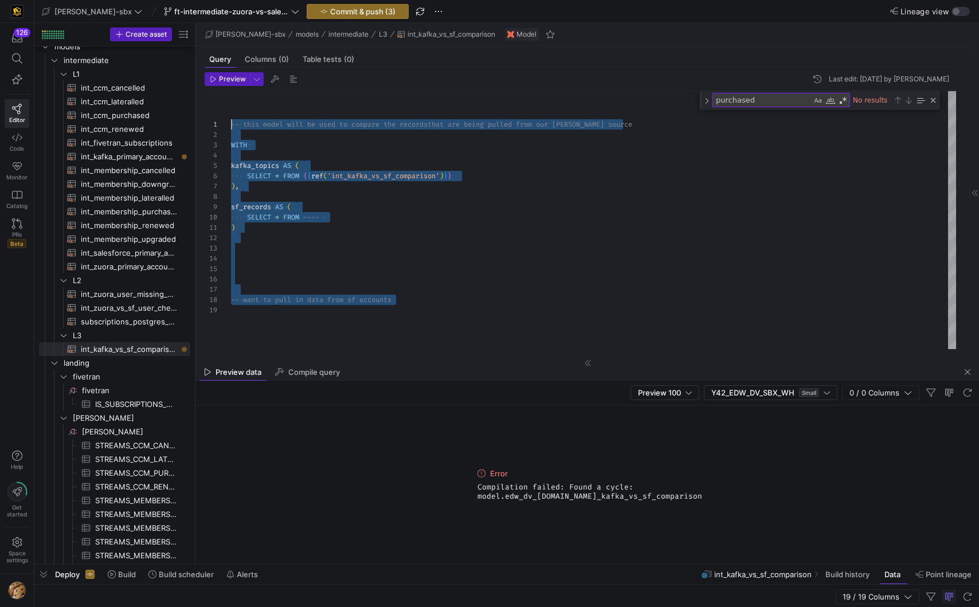
drag, startPoint x: 410, startPoint y: 311, endPoint x: 208, endPoint y: 116, distance: 280.8
click at [231, 116] on div "-- this model will be used to compare the records that are being pulled from ou…" at bounding box center [593, 220] width 725 height 258
click at [355, 208] on div "{# -- this model will be used to compare the recor ds that are being pulled fro…" at bounding box center [593, 220] width 725 height 258
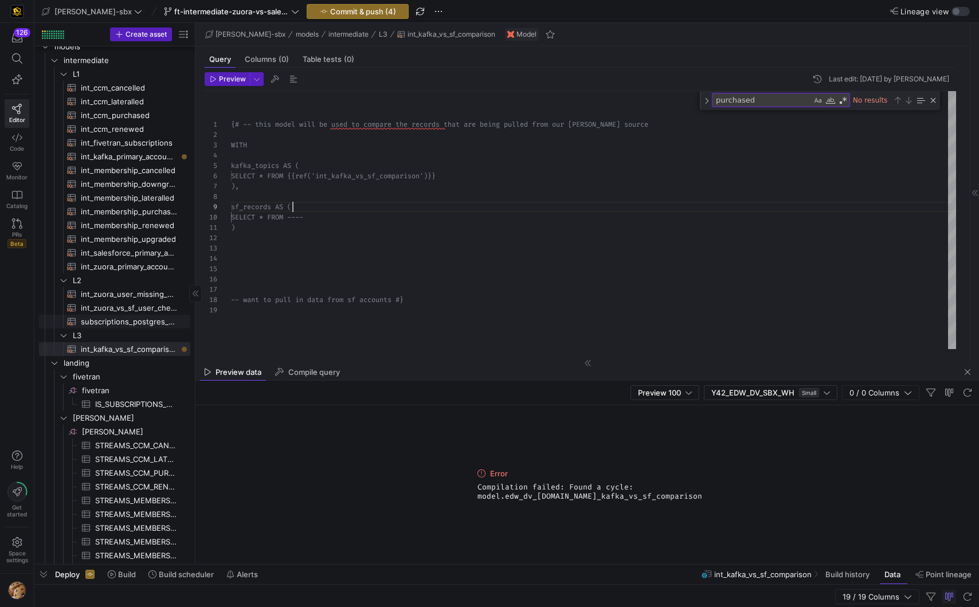
click at [129, 321] on span "subscriptions_postgres_kafka_joined_view​​​​​​​​​​" at bounding box center [129, 321] width 96 height 13
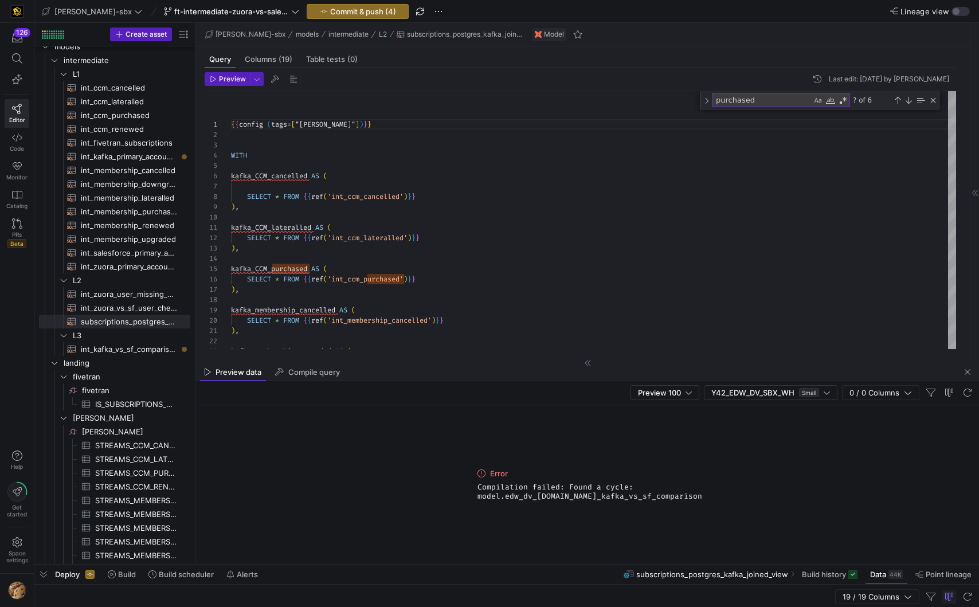
drag, startPoint x: 623, startPoint y: 497, endPoint x: 478, endPoint y: 486, distance: 145.4
click at [478, 486] on div "Error Compilation failed: Found a cycle: model.edw_dv_[DOMAIN_NAME]_kafka_vs_sf…" at bounding box center [587, 484] width 229 height 159
click at [138, 351] on span "int_kafka_vs_sf_comparison​​​​​​​​​​" at bounding box center [129, 349] width 96 height 13
type textarea "{# -- this model will be used to compare the records that are being pulled from…"
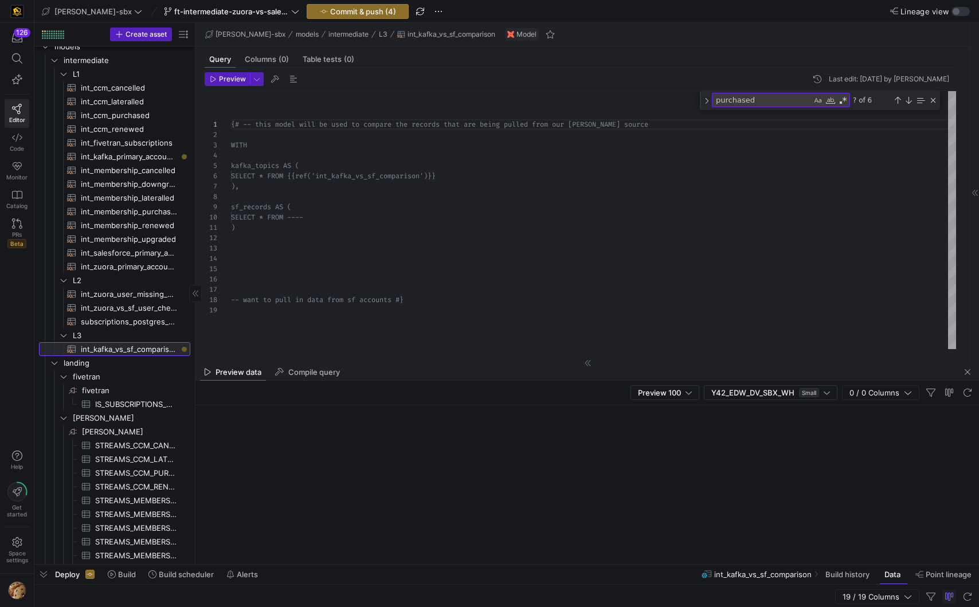
scroll to position [103, 0]
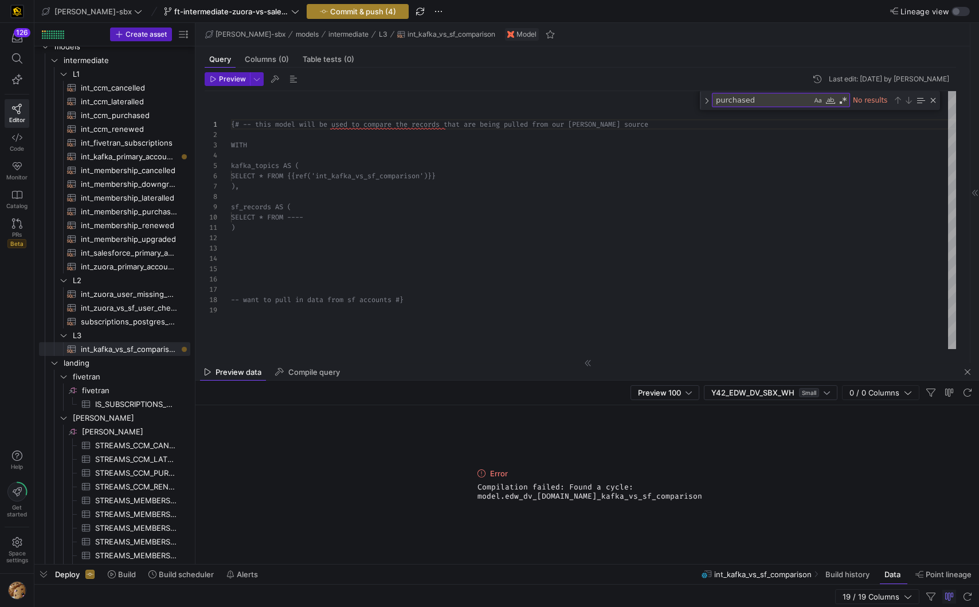
click at [331, 10] on span "Commit & push (4)" at bounding box center [363, 11] width 66 height 9
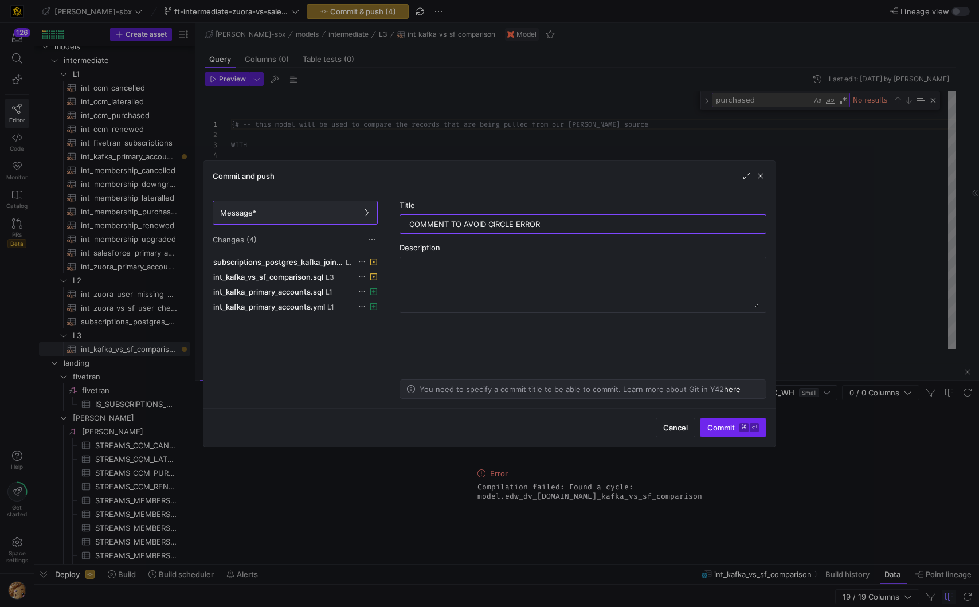
type input "COMMENT TO AVOID CIRCLE ERROR"
click at [719, 422] on button "Commit ⌘ ⏎" at bounding box center [733, 427] width 66 height 19
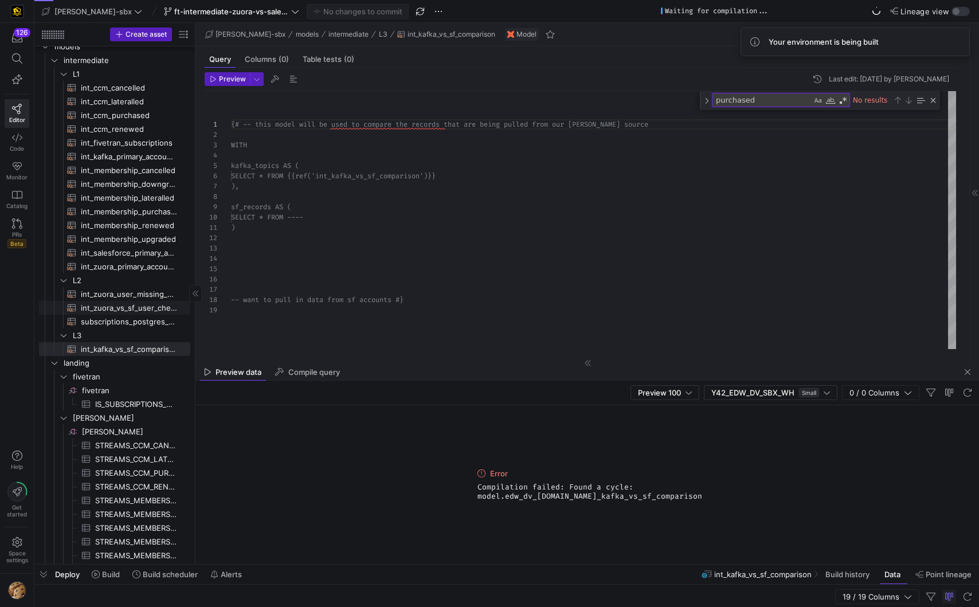
click at [135, 305] on span "int_zuora_vs_sf_user_check​​​​​​​​​​" at bounding box center [129, 307] width 96 height 13
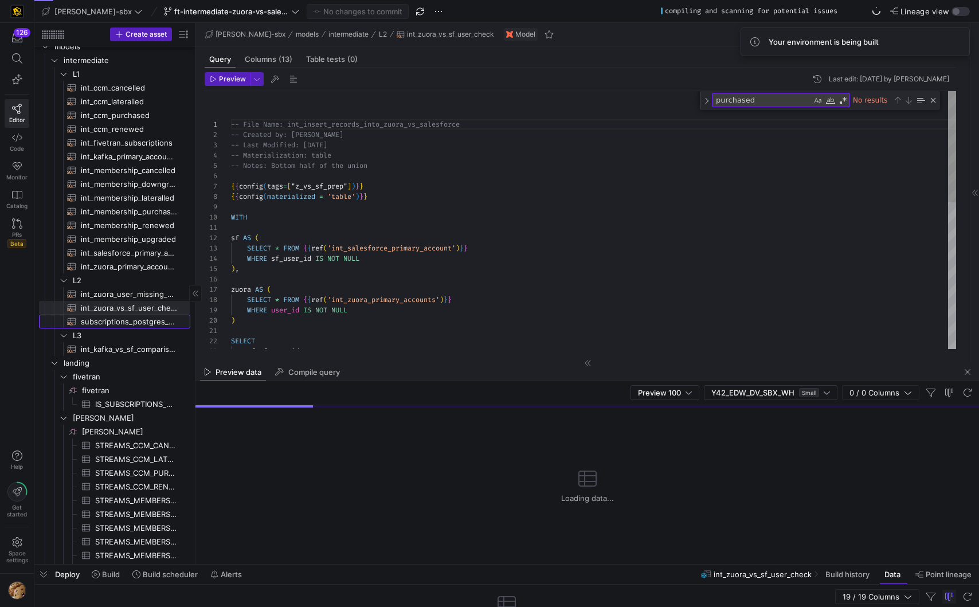
click at [128, 324] on span "subscriptions_postgres_kafka_joined_view​​​​​​​​​​" at bounding box center [129, 321] width 96 height 13
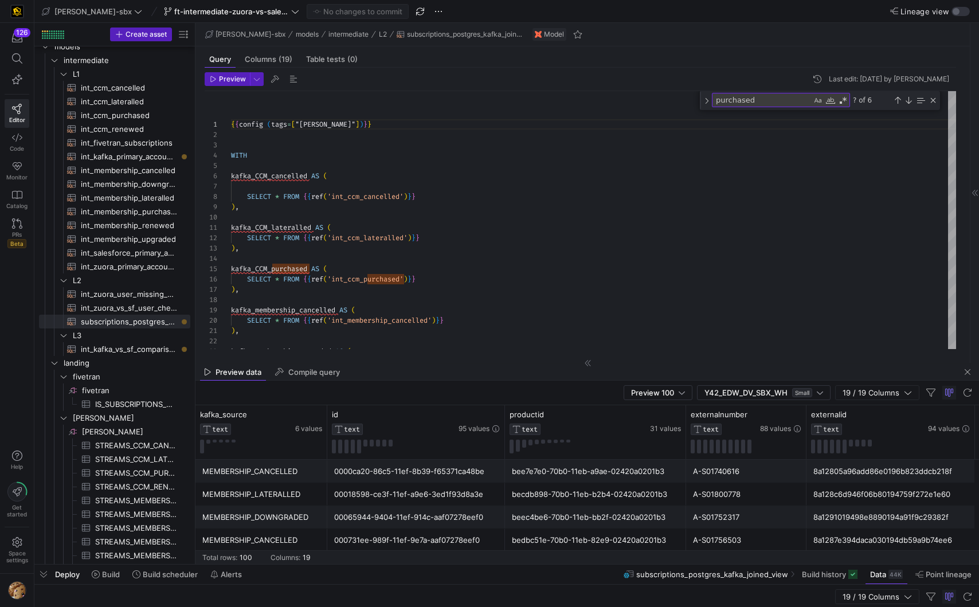
click at [319, 560] on y42-table-data-footer "Total rows: 100 Columns: 19" at bounding box center [586, 557] width 783 height 14
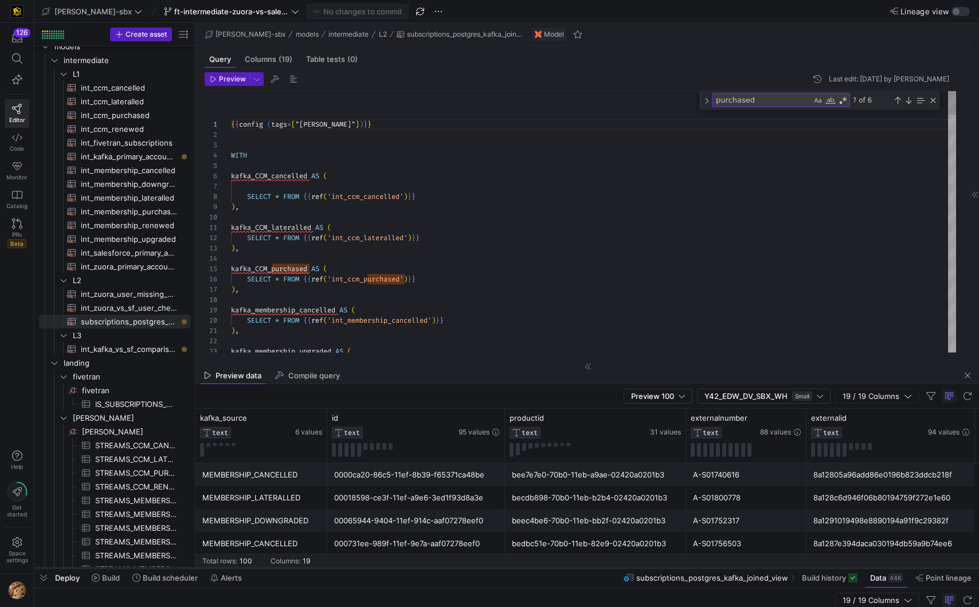
drag, startPoint x: 323, startPoint y: 563, endPoint x: 515, endPoint y: 567, distance: 192.0
click at [515, 567] on div at bounding box center [506, 568] width 944 height 5
click at [367, 556] on y42-table-data-footer "Total rows: 100 Columns: 19" at bounding box center [586, 560] width 783 height 14
click at [359, 561] on y42-table-data-footer "Total rows: 100 Columns: 19" at bounding box center [586, 560] width 783 height 14
drag, startPoint x: 275, startPoint y: 555, endPoint x: 363, endPoint y: 551, distance: 88.3
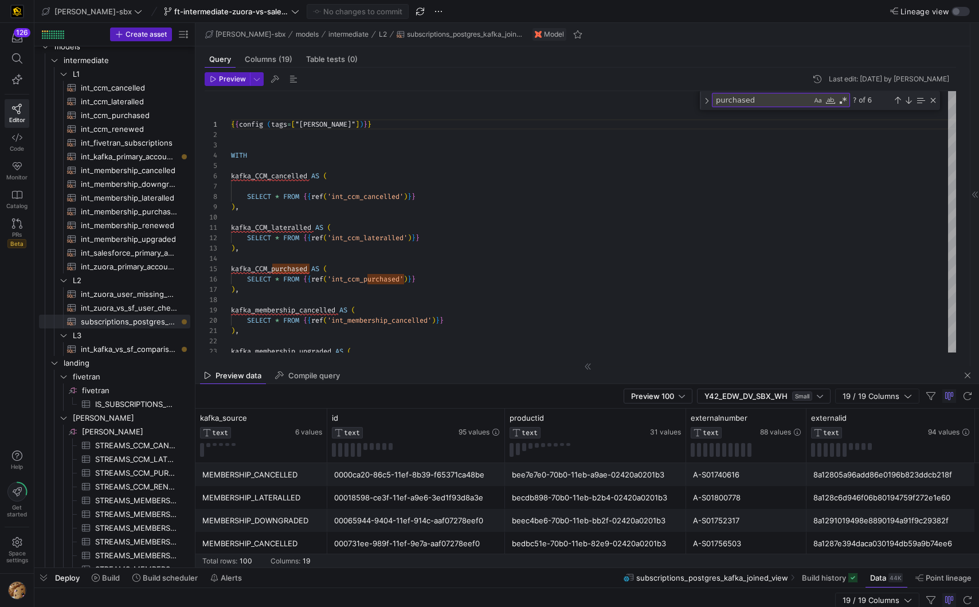
click at [352, 551] on mat-sidenav-content "Drag here to set row groups Drag here to set column labels kafka_source TEXT 6 …" at bounding box center [586, 488] width 783 height 159
drag, startPoint x: 542, startPoint y: 394, endPoint x: 559, endPoint y: 335, distance: 61.3
click at [551, 299] on as-split "[PERSON_NAME]-sbx models intermediate L2 subscriptions_postgres_kafka_joined_vi…" at bounding box center [586, 295] width 783 height 544
click at [876, 385] on div "Preview 100 Y42_EDW_DV_SBX_WH Small 19 / 19 Columns" at bounding box center [586, 396] width 783 height 25
click at [325, 559] on y42-table-data-footer "Total rows: 100 Columns: 19" at bounding box center [586, 560] width 783 height 14
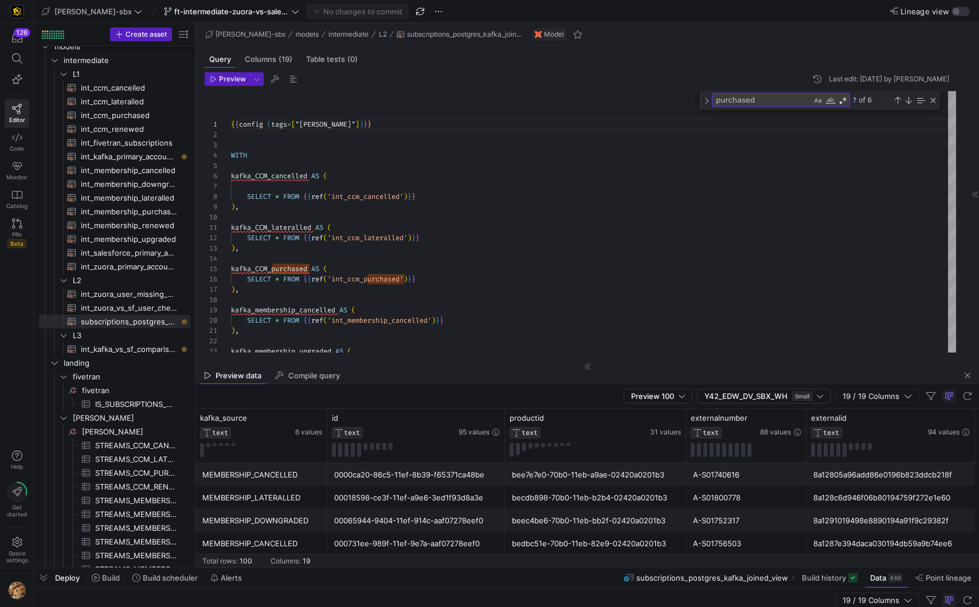
click at [329, 559] on y42-table-data-footer "Total rows: 100 Columns: 19" at bounding box center [586, 560] width 783 height 14
click at [337, 556] on y42-table-data-footer "Total rows: 100 Columns: 19" at bounding box center [586, 560] width 783 height 14
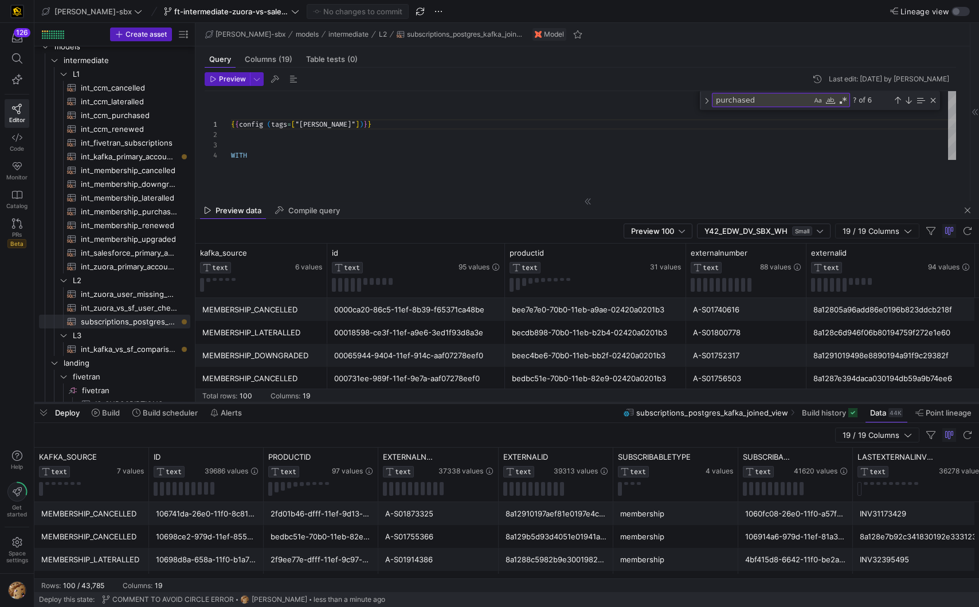
drag, startPoint x: 335, startPoint y: 568, endPoint x: 402, endPoint y: 406, distance: 175.7
click at [402, 405] on div at bounding box center [506, 403] width 944 height 5
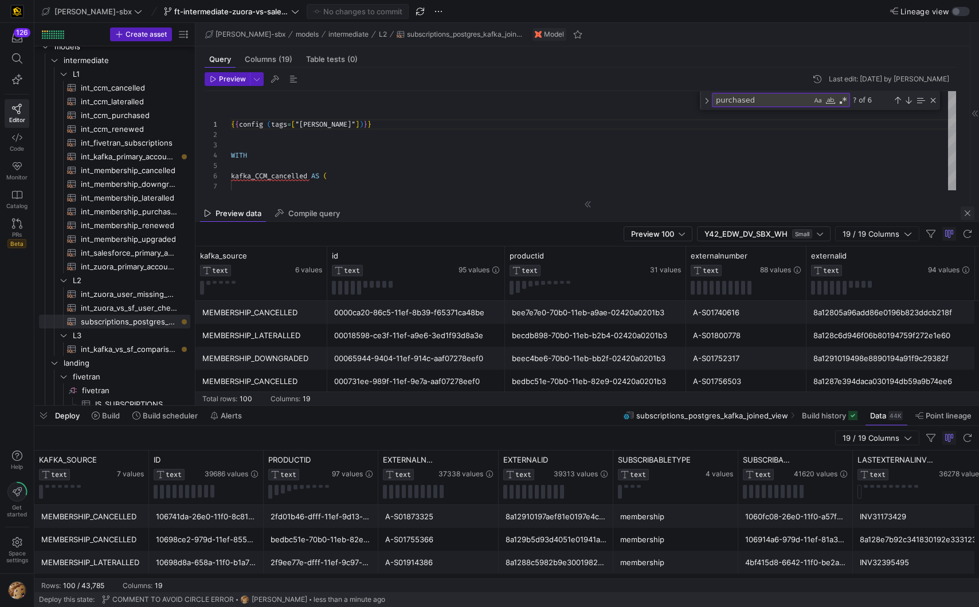
click at [964, 210] on span "button" at bounding box center [967, 213] width 14 height 14
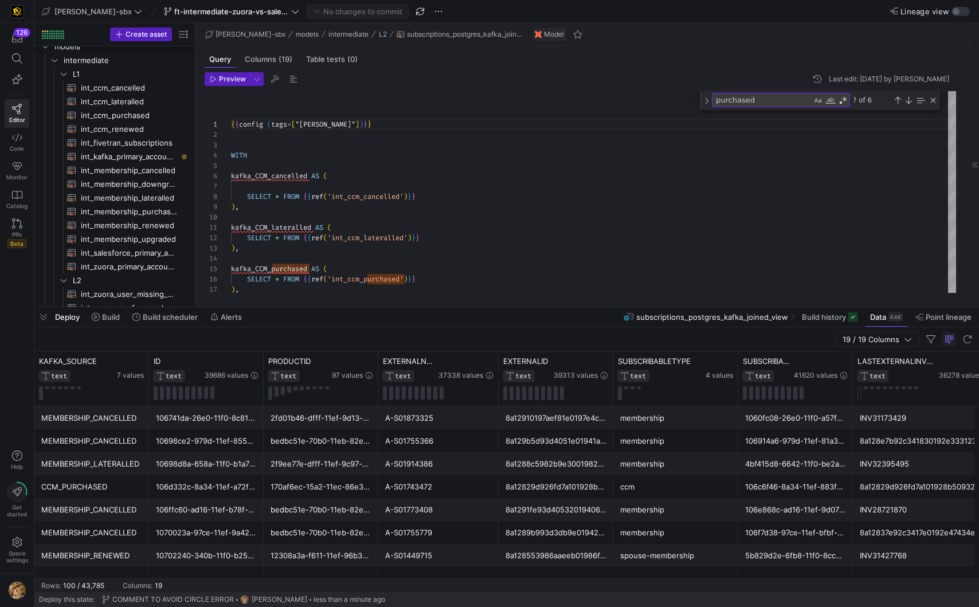
drag, startPoint x: 340, startPoint y: 406, endPoint x: 348, endPoint y: 311, distance: 95.5
click at [355, 308] on div at bounding box center [506, 307] width 944 height 5
click at [113, 317] on span "Build" at bounding box center [111, 317] width 18 height 9
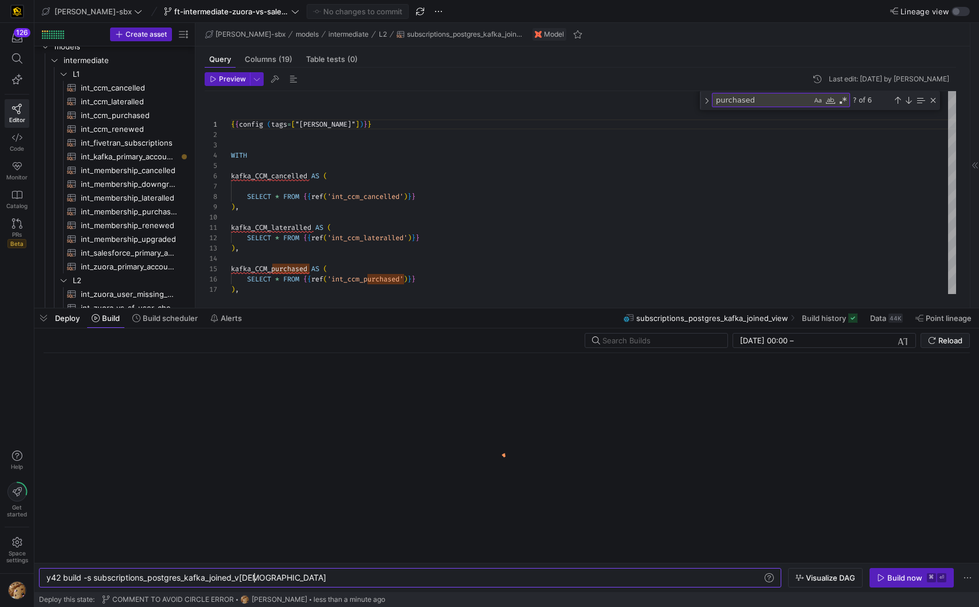
scroll to position [0, 207]
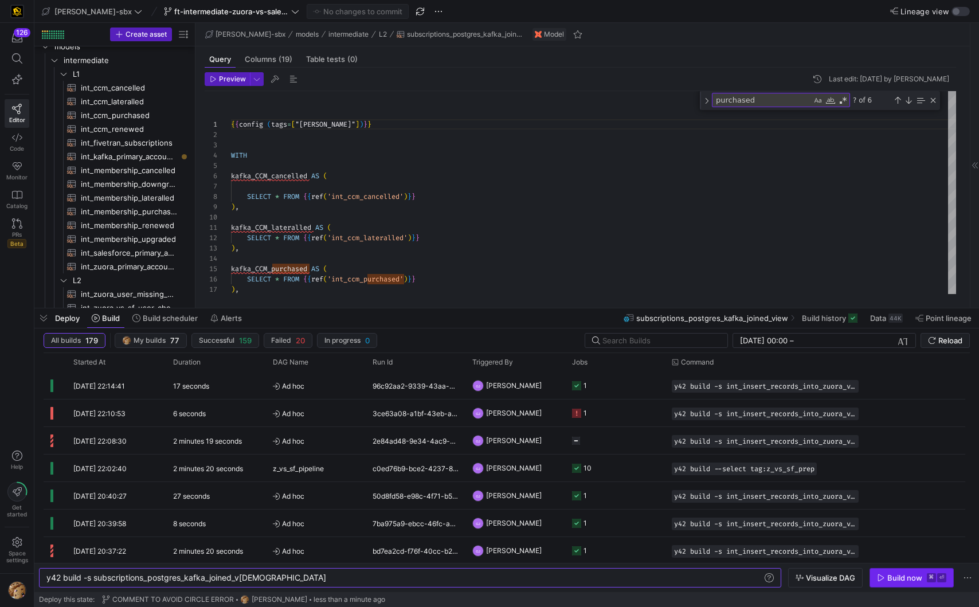
click at [898, 576] on div "Build now" at bounding box center [904, 577] width 35 height 9
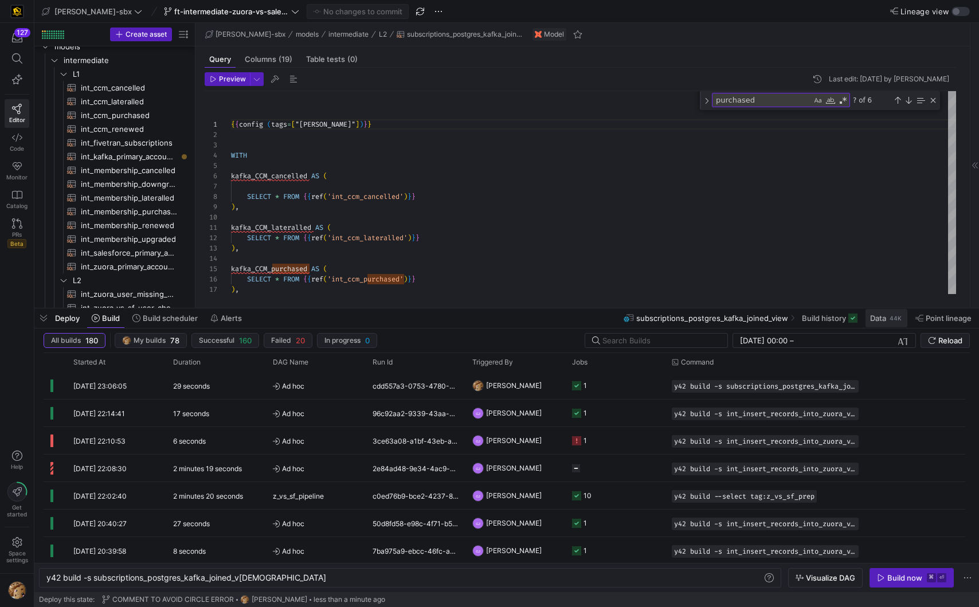
click at [893, 321] on div "44K" at bounding box center [895, 317] width 14 height 9
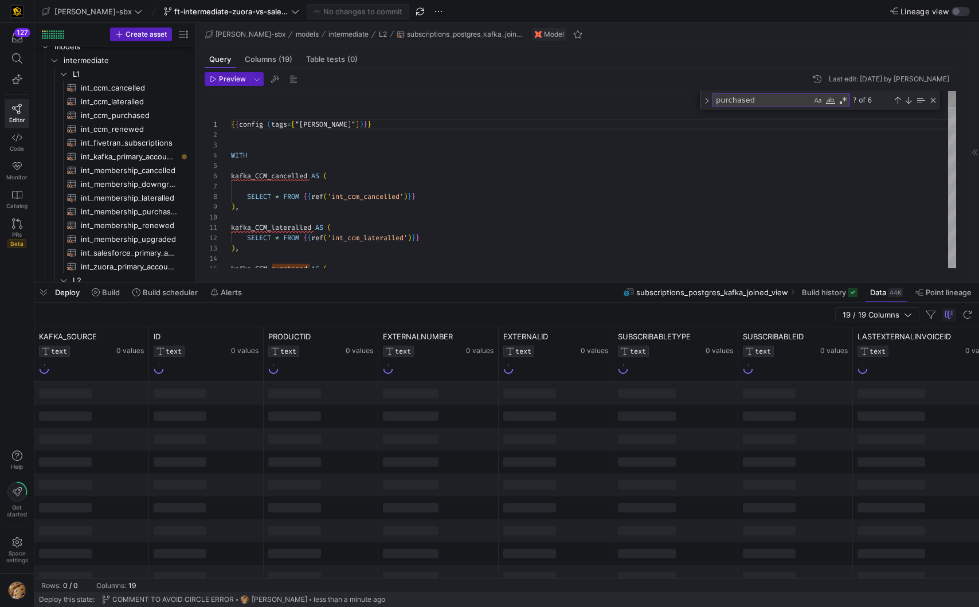
drag, startPoint x: 424, startPoint y: 308, endPoint x: 447, endPoint y: 294, distance: 27.5
click at [443, 285] on div at bounding box center [506, 282] width 944 height 5
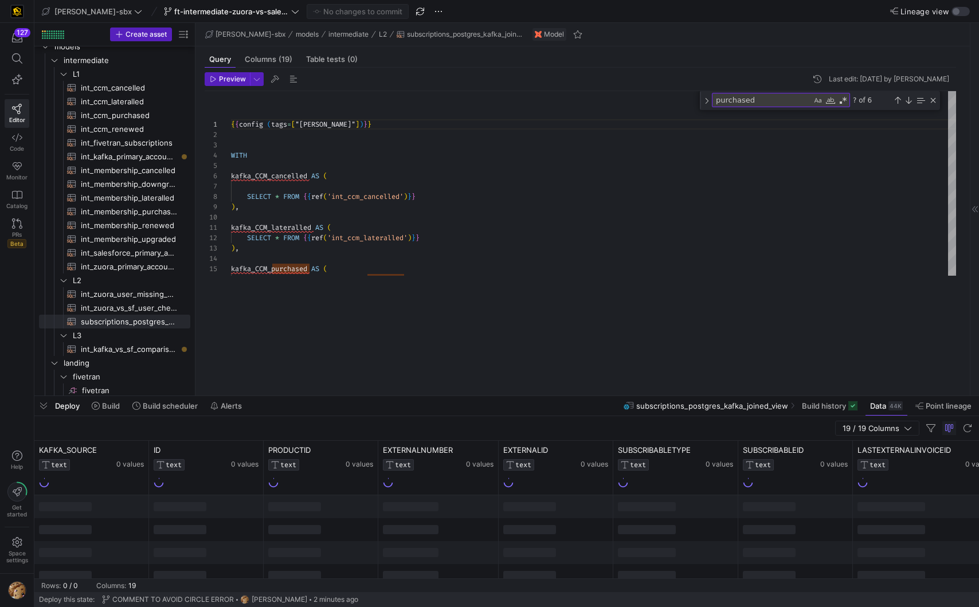
drag, startPoint x: 308, startPoint y: 290, endPoint x: 288, endPoint y: 431, distance: 141.9
click at [292, 398] on div at bounding box center [506, 396] width 944 height 5
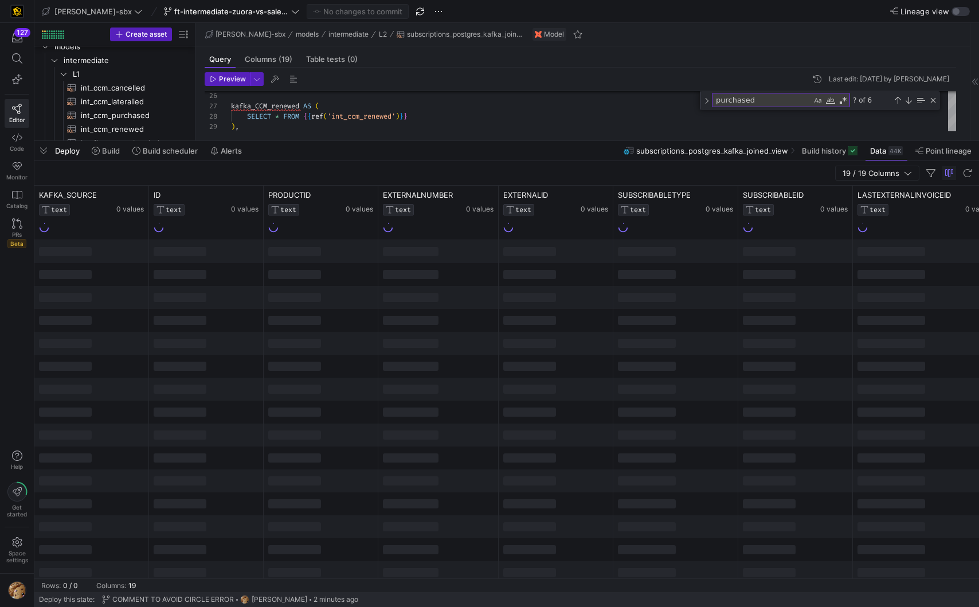
drag, startPoint x: 435, startPoint y: 415, endPoint x: 429, endPoint y: 151, distance: 263.6
click at [430, 142] on div at bounding box center [506, 141] width 944 height 5
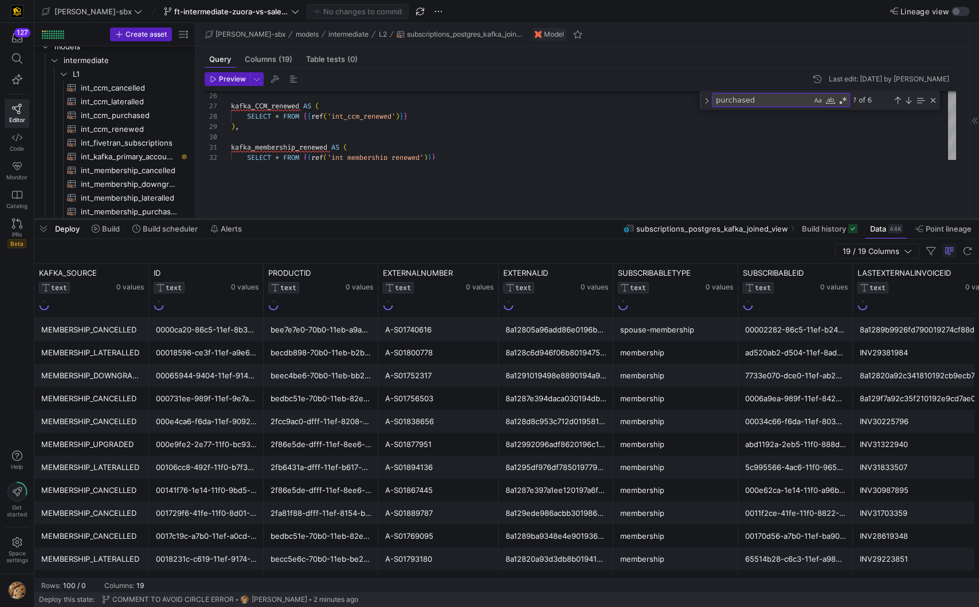
drag, startPoint x: 474, startPoint y: 144, endPoint x: 484, endPoint y: 223, distance: 80.2
click at [484, 221] on div at bounding box center [506, 219] width 944 height 5
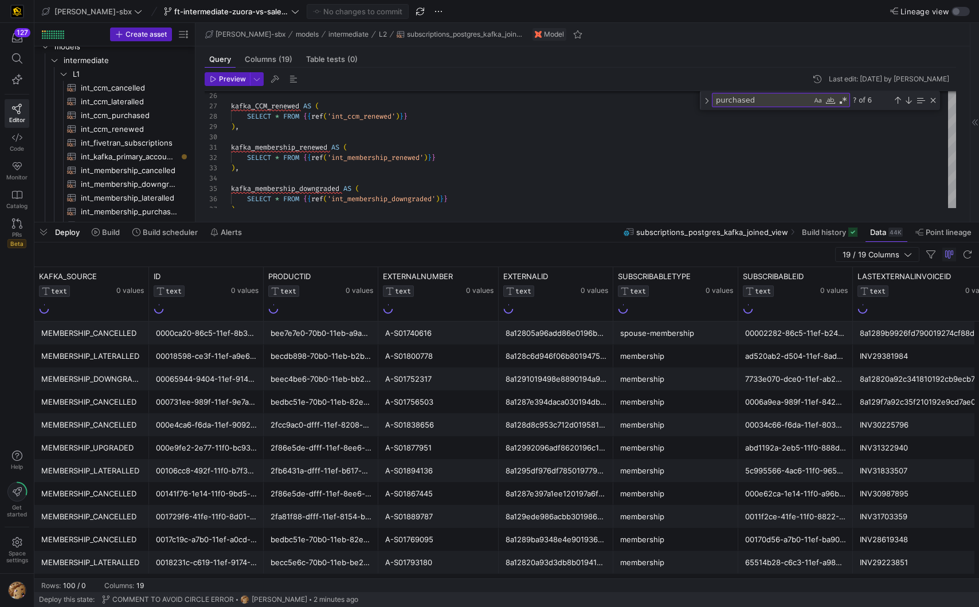
drag, startPoint x: 128, startPoint y: 578, endPoint x: 209, endPoint y: 578, distance: 80.2
click at [205, 579] on y42-table-data-footer "Rows: 100 / 0 Columns: 19" at bounding box center [506, 585] width 944 height 14
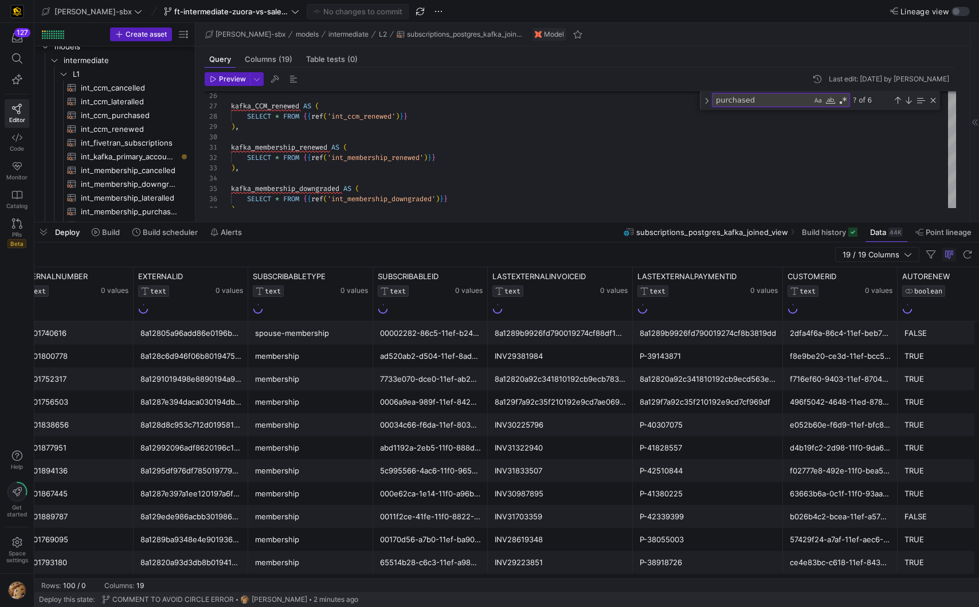
scroll to position [0, 419]
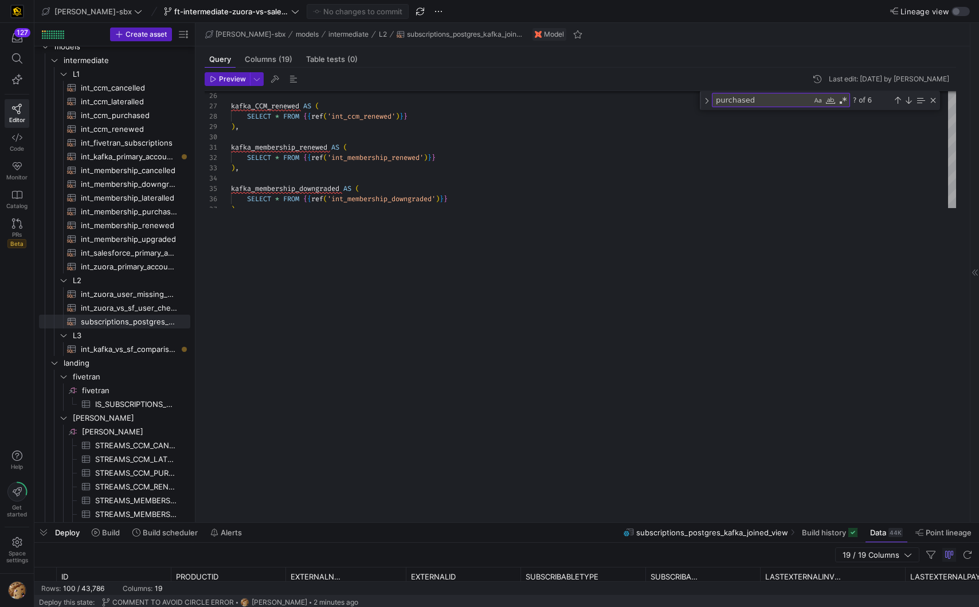
drag, startPoint x: 415, startPoint y: 224, endPoint x: 517, endPoint y: 468, distance: 264.8
click at [469, 520] on div at bounding box center [506, 522] width 944 height 5
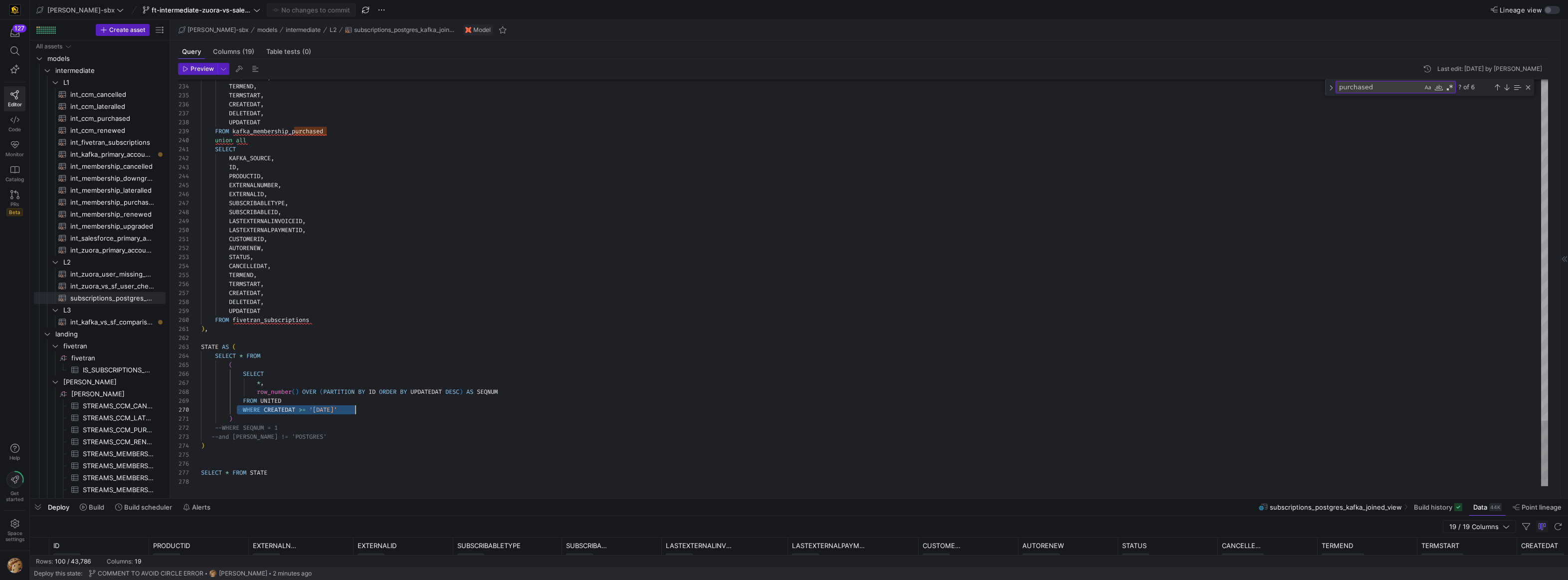
scroll to position [81, 155]
drag, startPoint x: 238, startPoint y: 412, endPoint x: 362, endPoint y: 412, distance: 124.0
click at [202, 77] on header "Preview Last edit: Monday 11 August 2025 by Alejandro Baeza" at bounding box center [864, 71] width 1370 height 17
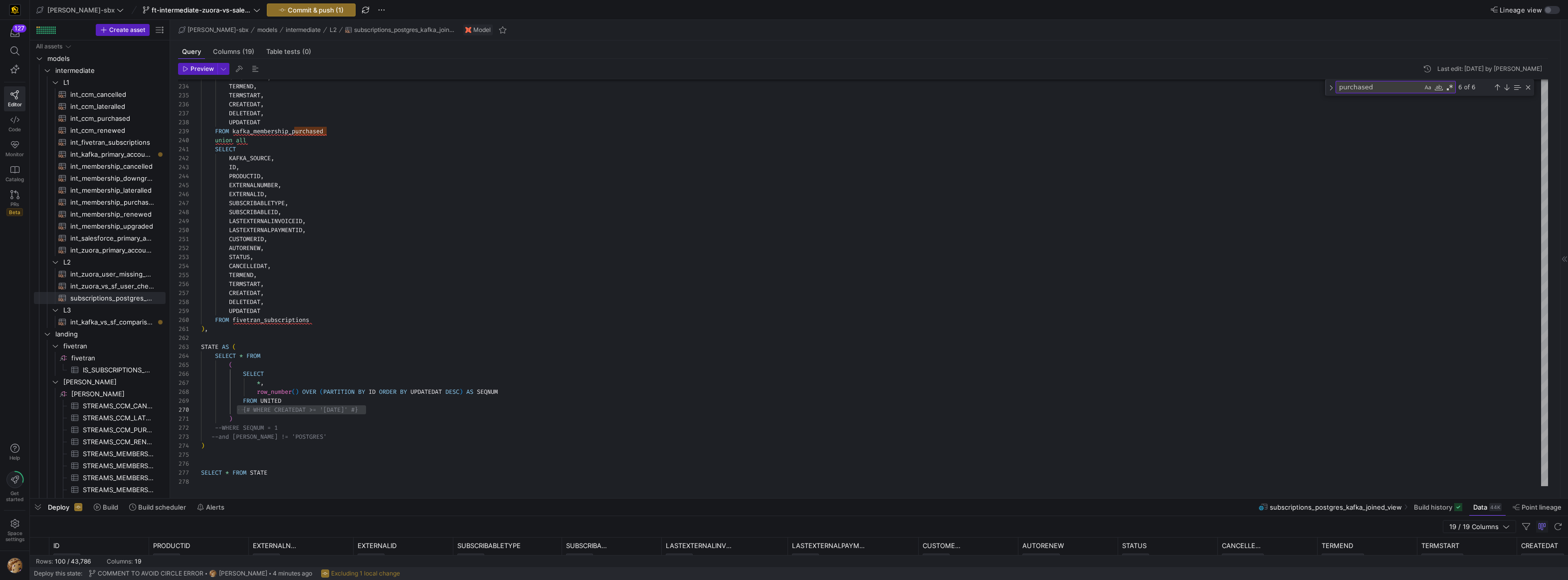
click at [202, 76] on header "Preview Last edit: Monday 11 August 2025 by Alejandro Baeza" at bounding box center [864, 71] width 1370 height 17
click at [208, 64] on span "button" at bounding box center [198, 69] width 38 height 11
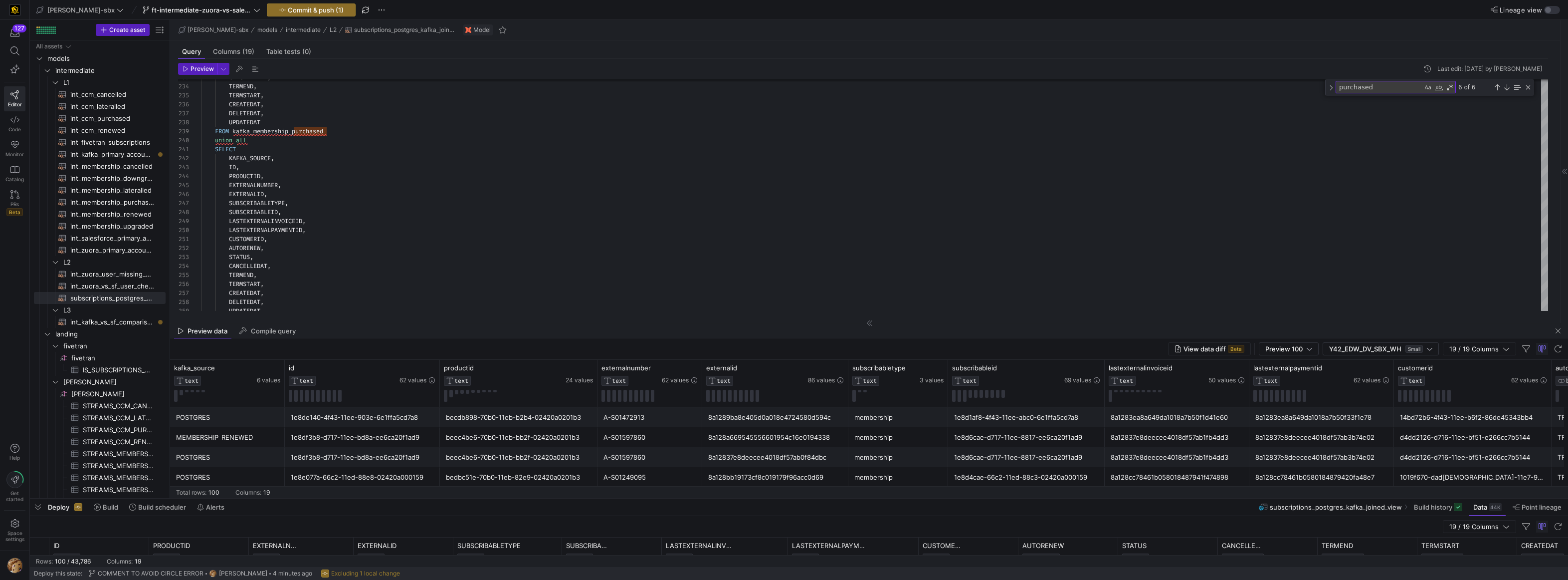
drag, startPoint x: 951, startPoint y: 491, endPoint x: 922, endPoint y: 504, distance: 31.8
click at [851, 491] on y42-table-data-footer "Total rows: 100 Columns: 19" at bounding box center [869, 492] width 1398 height 12
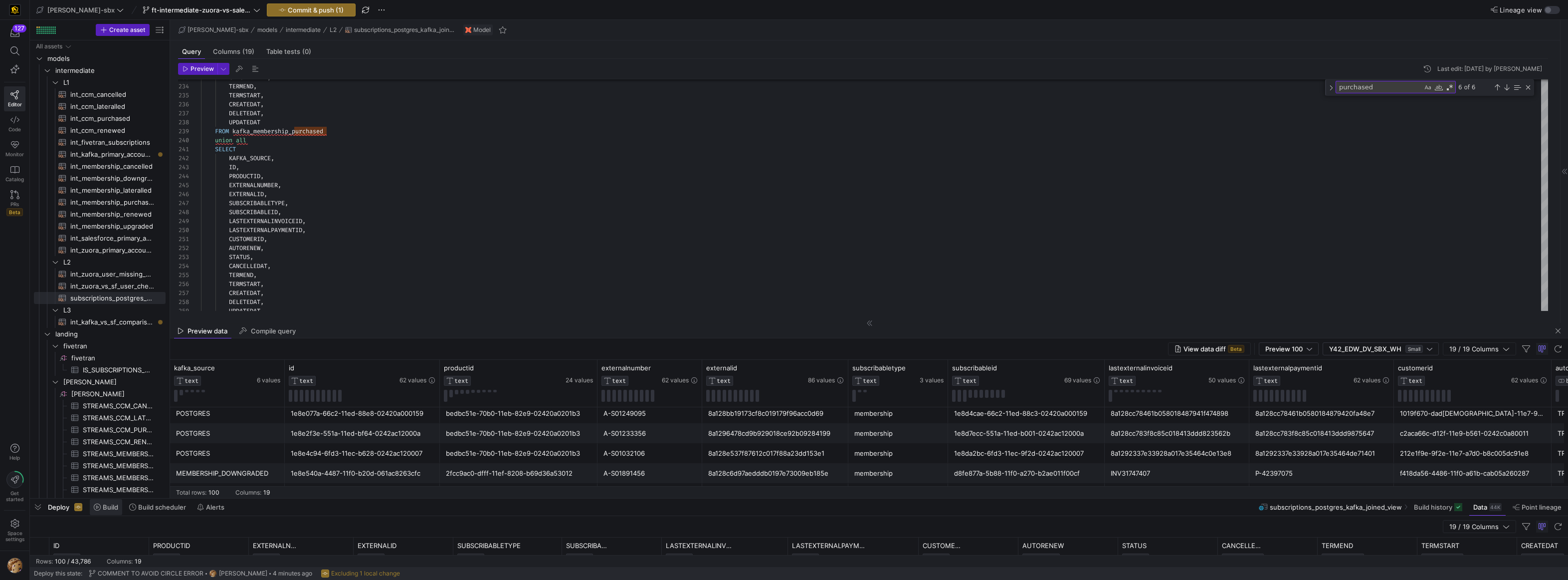
click at [104, 507] on span "Build" at bounding box center [111, 507] width 16 height 8
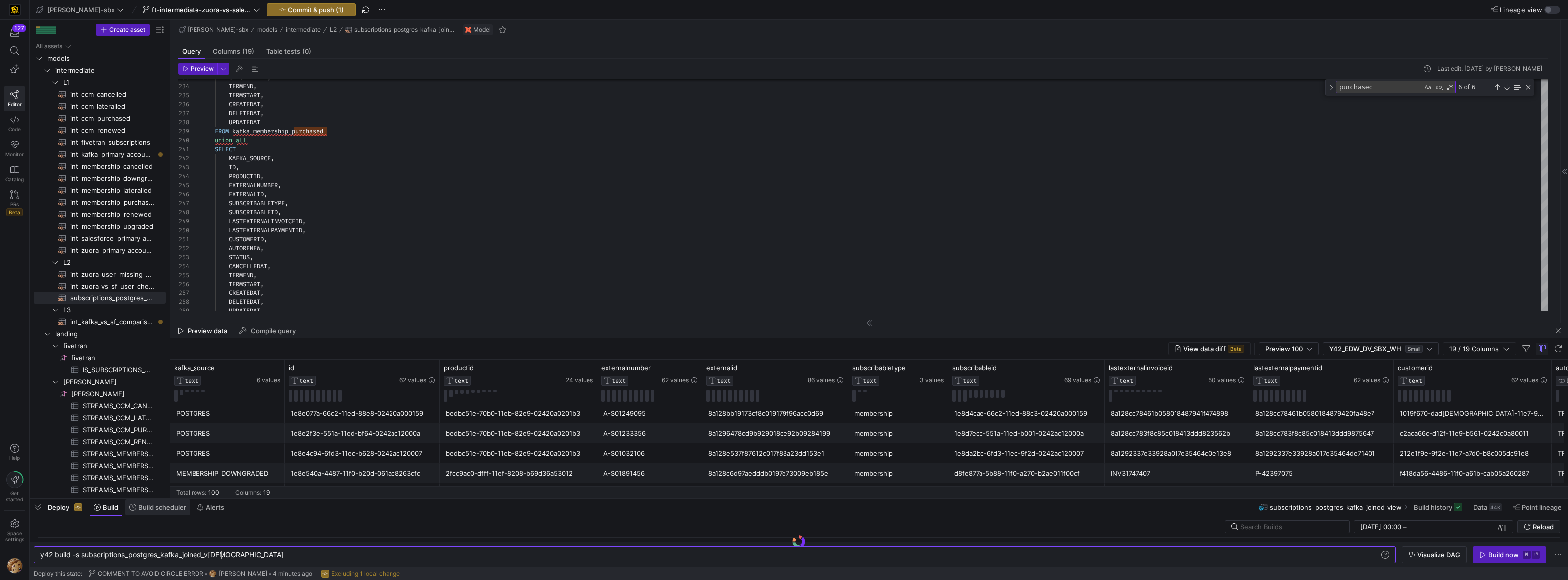
scroll to position [0, 180]
click at [851, 528] on div "Build now" at bounding box center [1504, 554] width 30 height 8
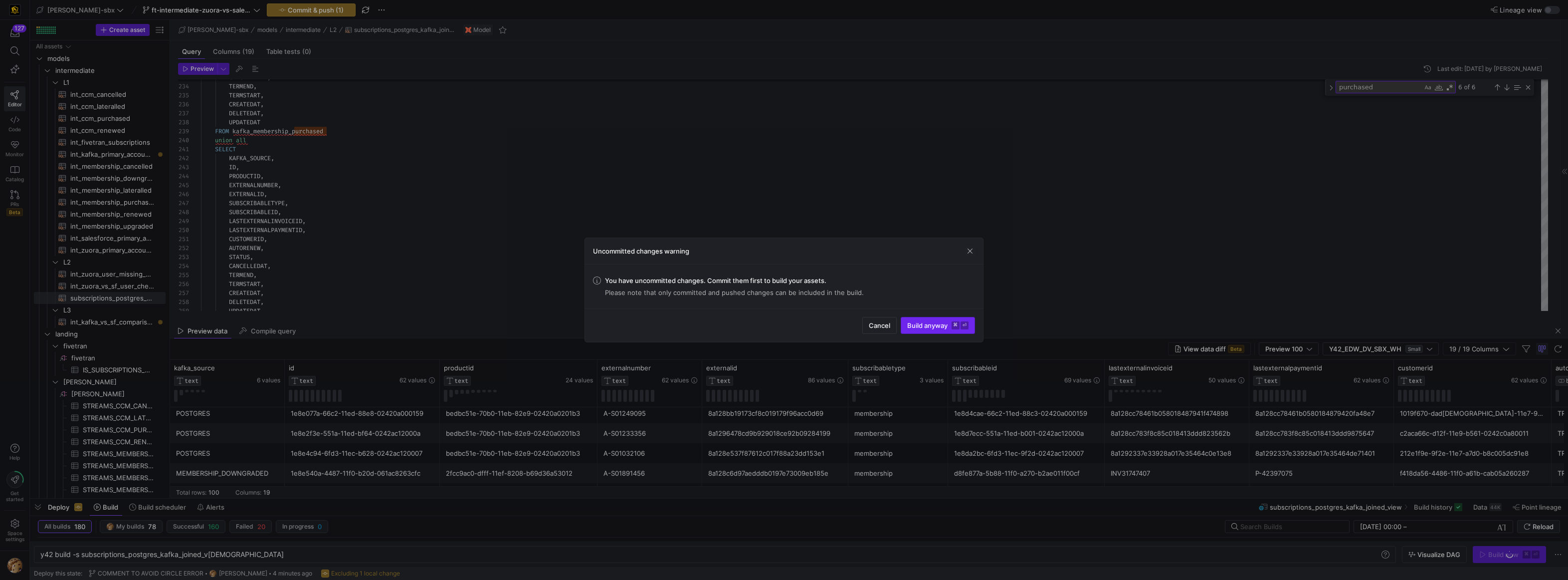
click at [851, 323] on span "Build anyway ⌘ ⏎" at bounding box center [938, 325] width 61 height 8
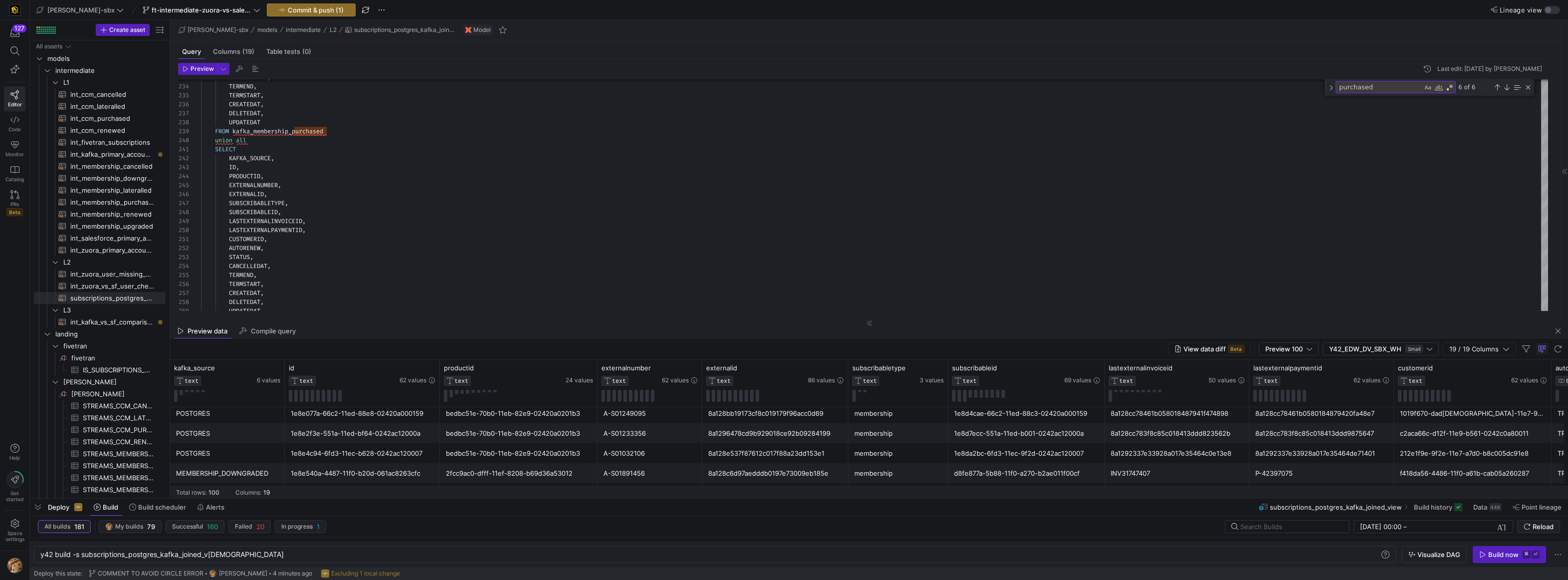
click at [393, 502] on div "Deploy Build Build scheduler Alerts subscriptions_postgres_kafka_joined_view Bu…" at bounding box center [798, 506] width 1538 height 17
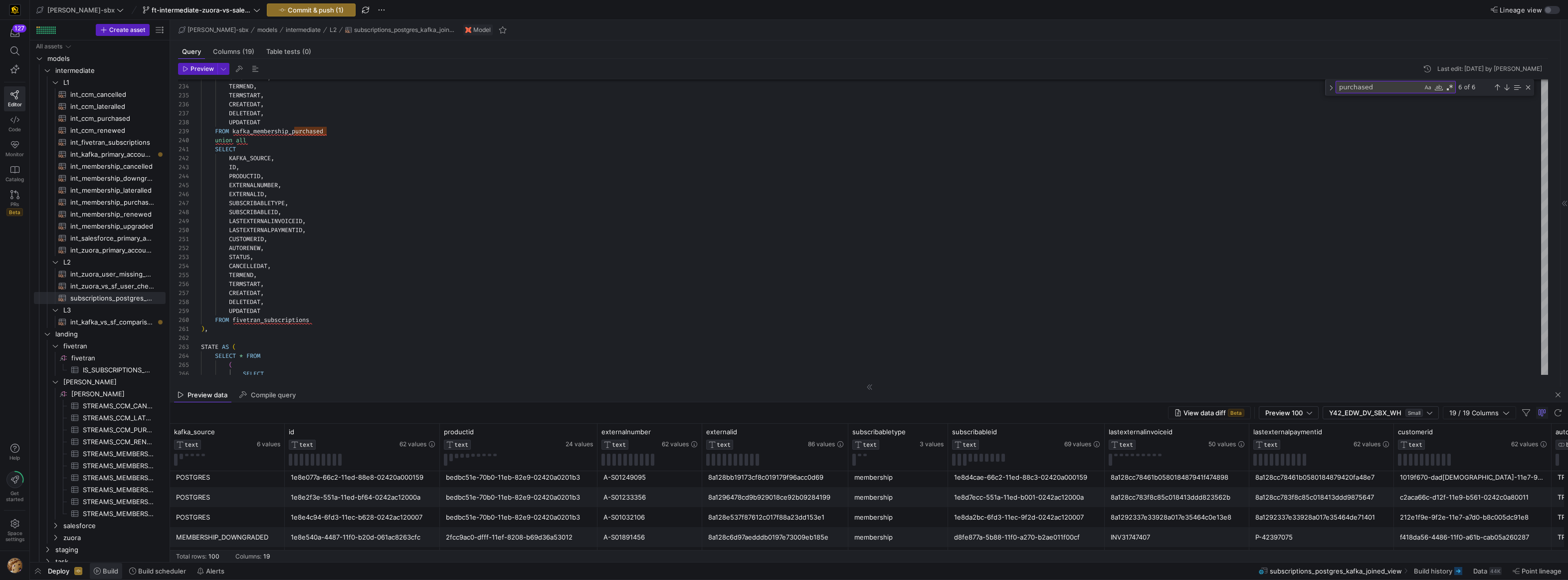
click at [111, 528] on span "Build" at bounding box center [111, 570] width 16 height 8
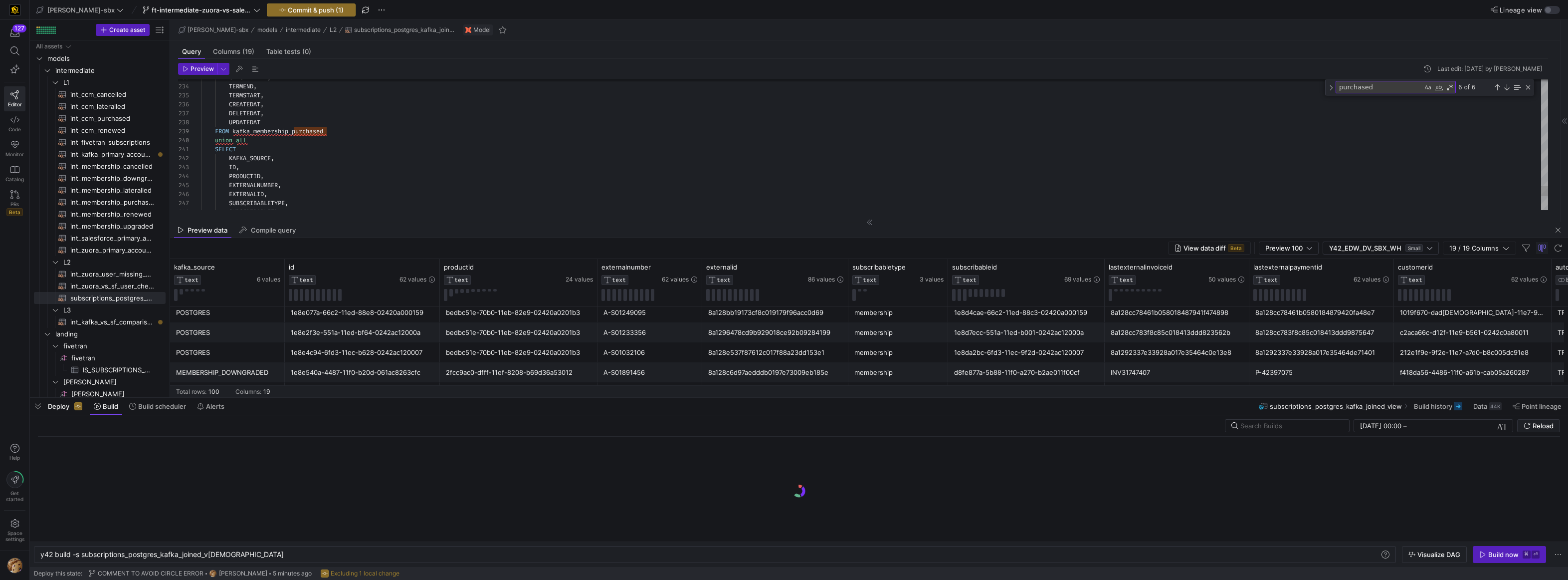
scroll to position [0, 180]
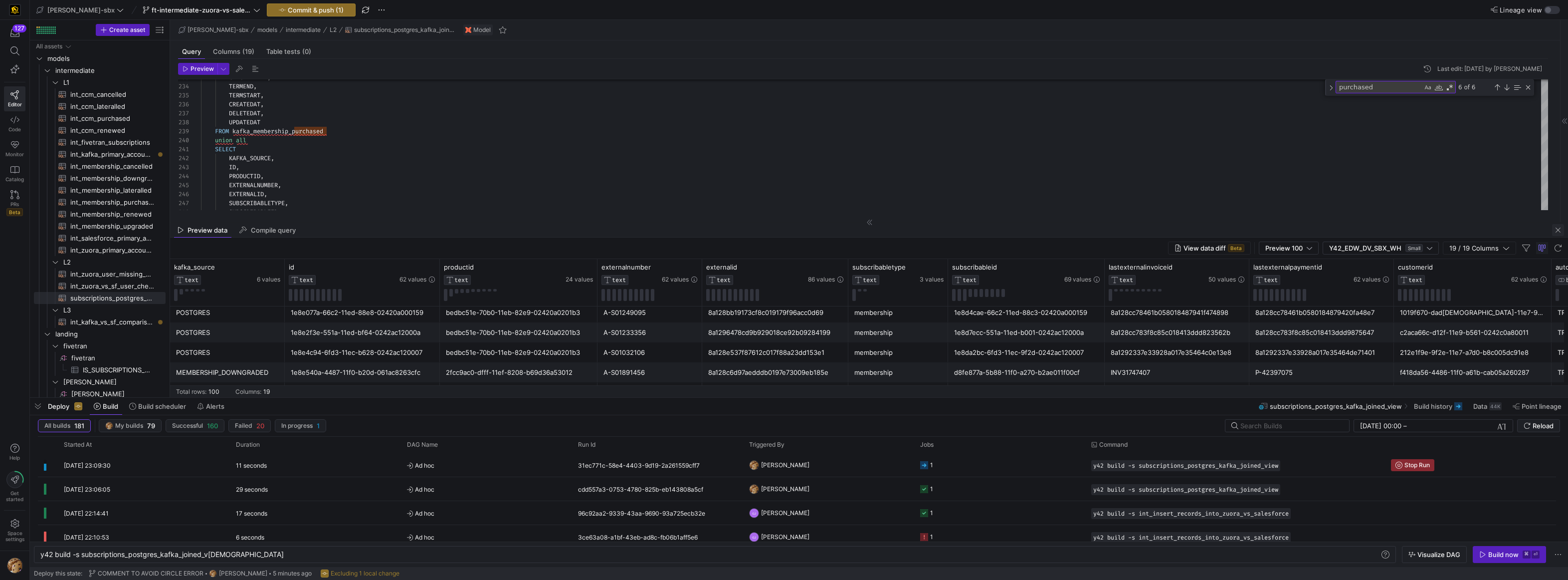
click at [851, 231] on span "button" at bounding box center [1558, 230] width 12 height 12
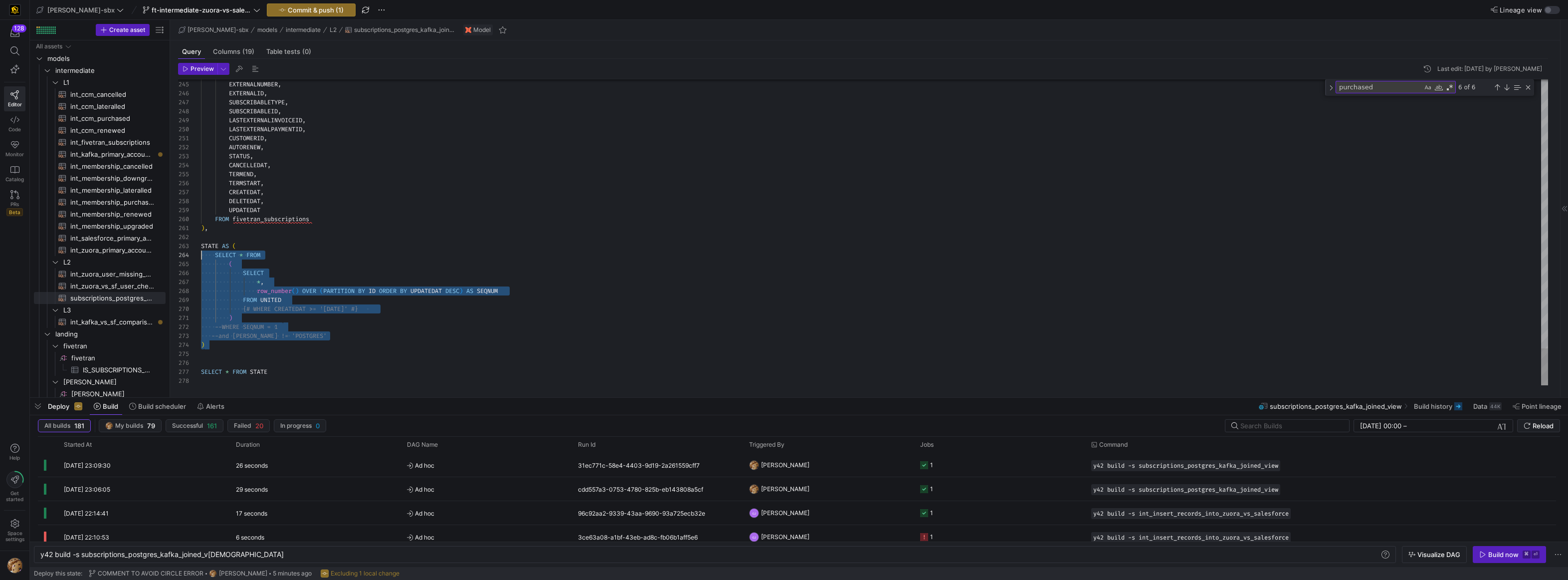
scroll to position [18, 0]
drag, startPoint x: 241, startPoint y: 337, endPoint x: 189, endPoint y: 245, distance: 105.7
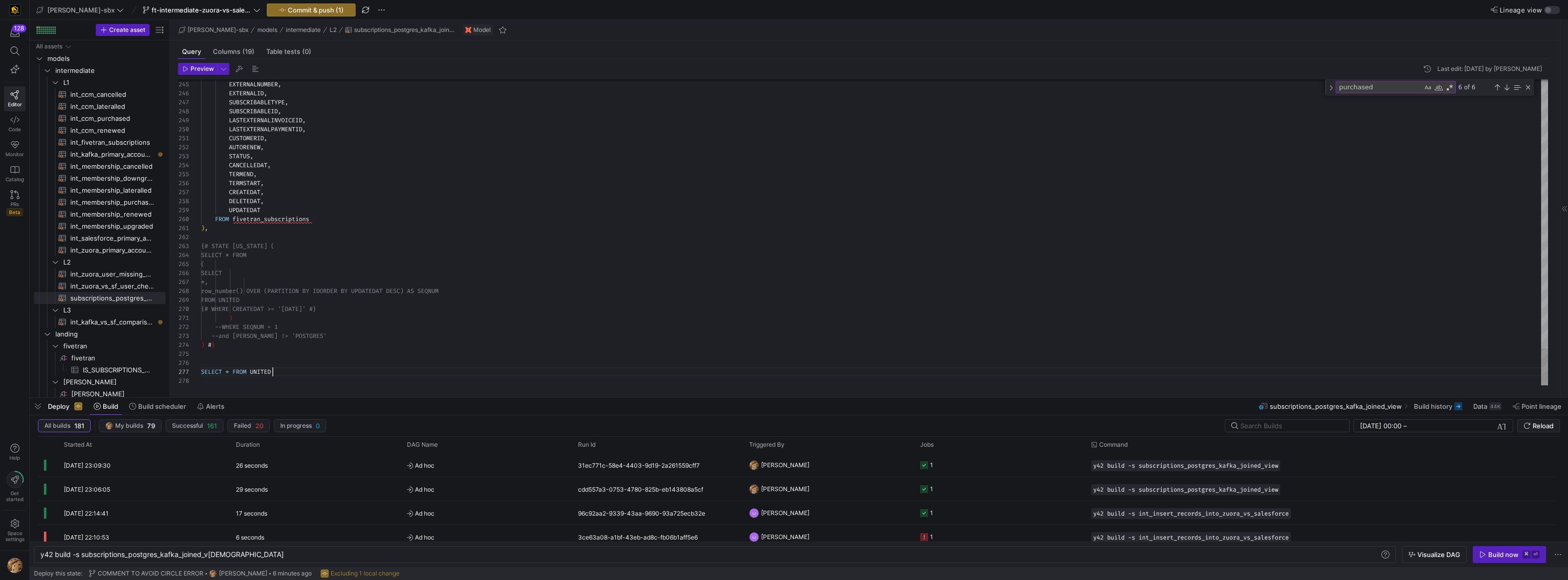
scroll to position [54, 72]
click at [199, 70] on span "Preview" at bounding box center [202, 69] width 24 height 7
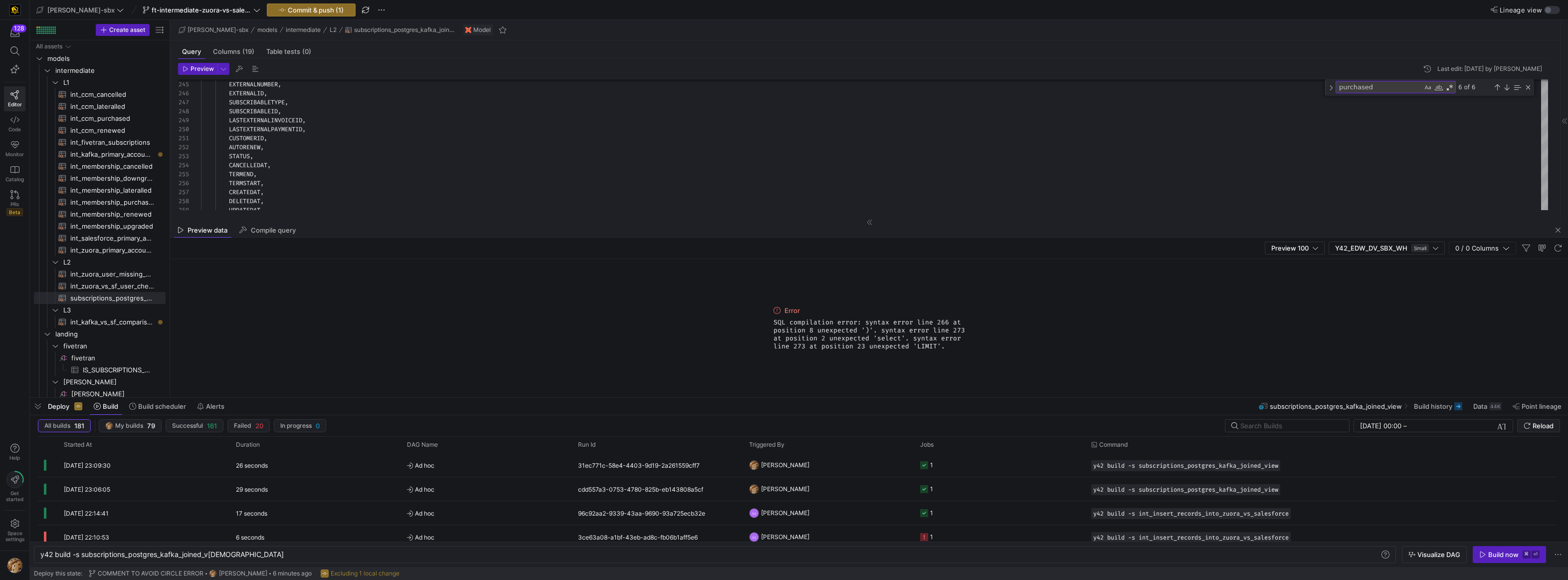
click at [472, 234] on div "Preview data Compile query" at bounding box center [869, 230] width 1398 height 15
click at [460, 240] on div "Preview 100 Y42_EDW_DV_SBX_WH Small 0 / 0 Columns" at bounding box center [869, 248] width 1398 height 22
click at [329, 219] on mat-tab-group "Query Columns (19) Table tests (0) Preview Last edit: Monday 11 August 2025 by …" at bounding box center [863, 131] width 1386 height 182
click at [851, 231] on div "Preview data Compile query" at bounding box center [869, 230] width 1398 height 15
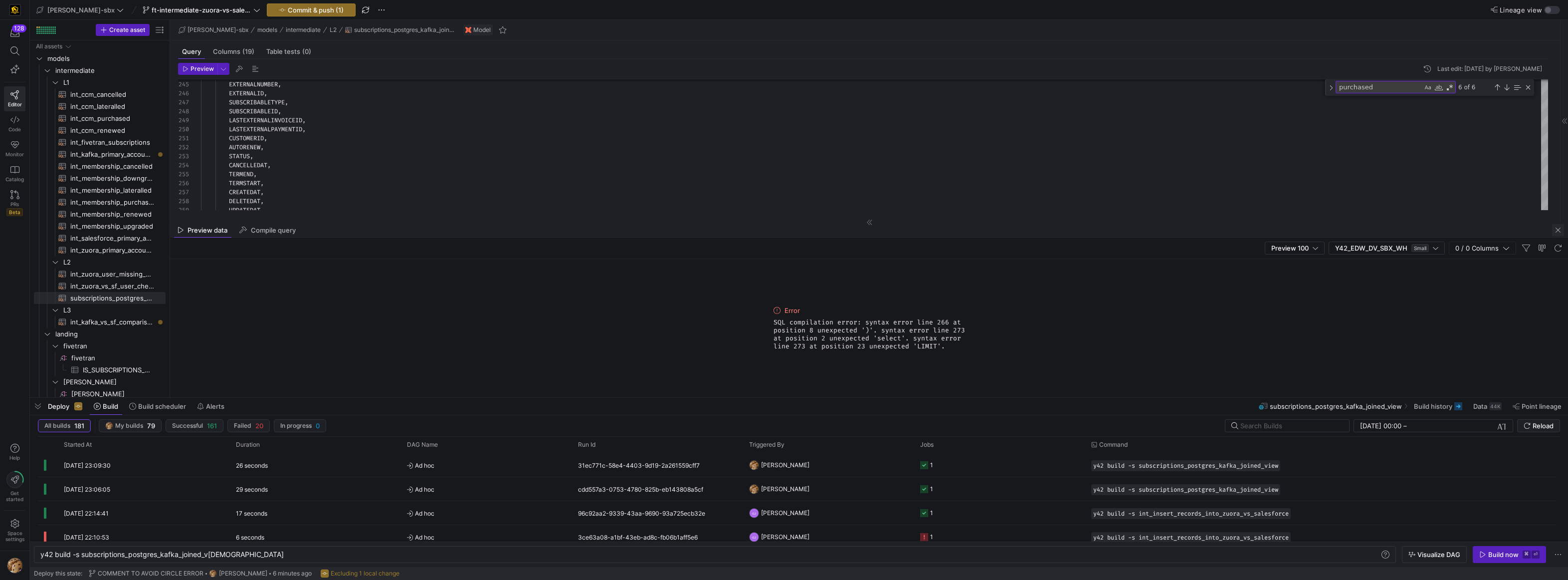
click at [851, 231] on span "button" at bounding box center [1558, 230] width 12 height 12
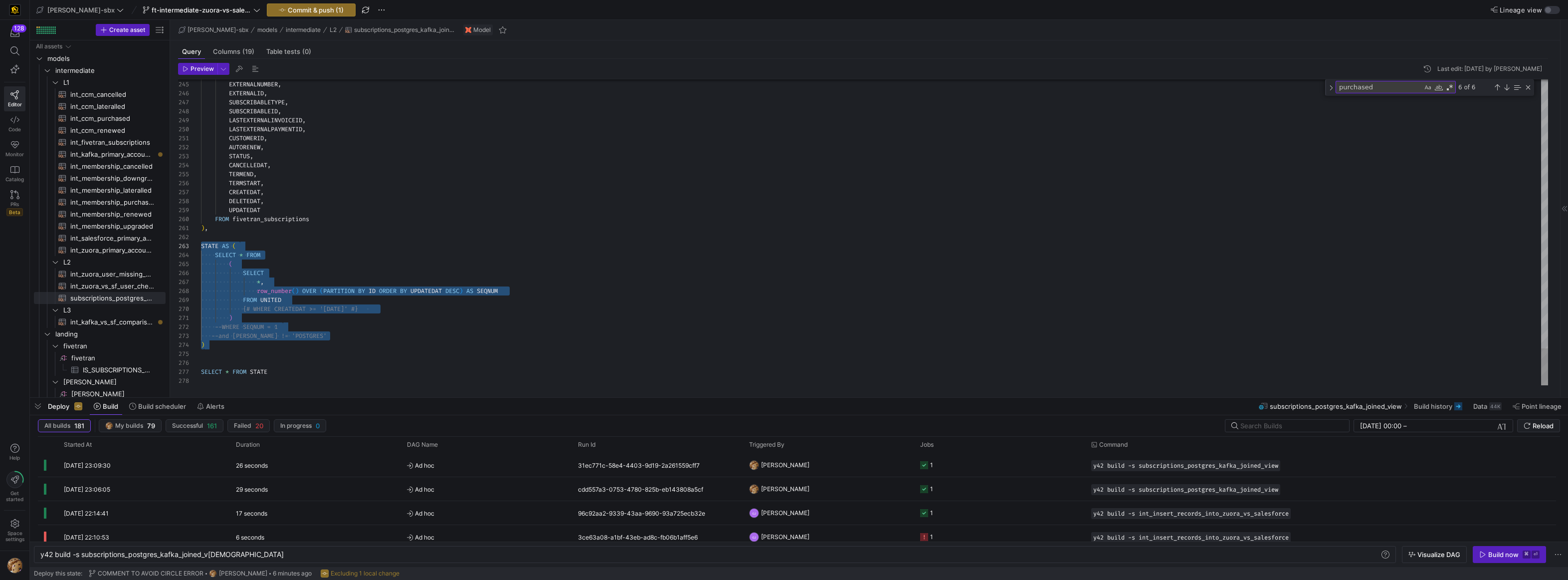
drag, startPoint x: 234, startPoint y: 354, endPoint x: 180, endPoint y: 245, distance: 121.6
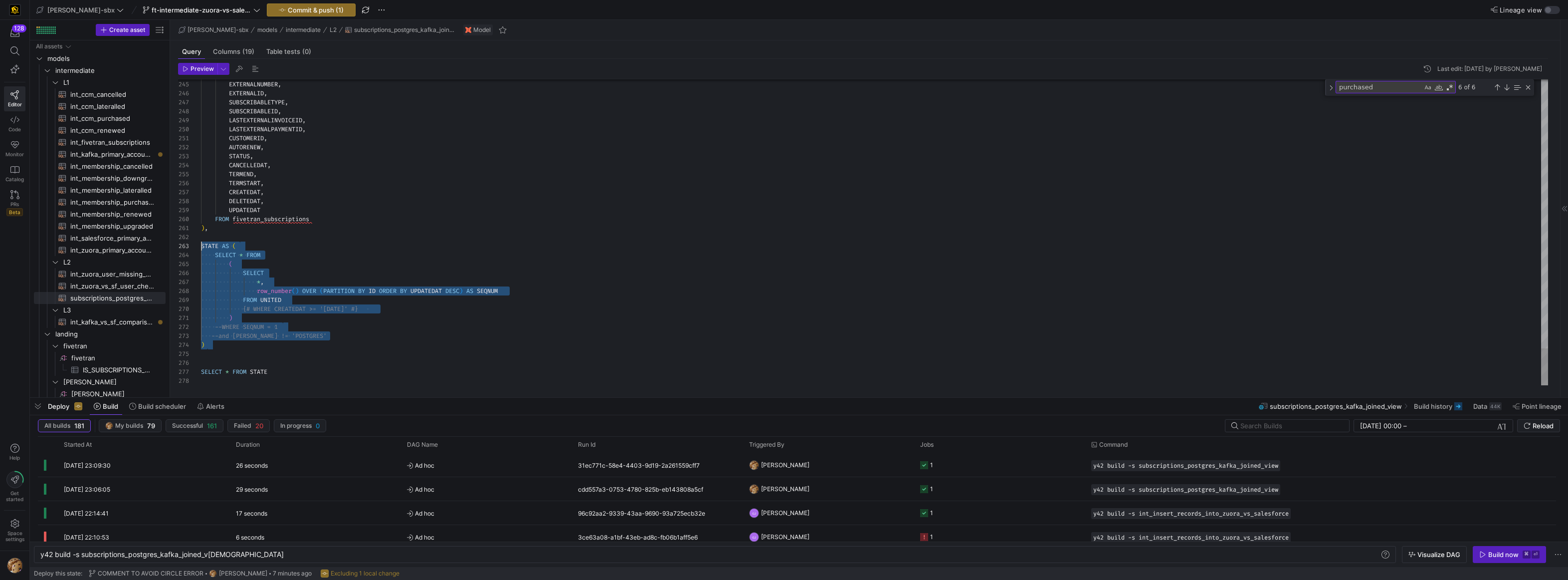
drag, startPoint x: 212, startPoint y: 351, endPoint x: 179, endPoint y: 248, distance: 108.2
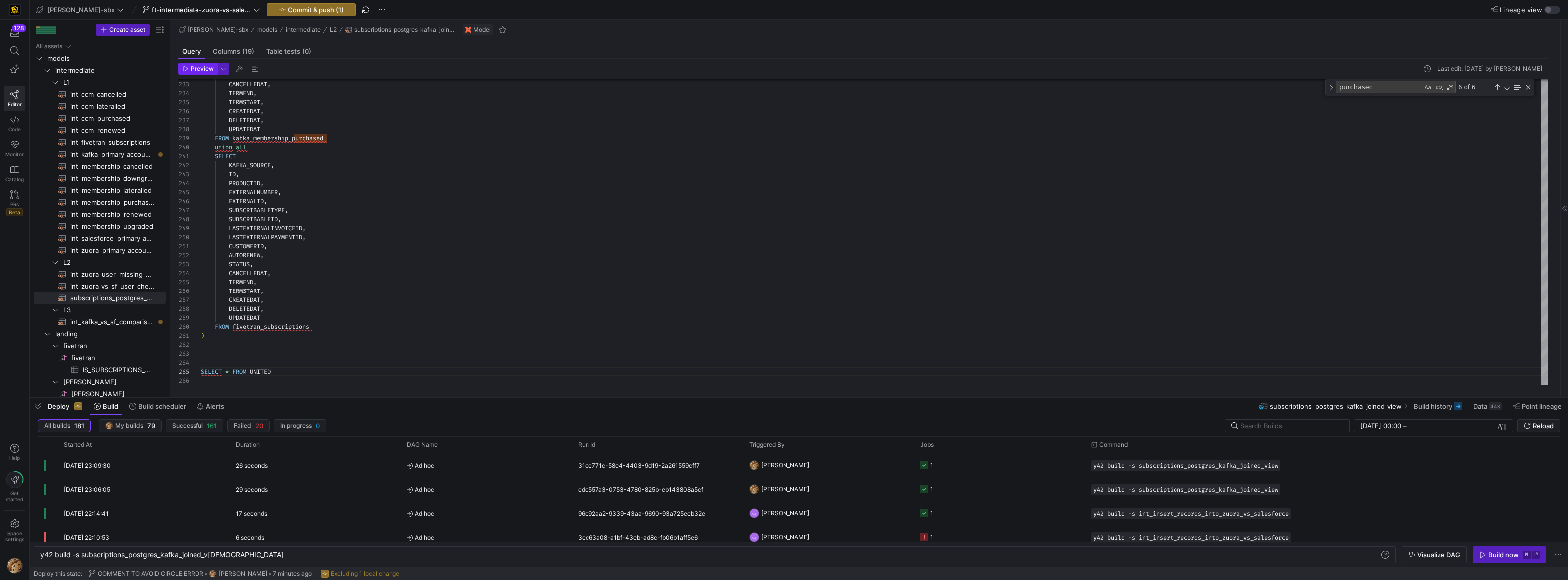
click at [192, 71] on span "Preview" at bounding box center [202, 69] width 24 height 7
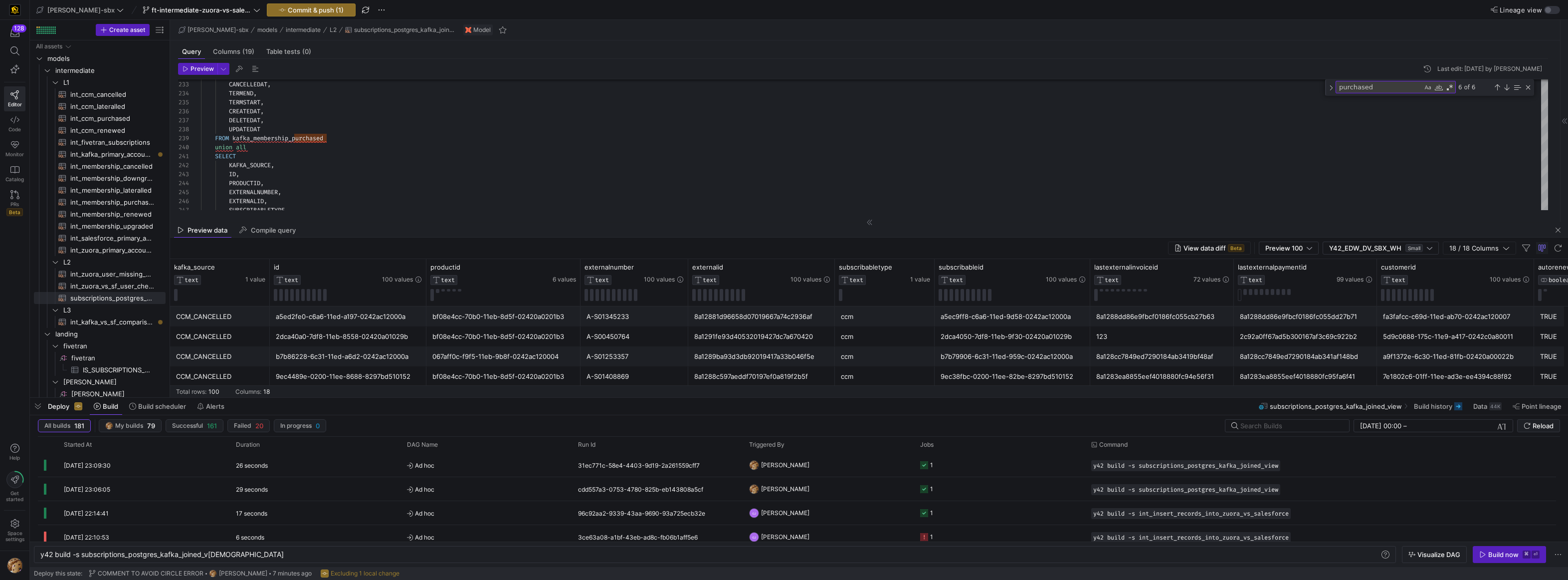
click at [367, 225] on div "Preview data Compile query" at bounding box center [869, 230] width 1398 height 15
click at [358, 240] on div "View data diff Beta Preview 100 Y42_EDW_DV_SBX_WH Small 18 / 18 Columns" at bounding box center [869, 248] width 1398 height 22
click at [851, 233] on span "button" at bounding box center [1558, 230] width 12 height 12
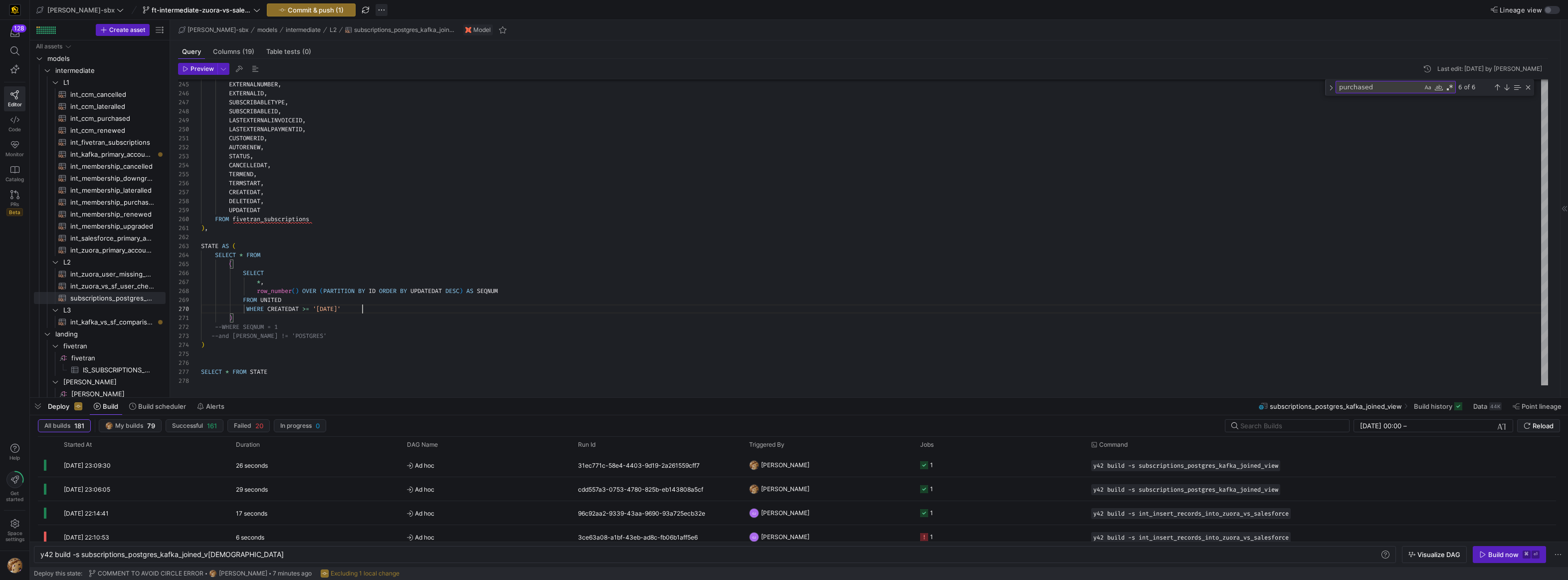
type textarea "), STATE AS ( SELECT * FROM ( SELECT *, row_number() OVER (PARTITION BY ID ORDE…"
click at [375, 8] on span "button" at bounding box center [381, 10] width 12 height 12
click at [381, 100] on span "Discard all changes" at bounding box center [391, 104] width 60 height 8
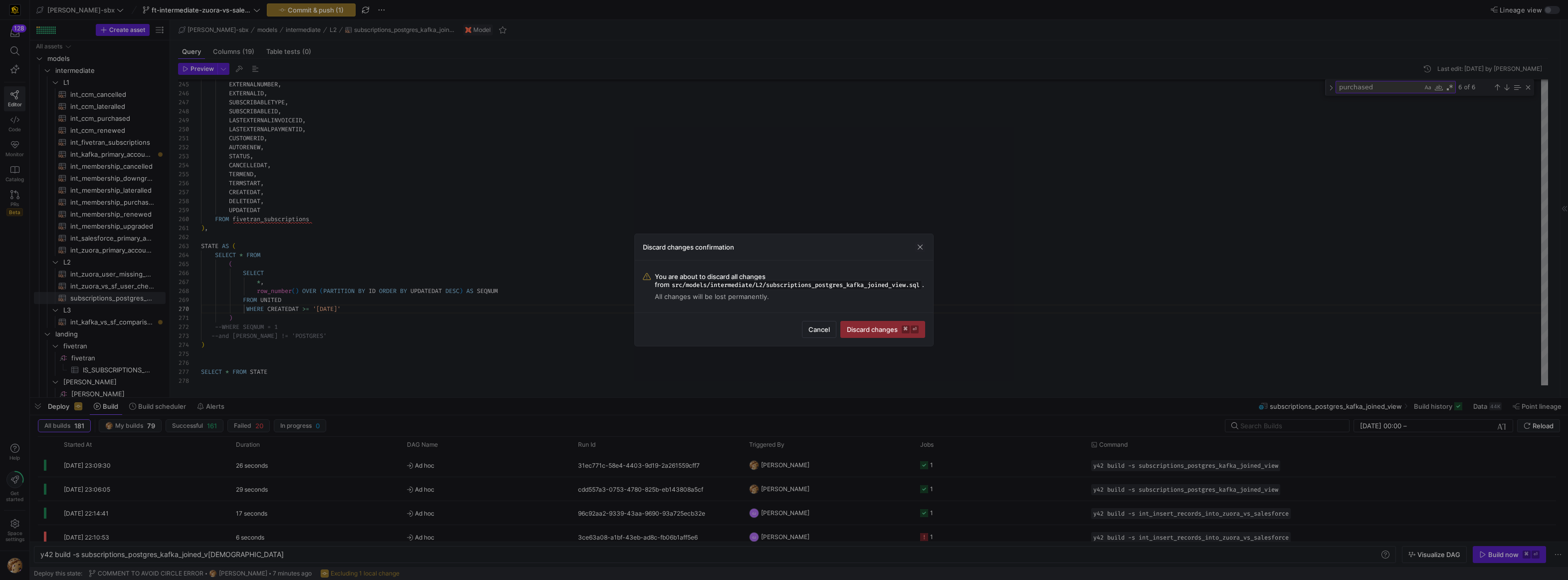
click at [851, 320] on div "Cancel Discard changes ⌘ ⏎" at bounding box center [784, 329] width 299 height 33
click at [851, 330] on span "Discard changes ⌘ ⏎" at bounding box center [883, 329] width 72 height 8
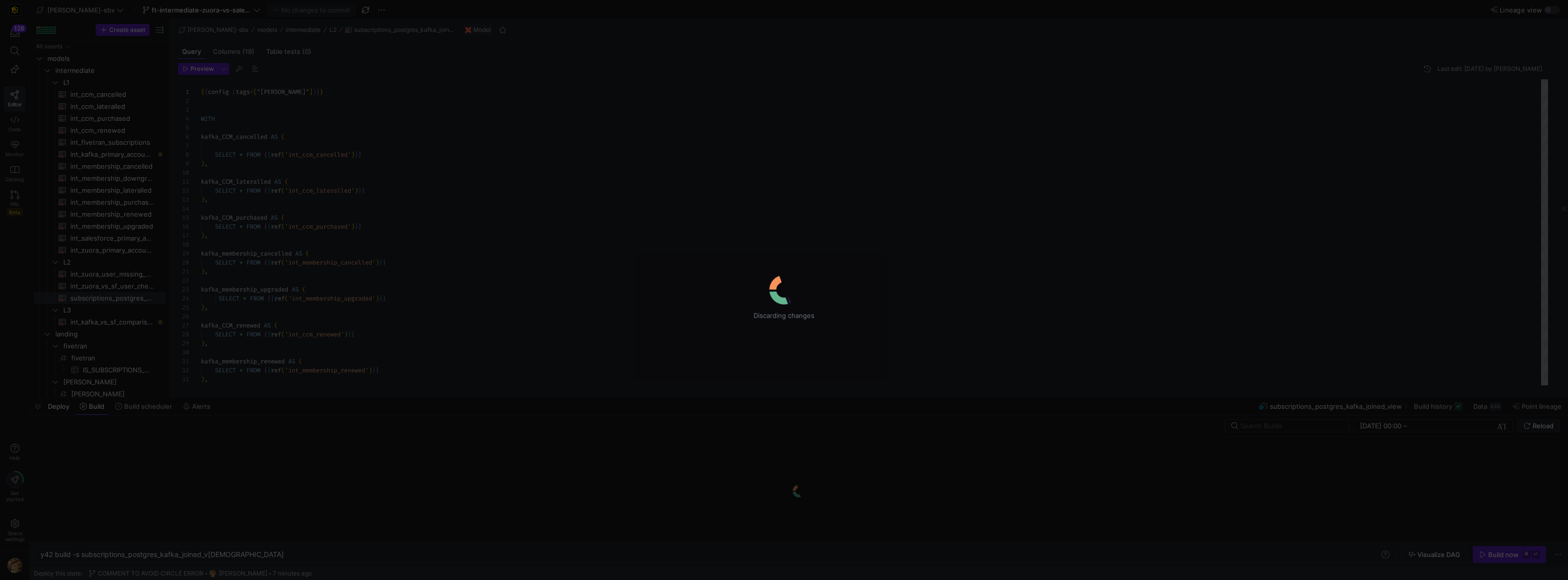
scroll to position [90, 0]
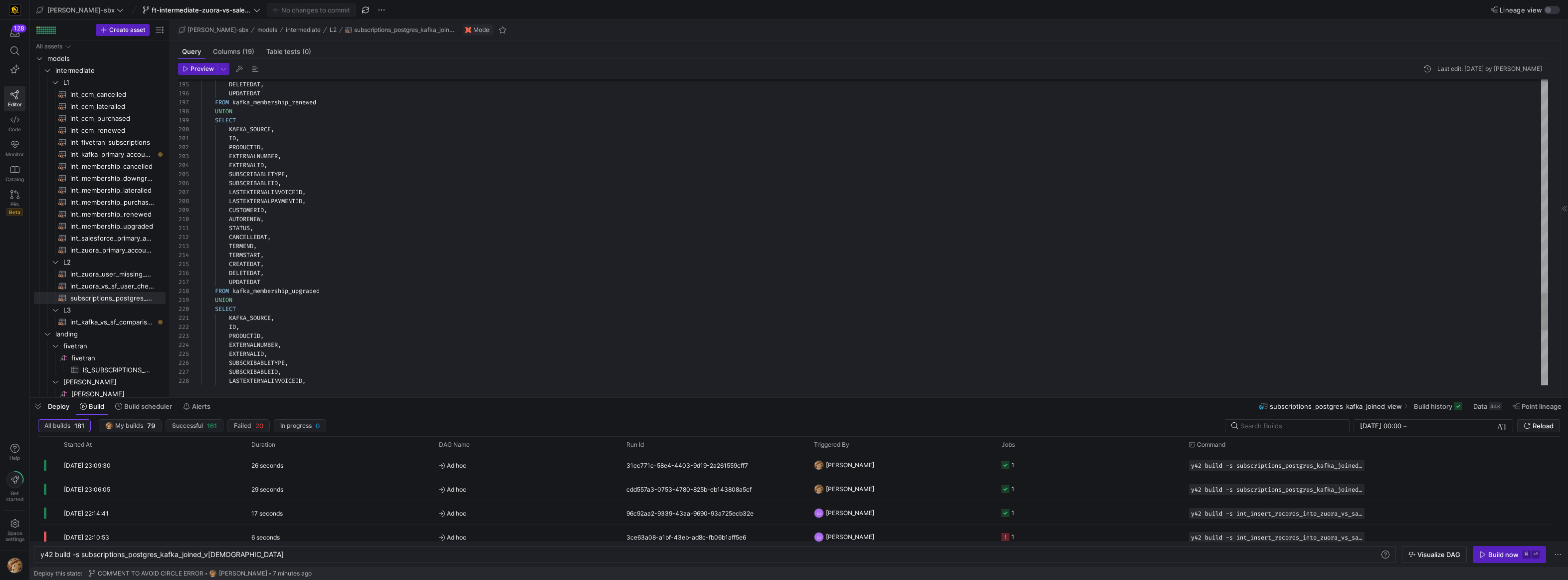
type textarea "STATUS, CANCELLEDAT, TERMEND, TERMSTART, CREATEDAT, DELETEDAT, UPDATEDAT FROM k…"
click at [851, 84] on textarea "Find" at bounding box center [1379, 86] width 86 height 11
type textarea "p"
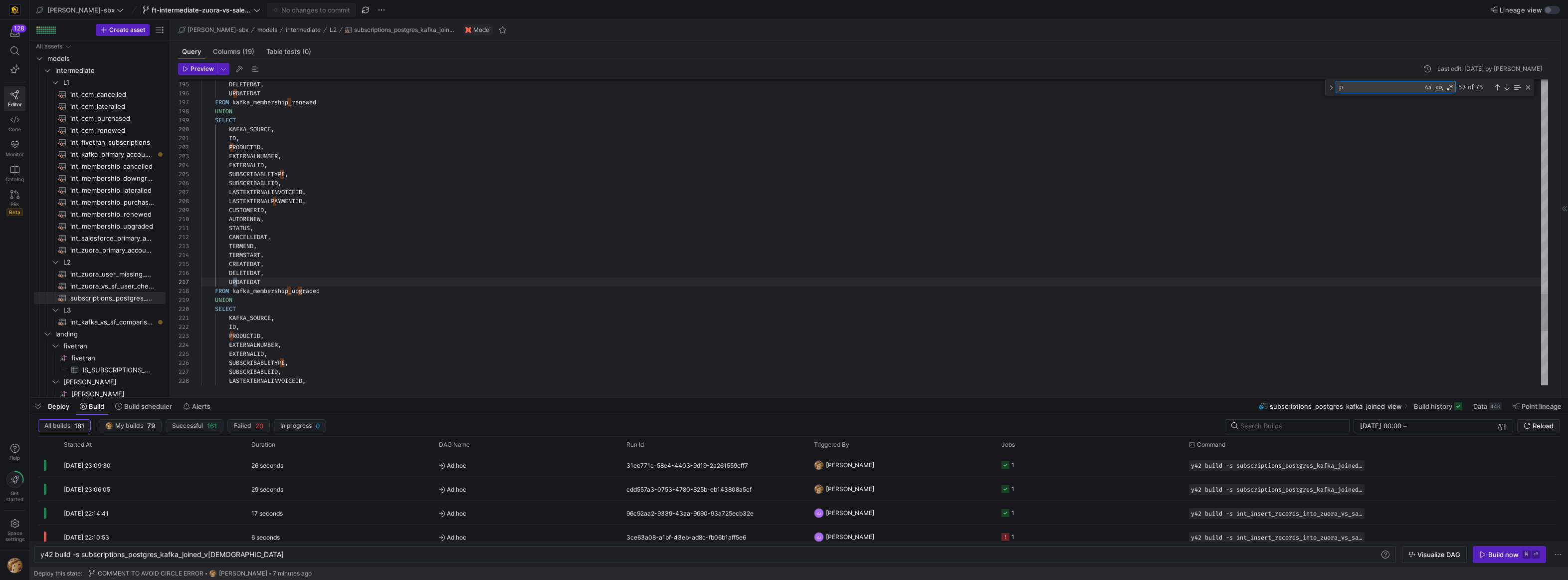
type textarea "AUTORENEW, STATUS, CANCELLEDAT, TERMEND, TERMSTART, CREATEDAT, DELETEDAT, UPDAT…"
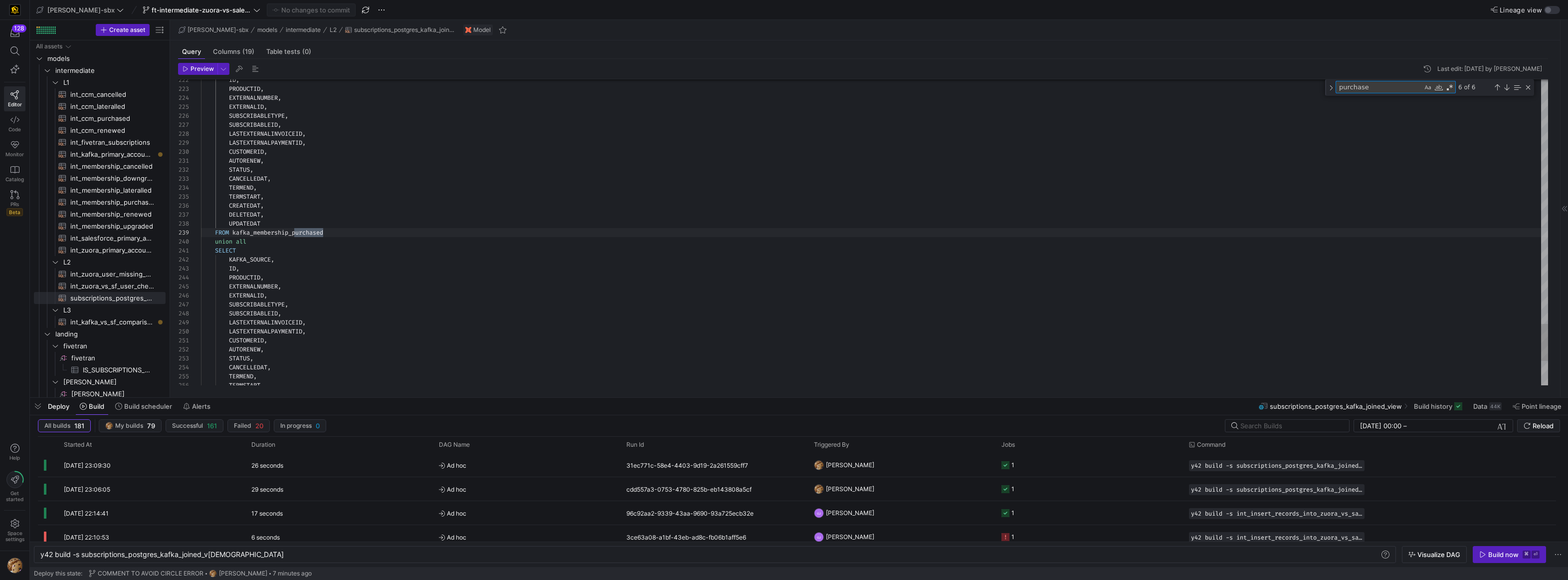
scroll to position [90, 125]
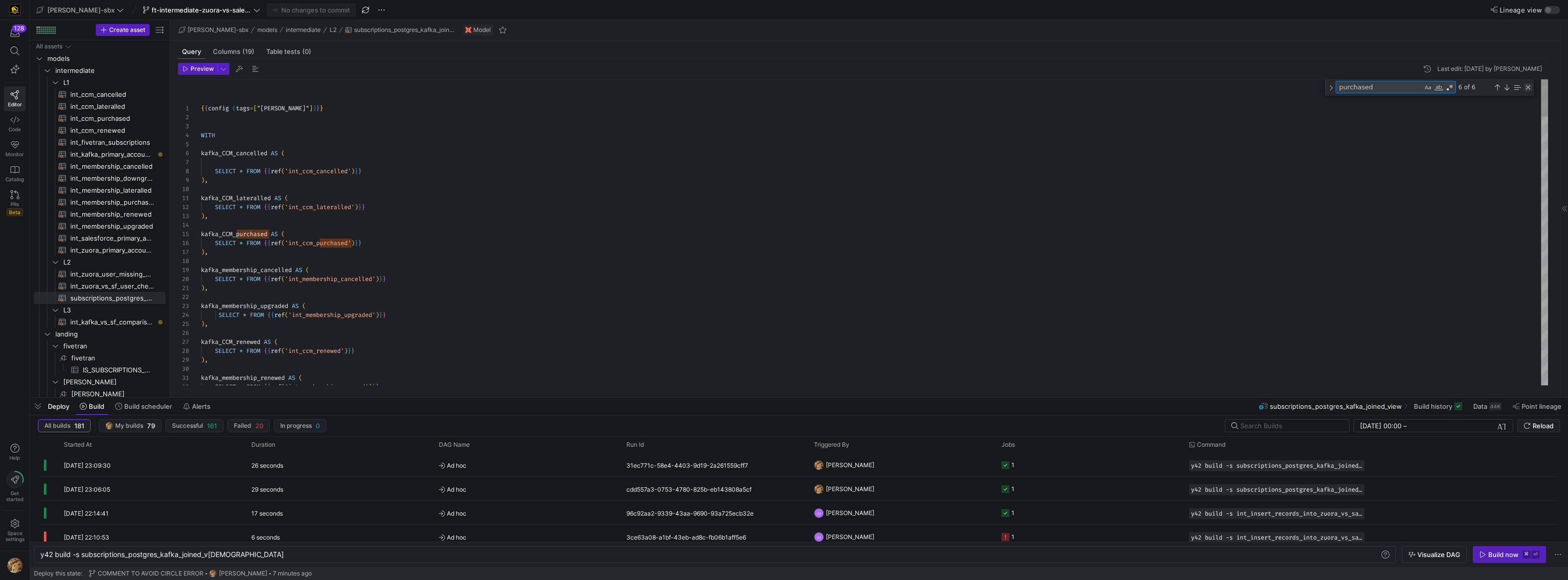
type textarea "purchased"
click at [851, 87] on div "Close (Escape)" at bounding box center [1528, 87] width 8 height 8
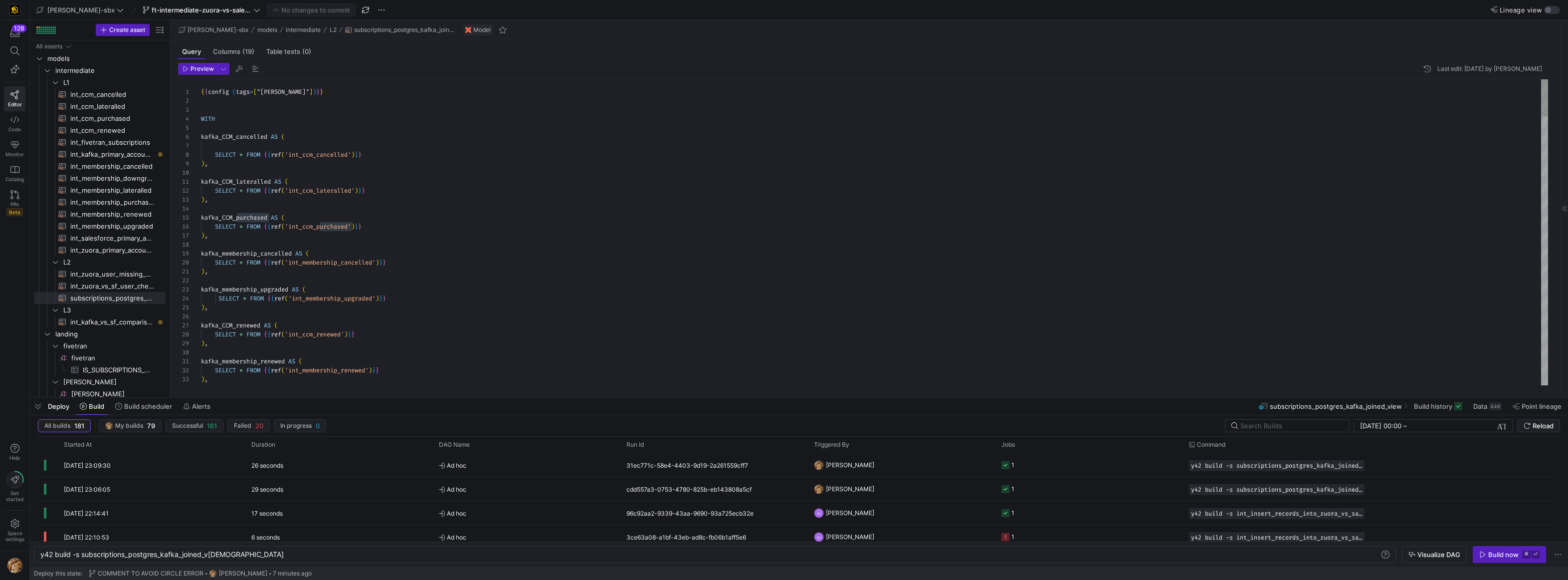
scroll to position [90, 0]
click at [470, 146] on div at bounding box center [784, 290] width 1568 height 580
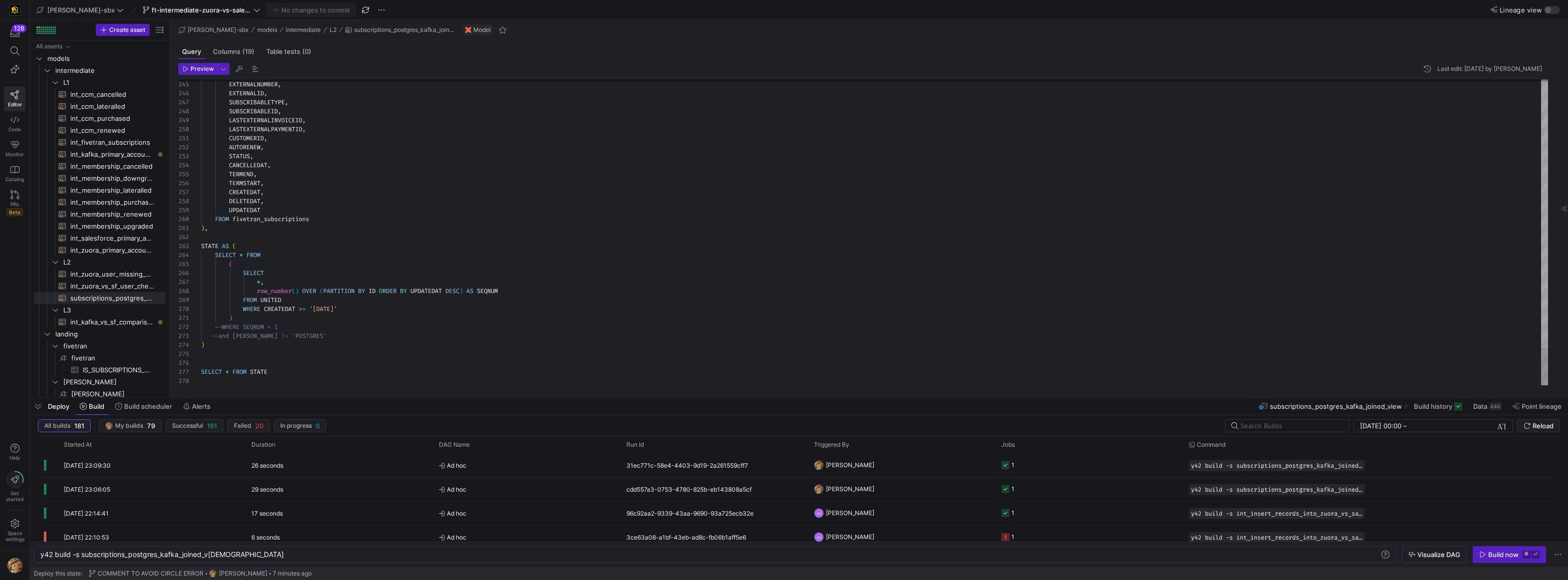
scroll to position [72, 125]
click at [107, 251] on span "int_zuora_primary_accounts​​​​​​​​​​" at bounding box center [112, 250] width 84 height 11
type textarea "y42 build -s int_zuora_primary_accounts"
type textarea "-- File Name: int_zuora_primary_accounts -- Created by: [PERSON_NAME] -- Last M…"
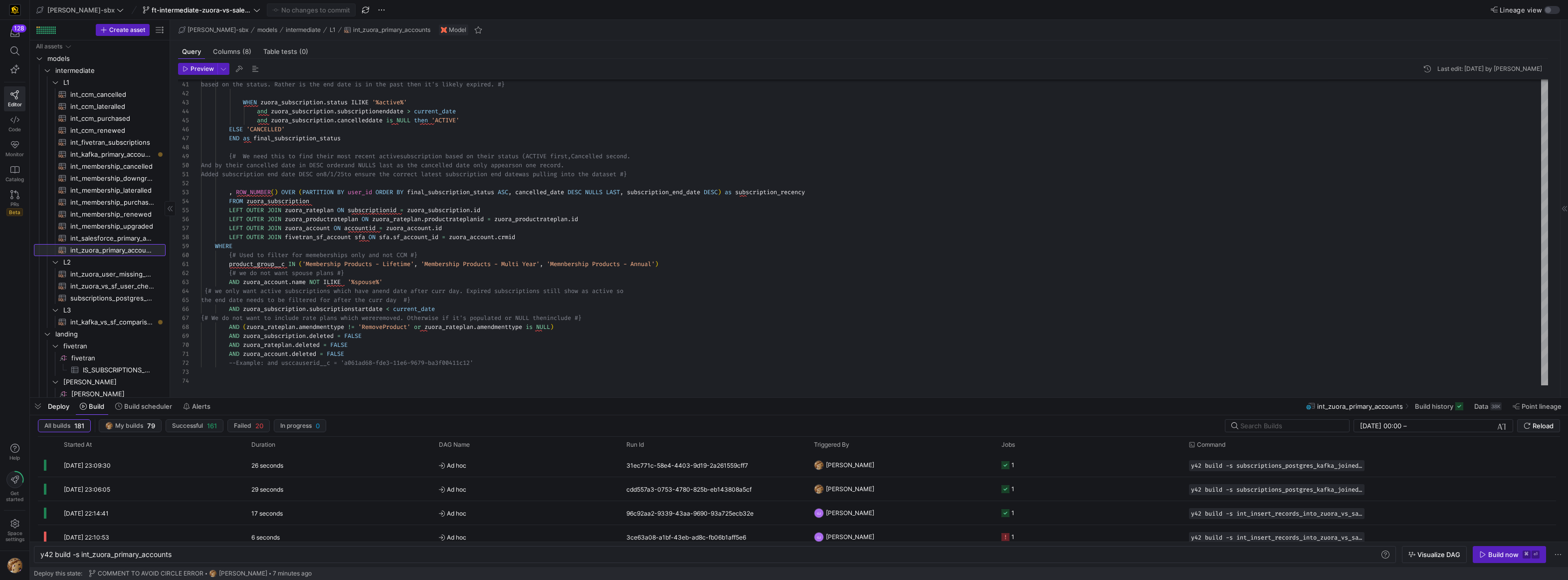
click at [114, 250] on span "int_zuora_primary_accounts​​​​​​​​​​" at bounding box center [112, 250] width 84 height 11
click at [121, 239] on span "int_salesforce_primary_account​​​​​​​​​​" at bounding box center [112, 238] width 84 height 11
type textarea "y42 build -s int_salesforce_primary_account"
type textarea "-- File Name: int_salesforce_primary_account -- Created by: [PERSON_NAME] -- La…"
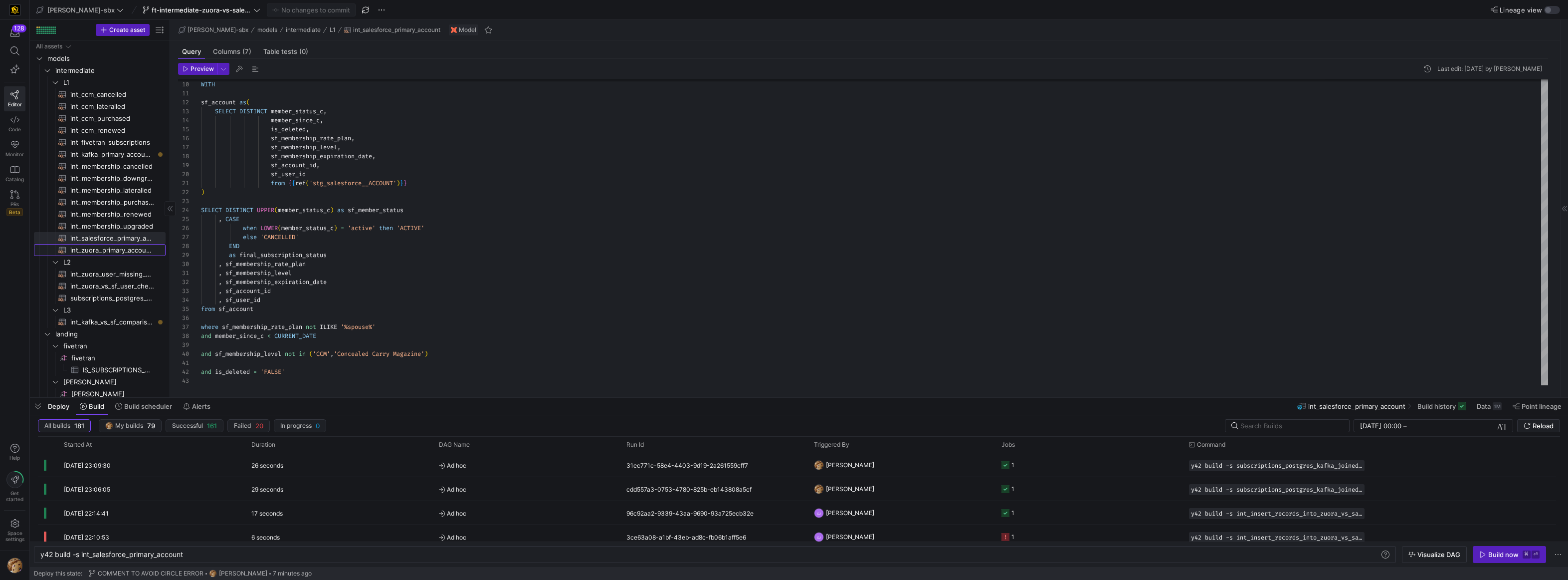
click at [118, 247] on span "int_zuora_primary_accounts​​​​​​​​​​" at bounding box center [112, 250] width 84 height 11
type textarea "y42 build -s int_zuora_primary_accounts"
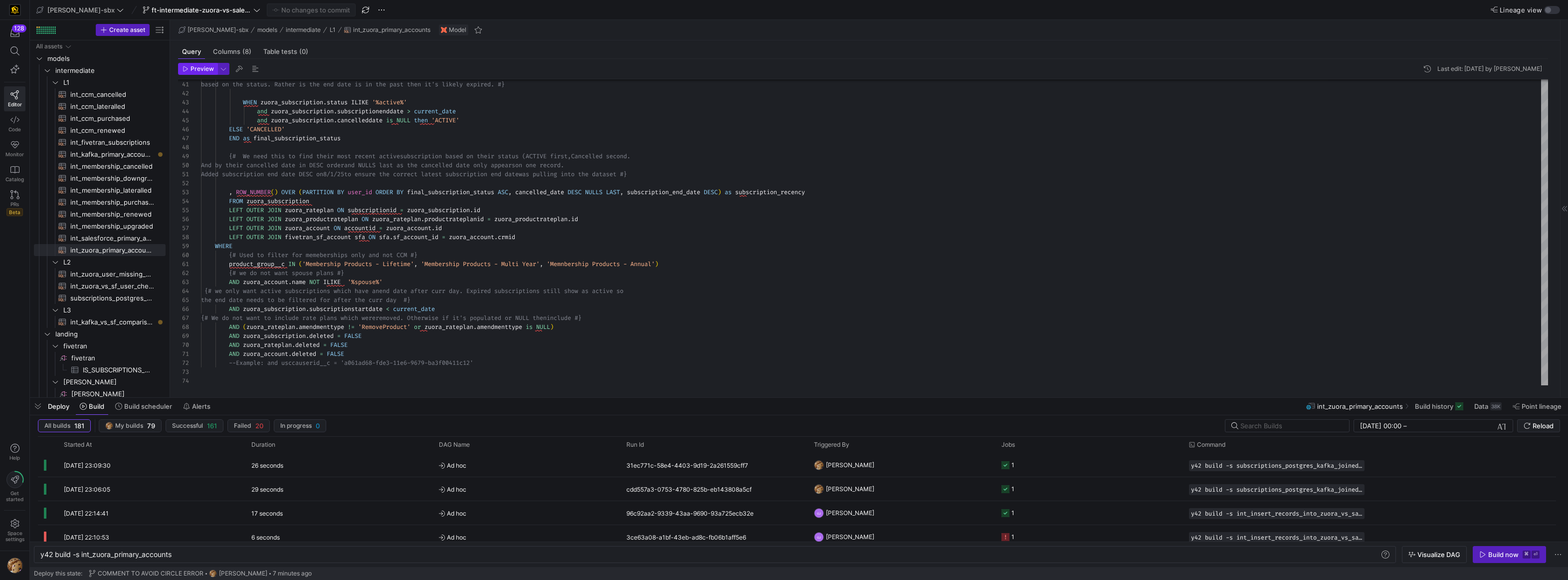
click at [191, 70] on span "Preview" at bounding box center [202, 69] width 24 height 7
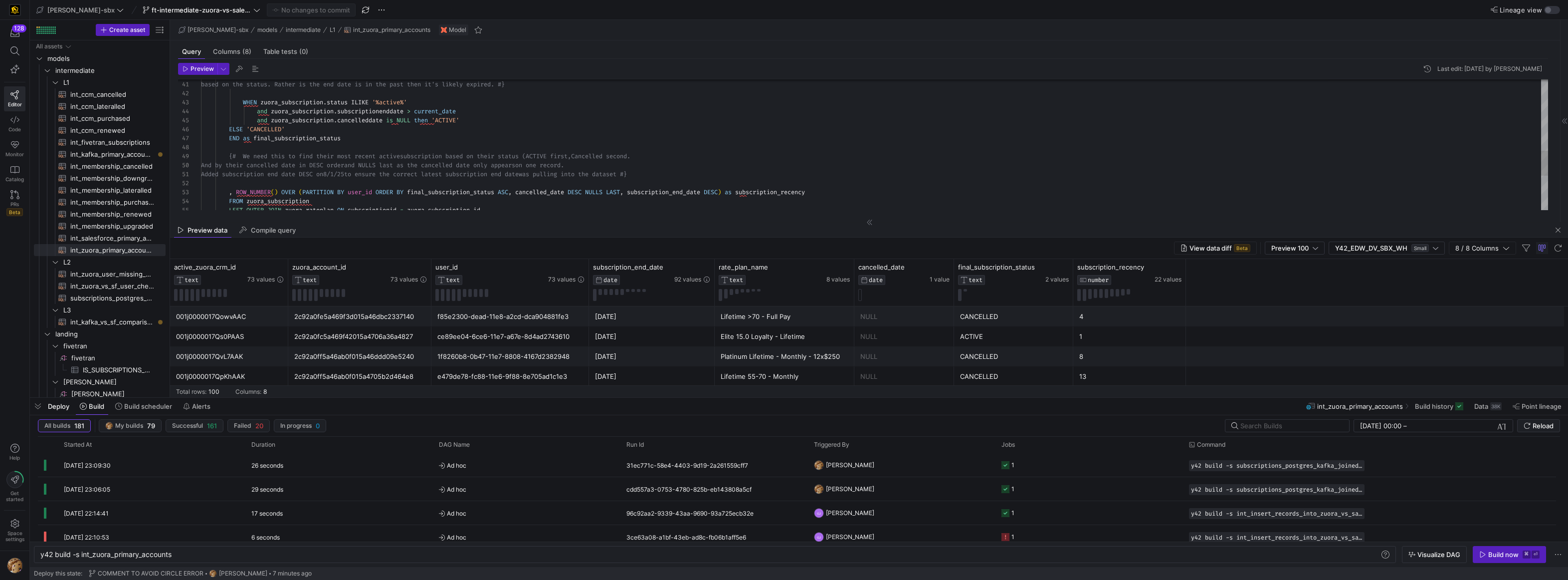
type textarea "Added subscription end date DESC on8/1/25 to ensure the correct latest subscrip…"
click at [353, 210] on div "{# We need to use both the status and end date/ca ncelled date conditions becau…" at bounding box center [875, 49] width 1348 height 672
click at [851, 228] on span "button" at bounding box center [1558, 230] width 12 height 12
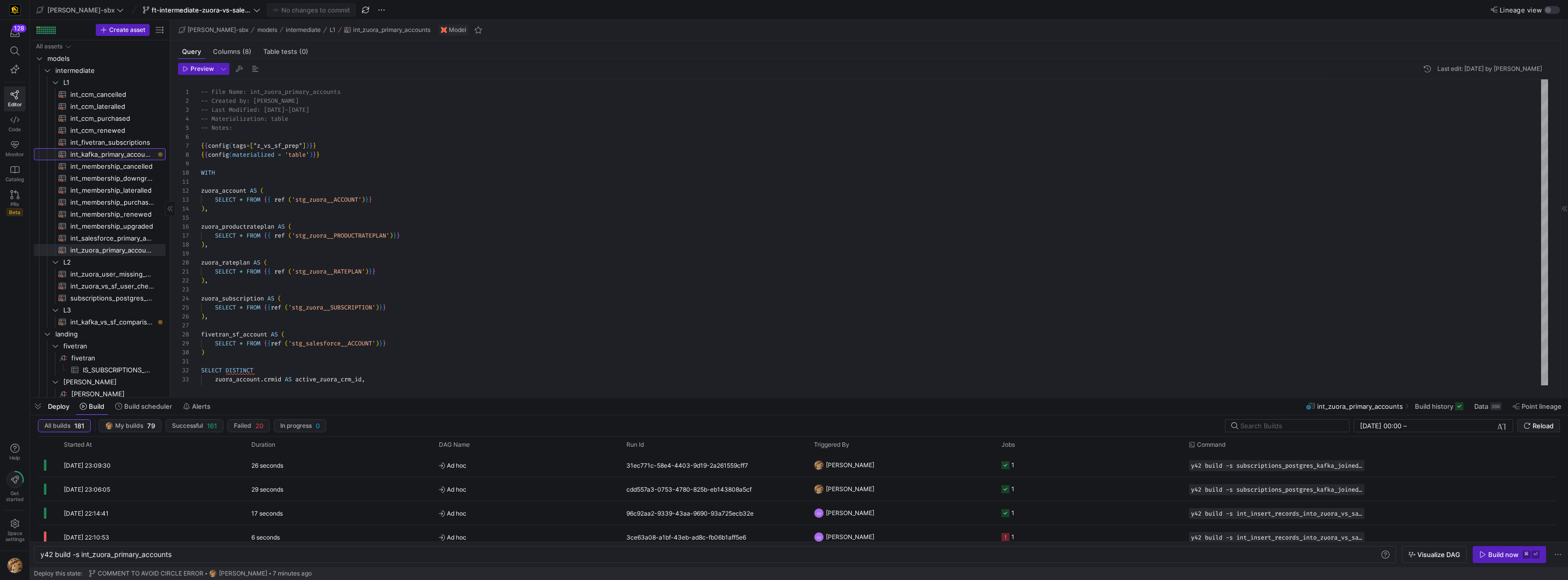
click at [118, 158] on span "int_kafka_primary_accounts​​​​​​​​​​" at bounding box center [112, 154] width 84 height 11
type textarea "y42 build -s int_kafka_primary_accounts"
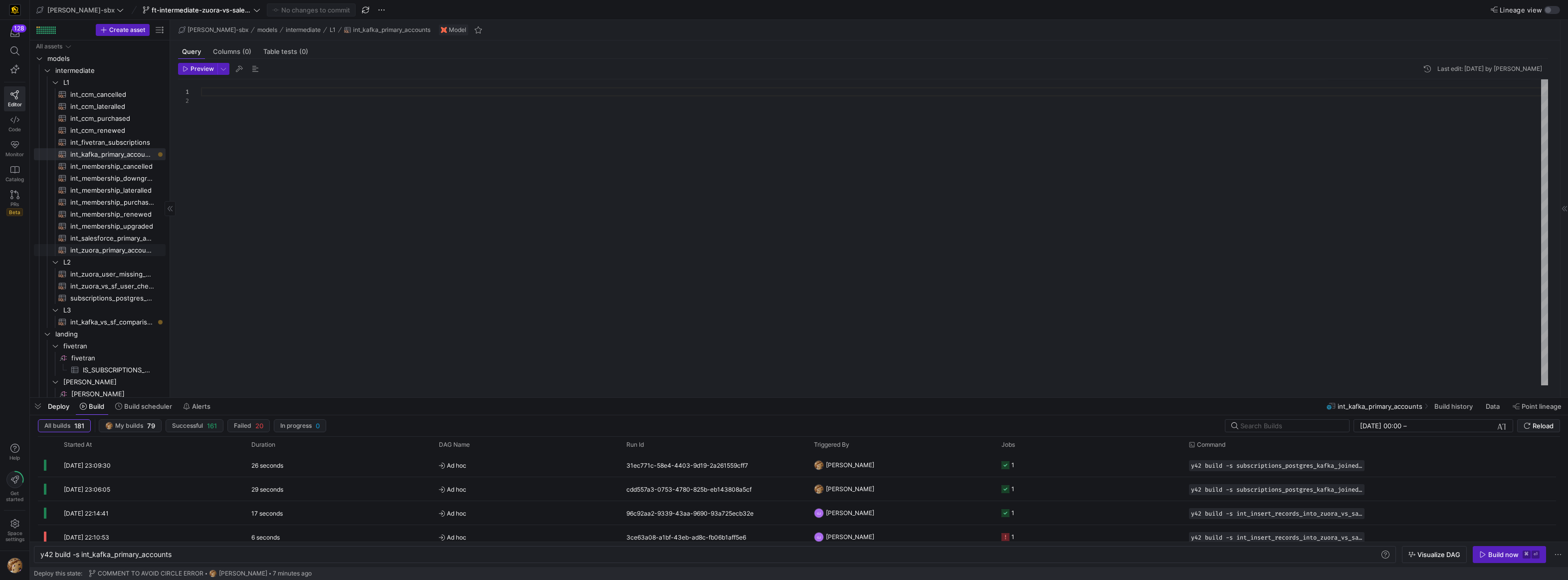
click at [101, 251] on span "int_zuora_primary_accounts​​​​​​​​​​" at bounding box center [112, 250] width 84 height 11
type textarea "y42 build -s int_zuora_primary_accounts"
type textarea "-- File Name: int_zuora_primary_accounts -- Created by: [PERSON_NAME] -- Last M…"
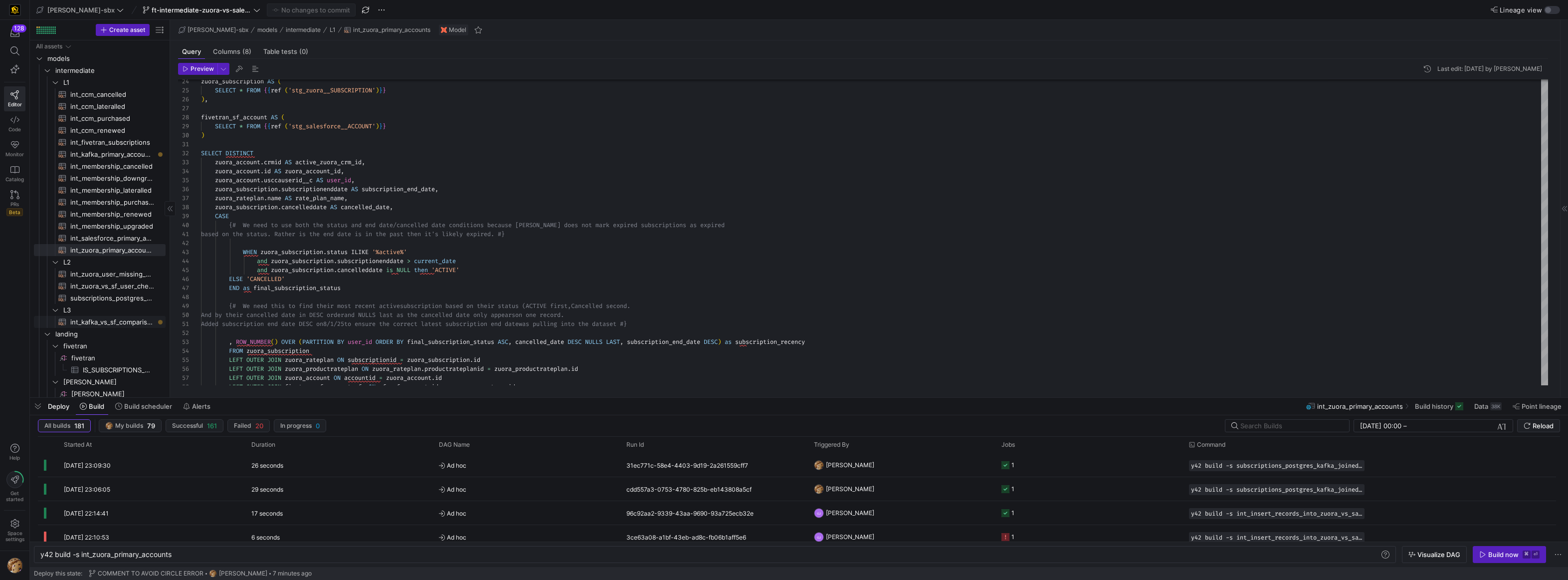
click at [99, 321] on span "int_kafka_vs_sf_comparison​​​​​​​​​​" at bounding box center [112, 321] width 84 height 11
type textarea "y42 build -s int_kafka_vs_sf_comparison"
type textarea "{# -- this model will be used to compare the records that are being pulled from…"
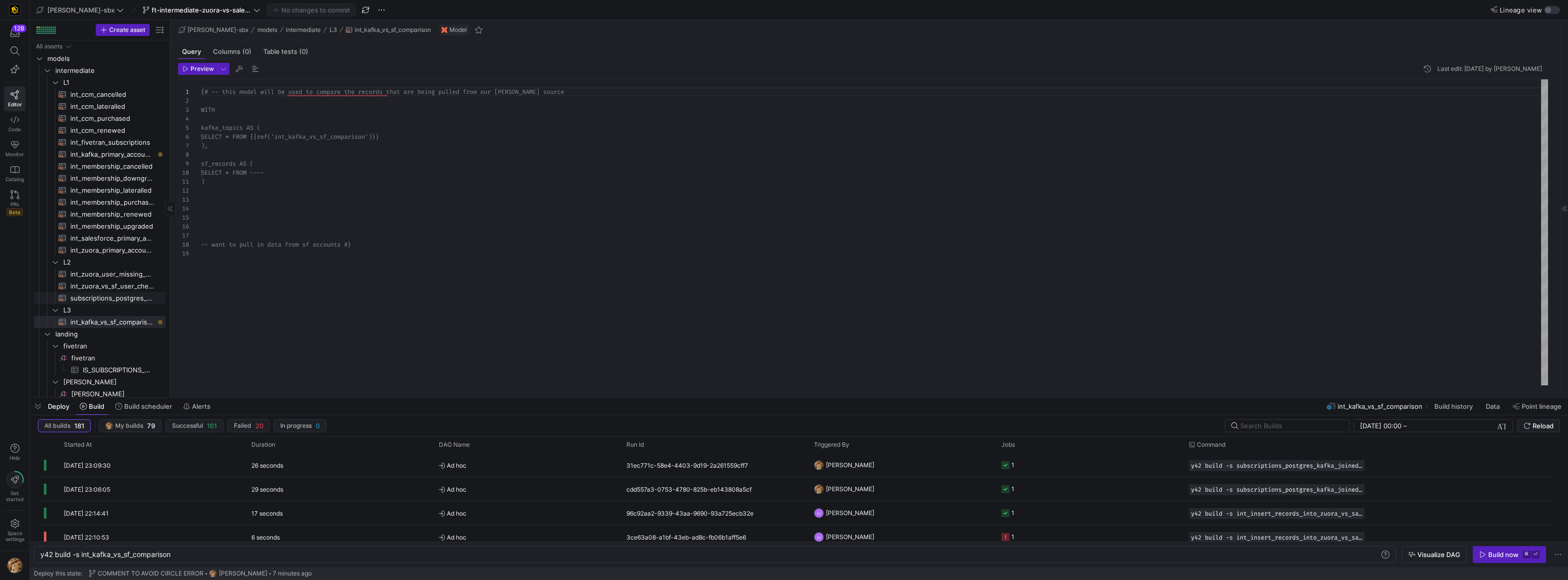
click at [100, 300] on span "subscriptions_postgres_kafka_joined_view​​​​​​​​​​" at bounding box center [112, 298] width 84 height 11
type textarea "y42 build -s subscriptions_postgres_kafka_joined_view"
type textarea "{{config (tags=["kafka_joined_view"])}} WITH kafka_CCM_cancelled AS ( SELECT * …"
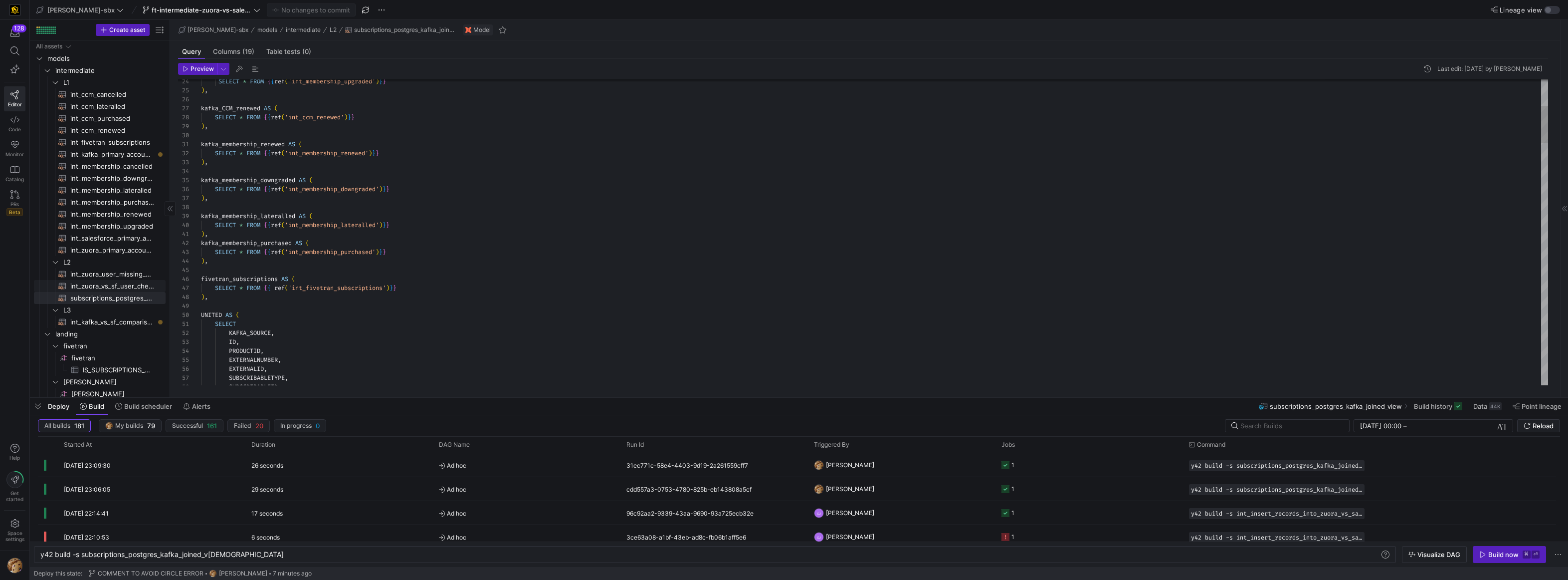
click at [107, 289] on span "int_zuora_vs_sf_user_check​​​​​​​​​​" at bounding box center [112, 286] width 84 height 11
type textarea "y42 build -s int_zuora_vs_sf_user_check"
type textarea "-- File Name: int_insert_records_into_zuora_vs_salesforce -- Created by: [PERSO…"
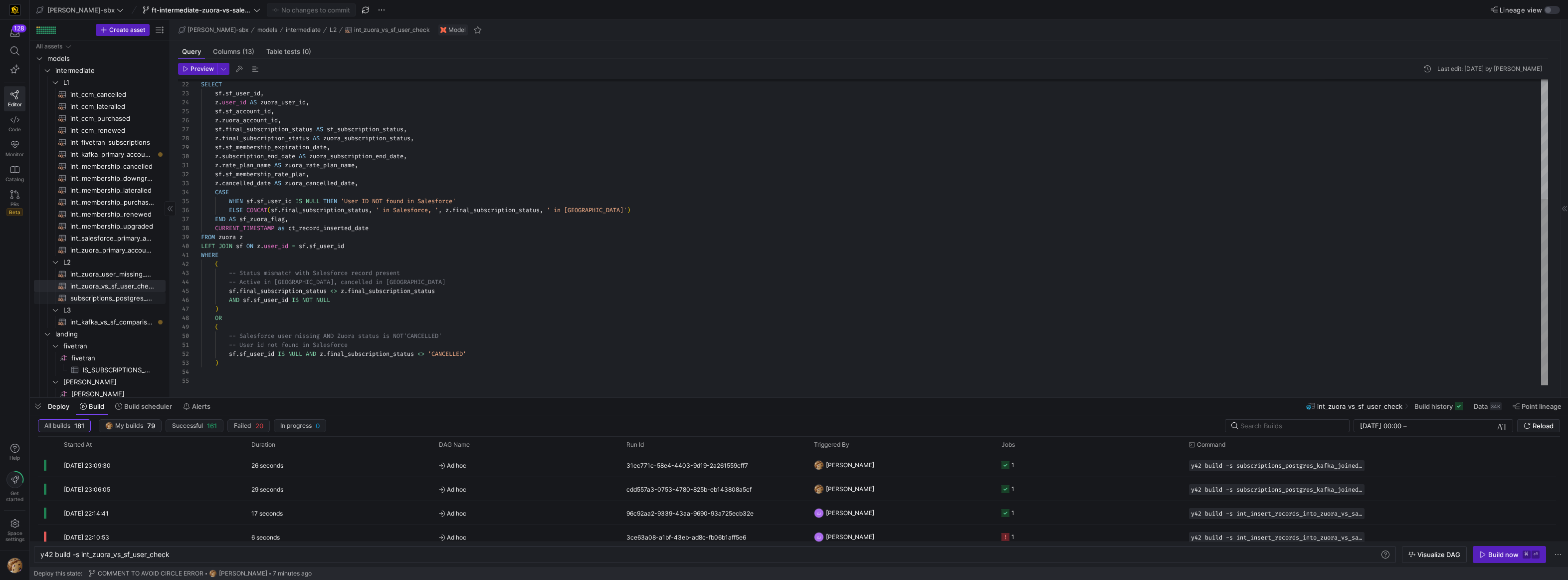
click at [104, 297] on span "subscriptions_postgres_kafka_joined_view​​​​​​​​​​" at bounding box center [112, 298] width 84 height 11
type textarea "y42 build -s subscriptions_postgres_kafka_joined_view"
type textarea "{{config (tags=["kafka_joined_view"])}} WITH kafka_CCM_cancelled AS ( SELECT * …"
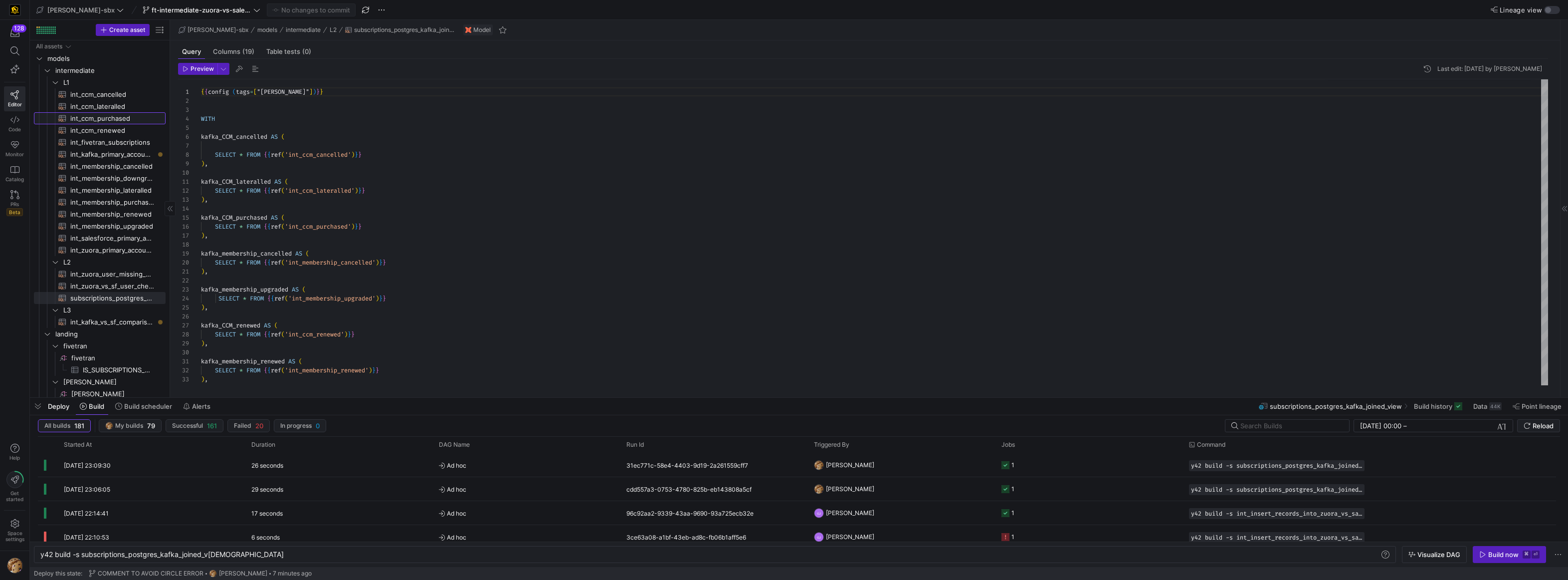
click at [105, 117] on span "int_ccm_purchased​​​​​​​​​​" at bounding box center [112, 118] width 84 height 11
type textarea "y42 build -s int_ccm_purchased"
type textarea "{{config (tags=["kafka_joined_view"])}} WITH ccm_purchased AS ( SELECT KAFKA_SO…"
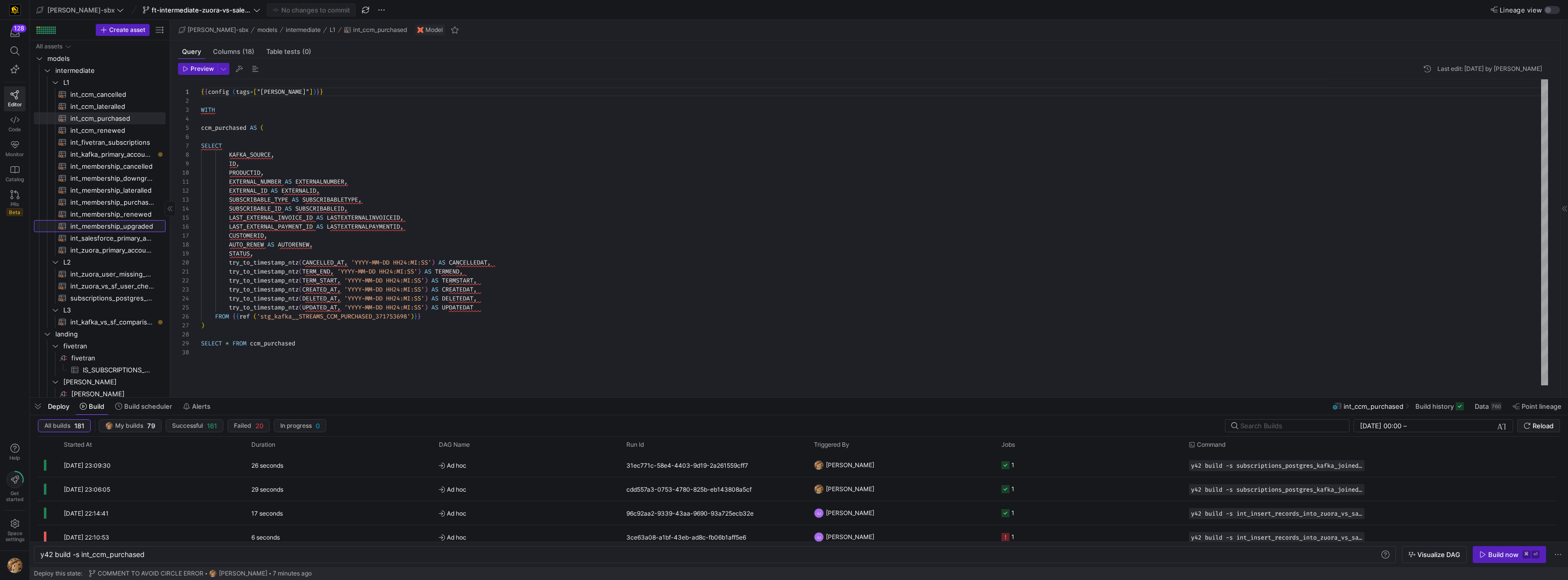
click at [114, 229] on span "int_membership_upgraded​​​​​​​​​​" at bounding box center [112, 226] width 84 height 11
type textarea "y42 build -s int_membership_upgraded"
type textarea "-- File Name: int_membership_upgraded -- Created by: Grant Jones -- Last Modifi…"
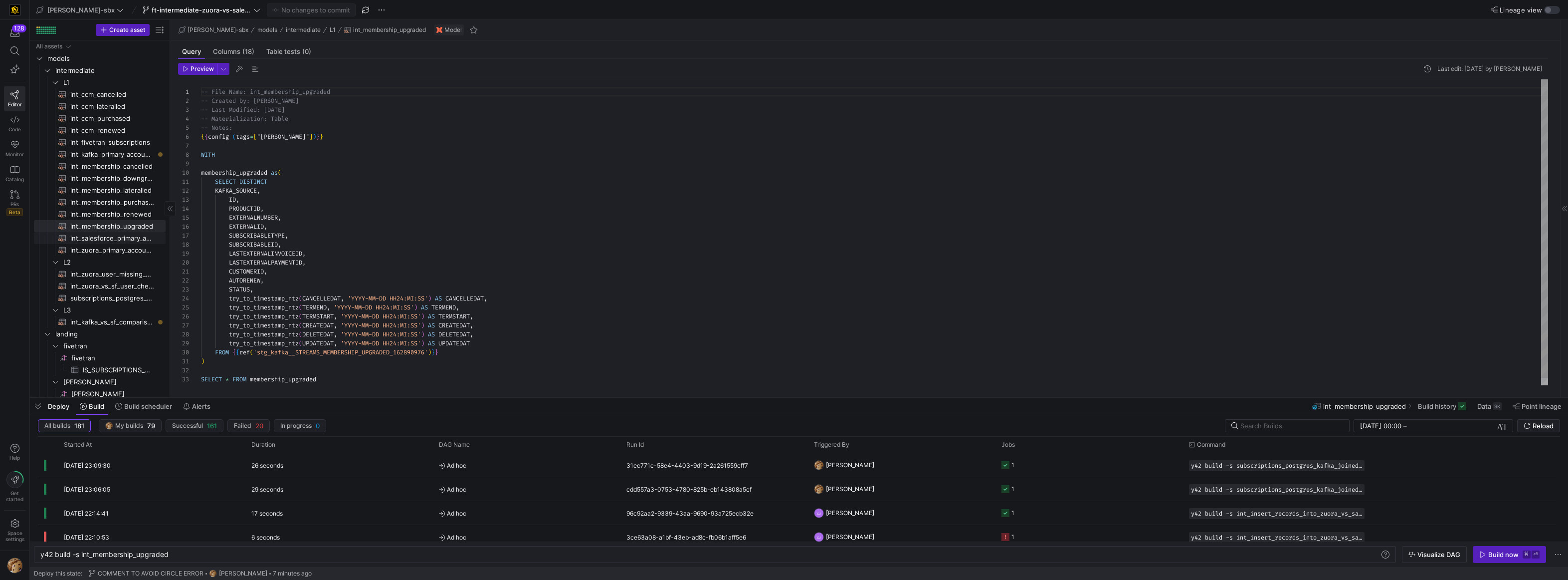
click at [115, 234] on span "int_salesforce_primary_account​​​​​​​​​​" at bounding box center [112, 238] width 84 height 11
type textarea "y42 build -s int_salesforce_primary_account"
type textarea "-- File Name: int_salesforce_primary_account -- Created by: [PERSON_NAME] -- La…"
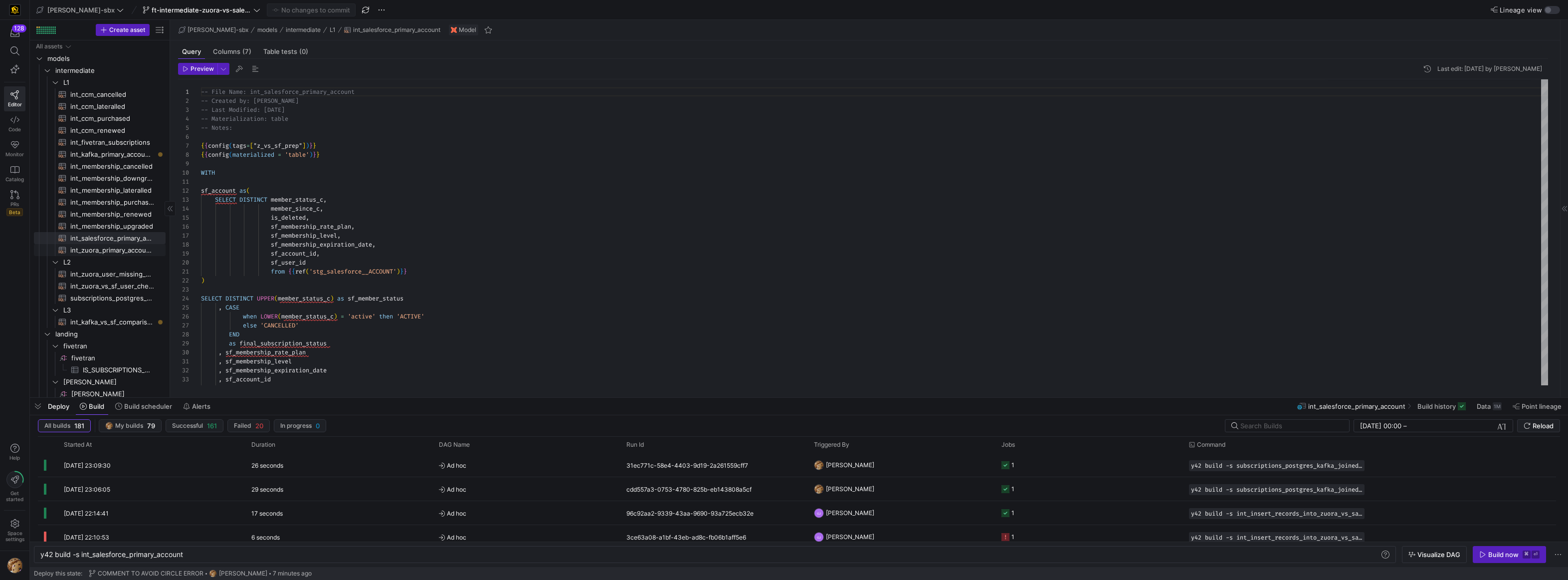
click at [93, 251] on span "int_zuora_primary_accounts​​​​​​​​​​" at bounding box center [112, 250] width 84 height 11
type textarea "y42 build -s int_zuora_primary_accounts"
type textarea "-- File Name: int_zuora_primary_accounts -- Created by: [PERSON_NAME] -- Last M…"
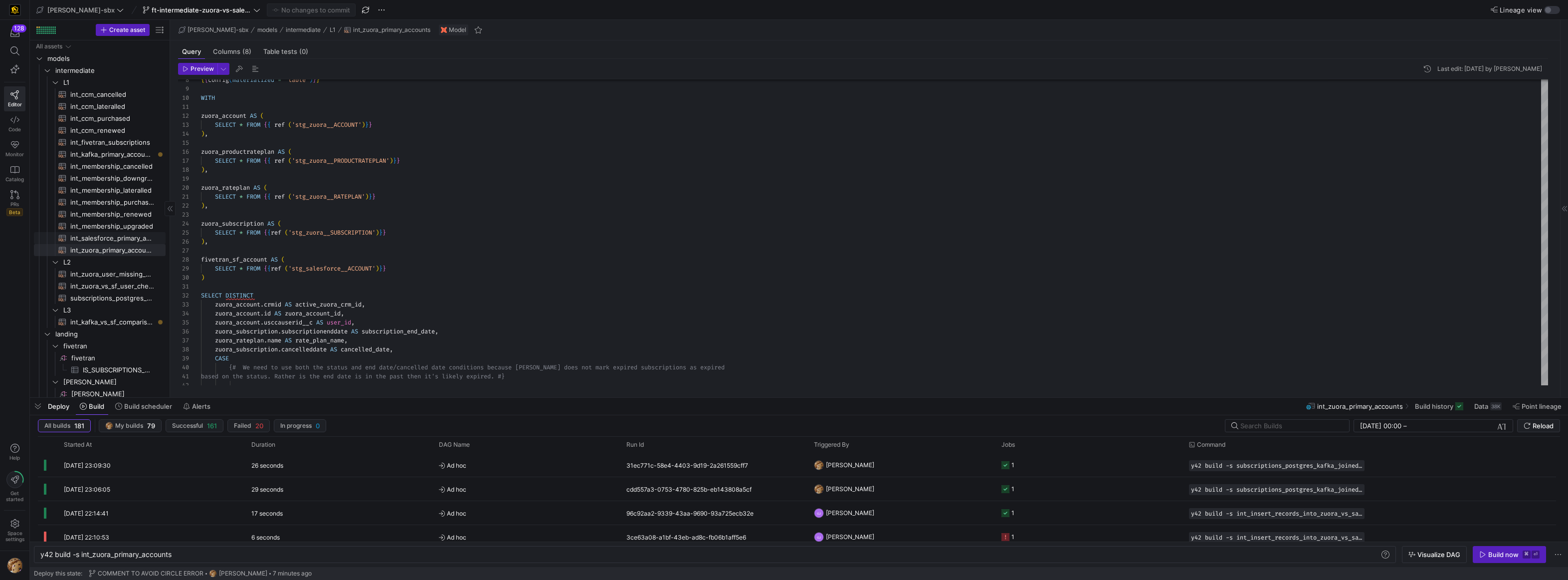
click at [104, 241] on span "int_salesforce_primary_account​​​​​​​​​​" at bounding box center [112, 238] width 84 height 11
type textarea "y42 build -s int_salesforce_primary_account"
type textarea "-- File Name: int_salesforce_primary_account -- Created by: [PERSON_NAME] -- La…"
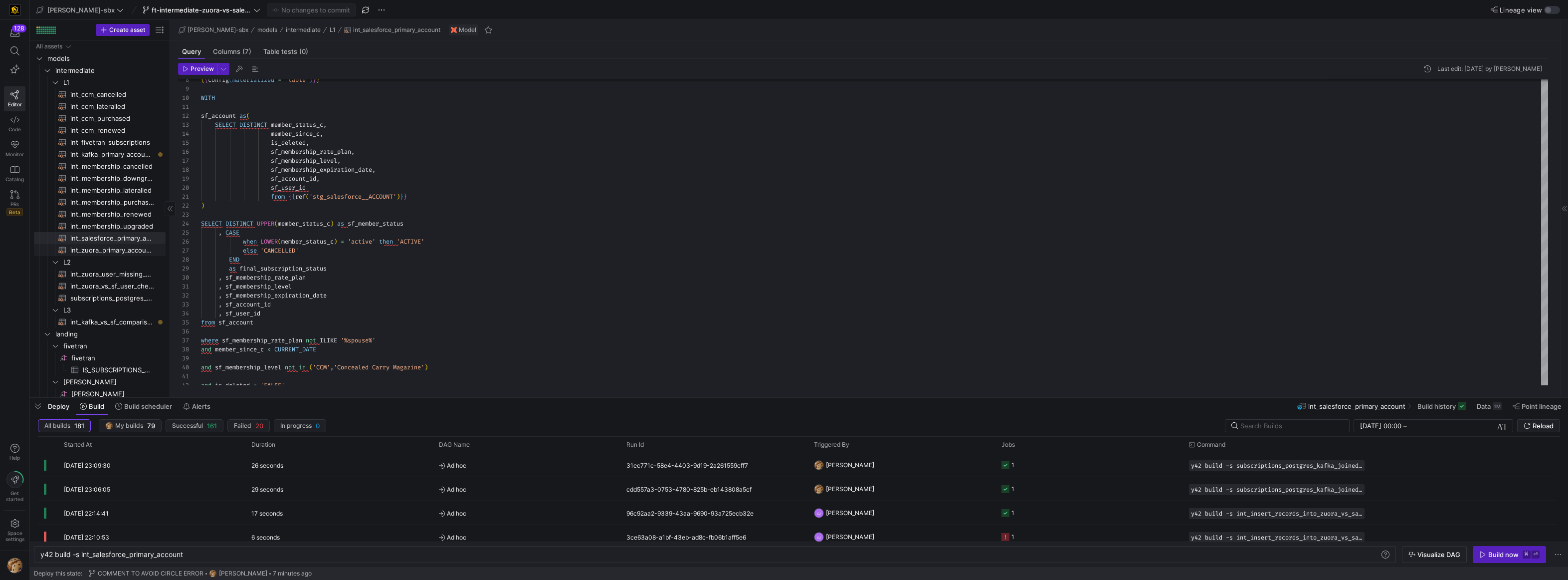
click at [101, 251] on span "int_zuora_primary_accounts​​​​​​​​​​" at bounding box center [112, 250] width 84 height 11
type textarea "y42 build -s int_zuora_primary_accounts"
type textarea "-- File Name: int_zuora_primary_accounts -- Created by: [PERSON_NAME] -- Last M…"
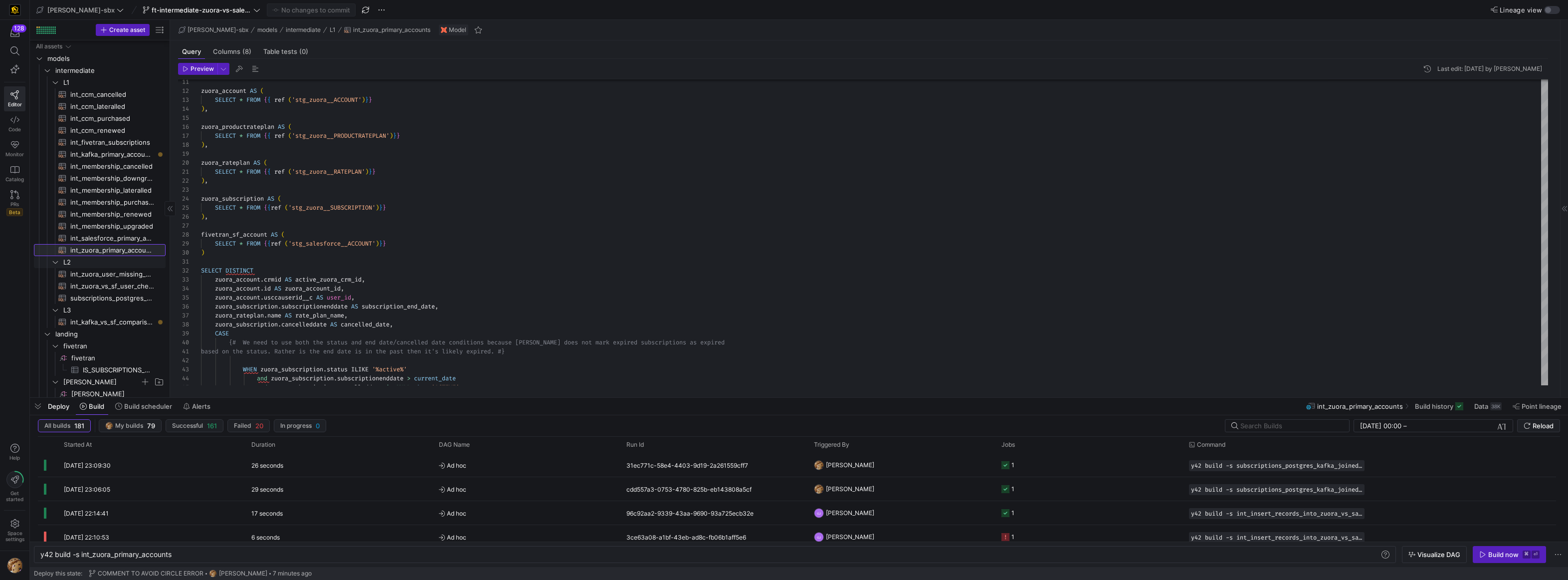
scroll to position [78, 0]
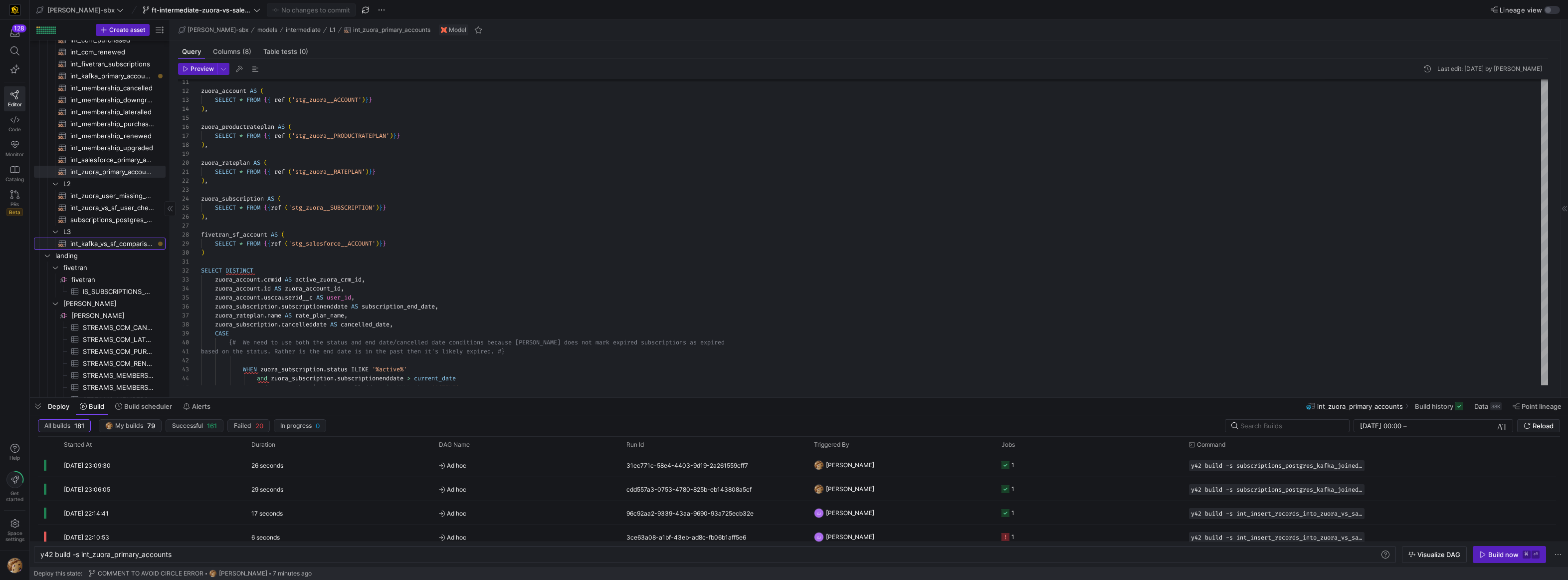
click at [115, 247] on span "int_kafka_vs_sf_comparison​​​​​​​​​​" at bounding box center [112, 243] width 84 height 11
type textarea "y42 build -s int_kafka_vs_sf_comparison"
type textarea "{# -- this model will be used to compare the records that are being pulled from…"
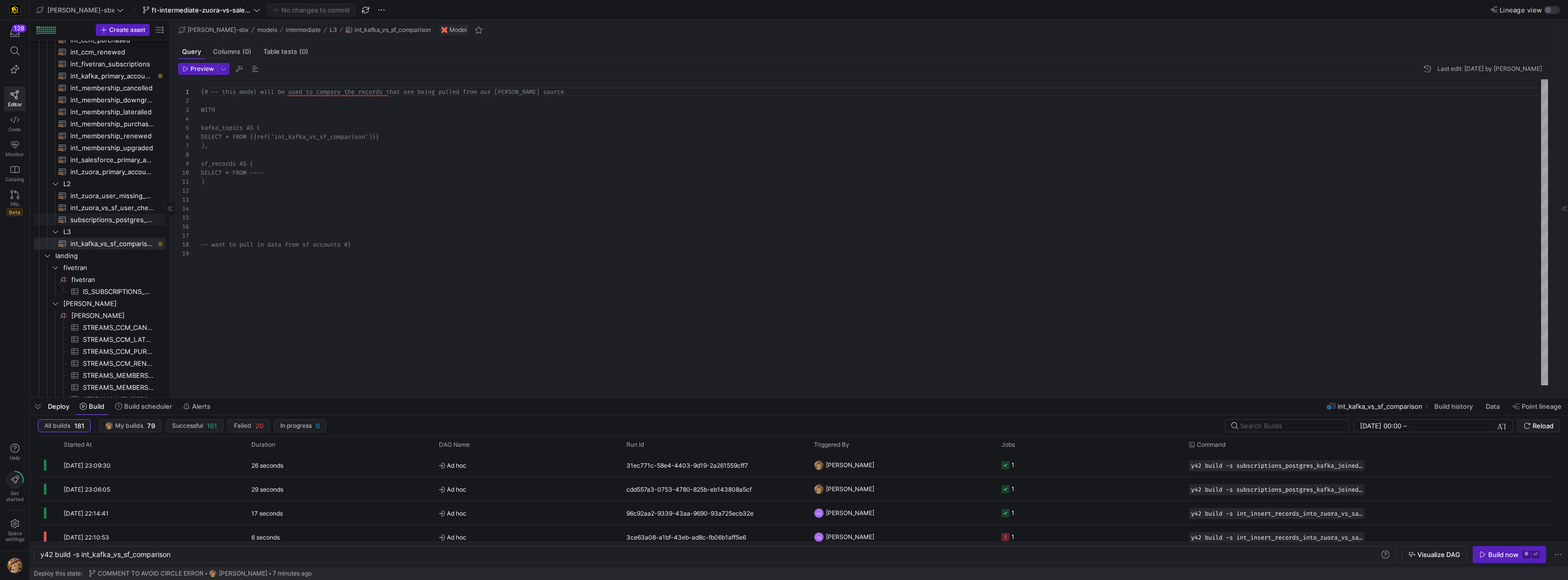
click at [105, 219] on span "subscriptions_postgres_kafka_joined_view​​​​​​​​​​" at bounding box center [112, 219] width 84 height 11
type textarea "y42 build -s subscriptions_postgres_kafka_joined_view"
type textarea "{{config (tags=["kafka_joined_view"])}} WITH kafka_CCM_cancelled AS ( SELECT * …"
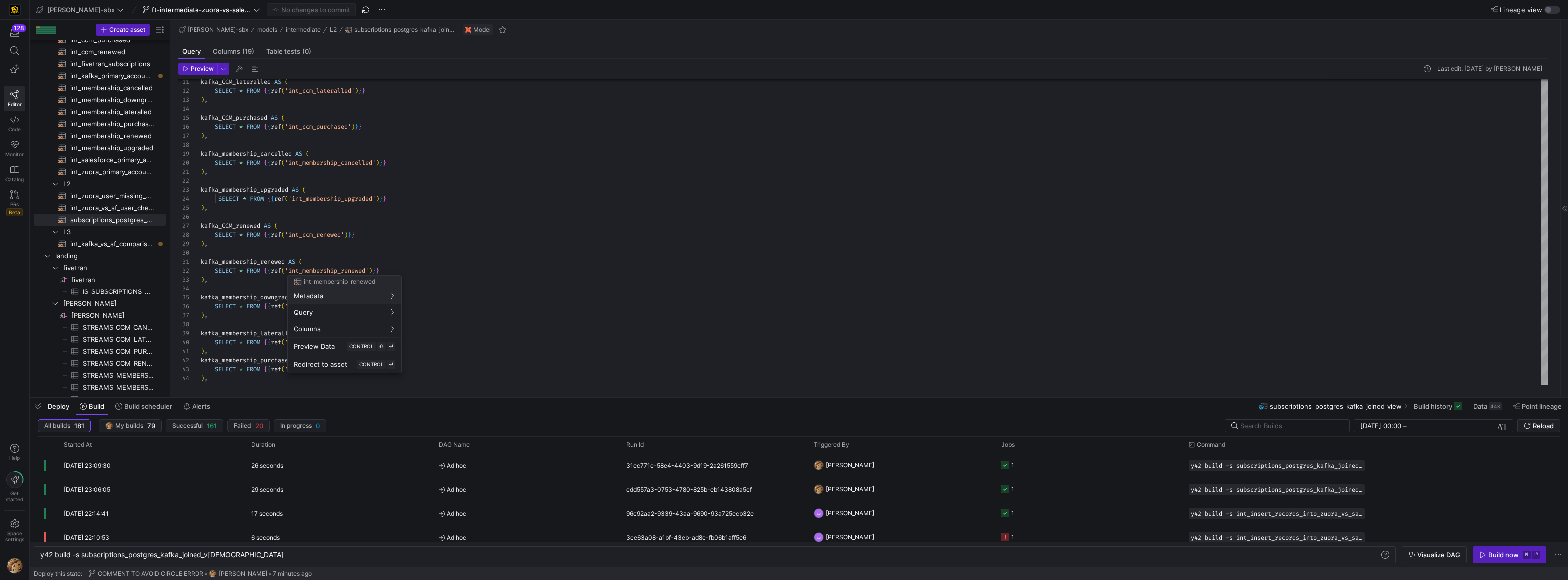
click at [426, 167] on div at bounding box center [784, 290] width 1568 height 580
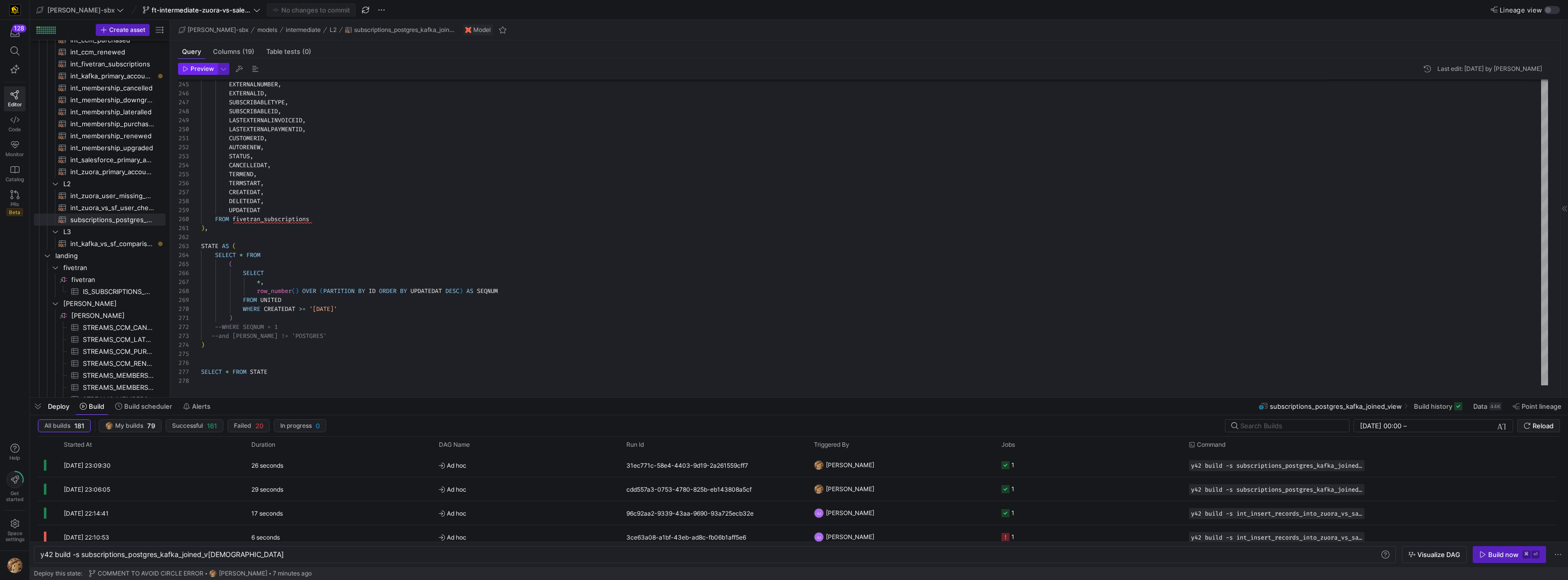
click at [192, 73] on span "button" at bounding box center [198, 69] width 38 height 11
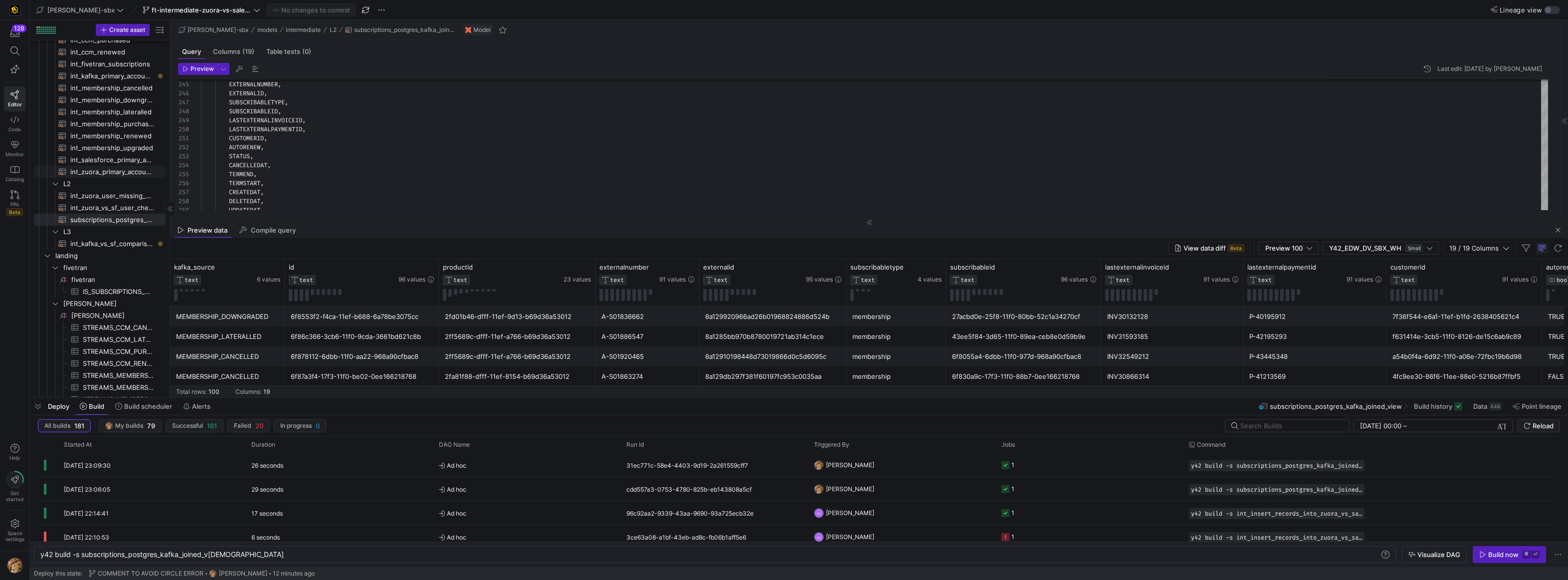
click at [118, 173] on span "int_zuora_primary_accounts​​​​​​​​​​" at bounding box center [112, 172] width 84 height 11
type textarea "y42 build -s int_zuora_primary_accounts"
type textarea "-- File Name: int_zuora_primary_accounts -- Created by: [PERSON_NAME] -- Last M…"
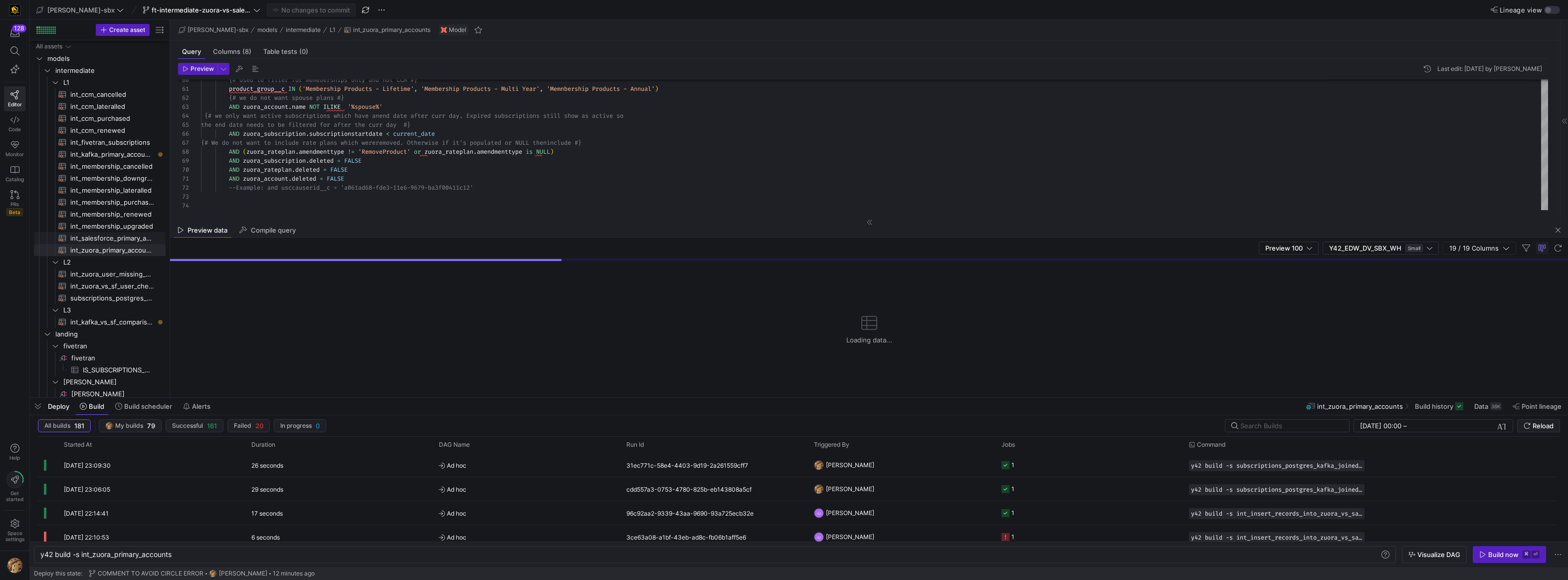
scroll to position [78, 0]
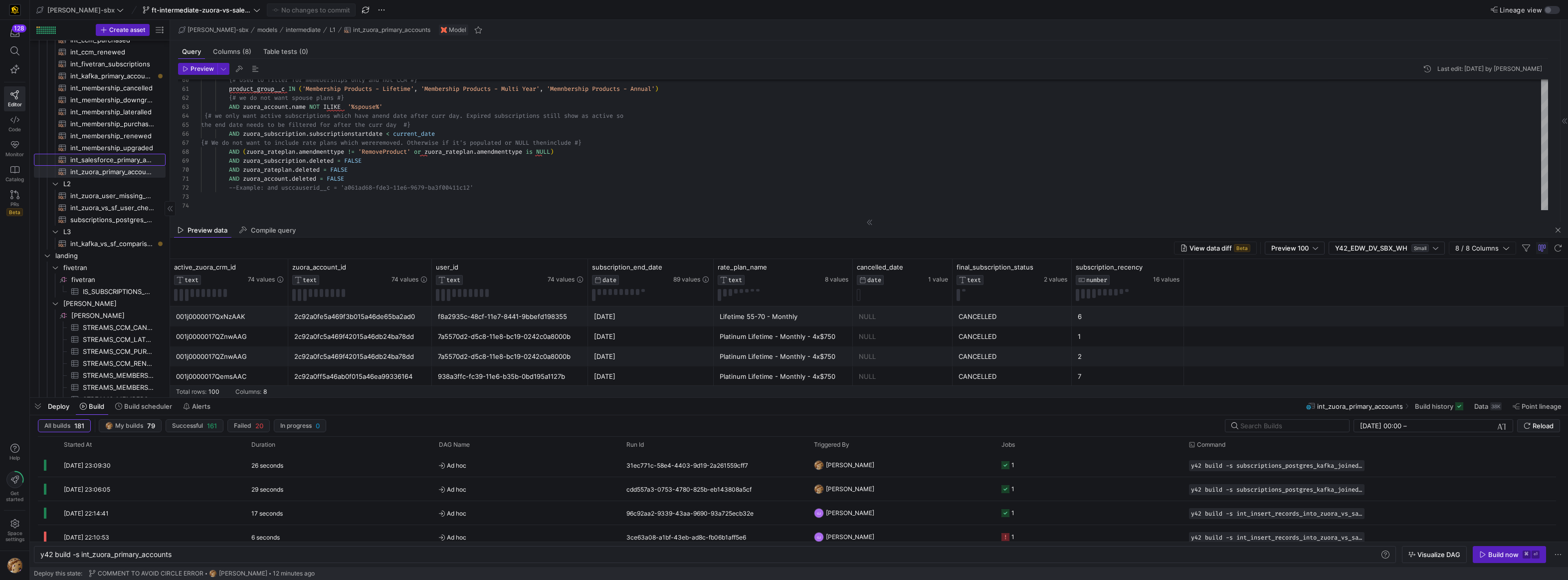
click at [85, 158] on span "int_salesforce_primary_account​​​​​​​​​​" at bounding box center [112, 159] width 84 height 11
type textarea "-- File Name: int_salesforce_primary_account -- Created by: [PERSON_NAME] -- La…"
type textarea "y42 build -s int_salesforce_primary_account"
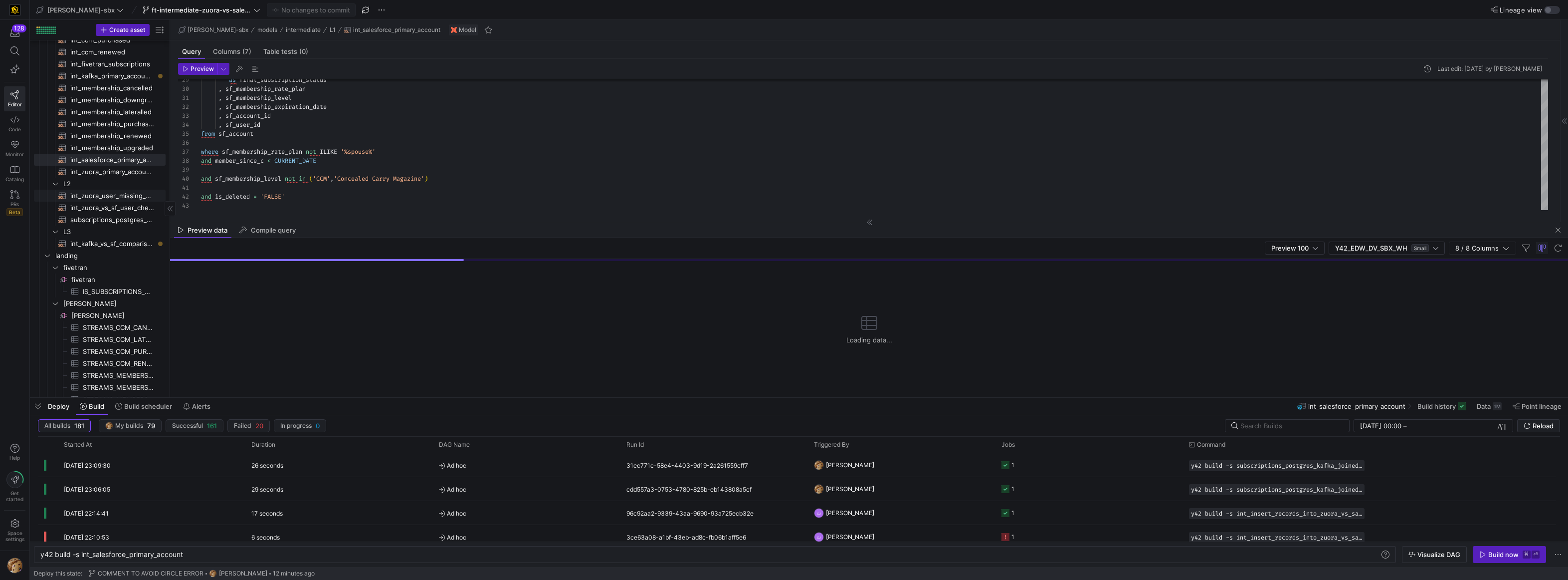
click at [86, 198] on span "int_zuora_user_missing_check​​​​​​​​​​" at bounding box center [112, 195] width 84 height 11
type textarea "-- File Name: int-zuora-user-check -- Created by: [PERSON_NAME] -- Last Modifie…"
type textarea "y42 build -s int_zuora_user_missing_check"
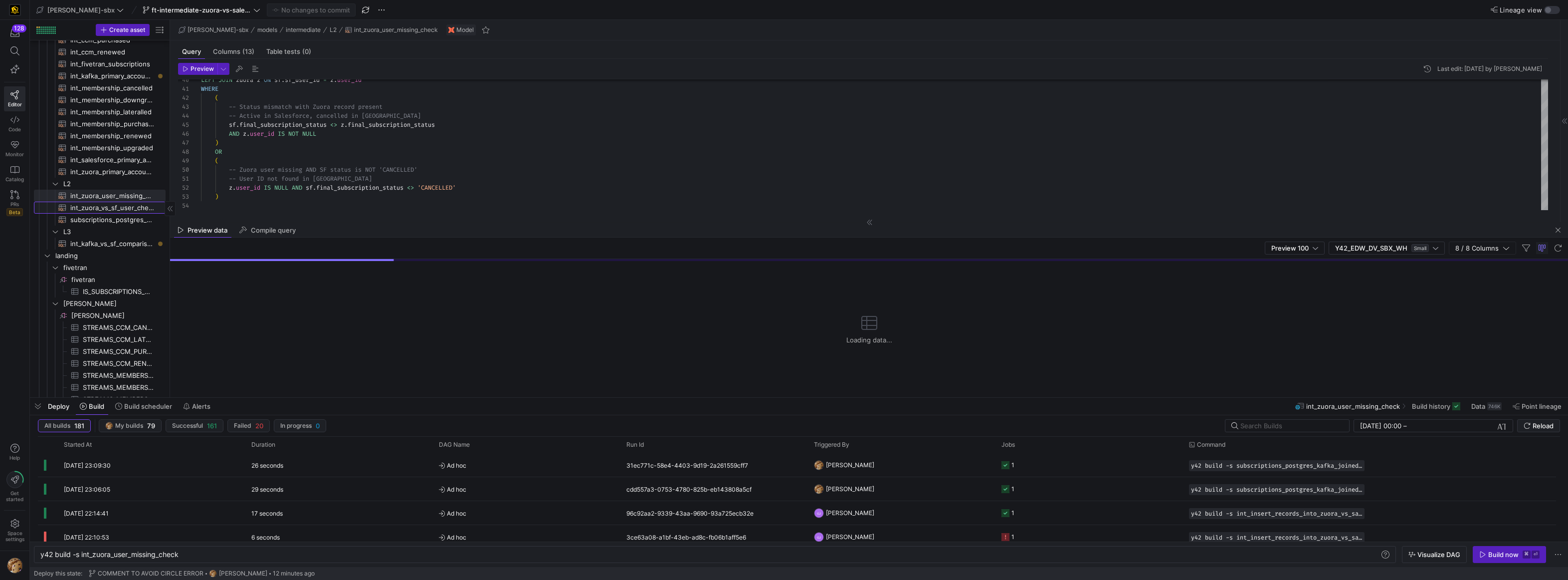
click at [90, 207] on span "int_zuora_vs_sf_user_check​​​​​​​​​​" at bounding box center [112, 207] width 84 height 11
type textarea "-- File Name: int_insert_records_into_zuora_vs_salesforce -- Created by: [PERSO…"
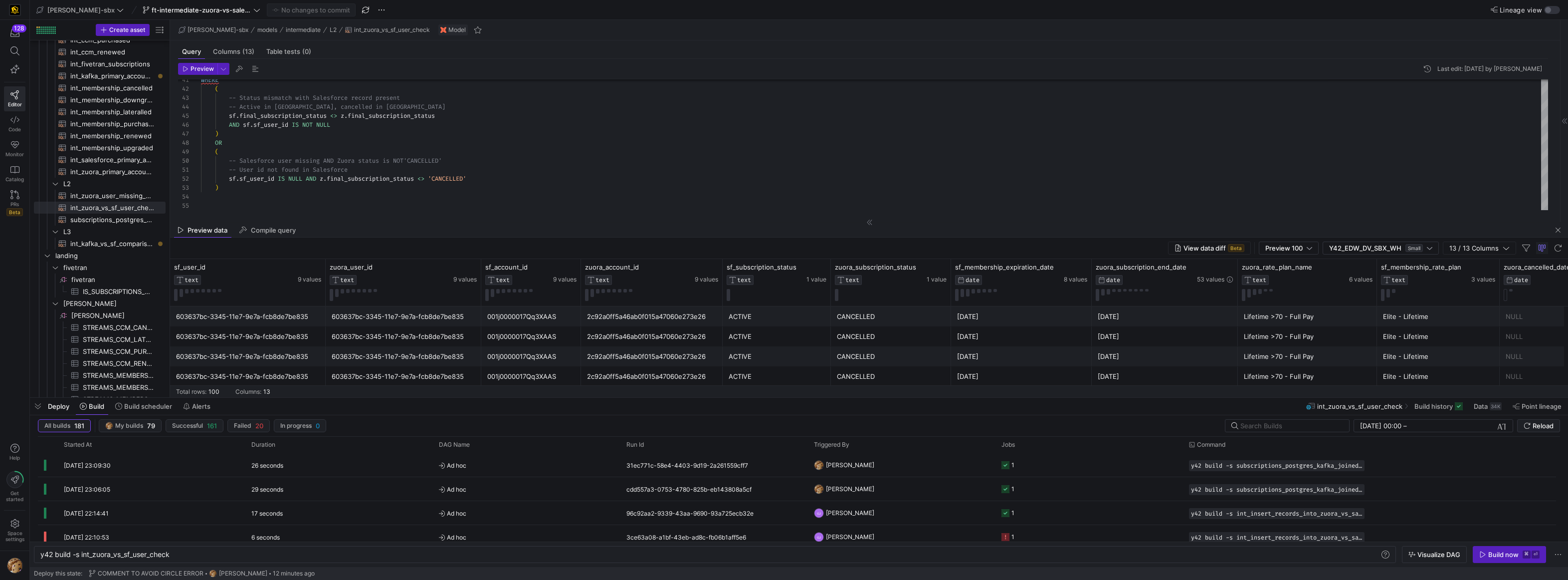
click at [293, 388] on y42-table-data-footer "Total rows: 100 Columns: 13" at bounding box center [869, 391] width 1398 height 12
click at [1497, 246] on span "13 / 13 Columns" at bounding box center [1476, 247] width 53 height 8
click at [232, 54] on span "Columns (13)" at bounding box center [234, 51] width 42 height 6
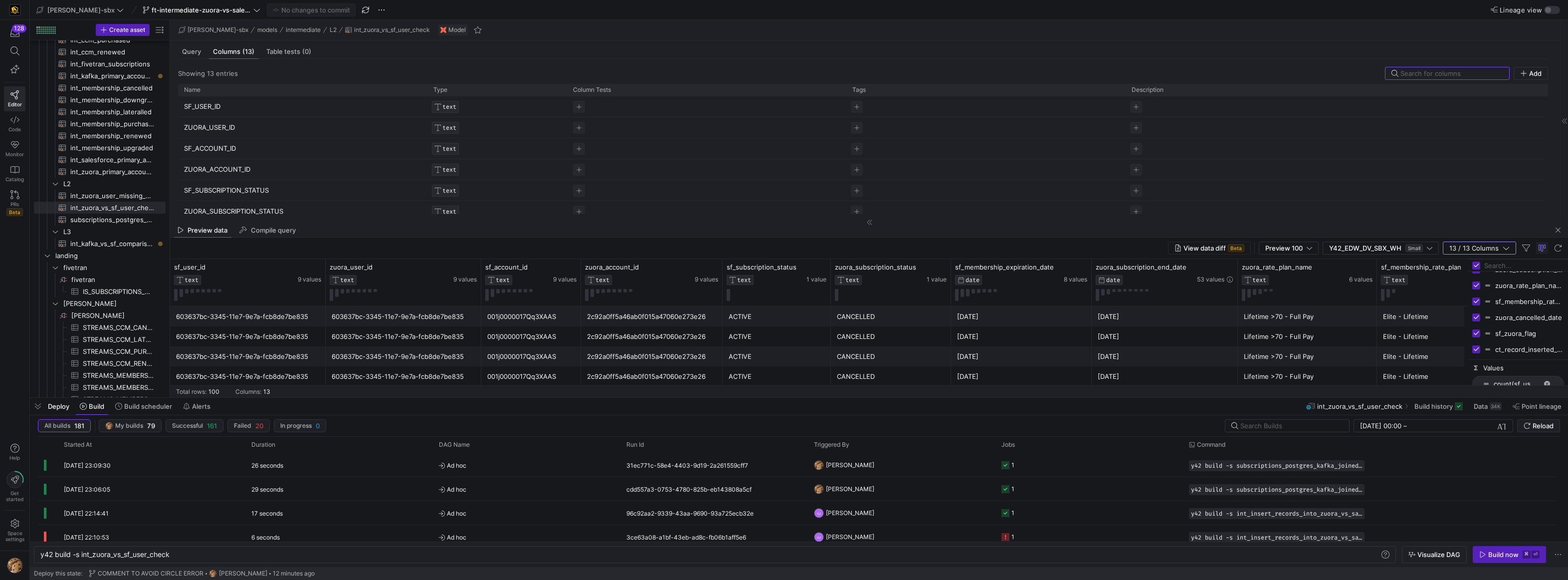
click at [1565, 227] on div "Preview data Compile query" at bounding box center [869, 230] width 1398 height 15
click at [1561, 228] on span "button" at bounding box center [1558, 230] width 12 height 12
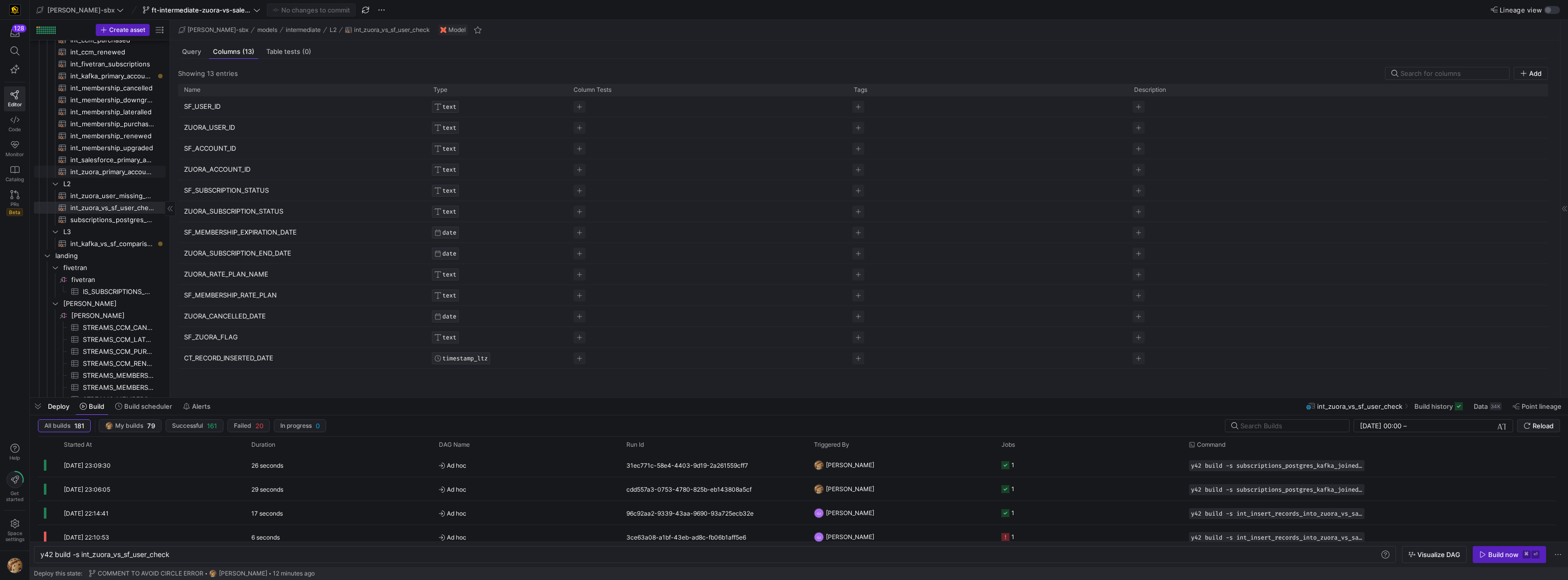
click at [114, 170] on span "int_zuora_primary_accounts​​​​​​​​​​" at bounding box center [112, 172] width 84 height 11
click at [94, 207] on span "int_zuora_vs_sf_user_check​​​​​​​​​​" at bounding box center [112, 207] width 84 height 11
click at [109, 172] on span "int_zuora_primary_accounts​​​​​​​​​​" at bounding box center [112, 172] width 84 height 11
click at [98, 209] on span "int_zuora_vs_sf_user_check​​​​​​​​​​" at bounding box center [112, 207] width 84 height 11
click at [112, 170] on span "int_zuora_primary_accounts​​​​​​​​​​" at bounding box center [112, 172] width 84 height 11
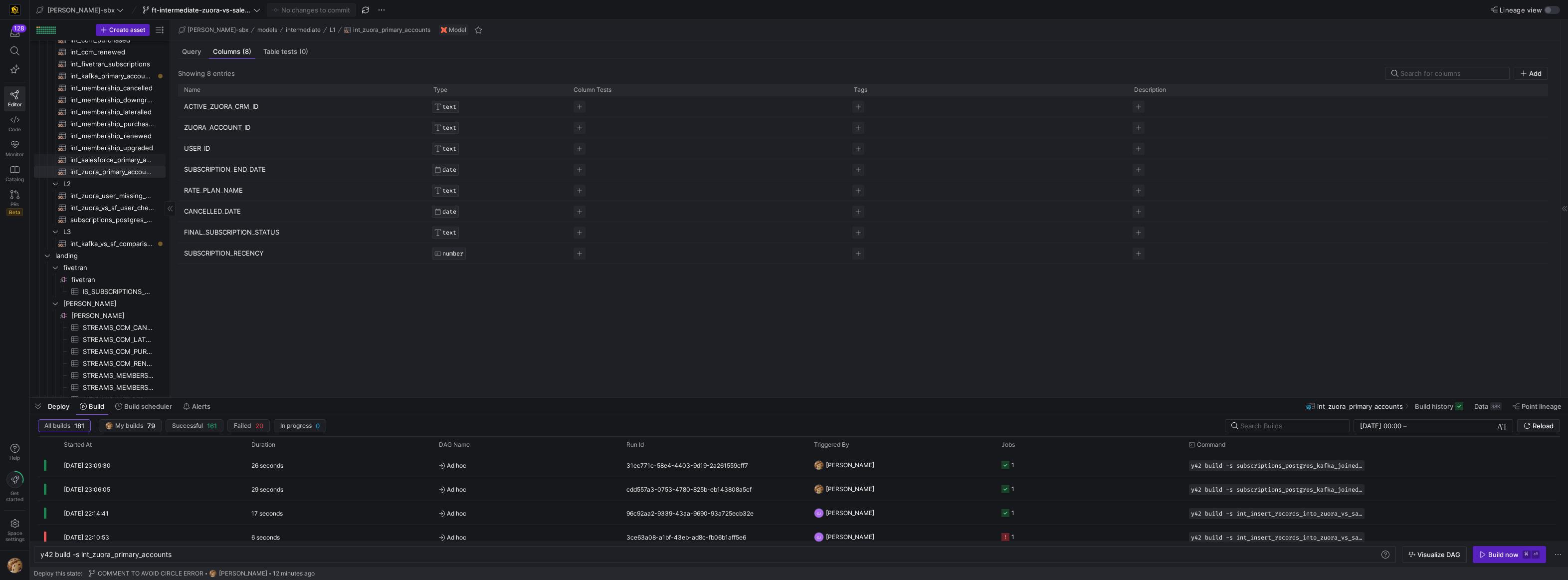
click at [105, 157] on span "int_salesforce_primary_account​​​​​​​​​​" at bounding box center [112, 159] width 84 height 11
click at [120, 197] on span "int_zuora_user_missing_check​​​​​​​​​​" at bounding box center [112, 195] width 84 height 11
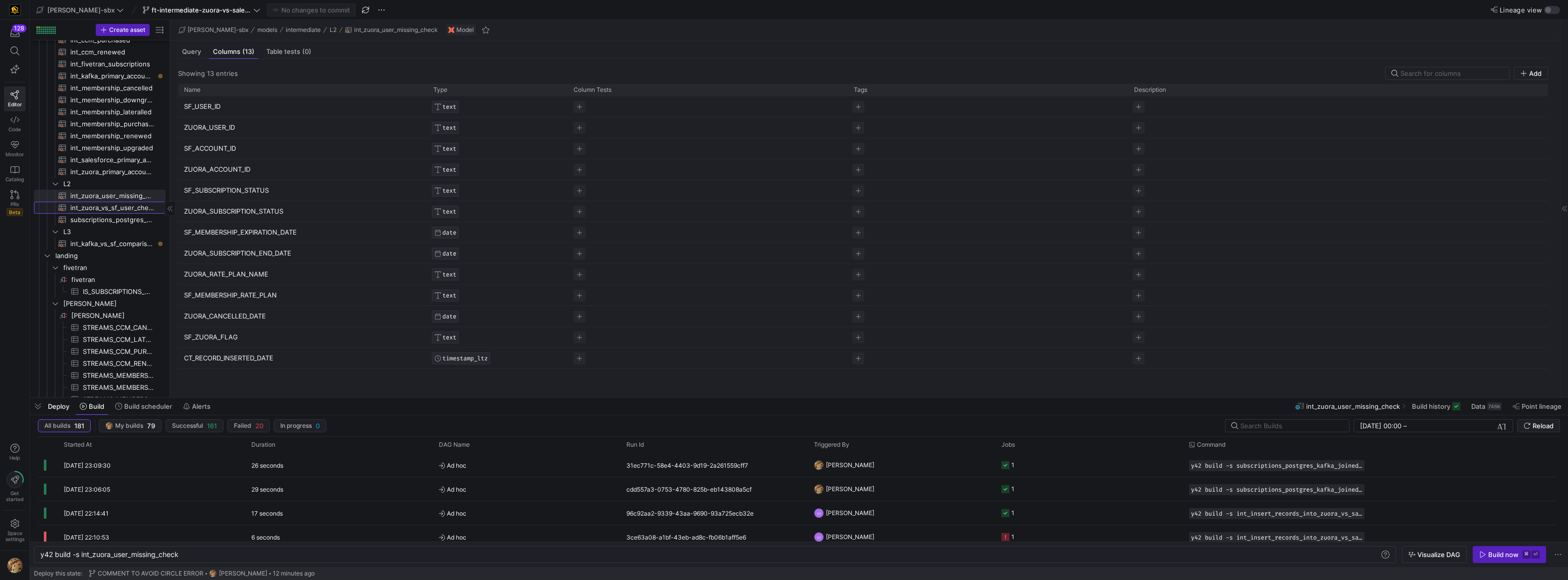
click at [109, 211] on span "int_zuora_vs_sf_user_check​​​​​​​​​​" at bounding box center [112, 207] width 84 height 11
click at [108, 220] on span "subscriptions_postgres_kafka_joined_view​​​​​​​​​​" at bounding box center [112, 219] width 84 height 11
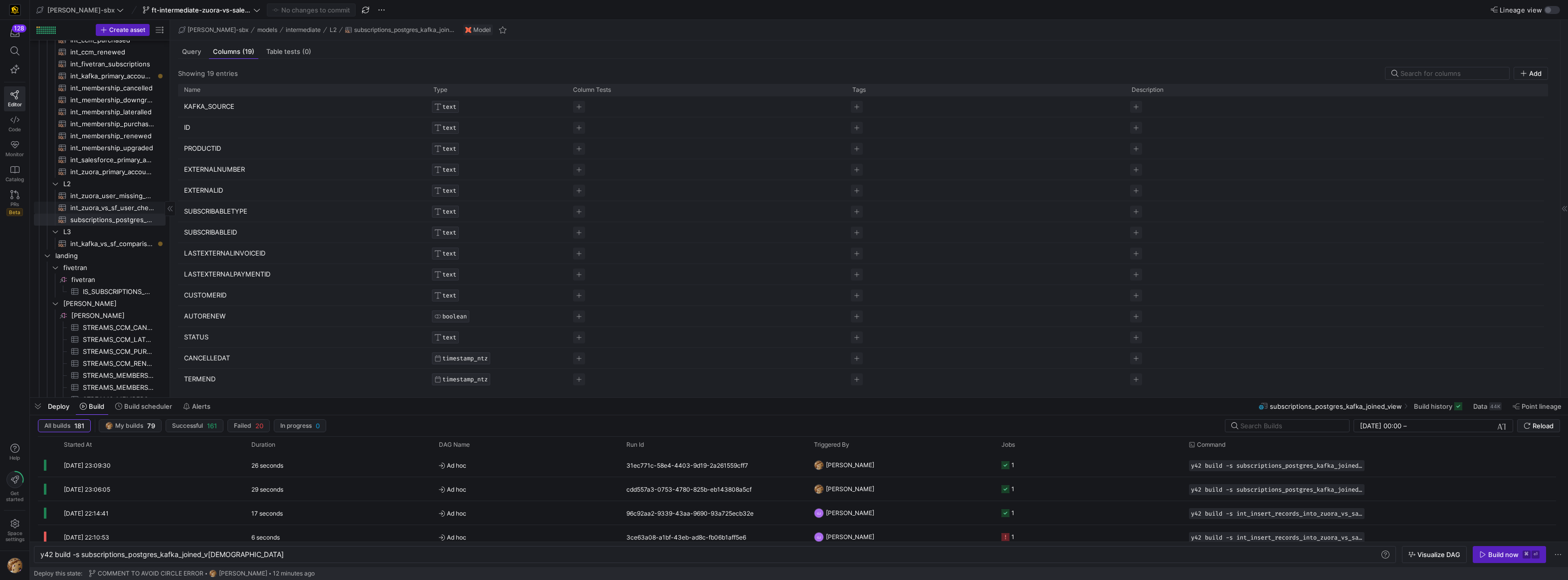
click at [111, 210] on span "int_zuora_vs_sf_user_check​​​​​​​​​​" at bounding box center [112, 207] width 84 height 11
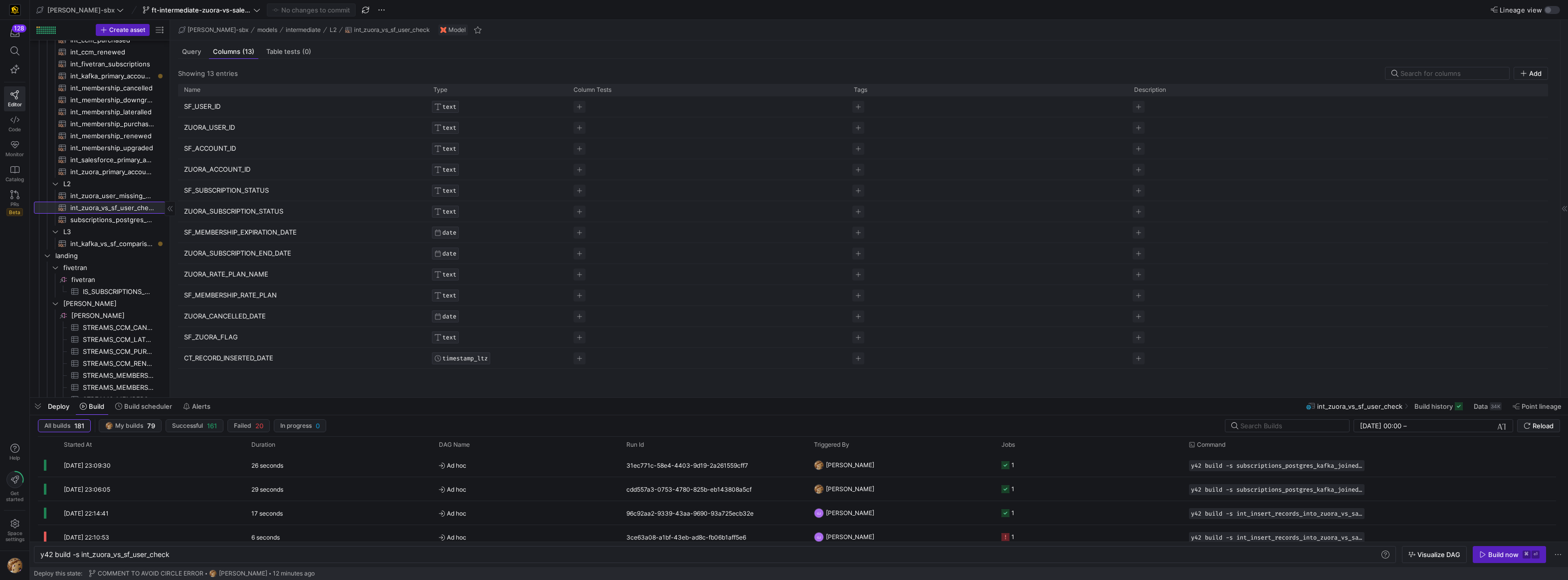
click at [114, 204] on span "int_zuora_vs_sf_user_check​​​​​​​​​​" at bounding box center [112, 207] width 84 height 11
click at [117, 202] on span "int_zuora_vs_sf_user_check​​​​​​​​​​" at bounding box center [112, 207] width 84 height 11
click at [118, 197] on span "int_zuora_user_missing_check​​​​​​​​​​" at bounding box center [112, 195] width 84 height 11
click at [202, 51] on div "Query" at bounding box center [192, 51] width 27 height 15
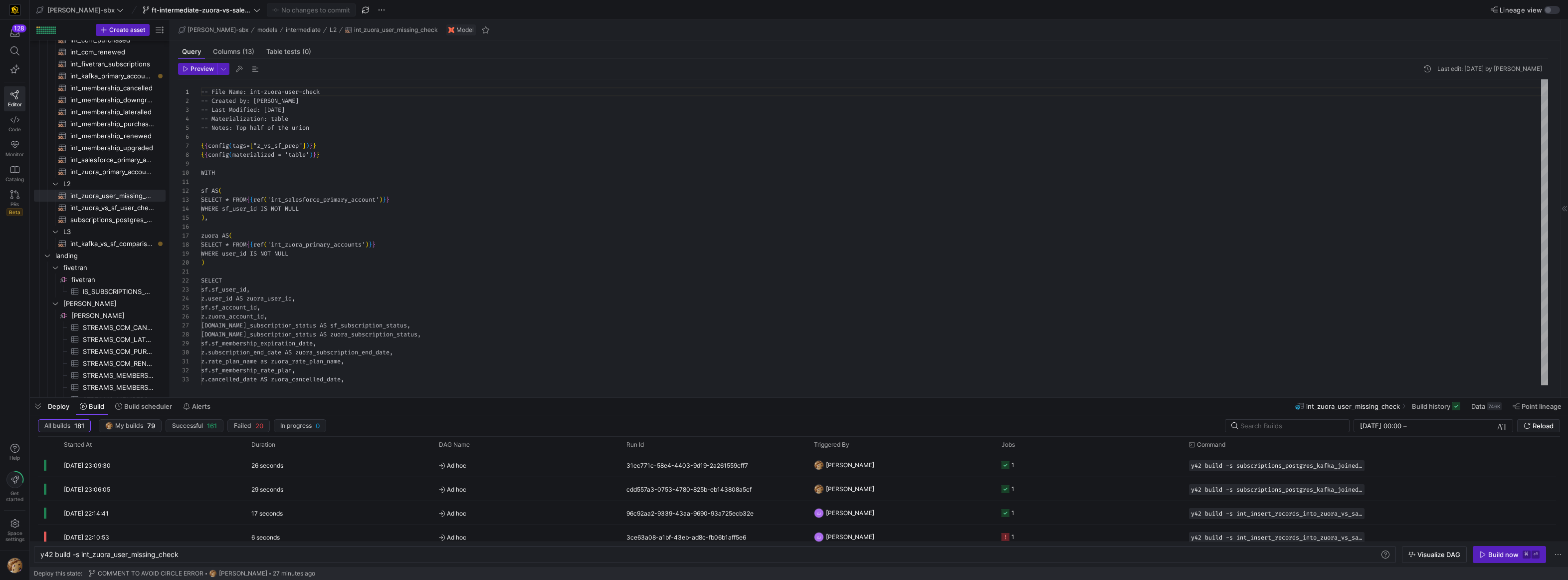
scroll to position [90, 0]
click at [109, 160] on span "int_salesforce_primary_account​​​​​​​​​​" at bounding box center [112, 159] width 84 height 11
type textarea "y42 build -s int_salesforce_primary_account"
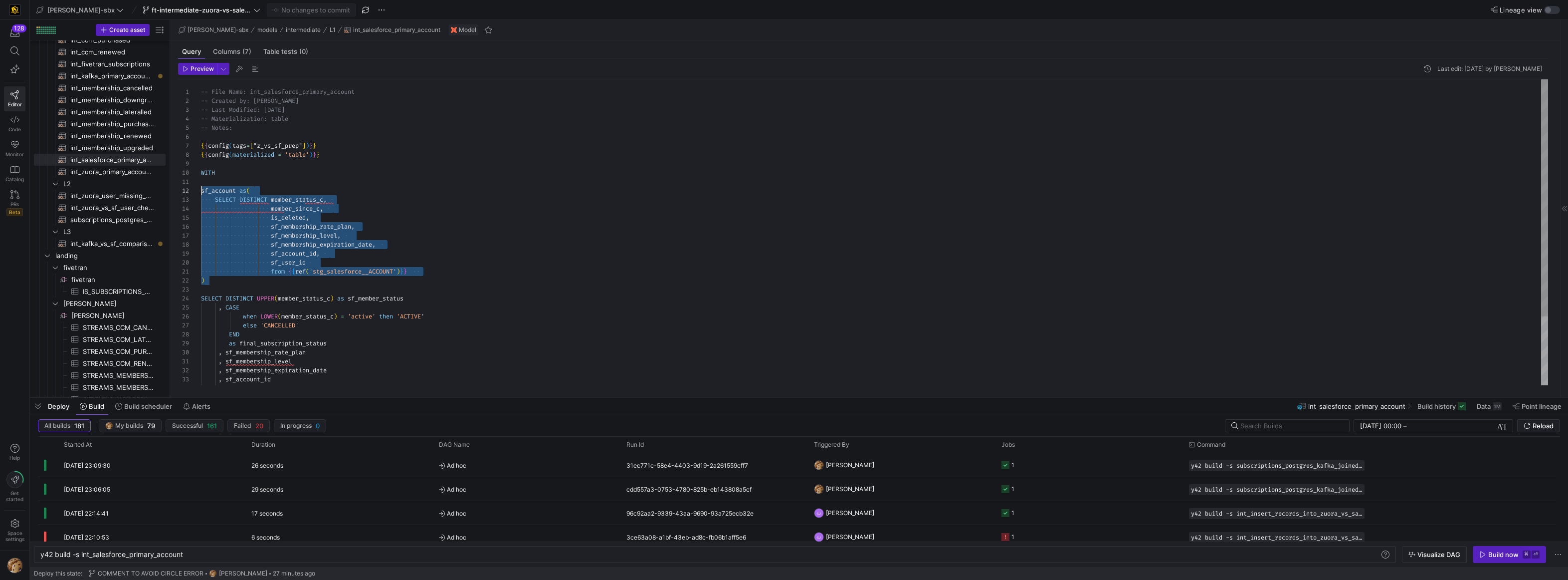
scroll to position [9, 0]
drag, startPoint x: 213, startPoint y: 280, endPoint x: 191, endPoint y: 191, distance: 91.7
click at [201, 191] on div "WITH sf_account as ( SELECT DISTINCT member_status_c , member_since_c , is_dele…" at bounding box center [875, 276] width 1348 height 395
type textarea "sf_account as( SELECT DISTINCT member_status_c, member_since_c, is_deleted, sf_…"
click at [493, 202] on div "WITH sf_account as ( SELECT DISTINCT member_status_c , member_since_c , is_dele…" at bounding box center [875, 276] width 1348 height 395
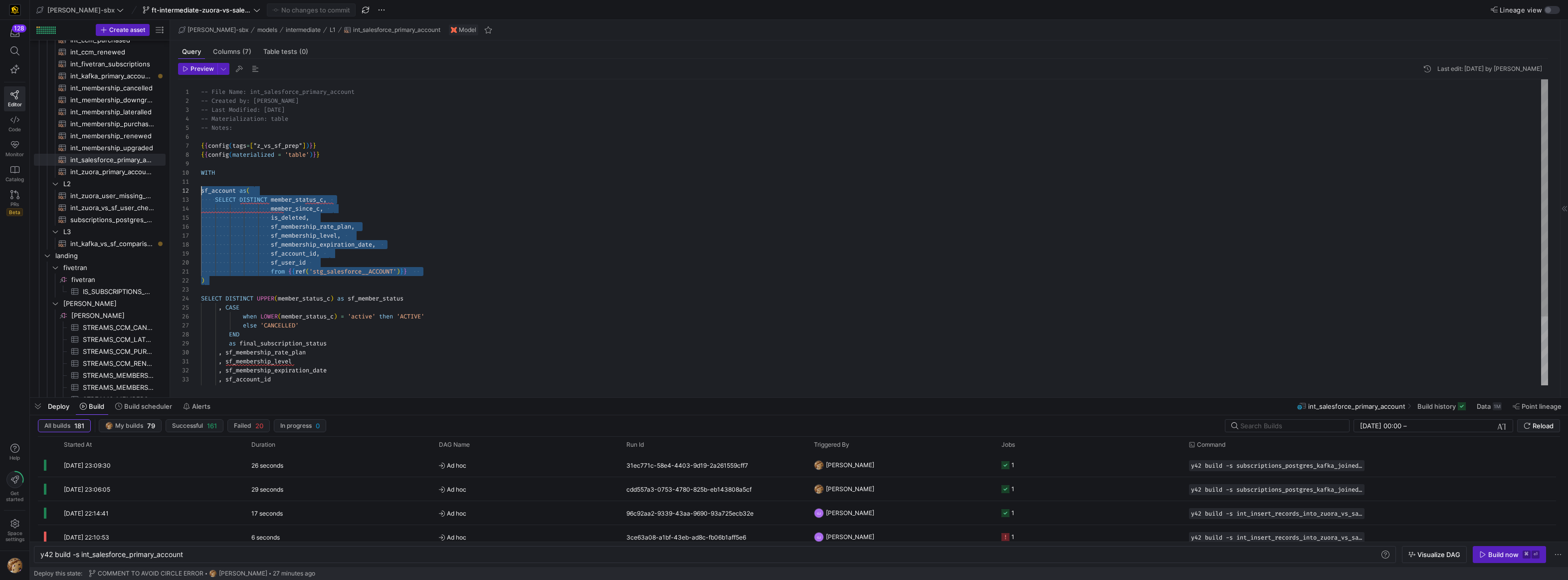
scroll to position [18, 132]
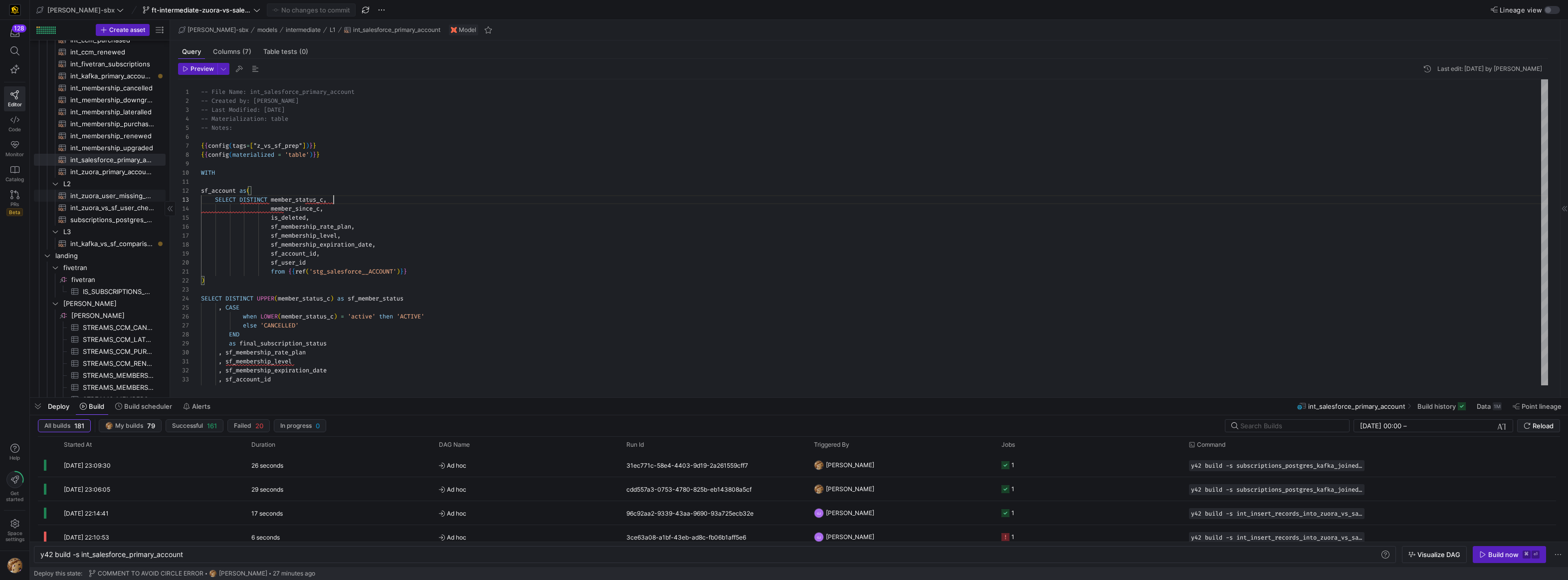
click at [111, 199] on span "int_zuora_user_missing_check​​​​​​​​​​" at bounding box center [112, 195] width 84 height 11
type textarea "y42 build -s int_zuora_user_missing_check"
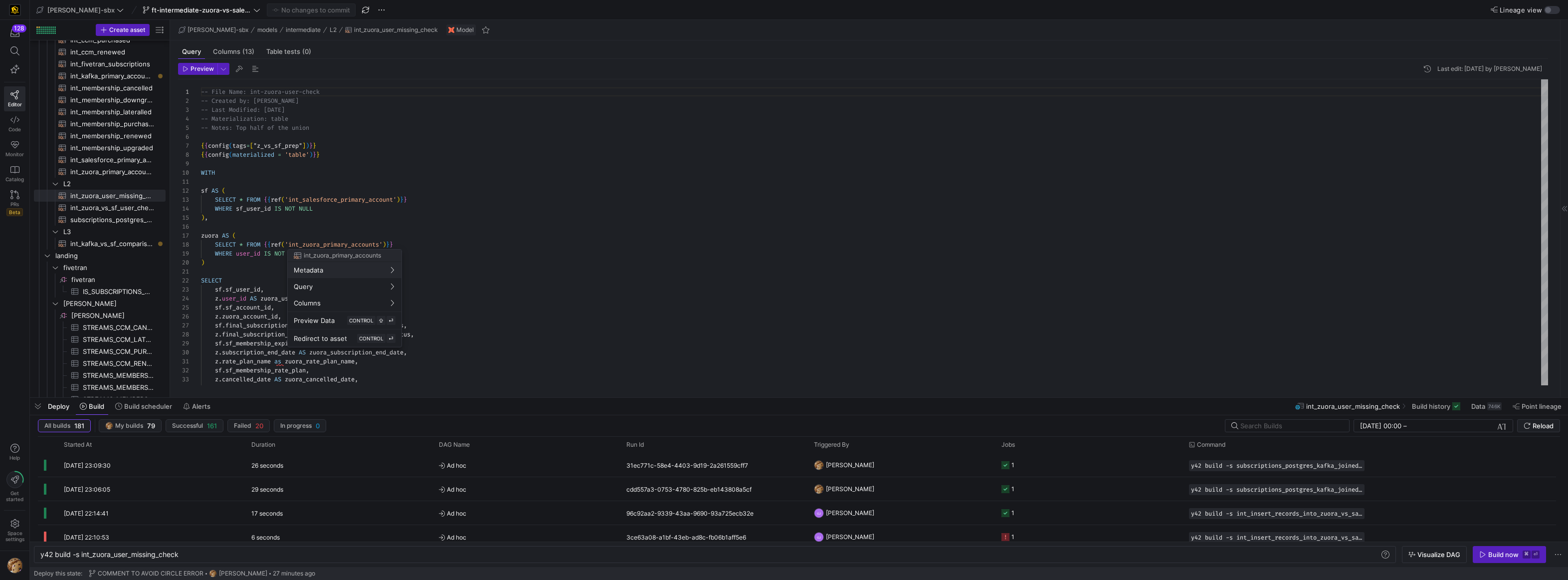
click at [221, 210] on div at bounding box center [784, 290] width 1568 height 580
drag, startPoint x: 218, startPoint y: 219, endPoint x: 200, endPoint y: 192, distance: 32.4
click at [201, 192] on div "-- Notes: Top half of the union { { config ( tags = [ "z_vs_sf_prep" ] ) } } { …" at bounding box center [875, 326] width 1348 height 493
type textarea "-- File Name: int-zuora-user-check -- Created by: [PERSON_NAME] -- Last Modifie…"
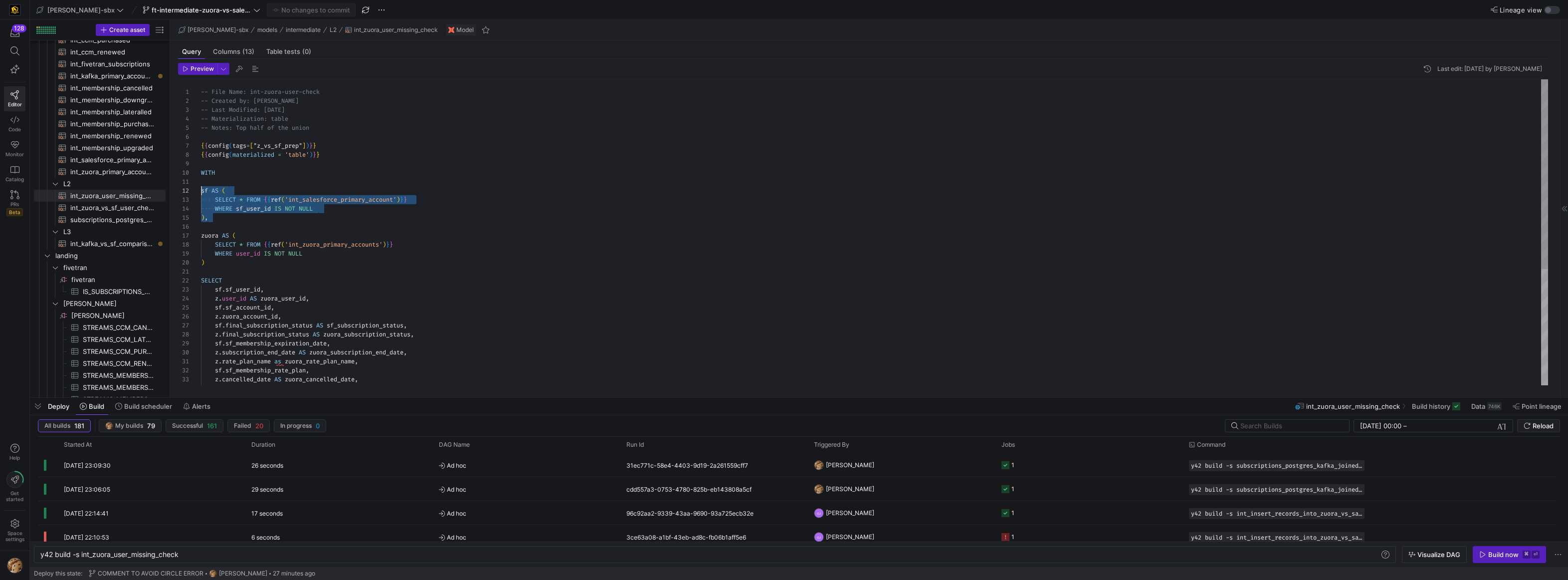
click at [355, 172] on div "-- Notes: Top half of the union { { config ( tags = [ "z_vs_sf_prep" ] ) } } { …" at bounding box center [875, 326] width 1348 height 493
click at [111, 246] on span "int_kafka_vs_sf_comparison​​​​​​​​​​" at bounding box center [112, 243] width 84 height 11
type textarea "y42 build -s int_kafka_vs_sf_comparison"
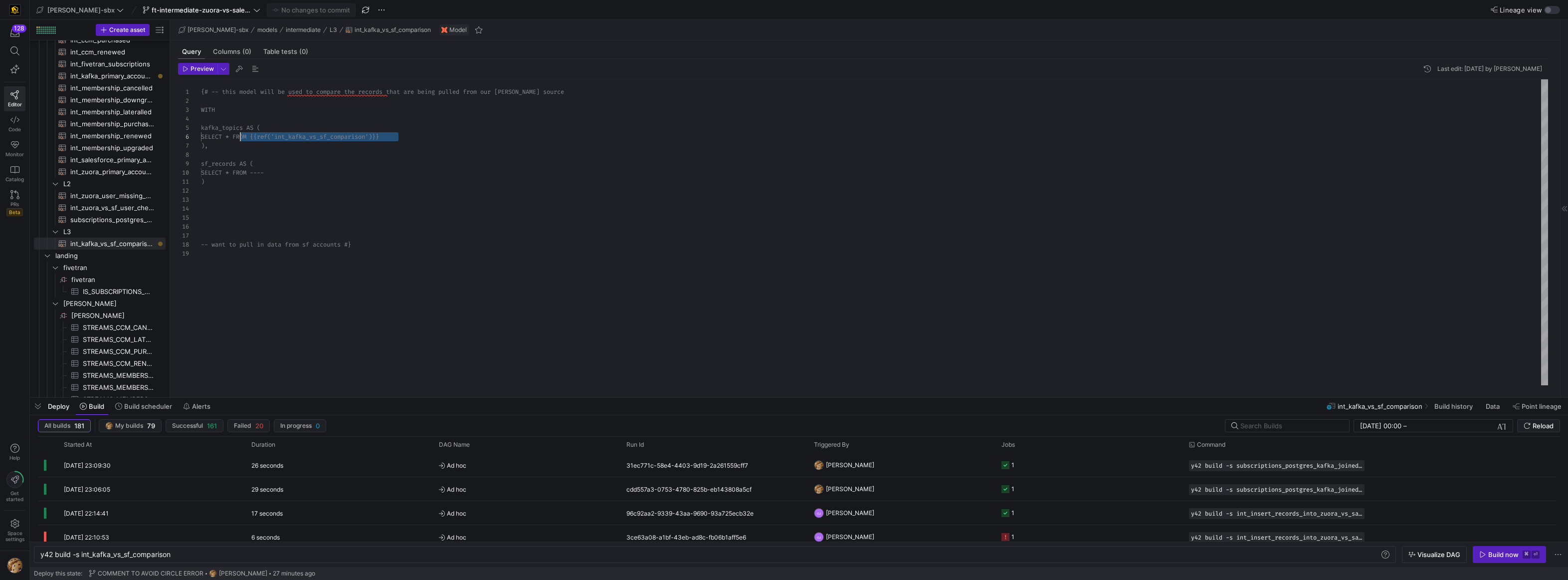
drag, startPoint x: 388, startPoint y: 138, endPoint x: 242, endPoint y: 138, distance: 146.0
click at [242, 138] on div "{# -- this model will be used to compare the recor ds that are being pulled fro…" at bounding box center [875, 232] width 1348 height 306
click at [223, 145] on div "{# -- this model will be used to compare the recor ds that are being pulled fro…" at bounding box center [875, 232] width 1348 height 306
drag, startPoint x: 207, startPoint y: 180, endPoint x: 199, endPoint y: 163, distance: 18.8
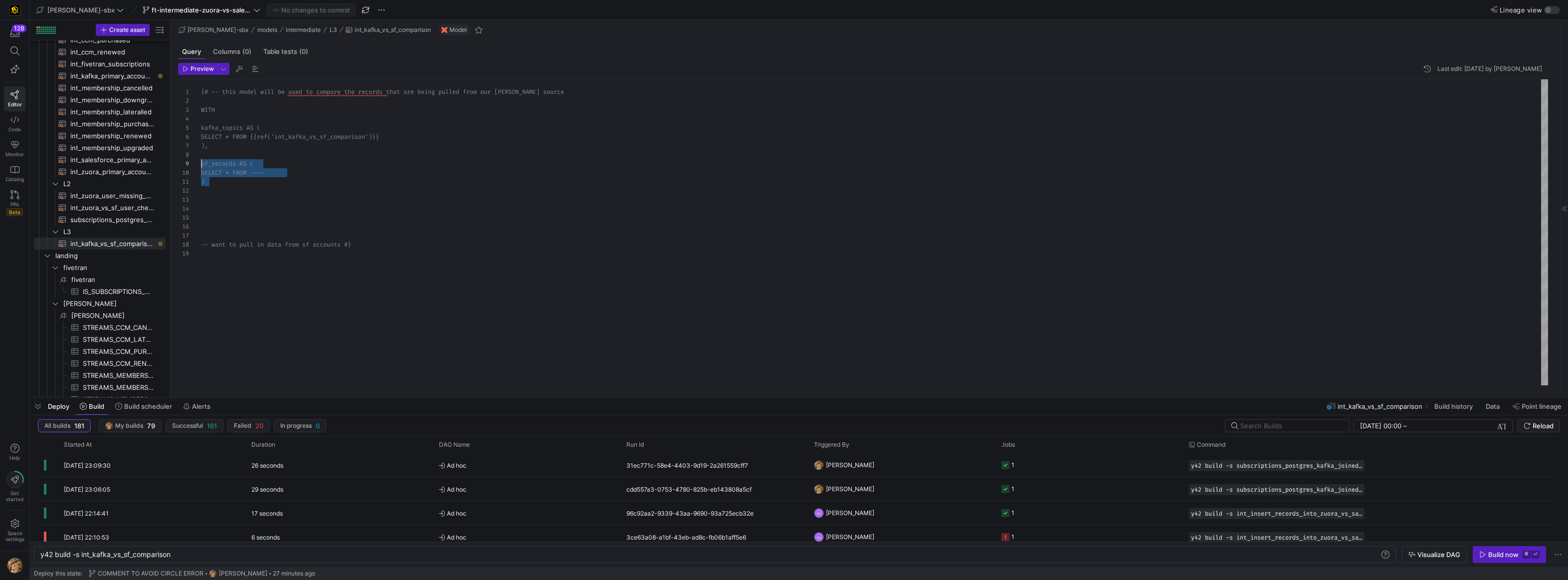
click at [201, 163] on div "{# -- this model will be used to compare the recor ds that are being pulled fro…" at bounding box center [875, 232] width 1348 height 306
type textarea "WHERE sf_user_id IS NOT NULL ), -- want to pull in data from sf accounts #}"
click at [121, 76] on span "int_kafka_primary_accounts​​​​​​​​​​" at bounding box center [112, 76] width 84 height 11
type textarea "y42 build -s int_kafka_primary_accounts"
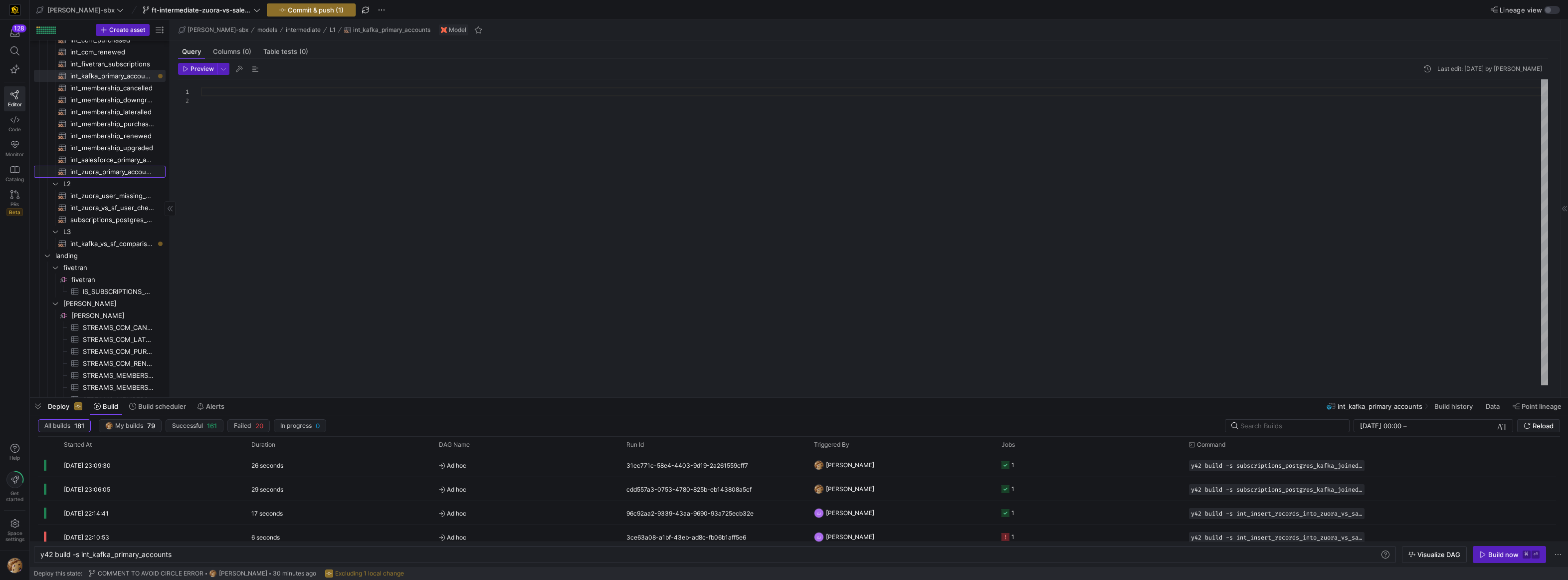
click at [111, 166] on span "int_zuora_primary_accounts​​​​​​​​​​" at bounding box center [112, 172] width 84 height 11
type textarea "y42 build -s int_zuora_primary_accounts"
type textarea "-- File Name: int_zuora_primary_accounts -- Created by: [PERSON_NAME] -- Last M…"
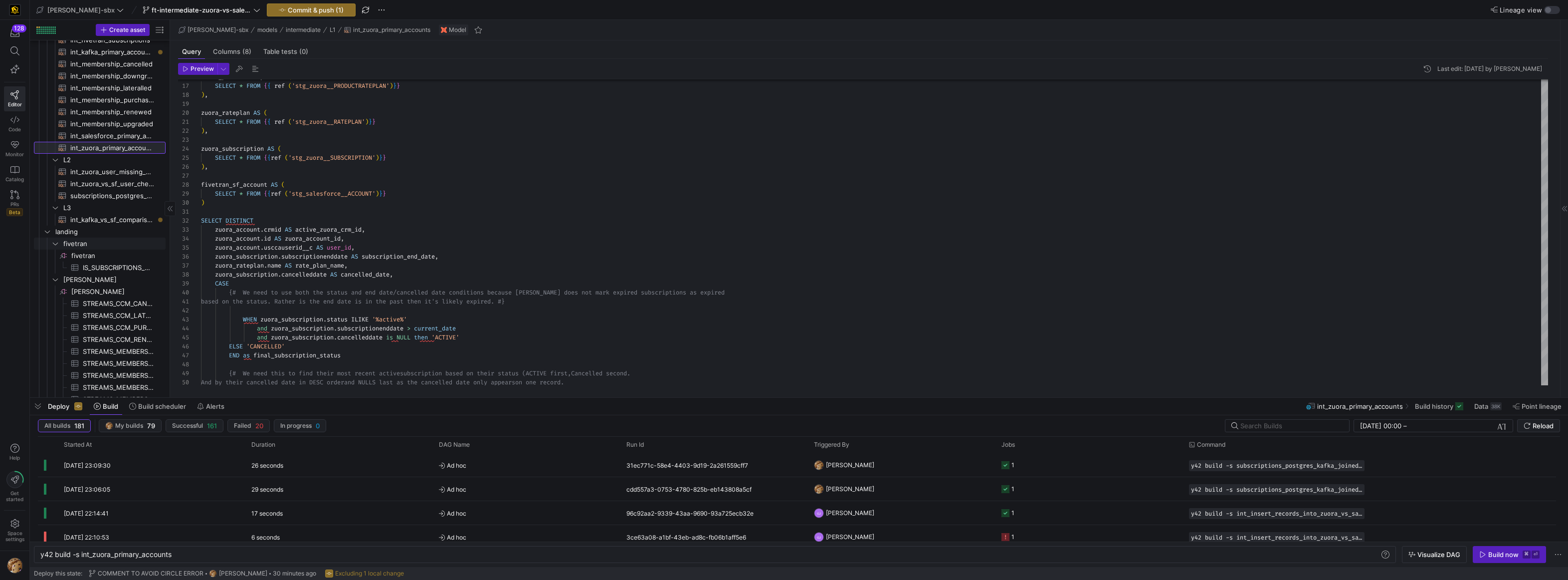
scroll to position [167, 0]
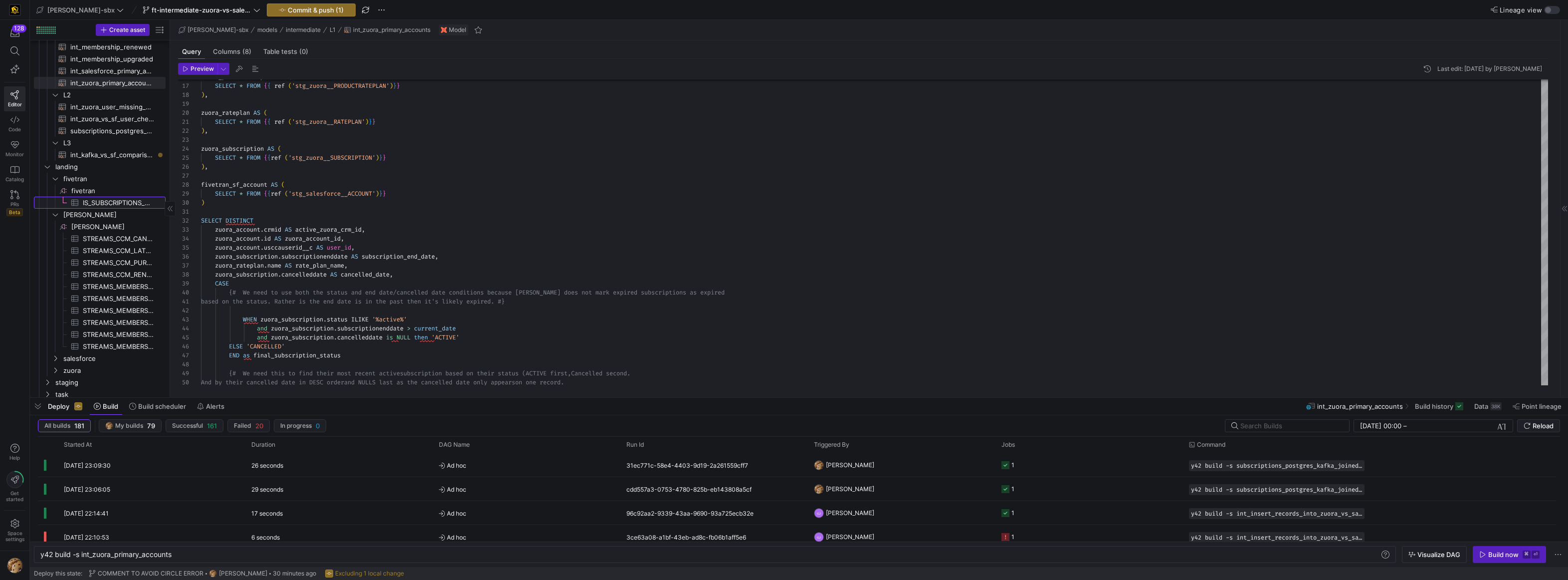
click at [95, 204] on span "IS_SUBSCRIPTIONS_API_PUBLIC_SUBSCRIPTIONS​​​​​​​​​" at bounding box center [118, 202] width 71 height 11
type textarea "y42 build -s source:[DOMAIN_NAME]_SUBSCRIPTIONS_API_PUBLIC_SUBSCRIPTIONS"
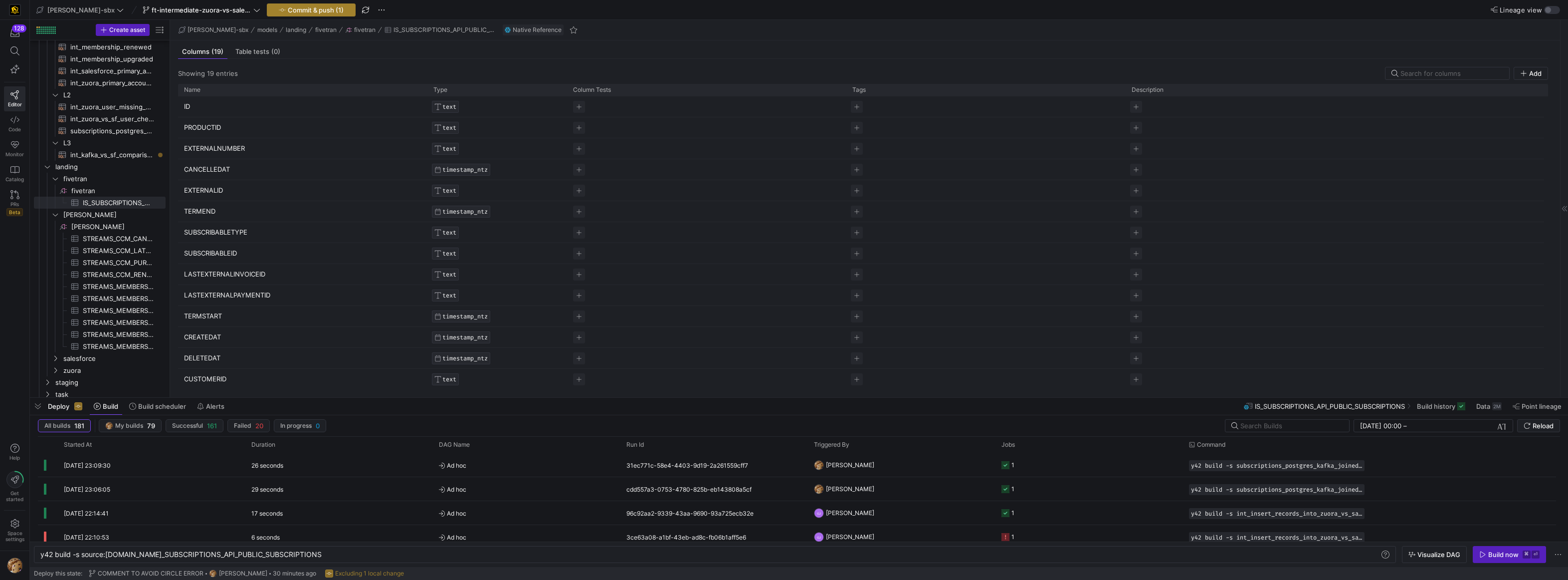
click at [268, 14] on span "button" at bounding box center [311, 10] width 88 height 12
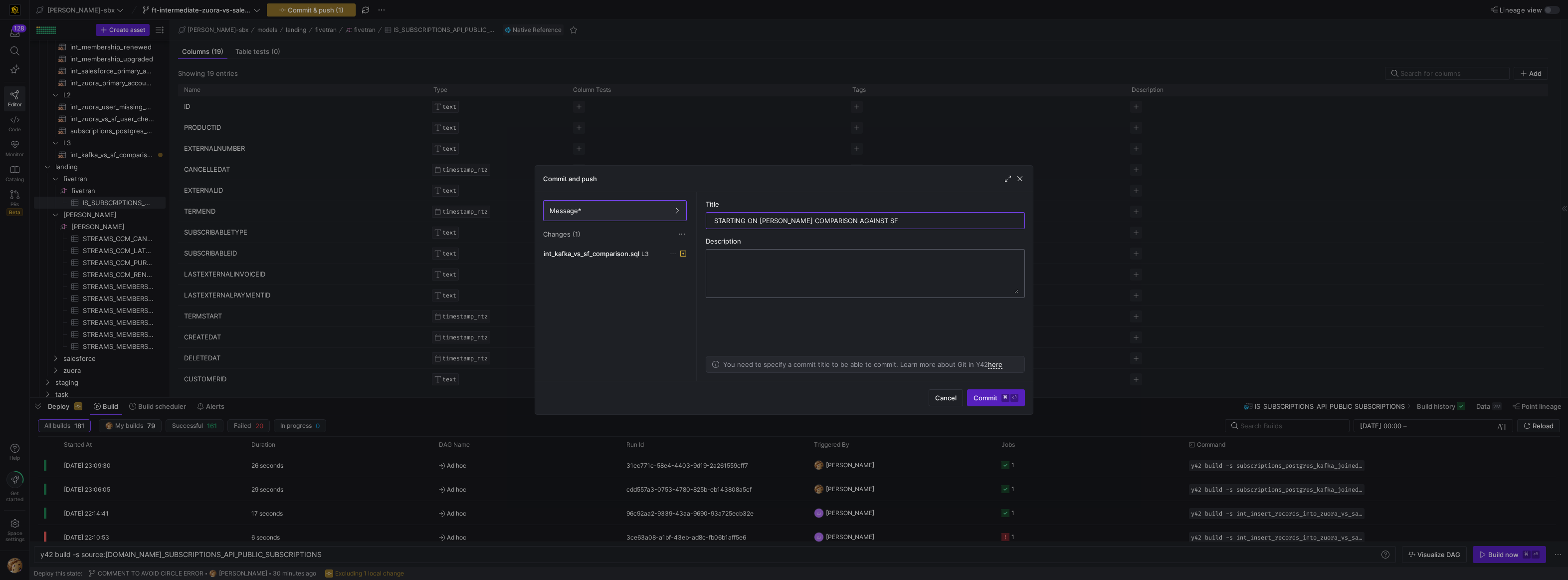
type input "STARTING ON [PERSON_NAME] COMPARISON AGAINST SF"
click at [839, 265] on textarea at bounding box center [865, 273] width 306 height 40
type textarea "only made one change, added the sf ref in the L3 model. Definitely need a bette…"
click at [984, 401] on span "Commit ⌘ ⏎" at bounding box center [996, 397] width 45 height 8
